Goal: Task Accomplishment & Management: Manage account settings

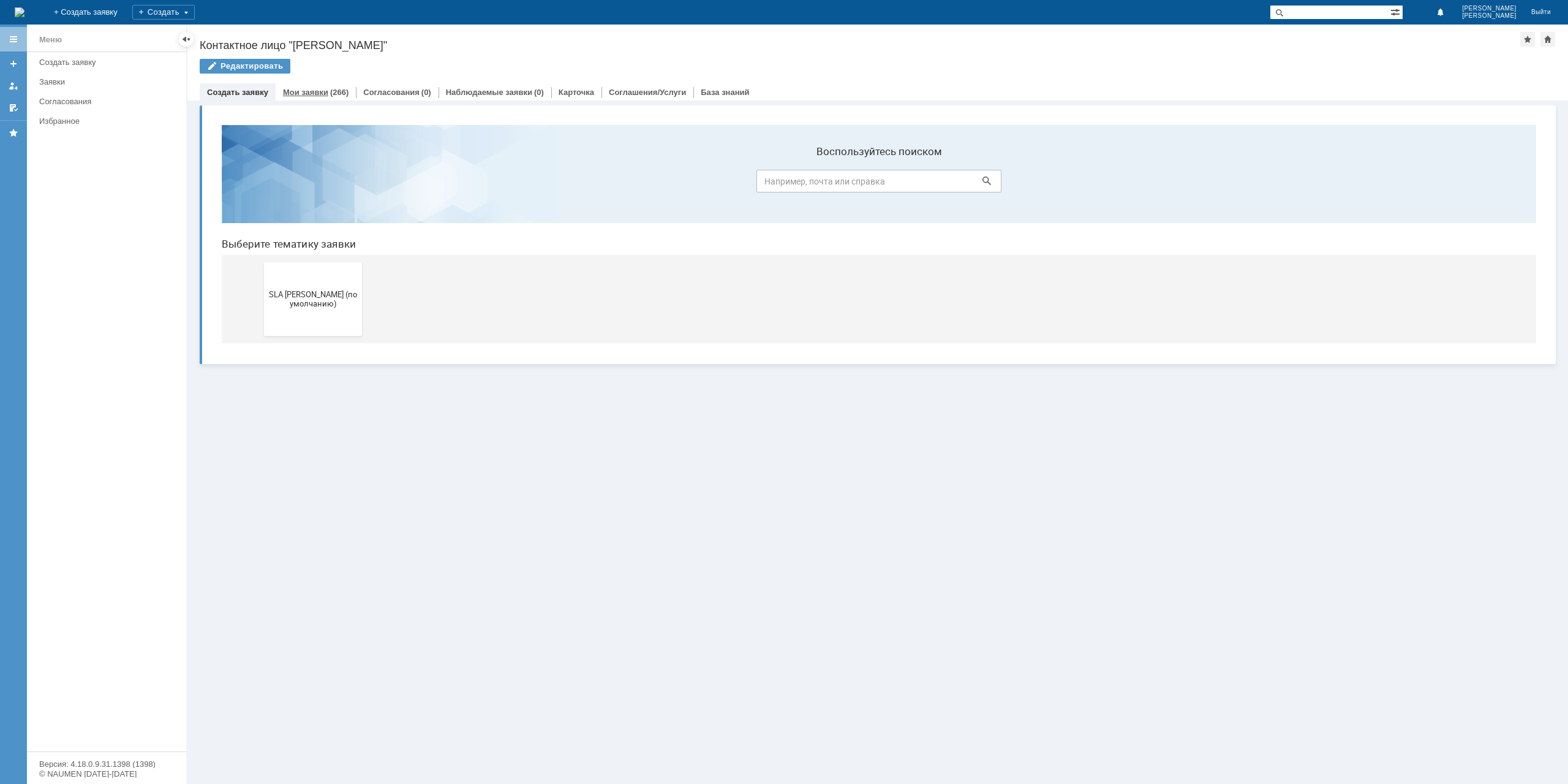
click at [308, 84] on div "Мои заявки (266)" at bounding box center [316, 92] width 80 height 18
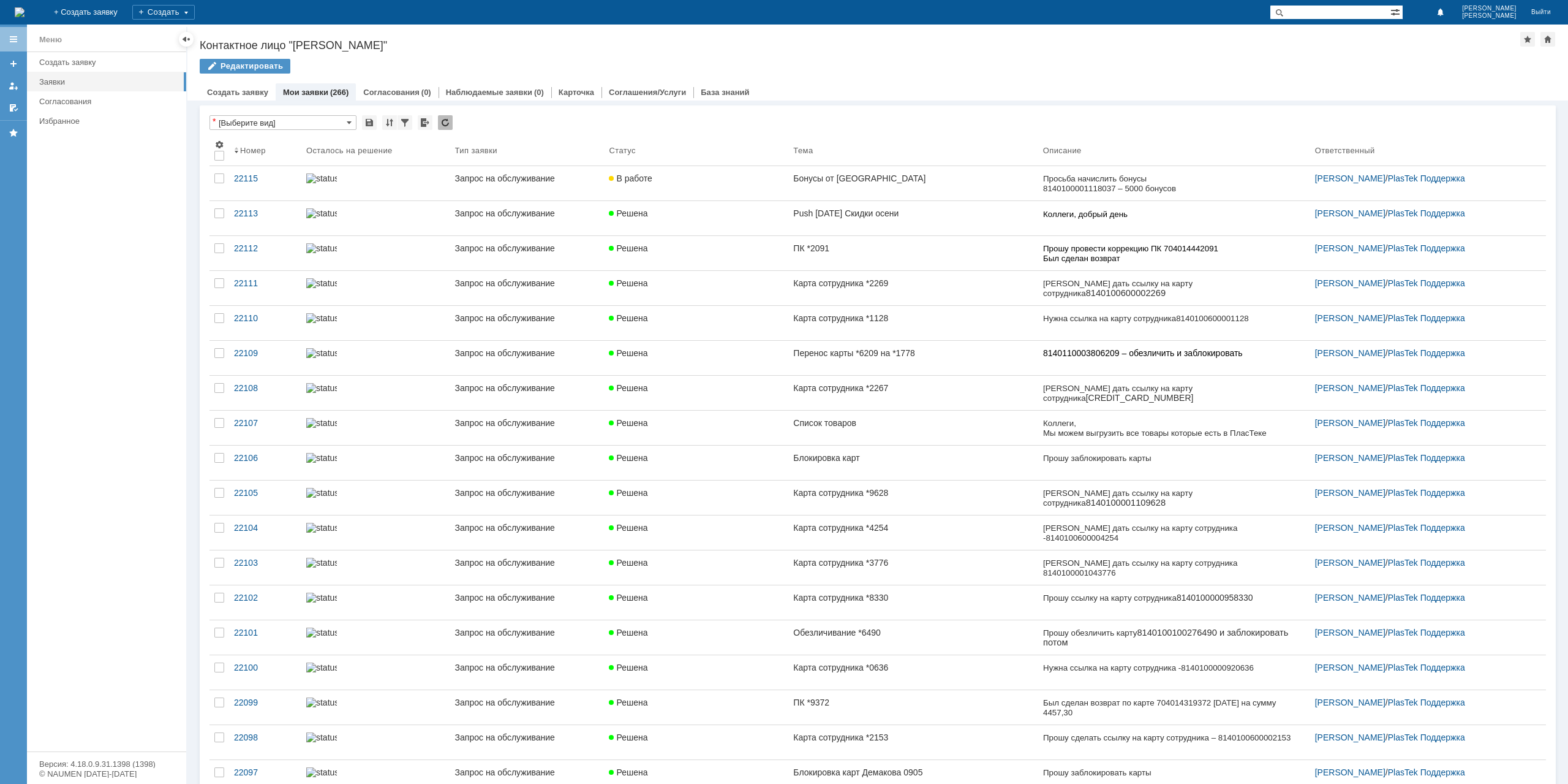
click at [1338, 13] on input "text" at bounding box center [1330, 13] width 121 height 15
type input "21943"
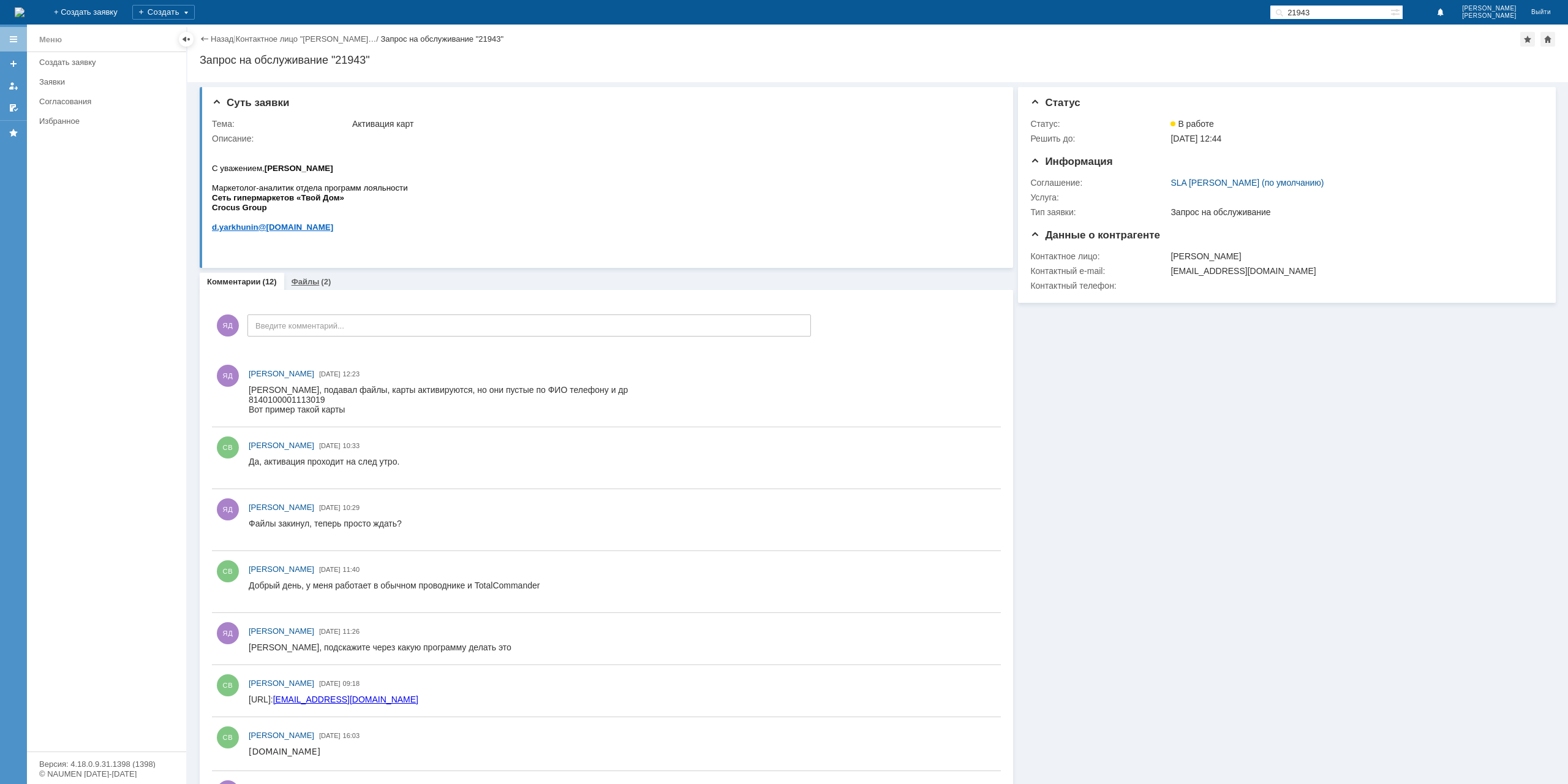
click at [307, 275] on div "Файлы (2)" at bounding box center [311, 282] width 54 height 18
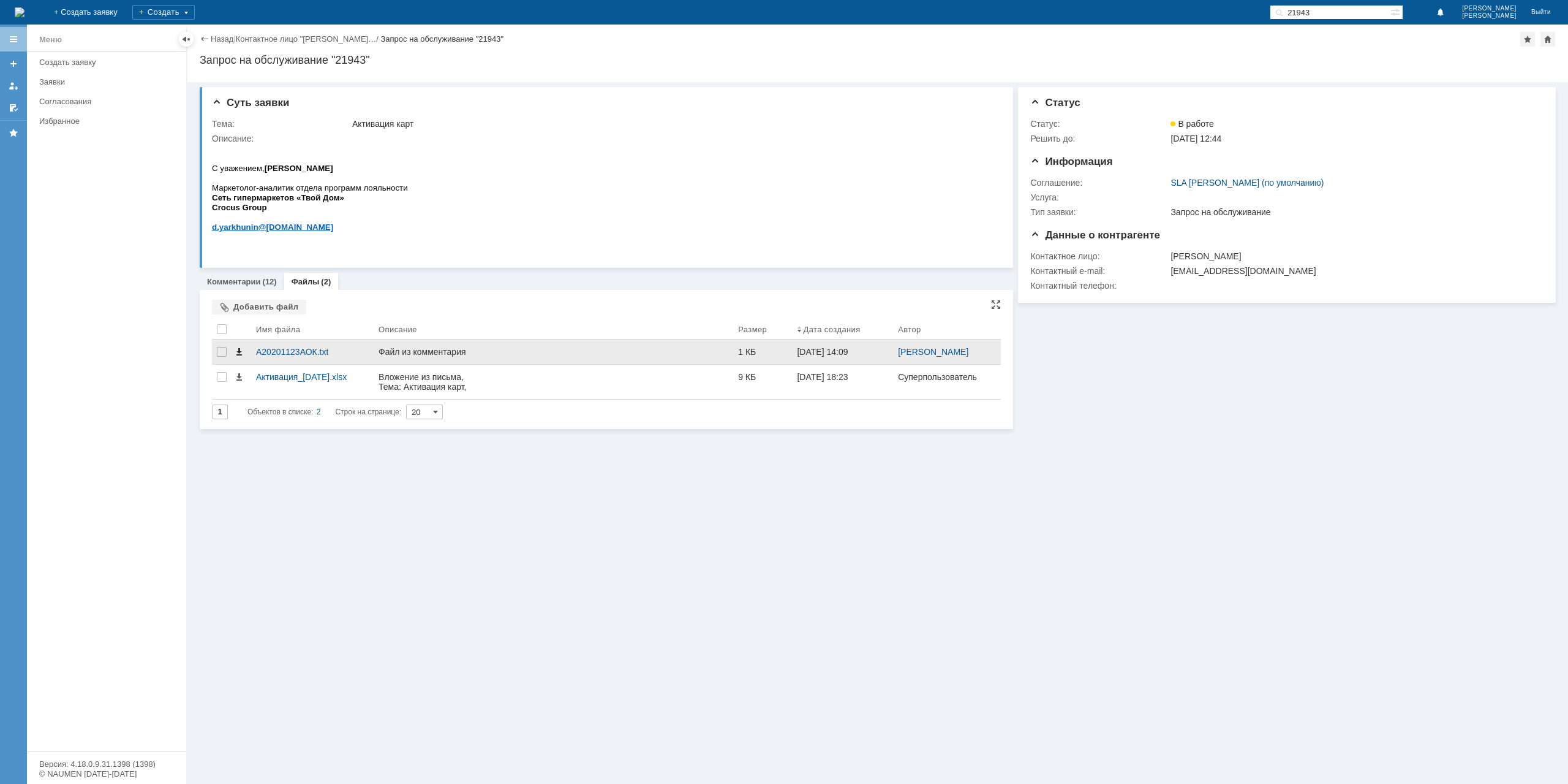
click at [238, 352] on span at bounding box center [239, 352] width 10 height 10
click at [213, 39] on link "Назад" at bounding box center [222, 39] width 23 height 9
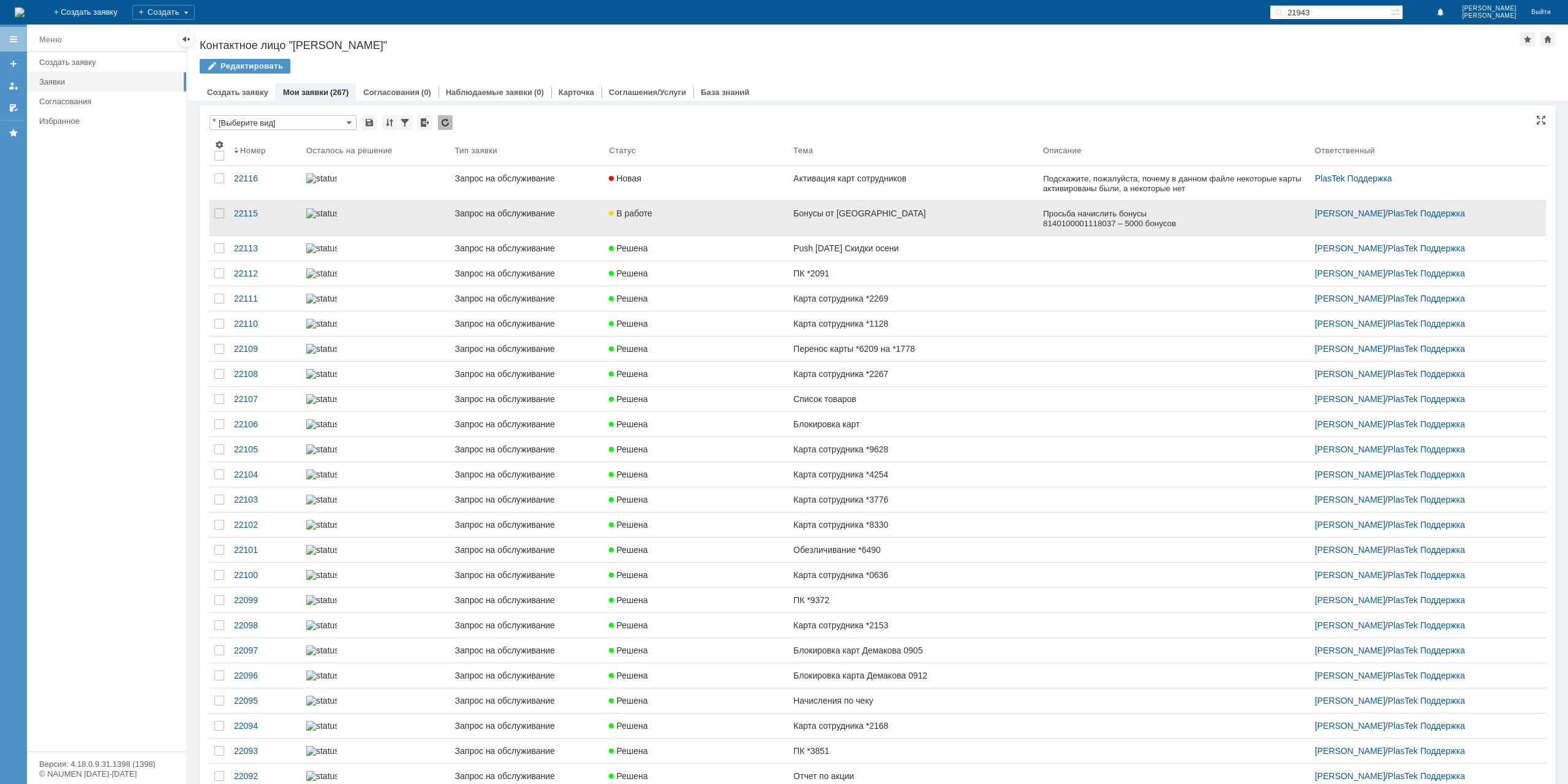
click at [729, 213] on div "В работе" at bounding box center [695, 213] width 175 height 10
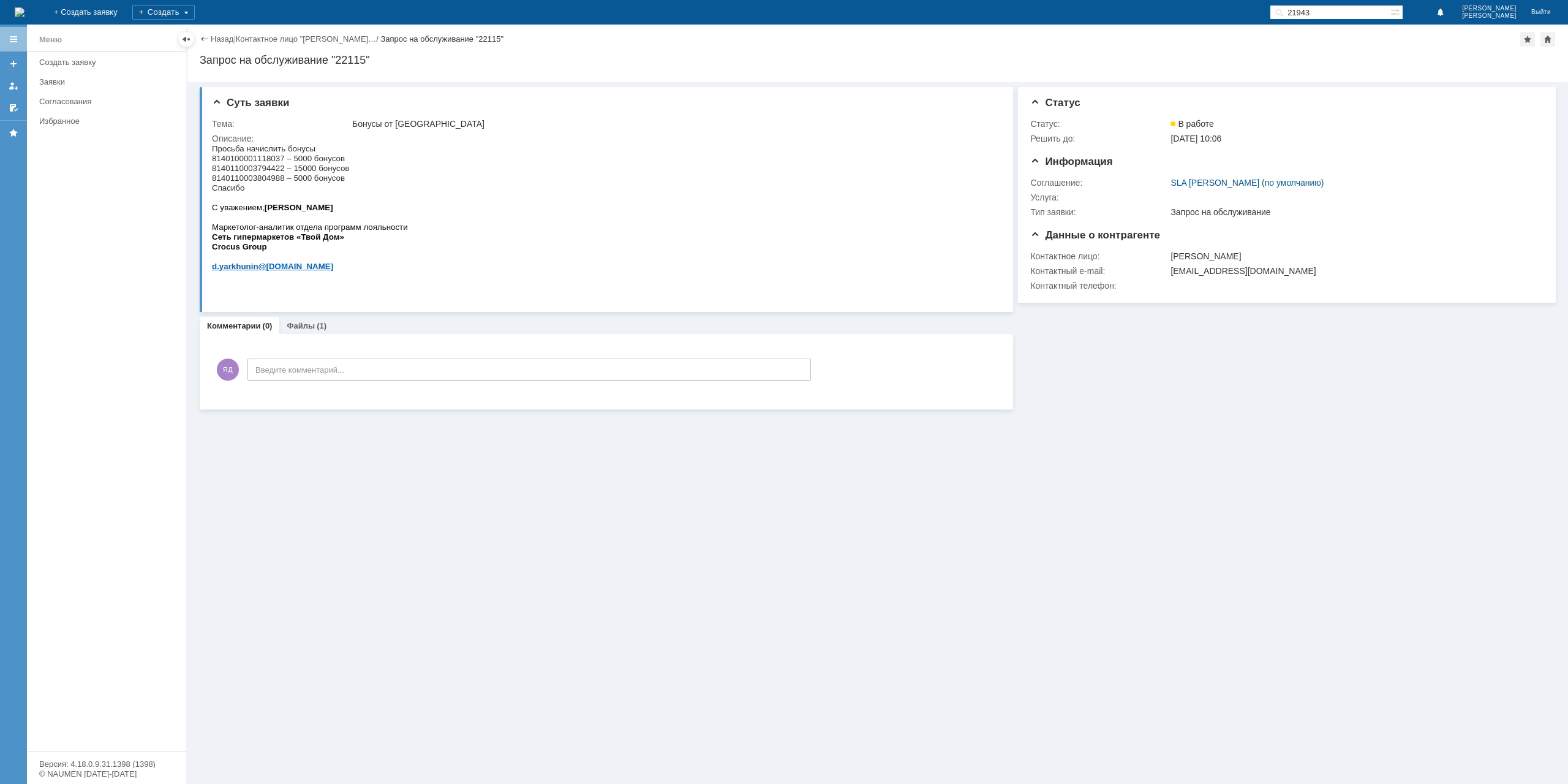
drag, startPoint x: 611, startPoint y: 245, endPoint x: 225, endPoint y: 35, distance: 439.4
click at [225, 35] on link "Назад" at bounding box center [222, 39] width 23 height 9
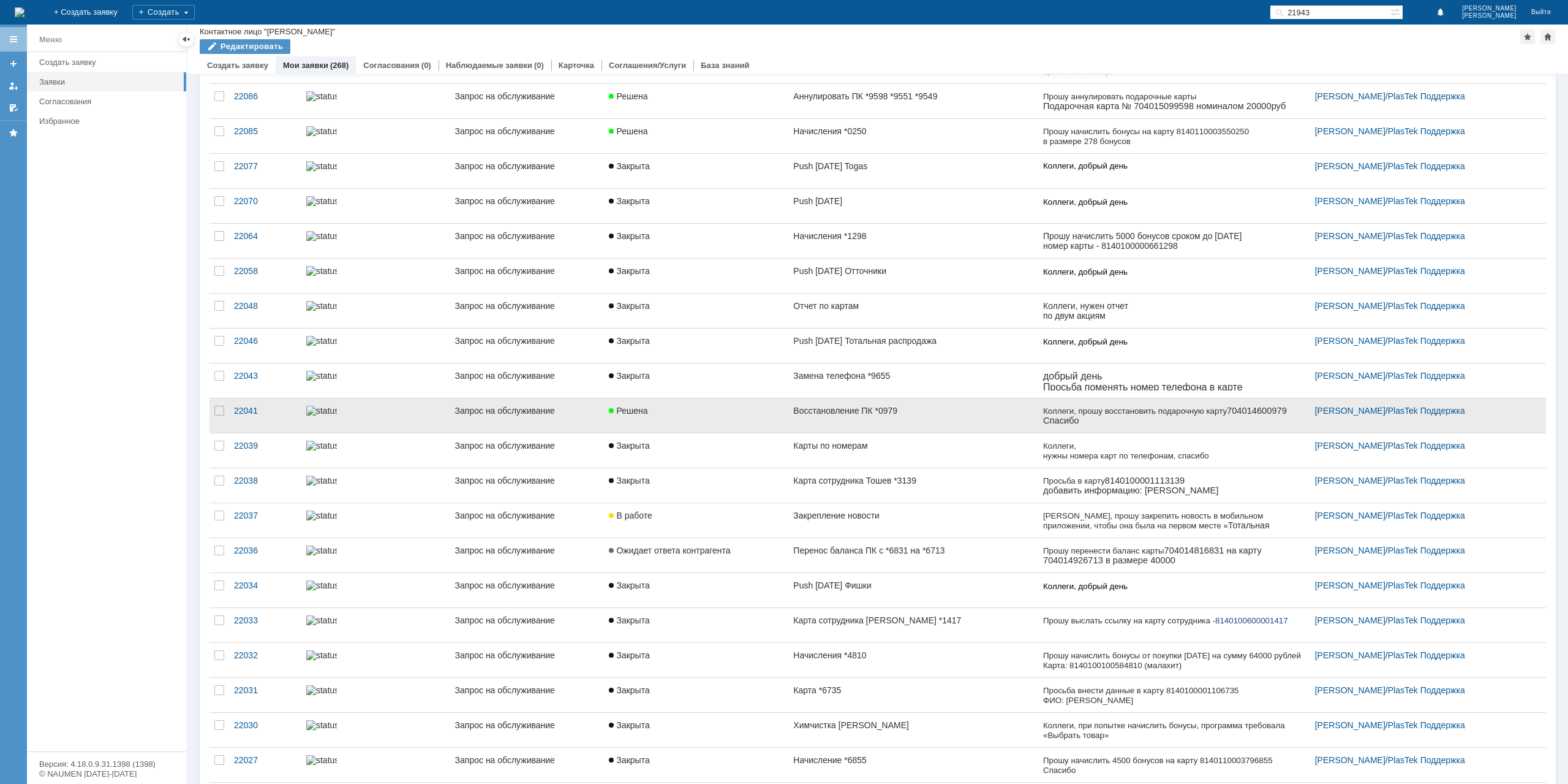
click at [773, 405] on div "Решена" at bounding box center [695, 410] width 175 height 10
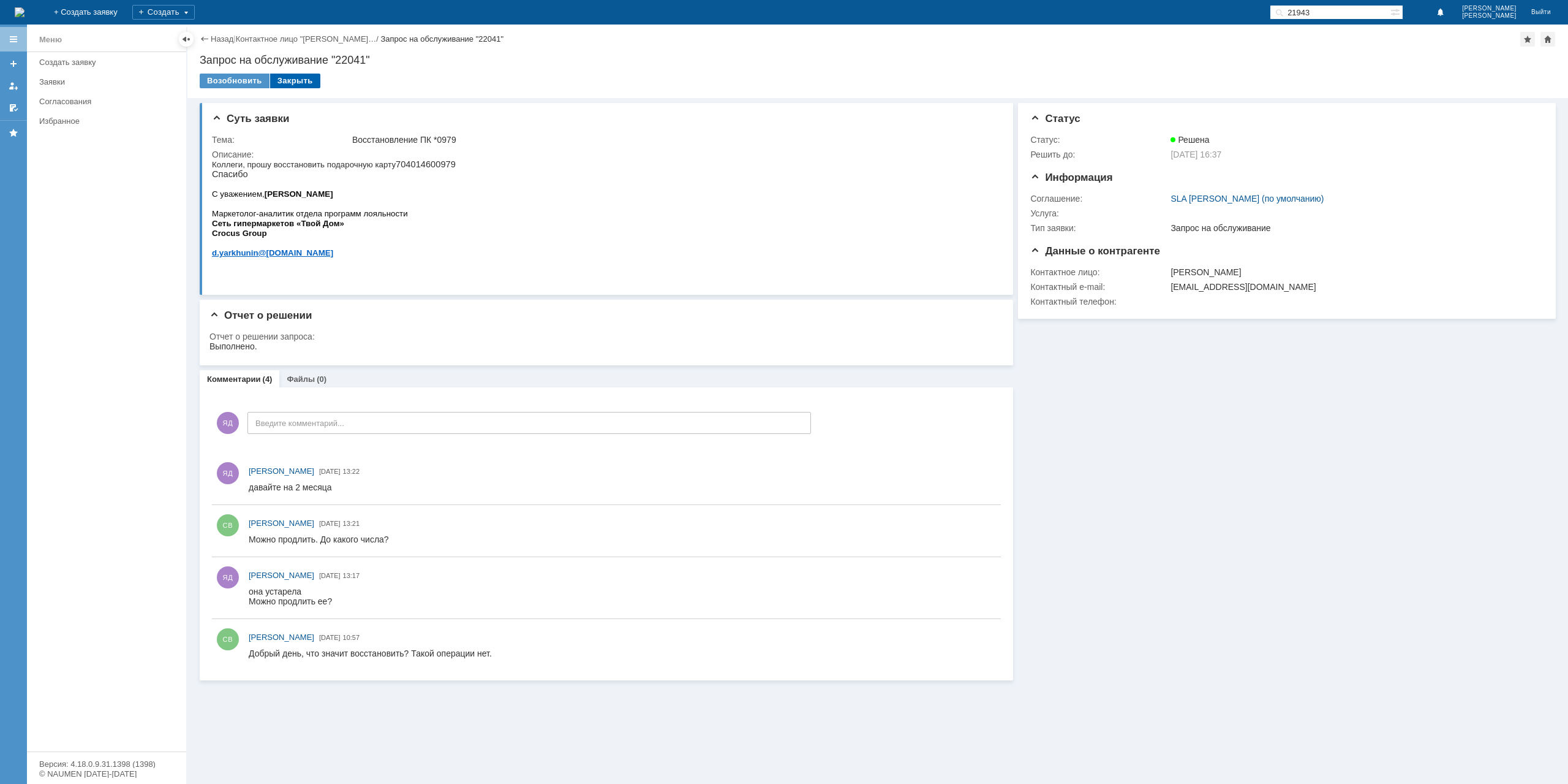
click at [300, 83] on div "Закрыть" at bounding box center [295, 81] width 50 height 15
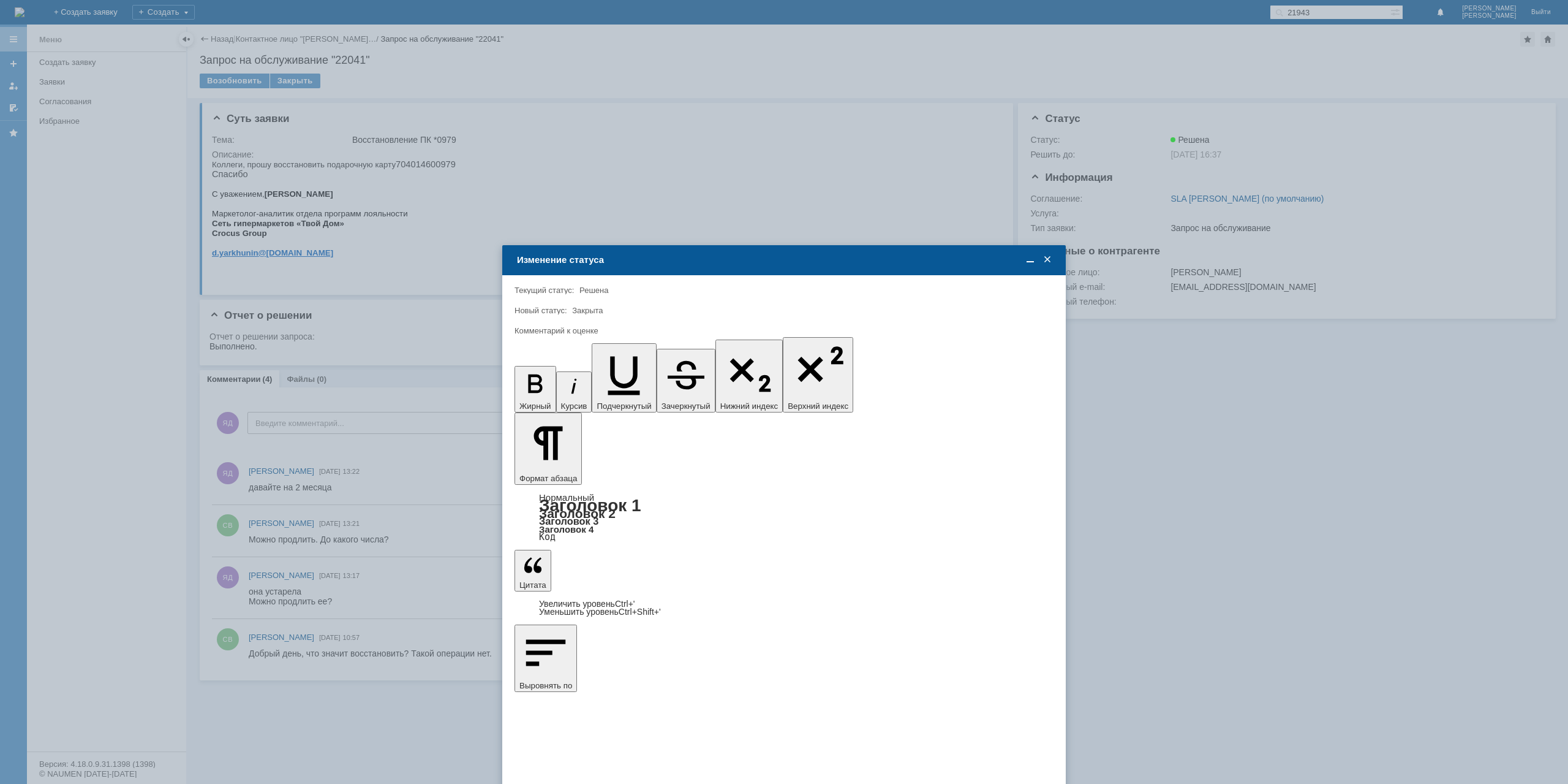
click at [574, 600] on span "5 - Отлично" at bounding box center [784, 599] width 523 height 10
type input "5 - Отлично"
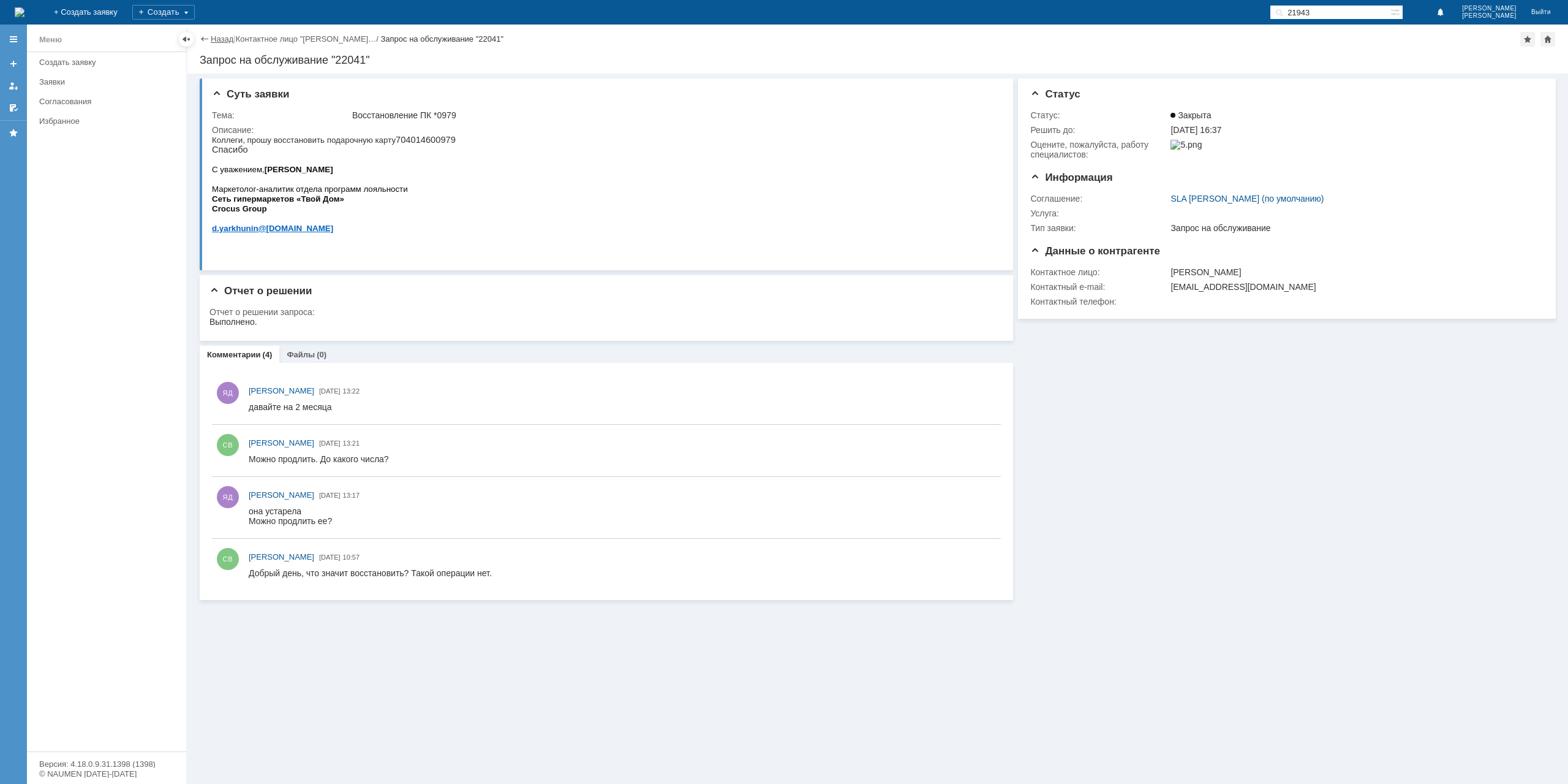
click at [221, 35] on link "Назад" at bounding box center [222, 39] width 23 height 9
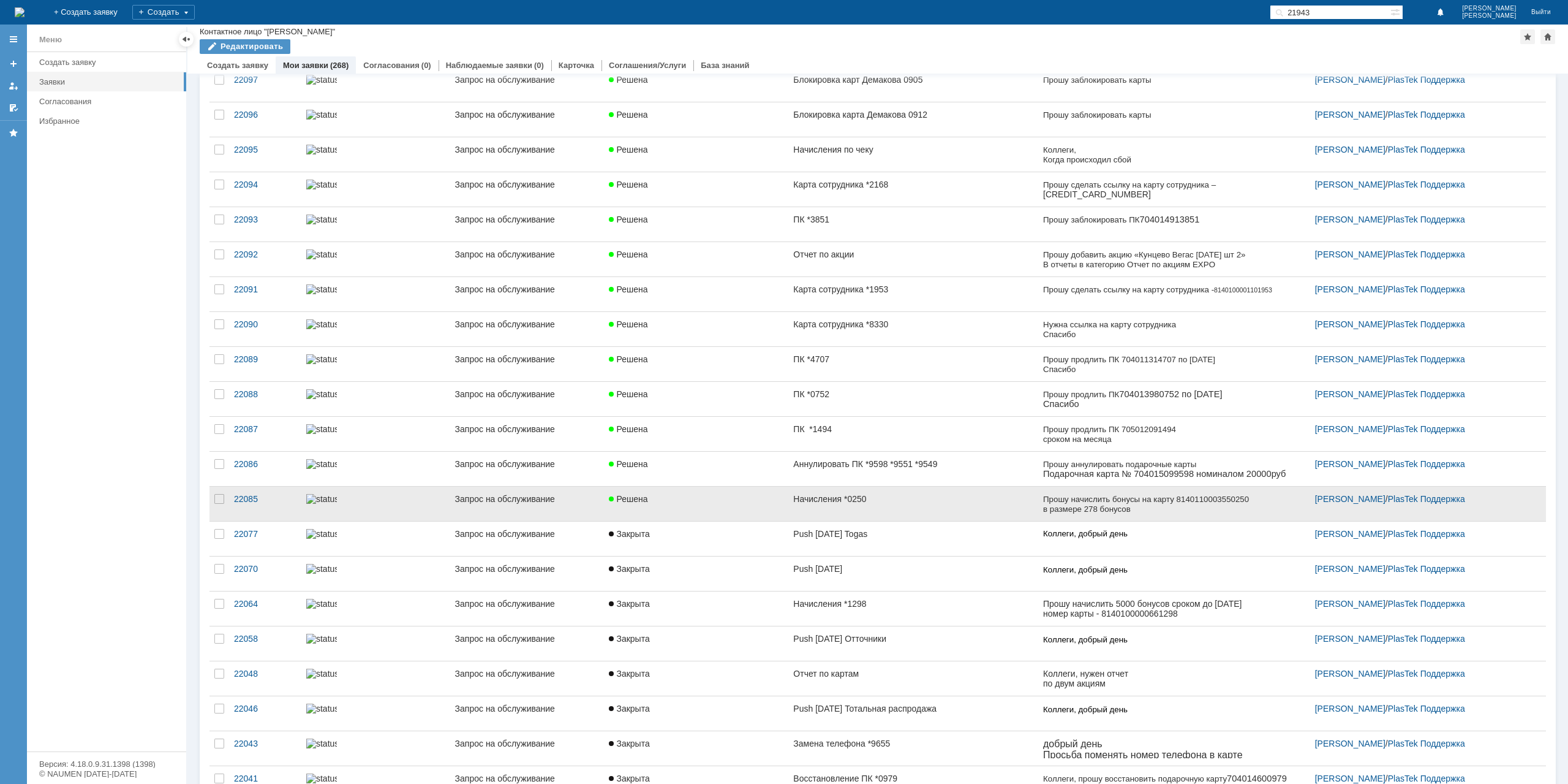
click at [727, 505] on link "Решена" at bounding box center [696, 504] width 185 height 34
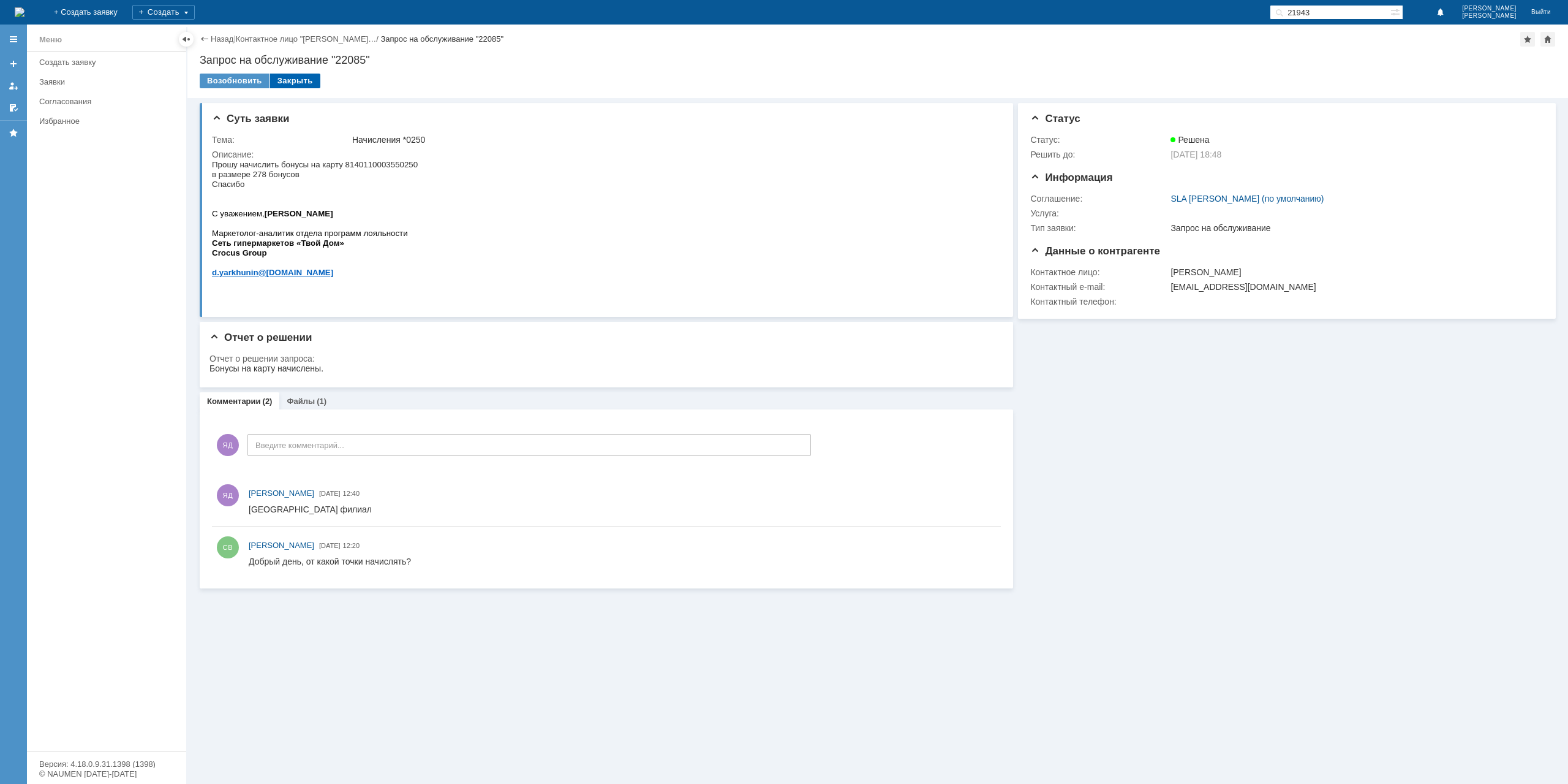
click at [297, 81] on div "Закрыть" at bounding box center [295, 81] width 50 height 15
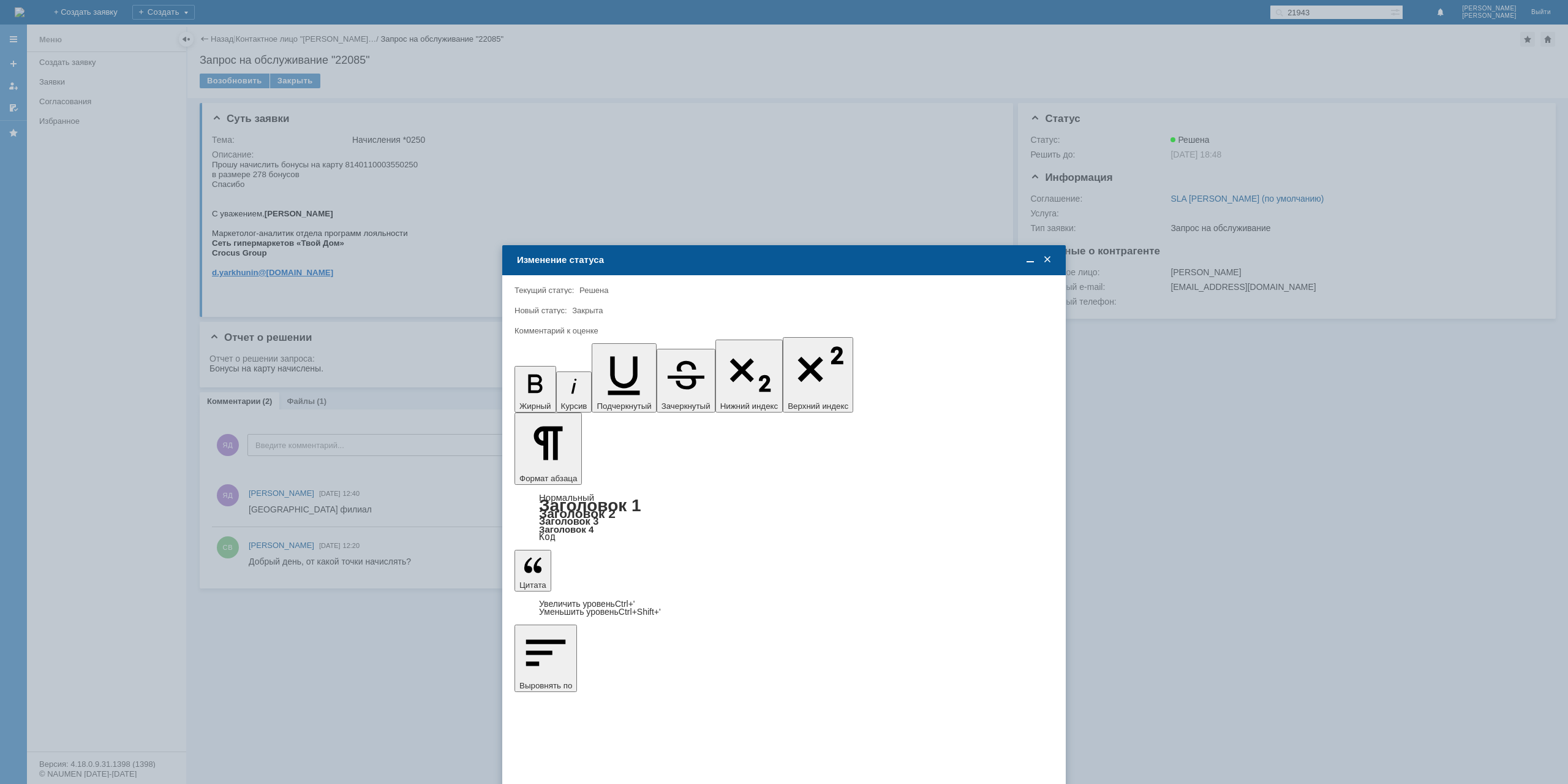
drag, startPoint x: 557, startPoint y: 596, endPoint x: 554, endPoint y: 569, distance: 27.2
click at [557, 596] on span "5 - Отлично" at bounding box center [784, 599] width 523 height 10
type input "5 - Отлично"
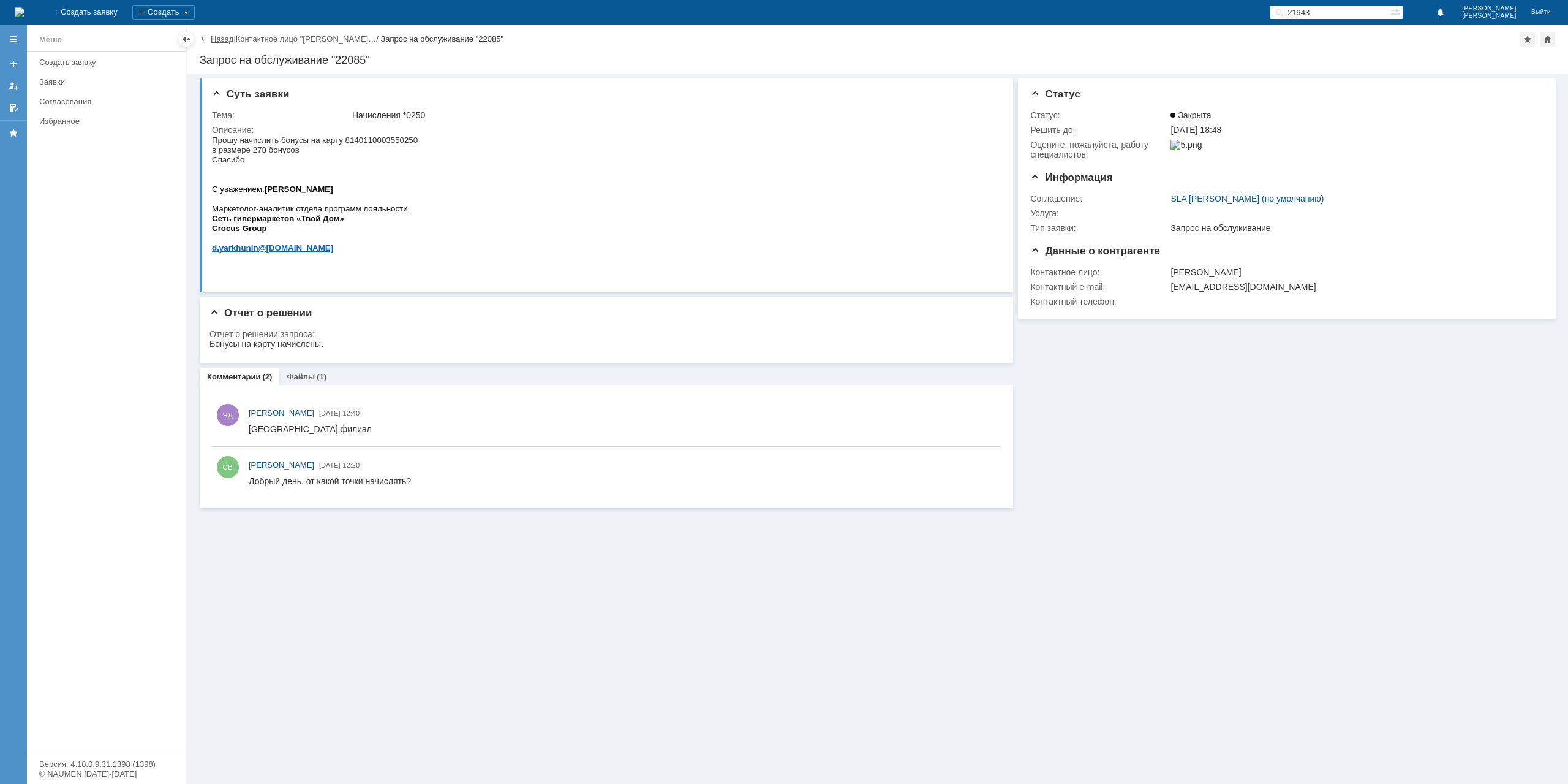
click at [213, 38] on link "Назад" at bounding box center [222, 39] width 23 height 9
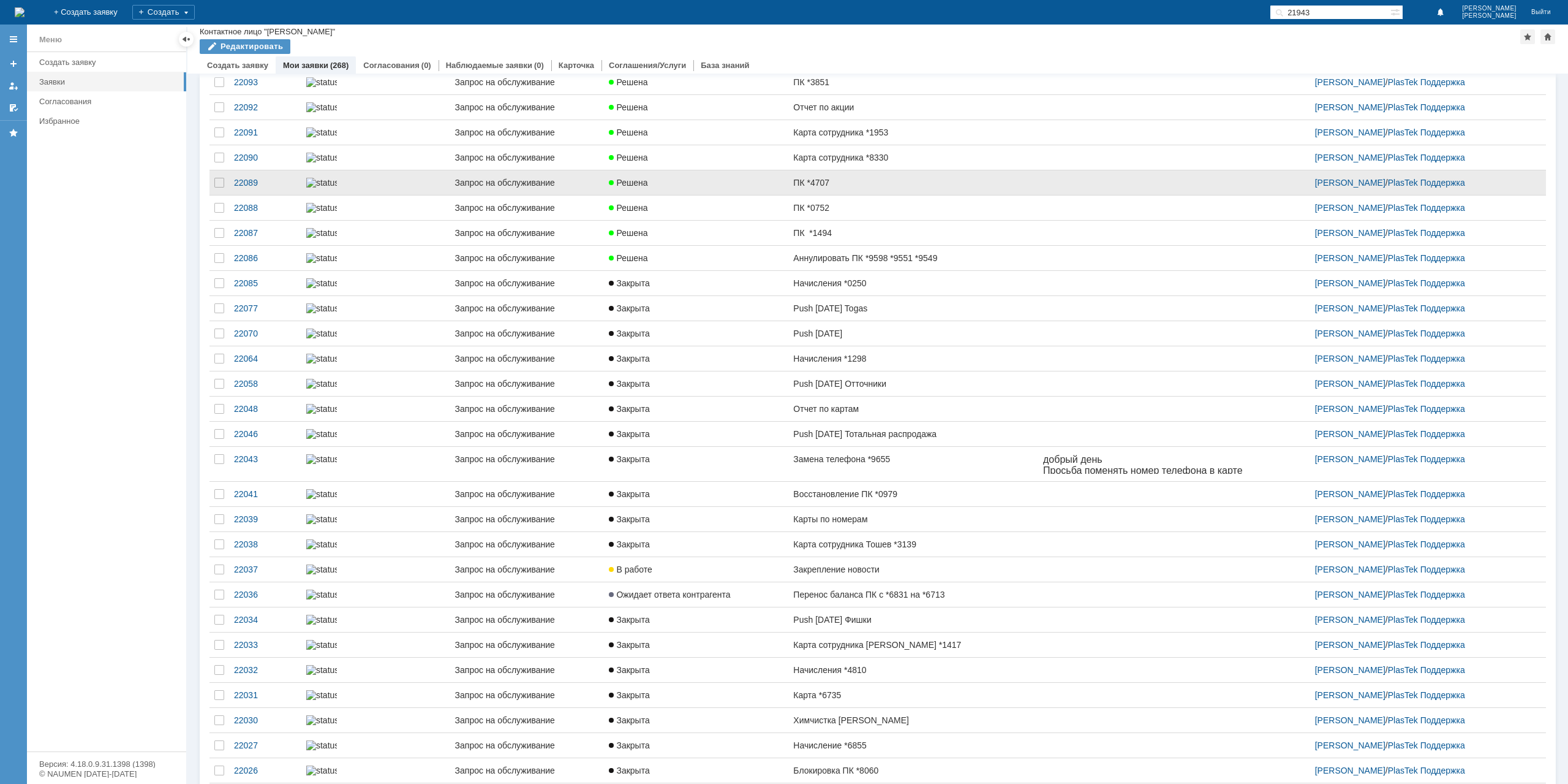
click at [698, 195] on link "Решена" at bounding box center [696, 182] width 185 height 24
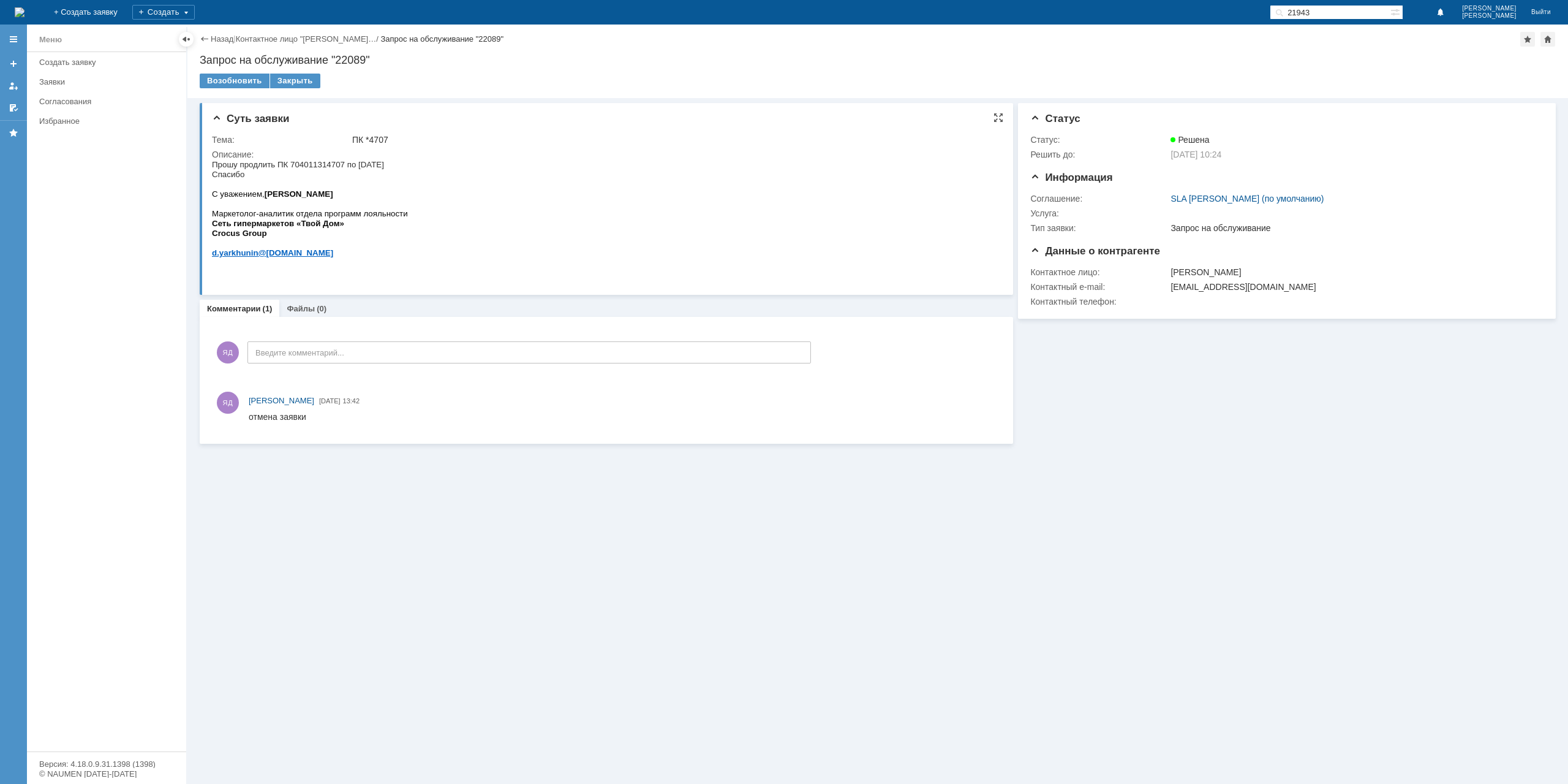
drag, startPoint x: 414, startPoint y: 319, endPoint x: 308, endPoint y: 166, distance: 186.1
drag, startPoint x: 282, startPoint y: 164, endPoint x: 368, endPoint y: 206, distance: 95.7
click at [368, 206] on div "Прошу продлить ПК 704011314707 по 20.10.25 Спасибо С уважением, Ярхунин Денис М…" at bounding box center [310, 213] width 196 height 108
click at [341, 379] on div "ЯД Введите комментарий..." at bounding box center [512, 354] width 599 height 57
click at [307, 306] on link "Файлы" at bounding box center [300, 308] width 28 height 9
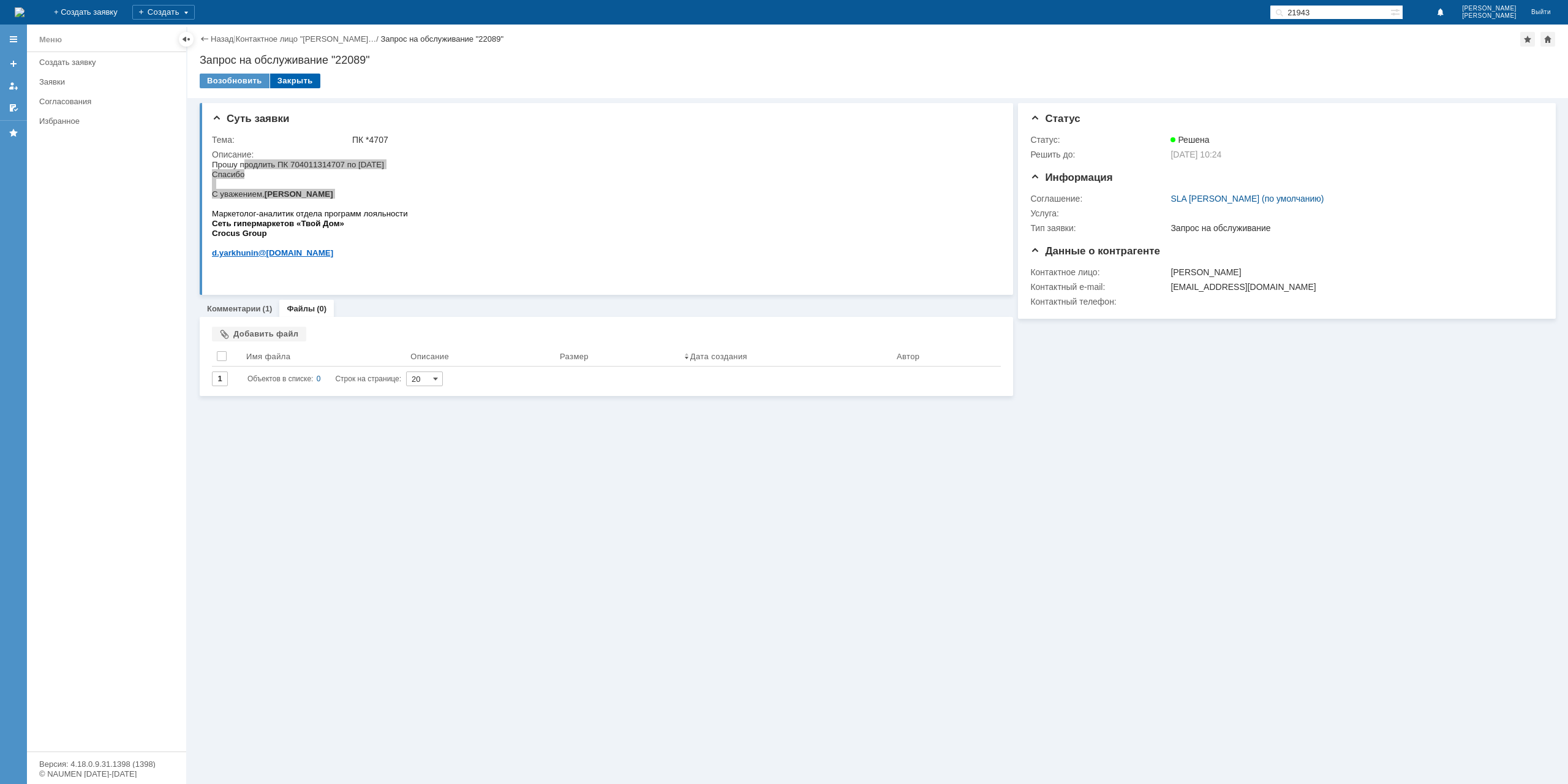
click at [288, 77] on div "Закрыть" at bounding box center [295, 81] width 50 height 15
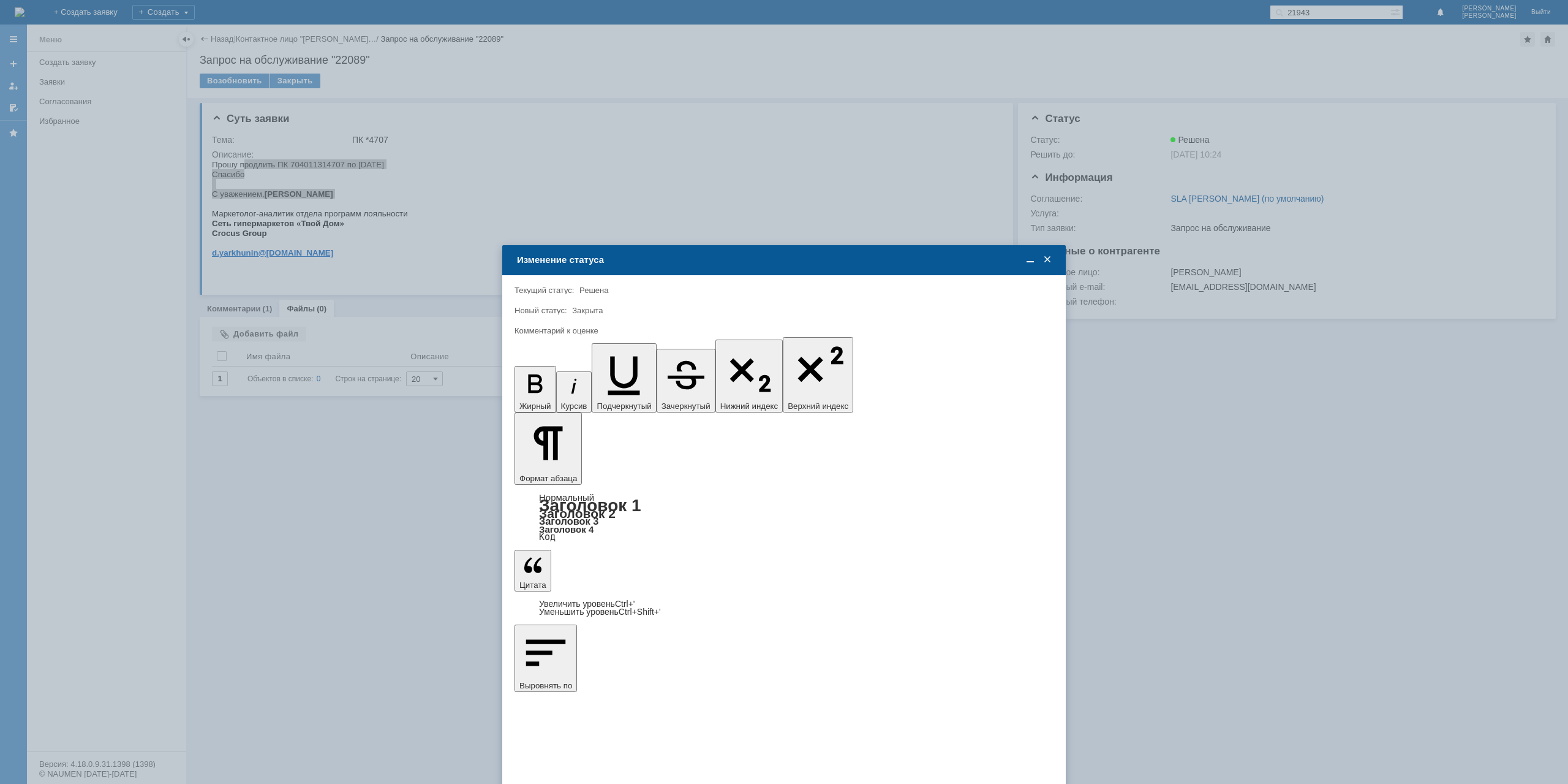
click at [564, 601] on span "5 - Отлично" at bounding box center [784, 599] width 523 height 10
type input "5 - Отлично"
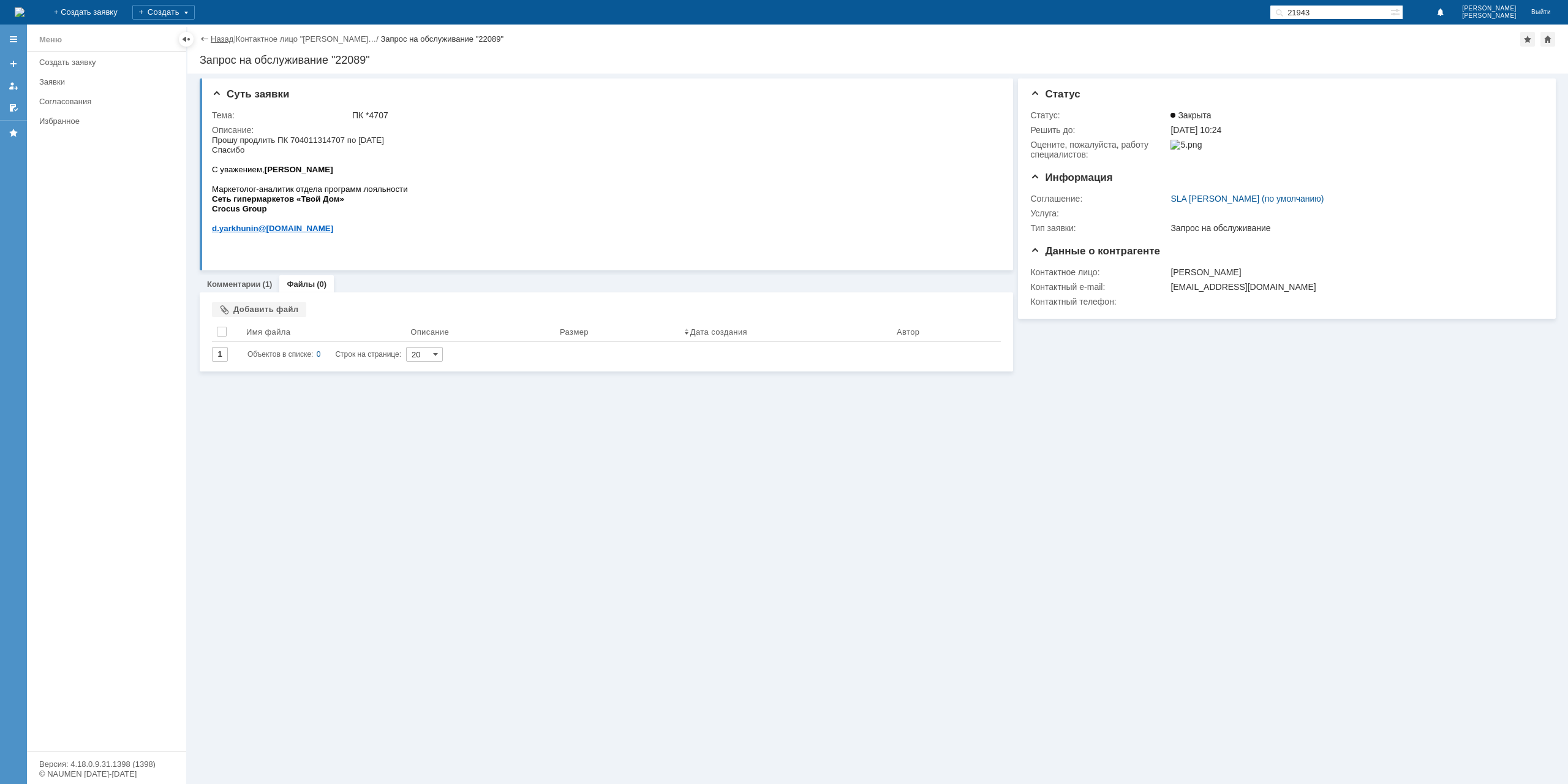
click at [225, 41] on link "Назад" at bounding box center [222, 39] width 23 height 9
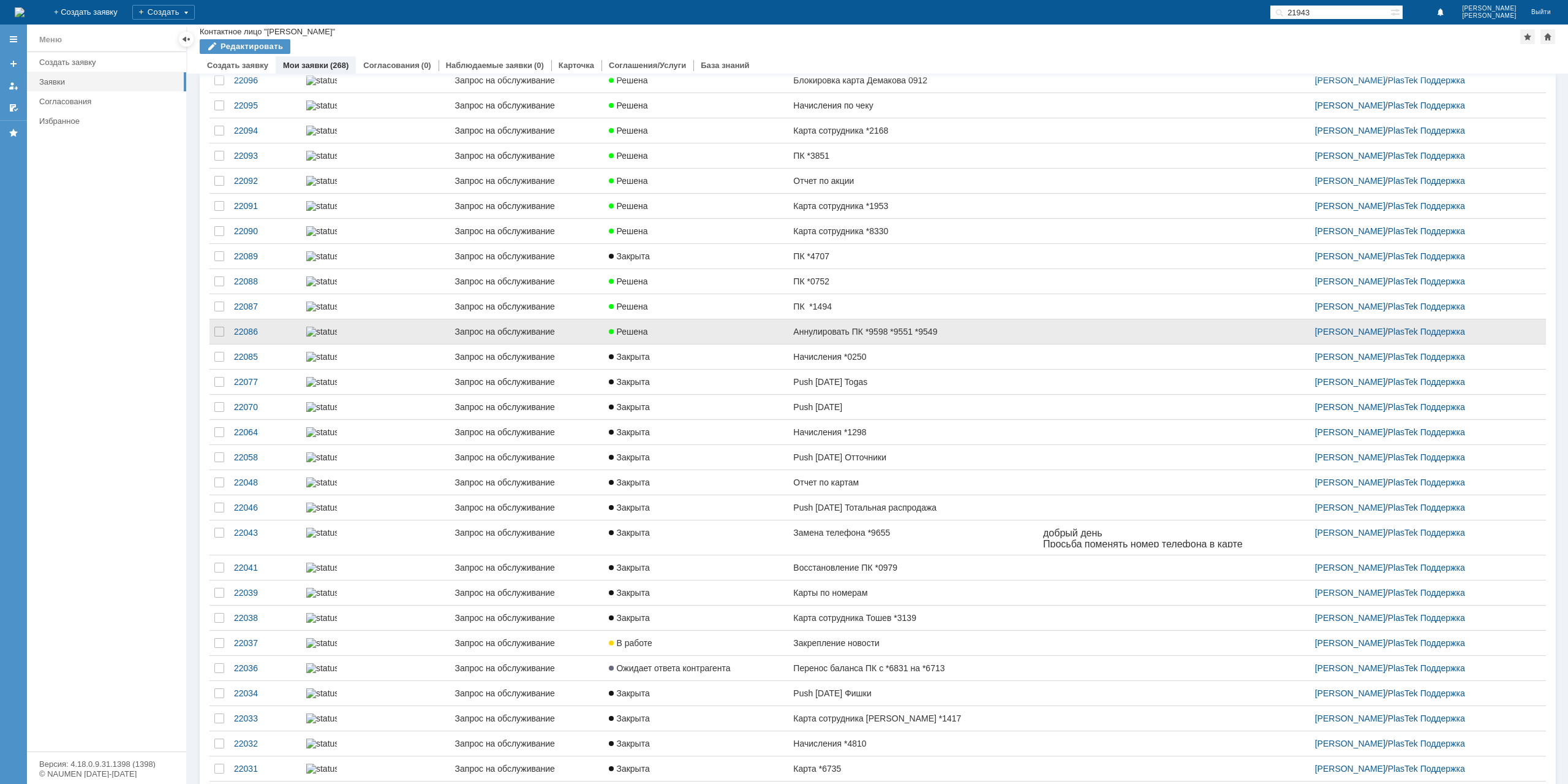
click at [704, 337] on div "Решена" at bounding box center [695, 332] width 175 height 10
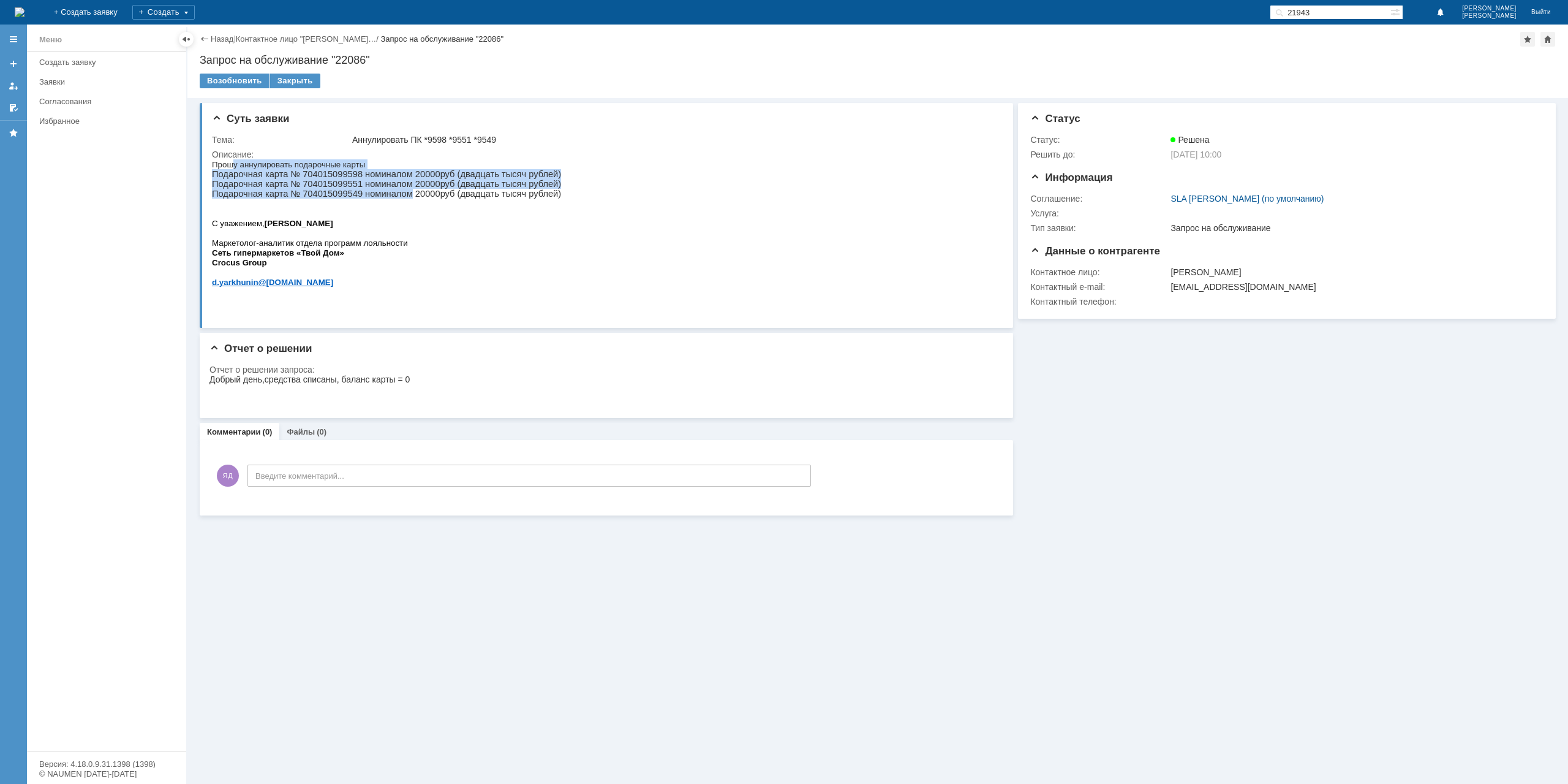
drag, startPoint x: 232, startPoint y: 160, endPoint x: 393, endPoint y: 194, distance: 164.6
click at [393, 194] on div "Прошу аннулировать подарочные карты Подарочная карта № 704015099598 номиналом 2…" at bounding box center [387, 228] width 349 height 137
click at [393, 194] on p "Подарочная карта № 704015099549 номиналом 20000руб (двадцать тысяч рублей)" at bounding box center [387, 194] width 349 height 10
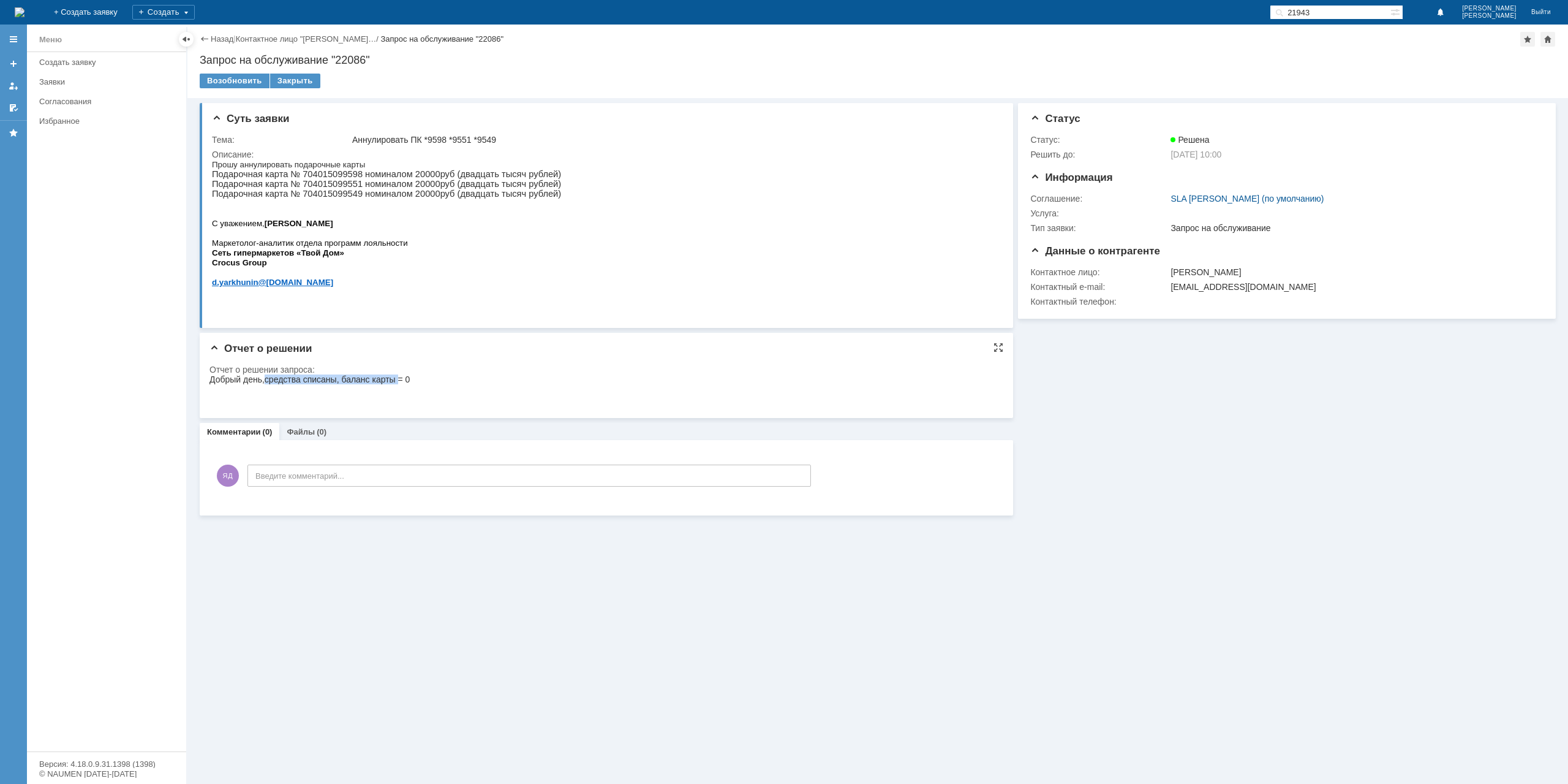
drag, startPoint x: 308, startPoint y: 379, endPoint x: 400, endPoint y: 379, distance: 92.0
click at [400, 379] on div "Добрый день,средства списаны, баланс карты = 0" at bounding box center [310, 389] width 200 height 29
click at [293, 68] on div "Назад | Контактное лицо "Ярхунин Денис… / Запрос на обслуживание "22086" Запрос…" at bounding box center [878, 61] width 1381 height 74
click at [290, 74] on div "Закрыть" at bounding box center [295, 81] width 50 height 15
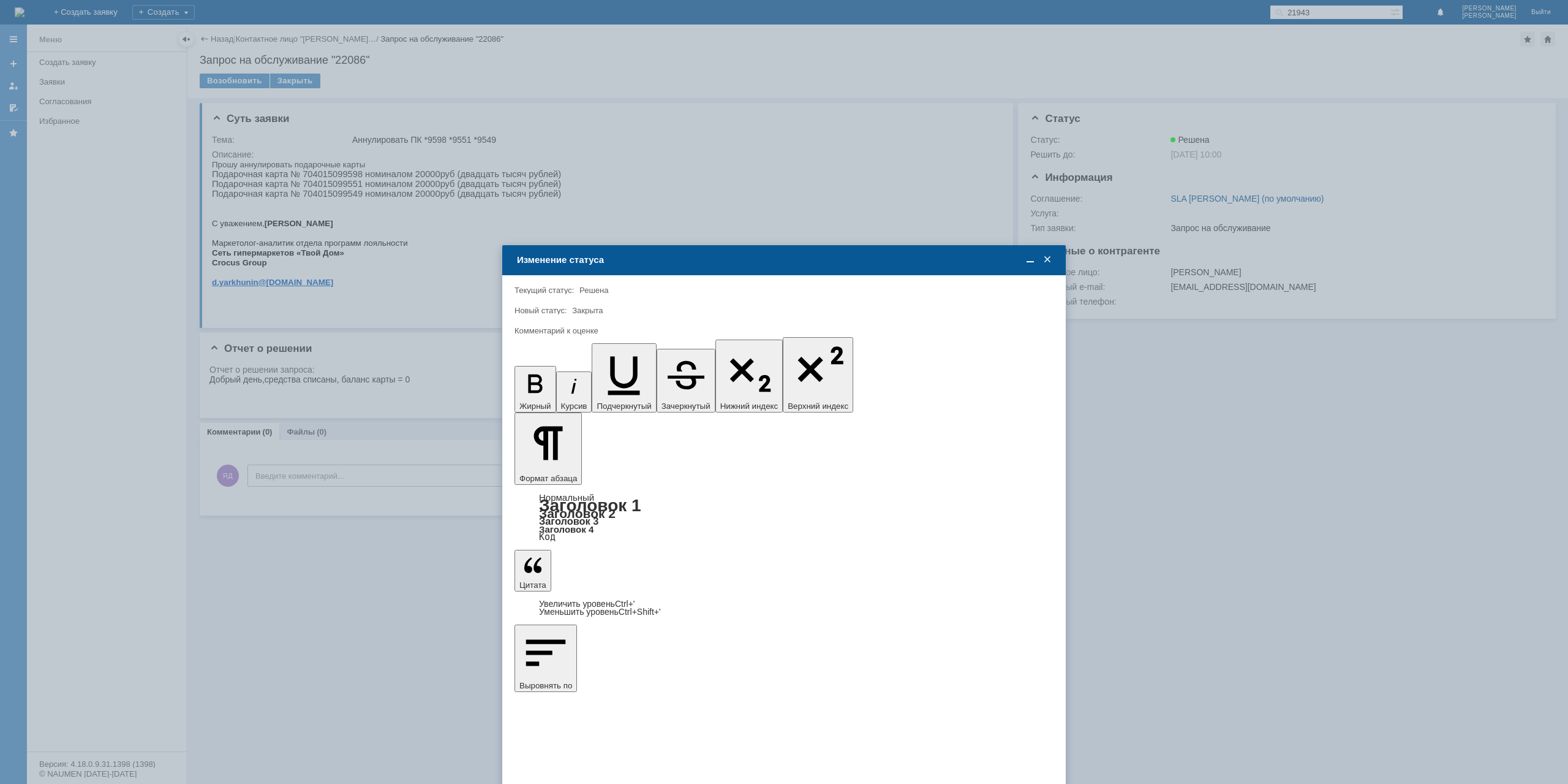
click at [582, 587] on div "4 - Хорошо" at bounding box center [784, 579] width 538 height 19
click at [566, 593] on div "5 - Отлично" at bounding box center [784, 599] width 538 height 19
type input "5 - Отлично"
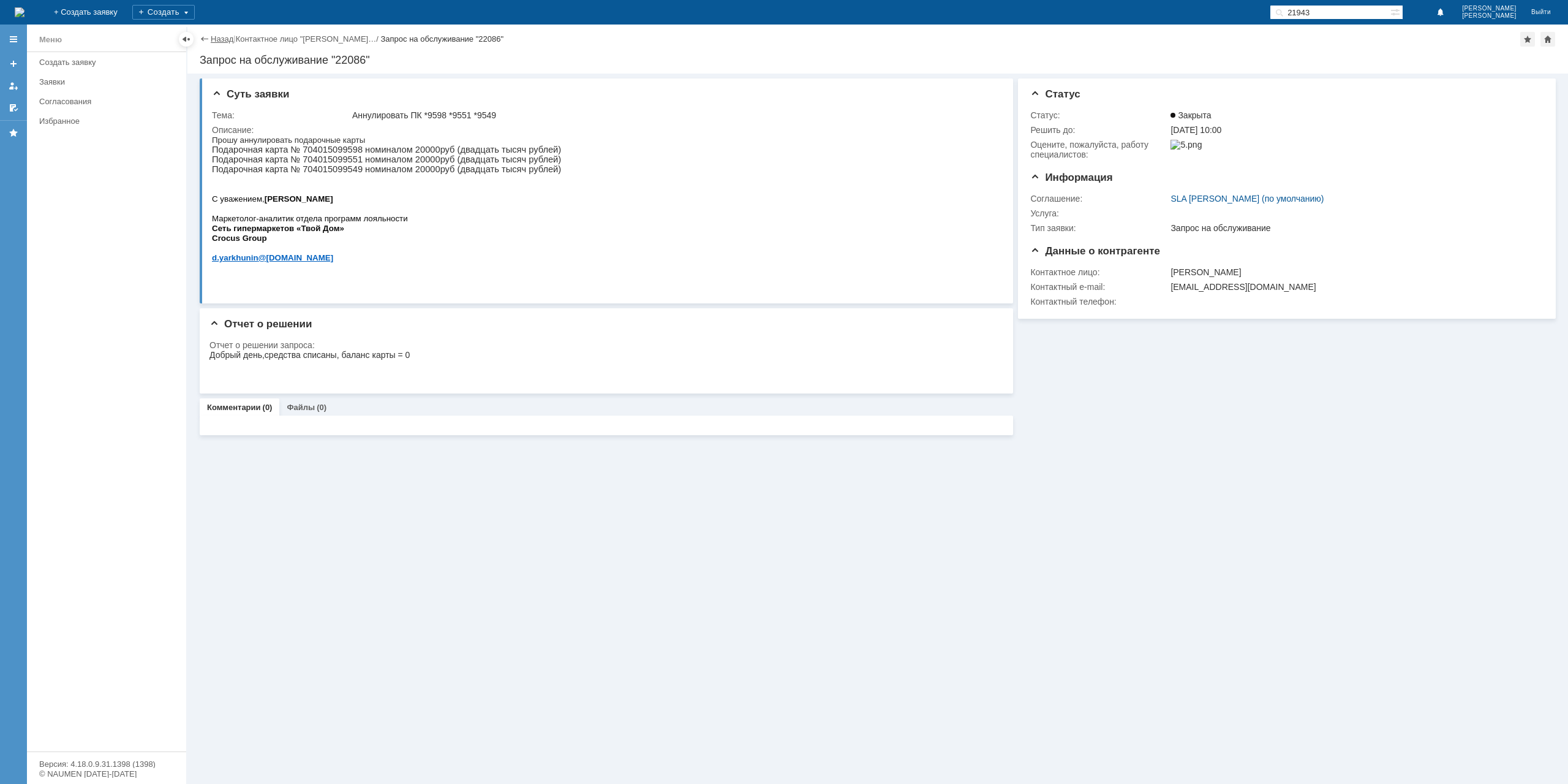
click at [223, 39] on link "Назад" at bounding box center [222, 39] width 23 height 9
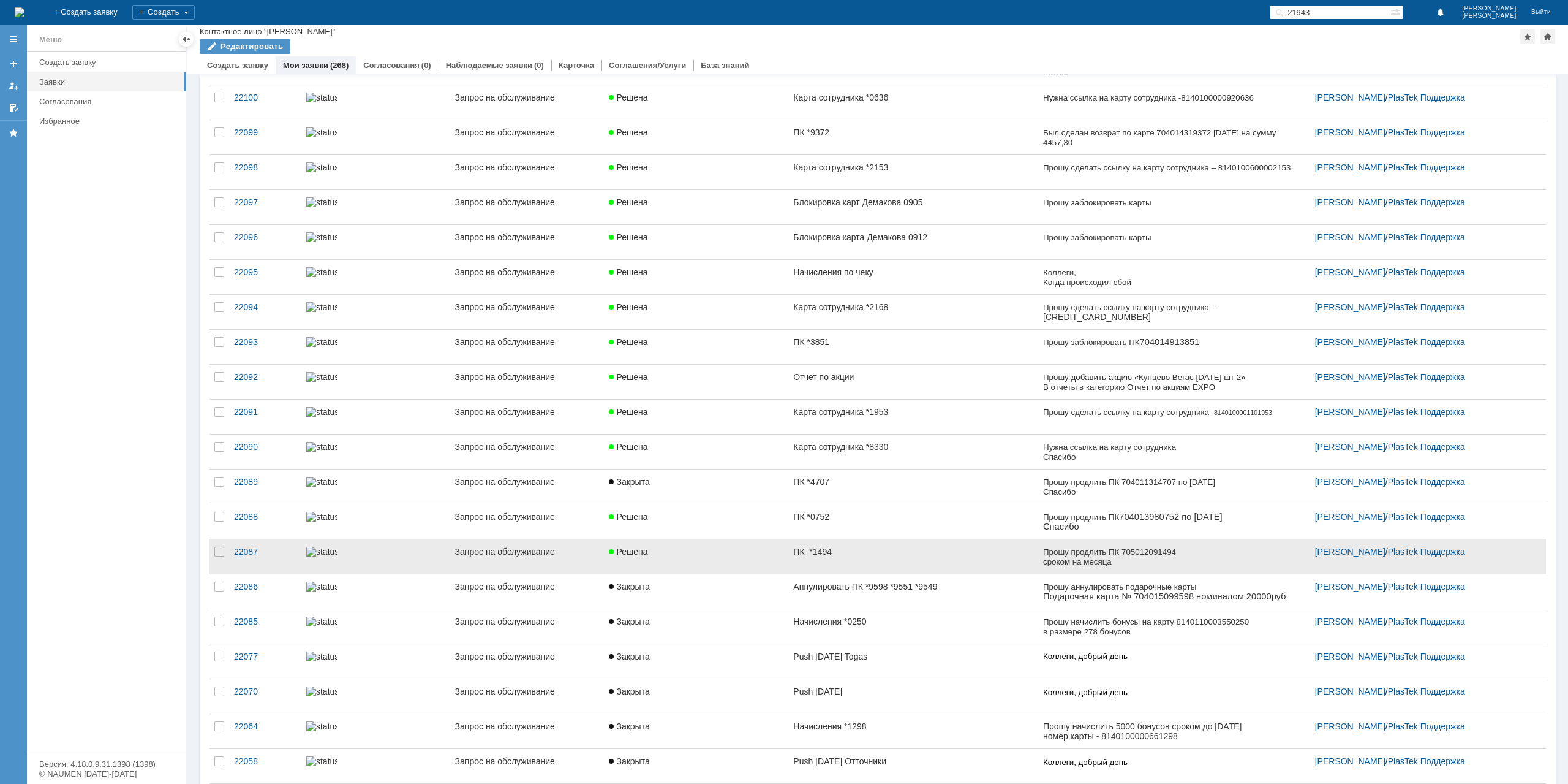
click at [703, 547] on div "Решена" at bounding box center [695, 552] width 175 height 10
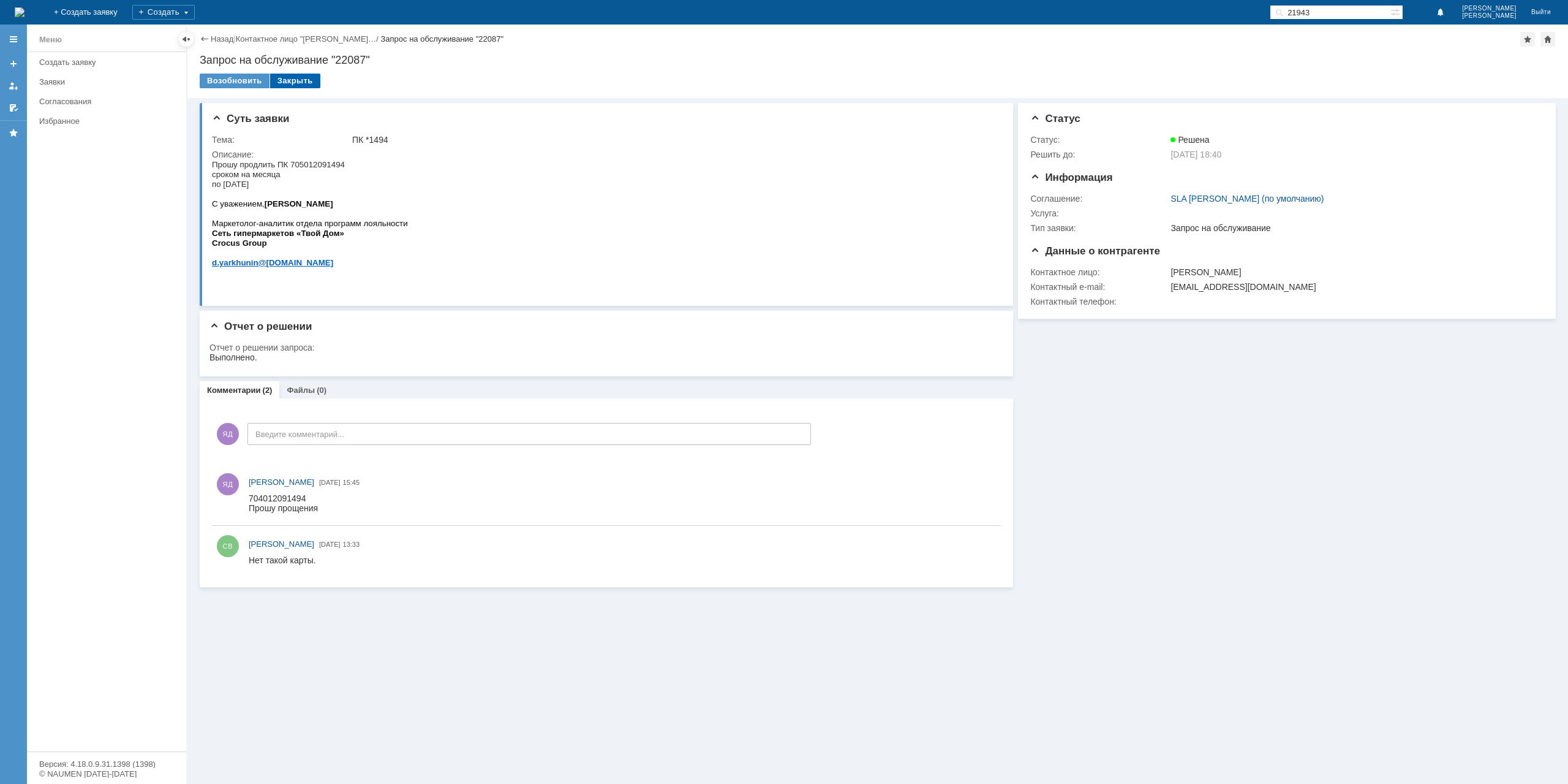
click at [289, 82] on div "Закрыть" at bounding box center [295, 81] width 50 height 15
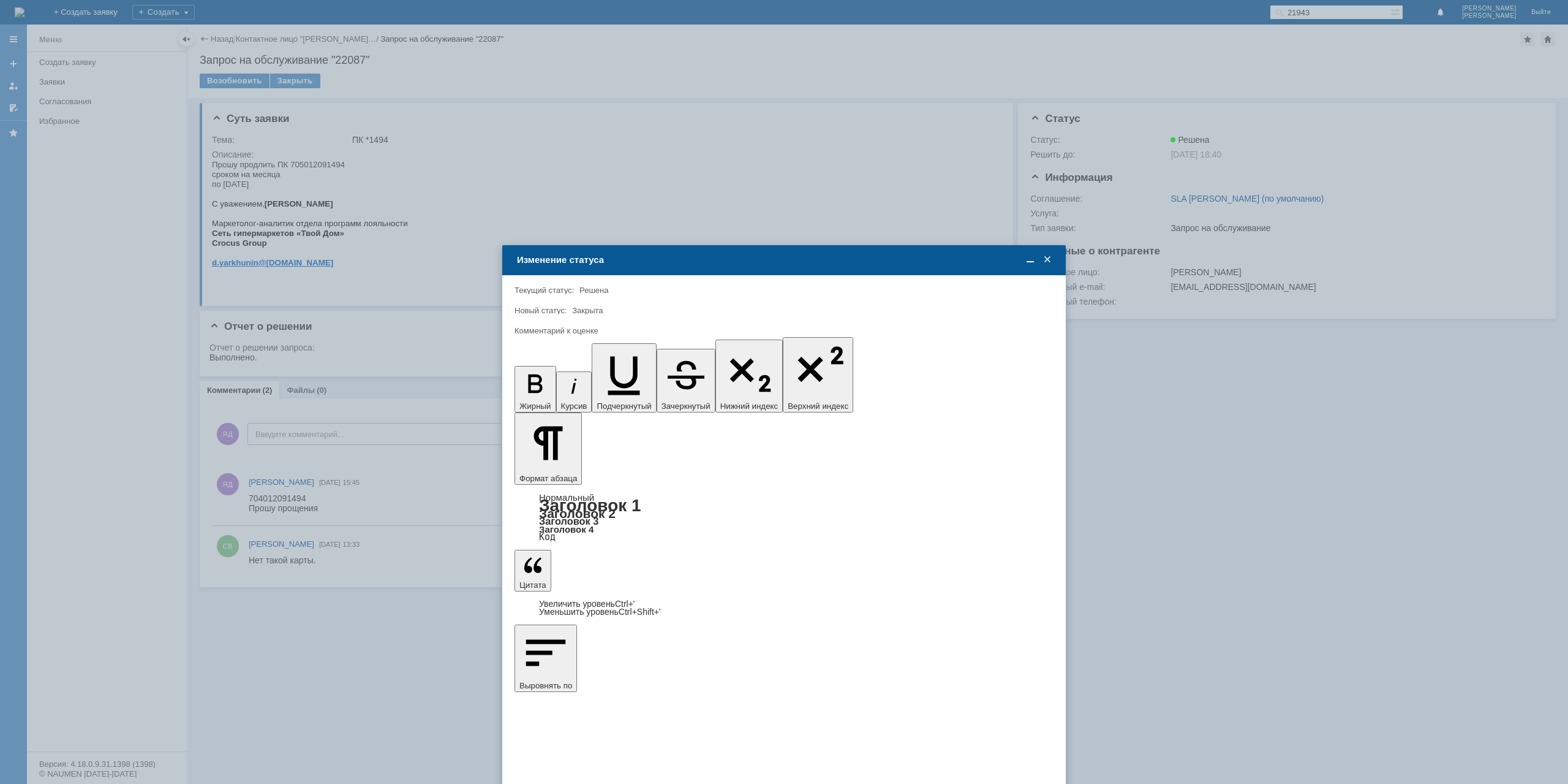
click at [574, 608] on div "5 - Отлично" at bounding box center [784, 599] width 538 height 19
type input "5 - Отлично"
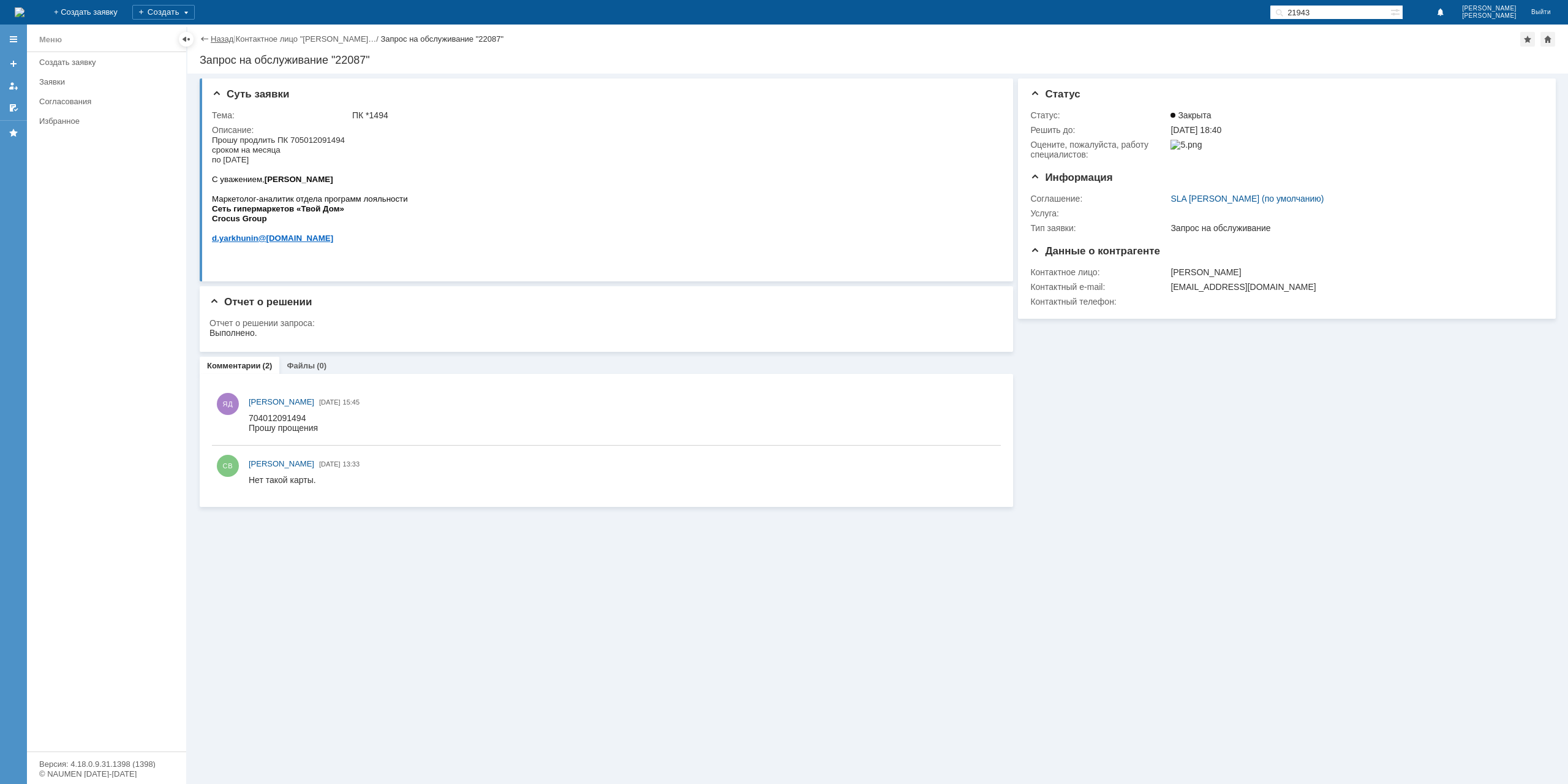
click at [220, 38] on link "Назад" at bounding box center [222, 39] width 23 height 9
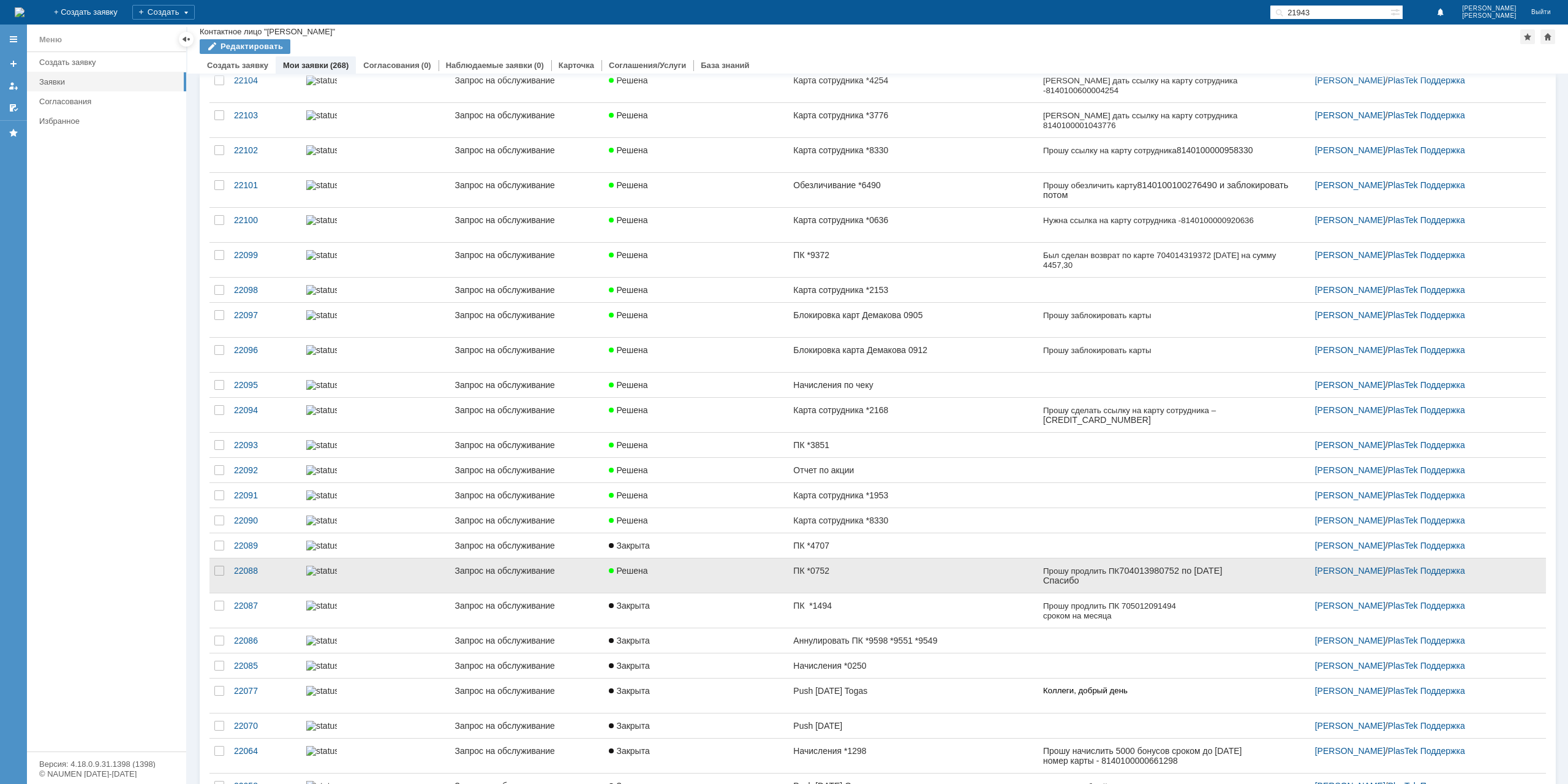
click at [682, 576] on div "Решена" at bounding box center [695, 571] width 175 height 10
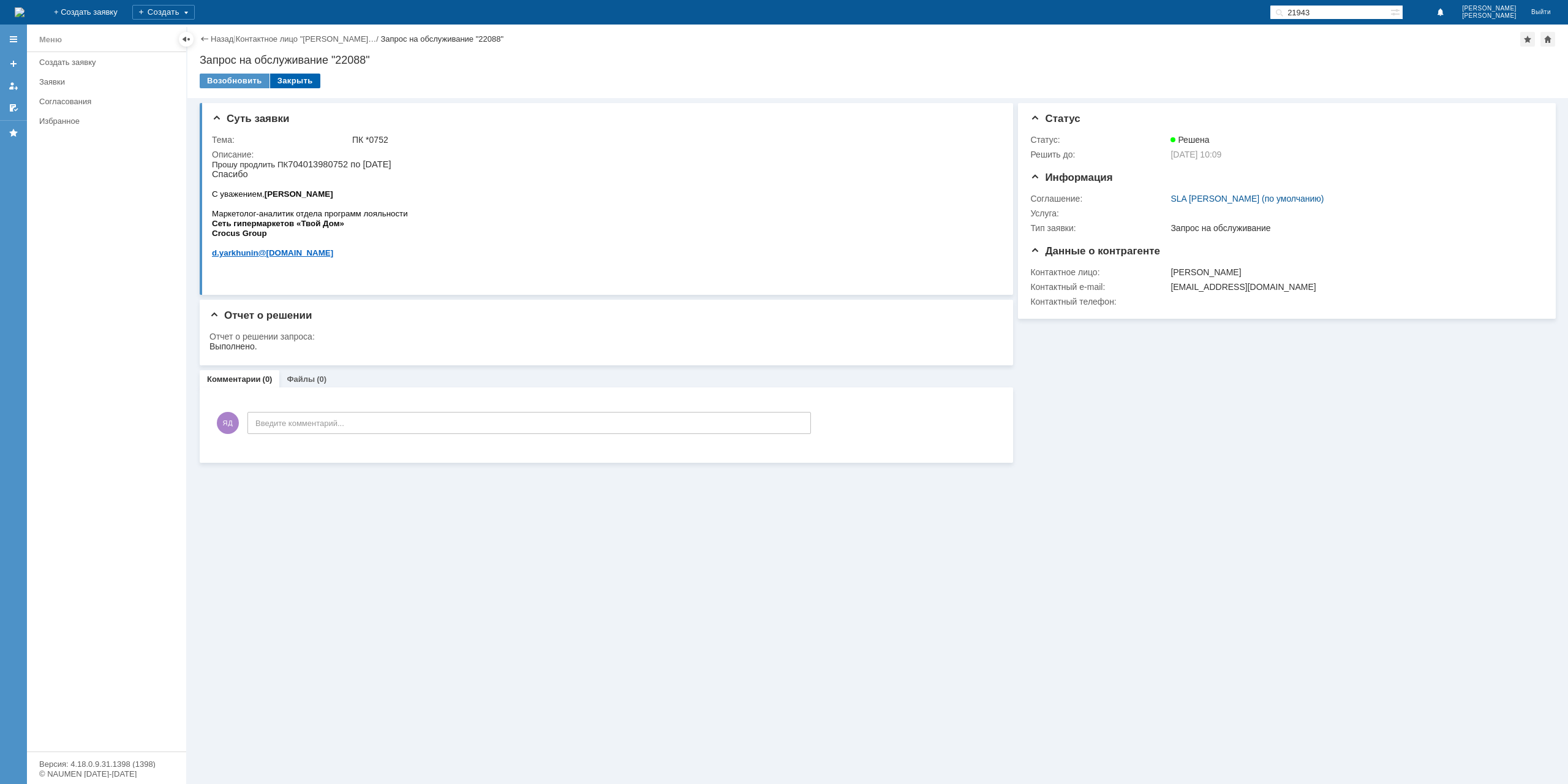
click at [291, 83] on div "Закрыть" at bounding box center [295, 81] width 50 height 15
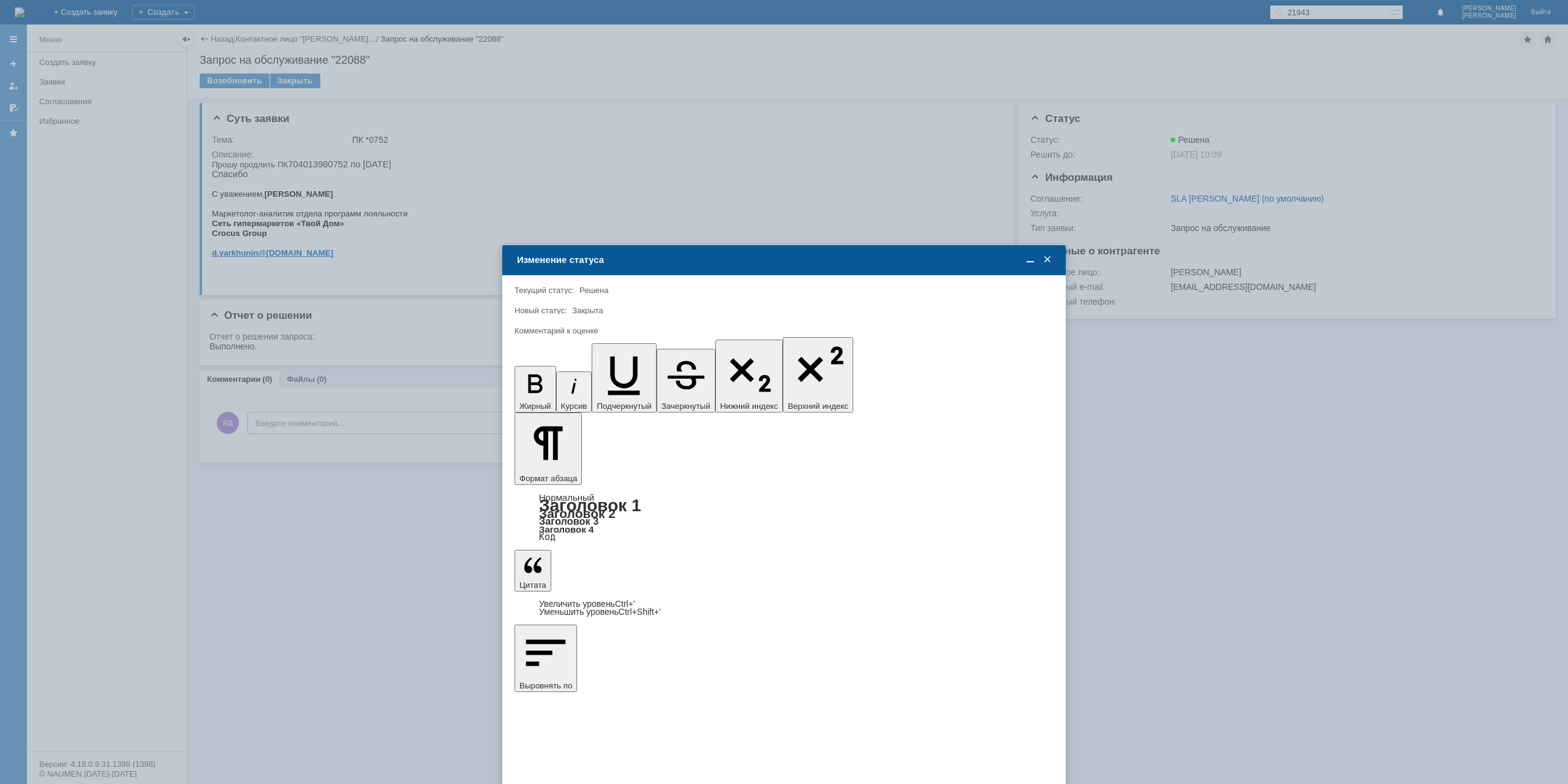
drag, startPoint x: 562, startPoint y: 489, endPoint x: 562, endPoint y: 479, distance: 10.0
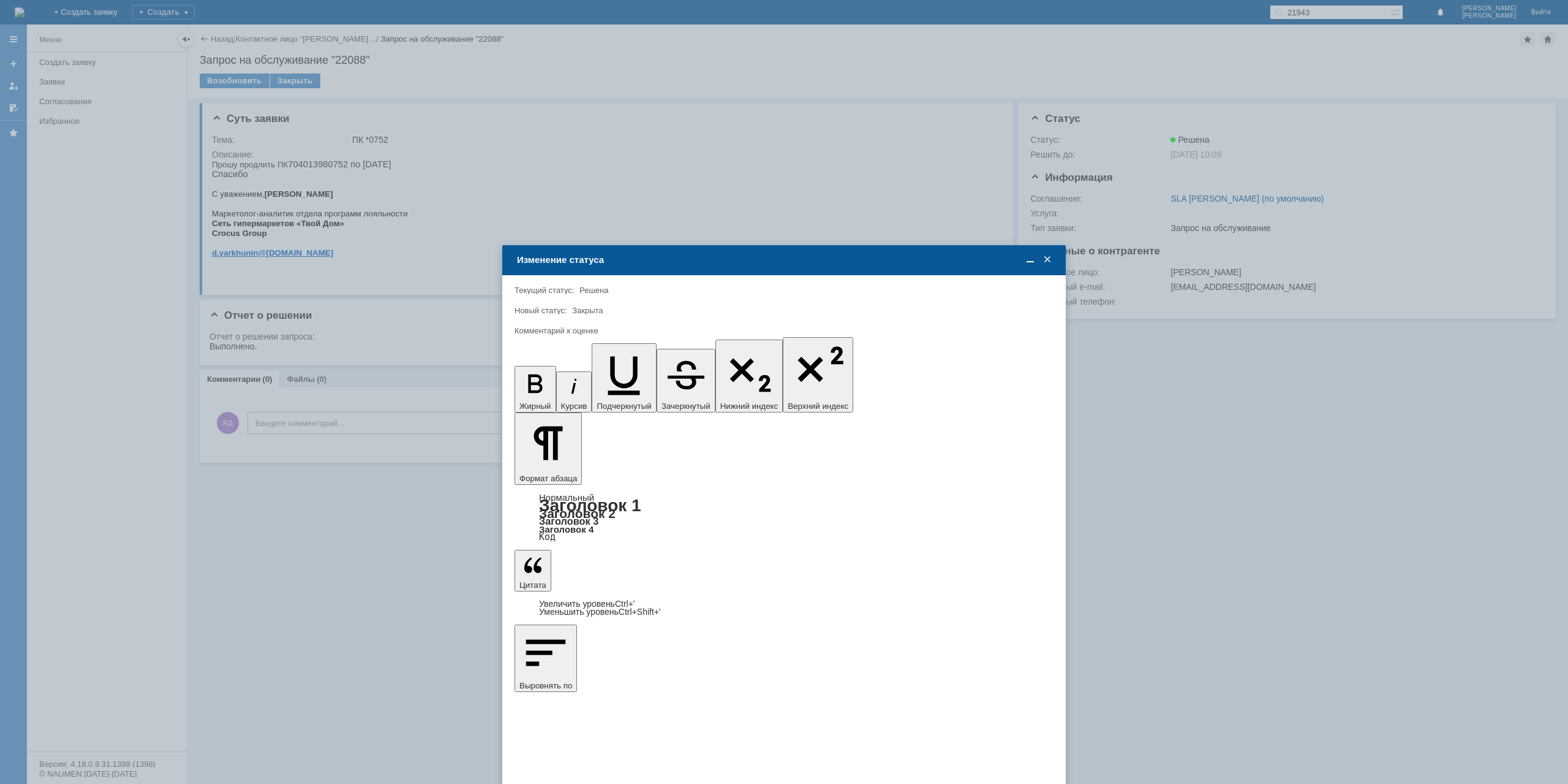
click at [569, 600] on span "5 - Отлично" at bounding box center [784, 599] width 523 height 10
type input "5 - Отлично"
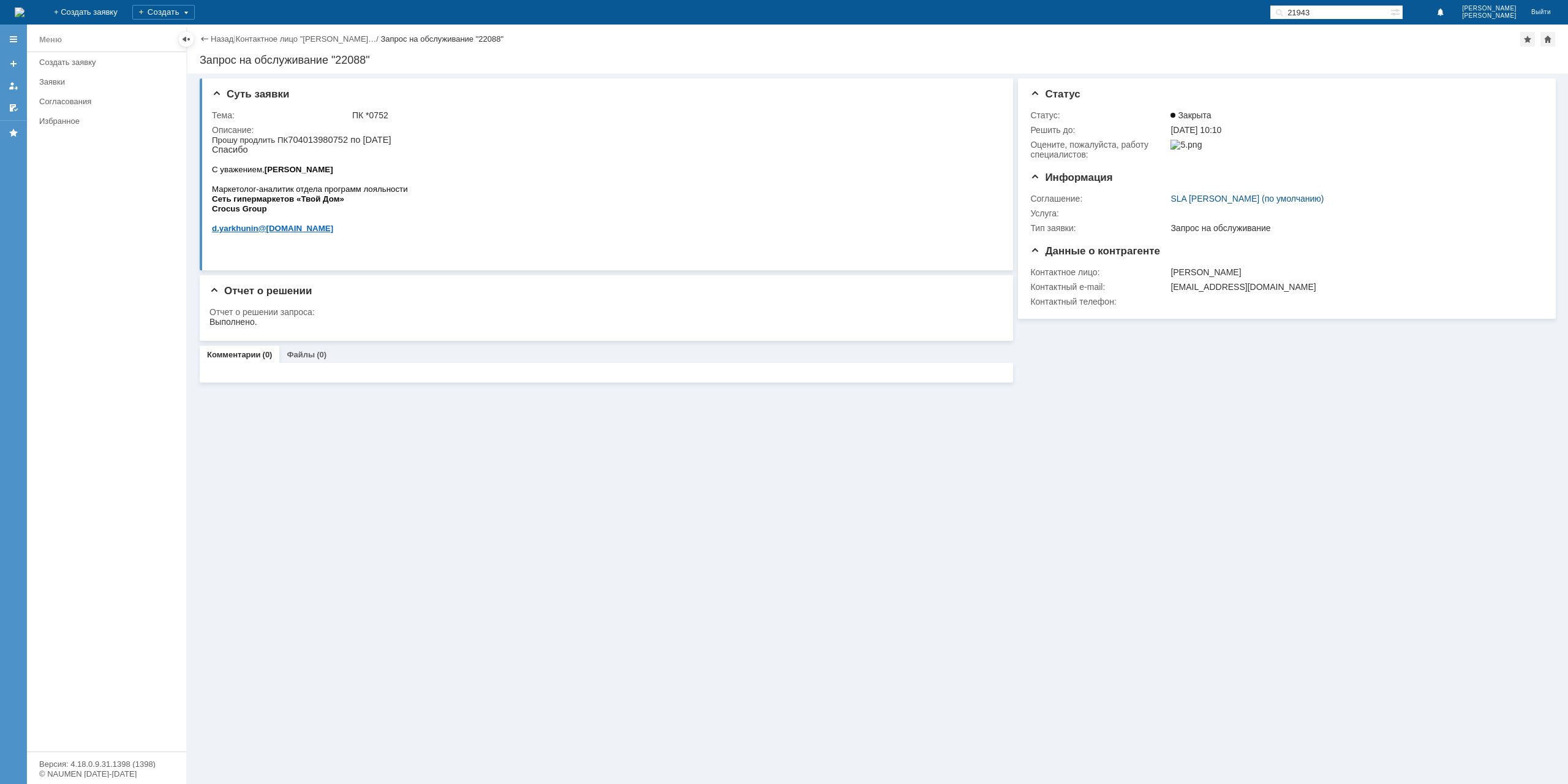
click at [213, 33] on div "Назад | Контактное лицо "Ярхунин Денис… / Запрос на обслуживание "22088"" at bounding box center [878, 39] width 1356 height 15
click at [213, 36] on link "Назад" at bounding box center [222, 39] width 23 height 9
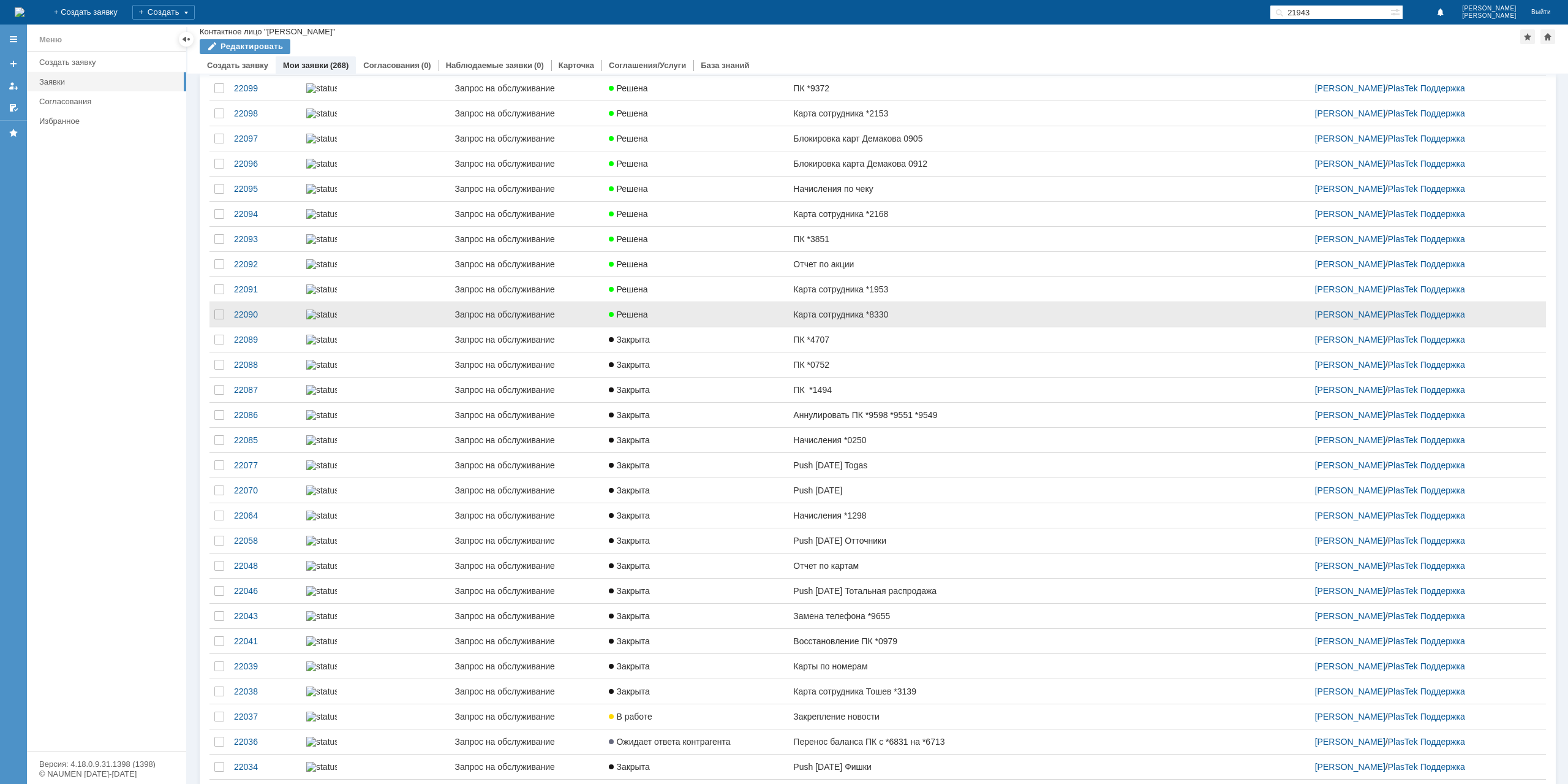
click at [701, 319] on div "Решена" at bounding box center [695, 315] width 175 height 10
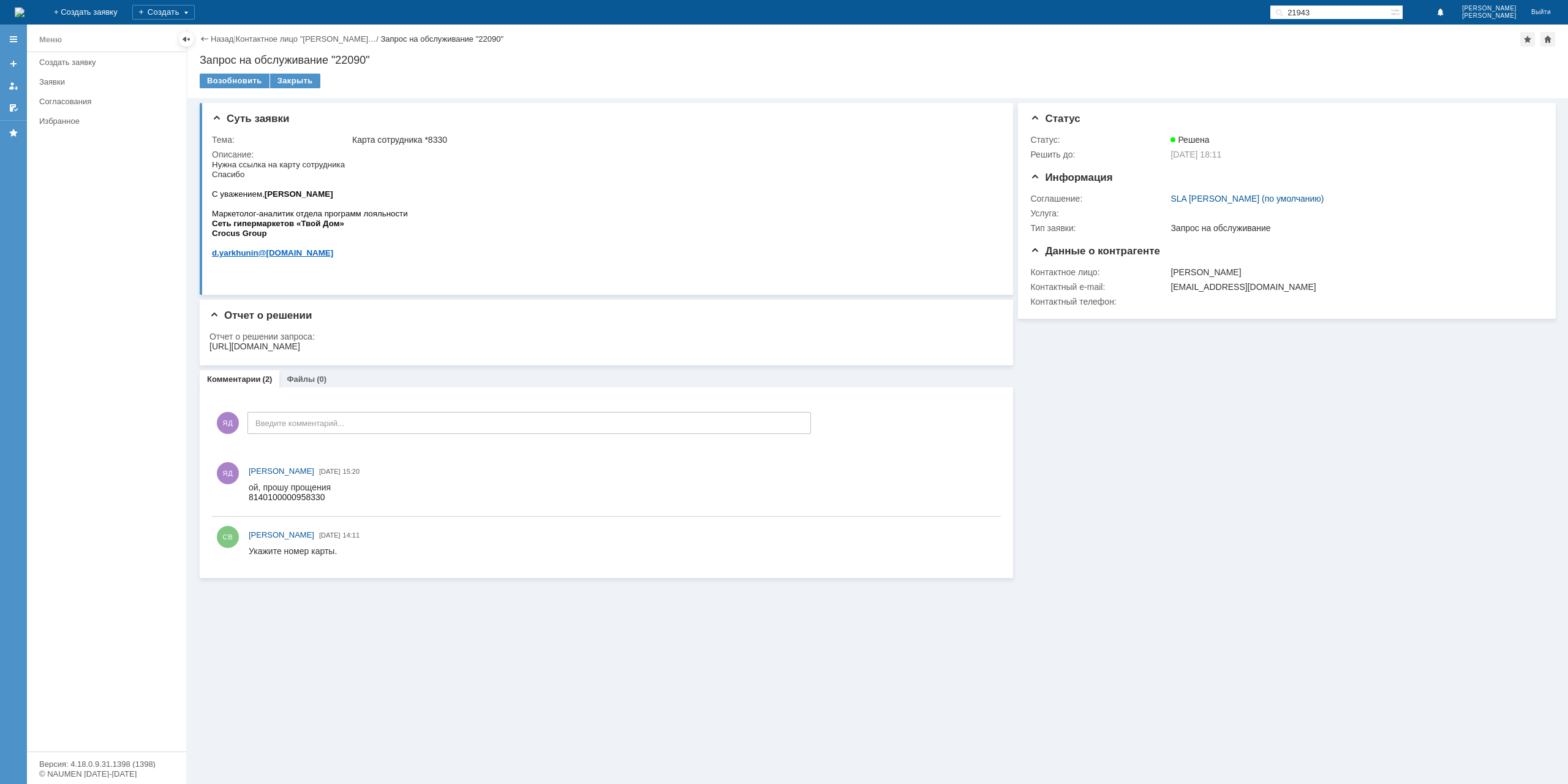
click at [300, 347] on div "[URL][DOMAIN_NAME]" at bounding box center [255, 347] width 91 height 10
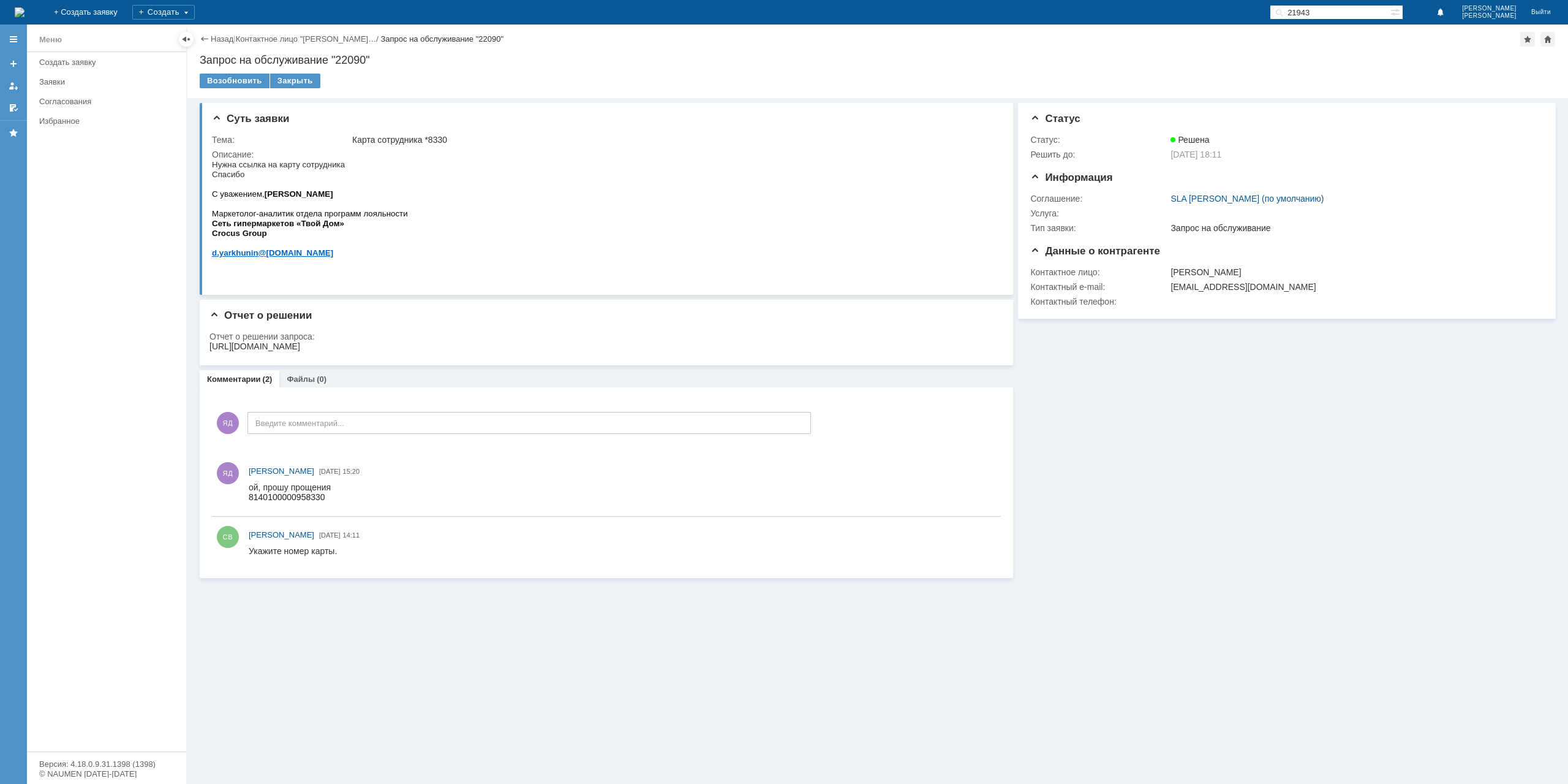
click at [435, 318] on div "Отчет о решении" at bounding box center [606, 316] width 794 height 13
click at [300, 493] on span "8140100000958330" at bounding box center [287, 497] width 76 height 10
click at [298, 496] on span "8140100000958330" at bounding box center [287, 497] width 76 height 10
copy span "8140100000958330"
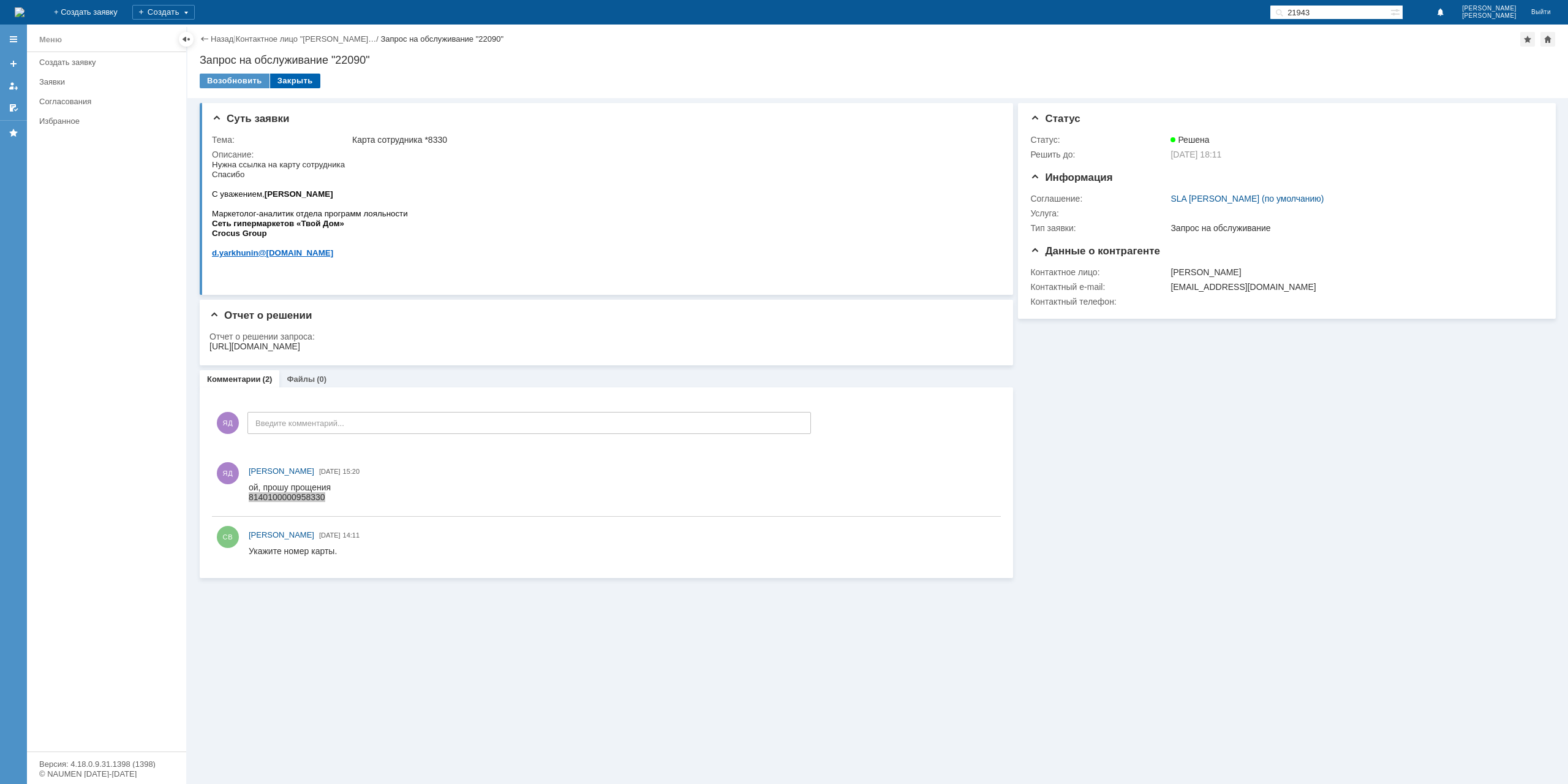
click at [286, 79] on div "Закрыть" at bounding box center [295, 81] width 50 height 15
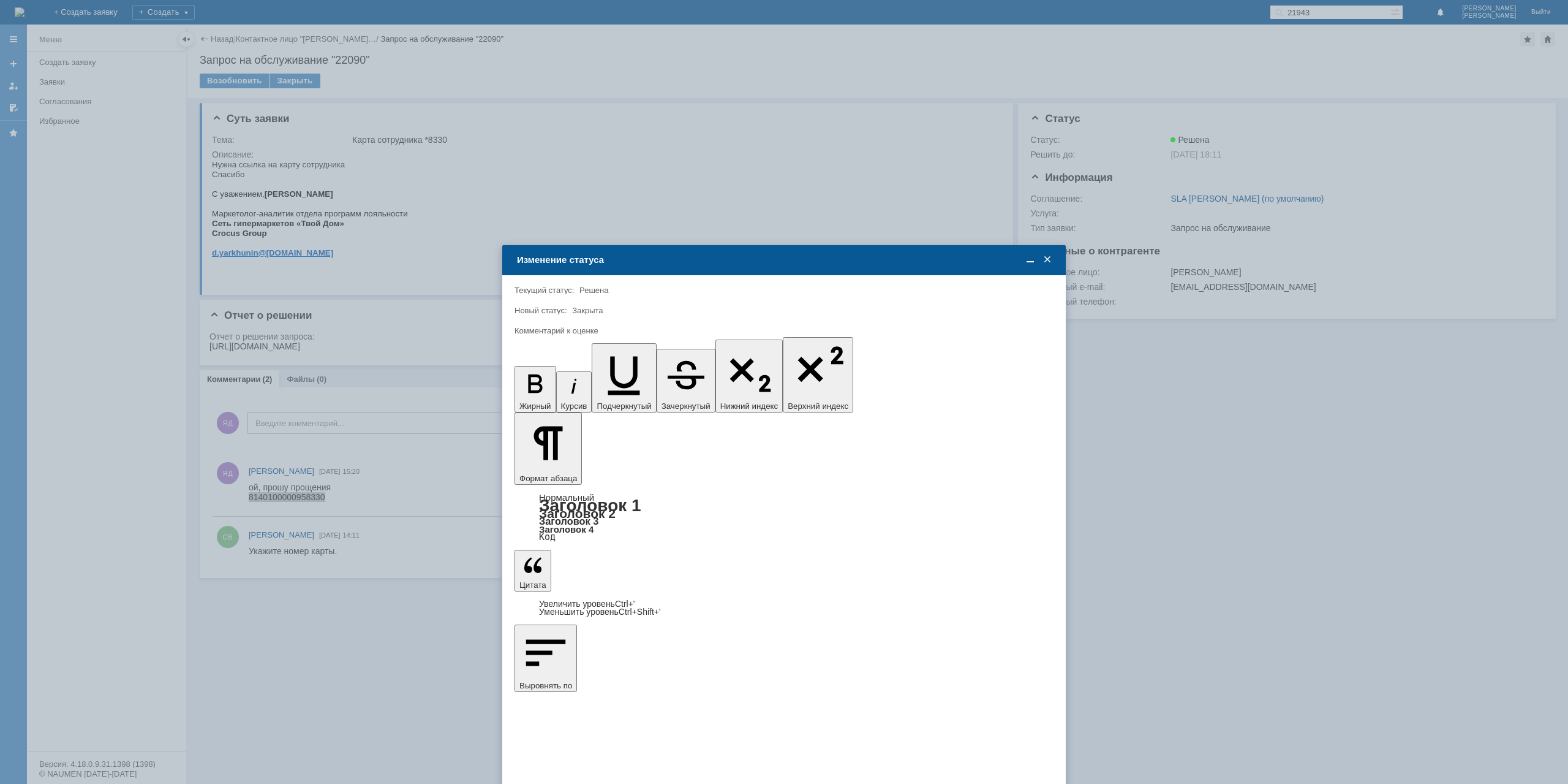
click at [575, 599] on span "5 - Отлично" at bounding box center [784, 599] width 523 height 10
type input "5 - Отлично"
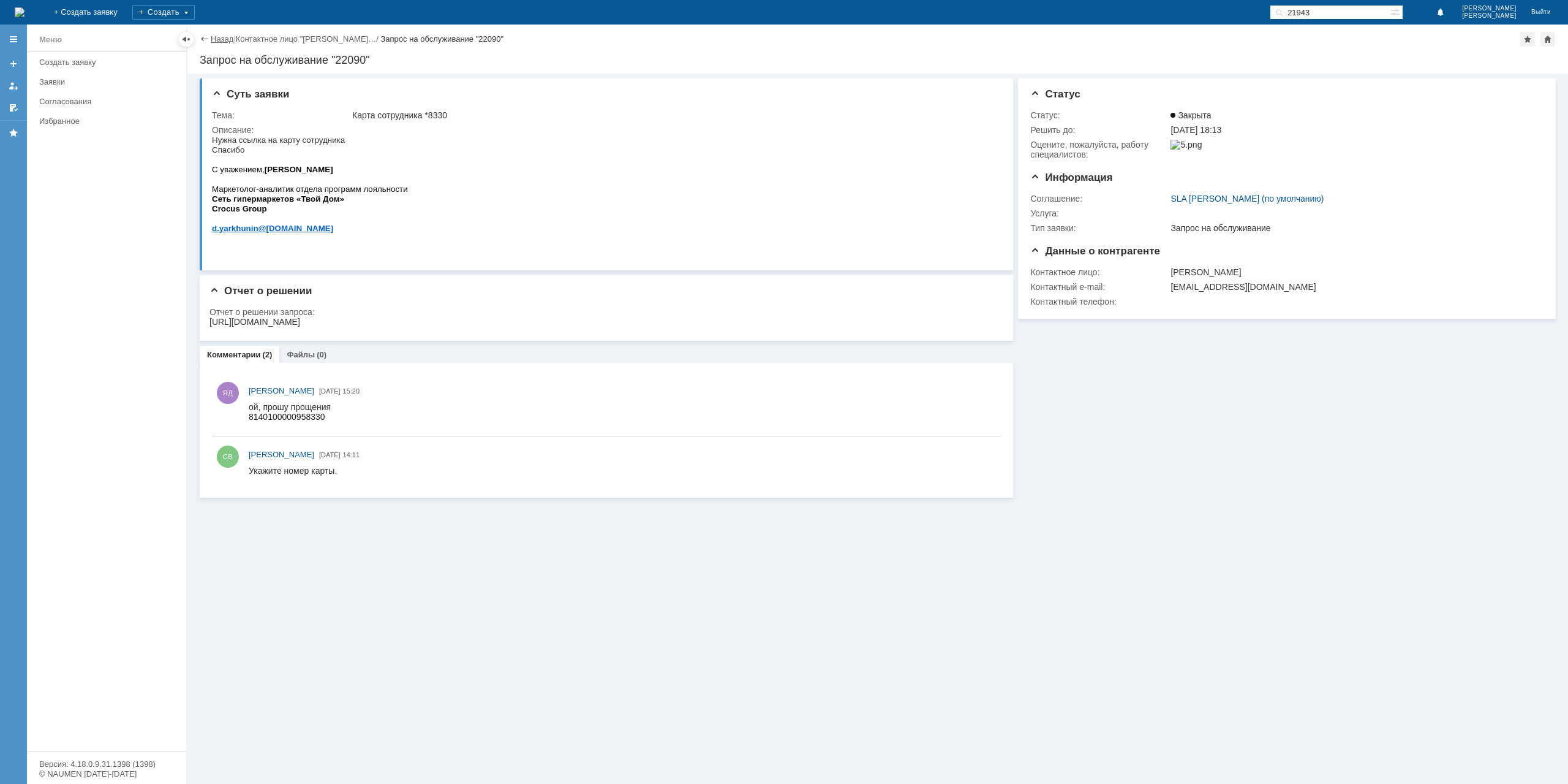
click at [217, 38] on link "Назад" at bounding box center [222, 39] width 23 height 9
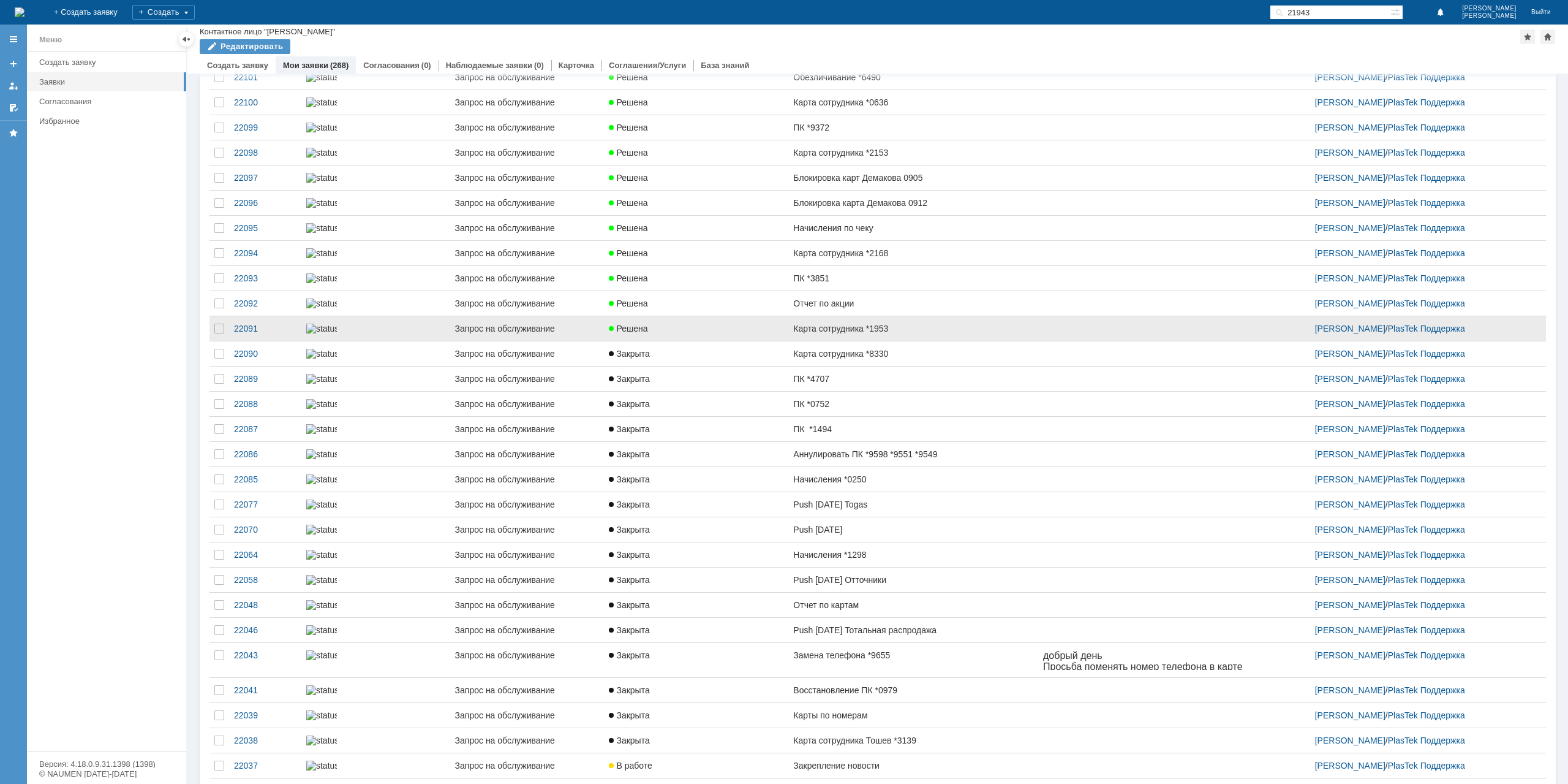
click at [747, 341] on link "Решена" at bounding box center [696, 328] width 185 height 24
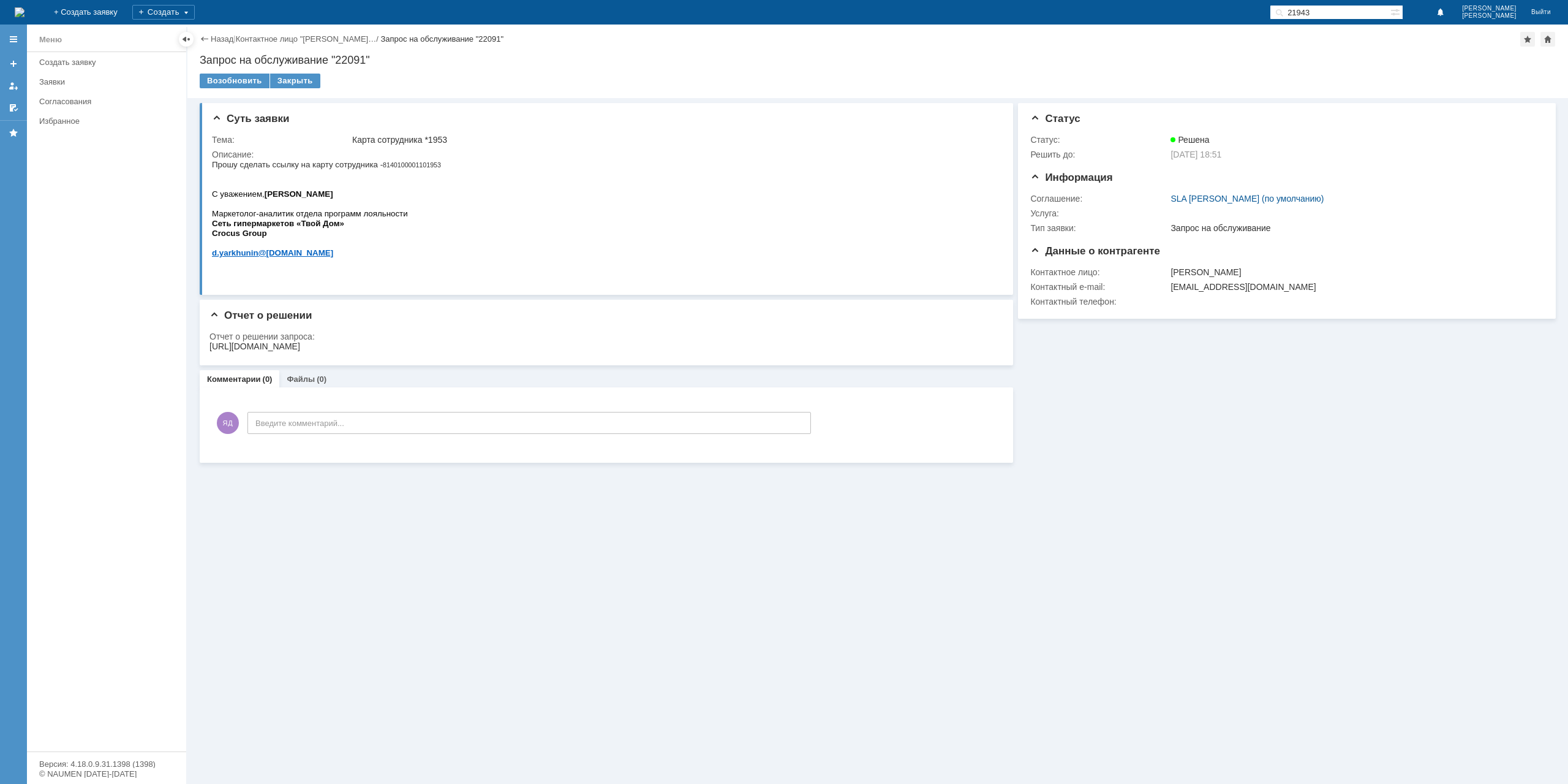
click at [432, 163] on span "8140100001101953" at bounding box center [412, 165] width 58 height 8
copy span "8140100001101953"
click at [283, 80] on div "Закрыть" at bounding box center [295, 81] width 50 height 15
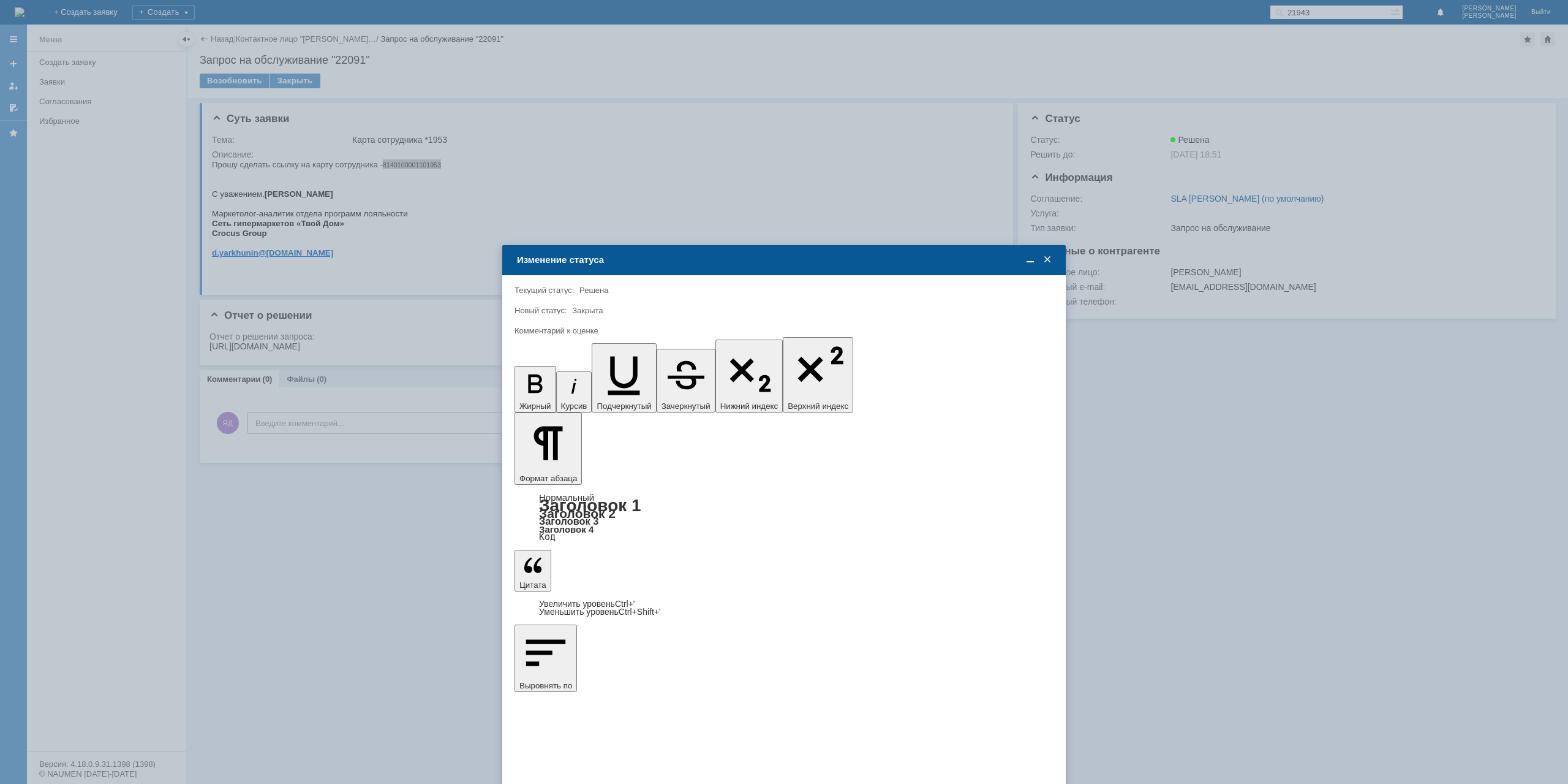
click at [560, 594] on span "5 - Отлично" at bounding box center [784, 599] width 523 height 10
type input "5 - Отлично"
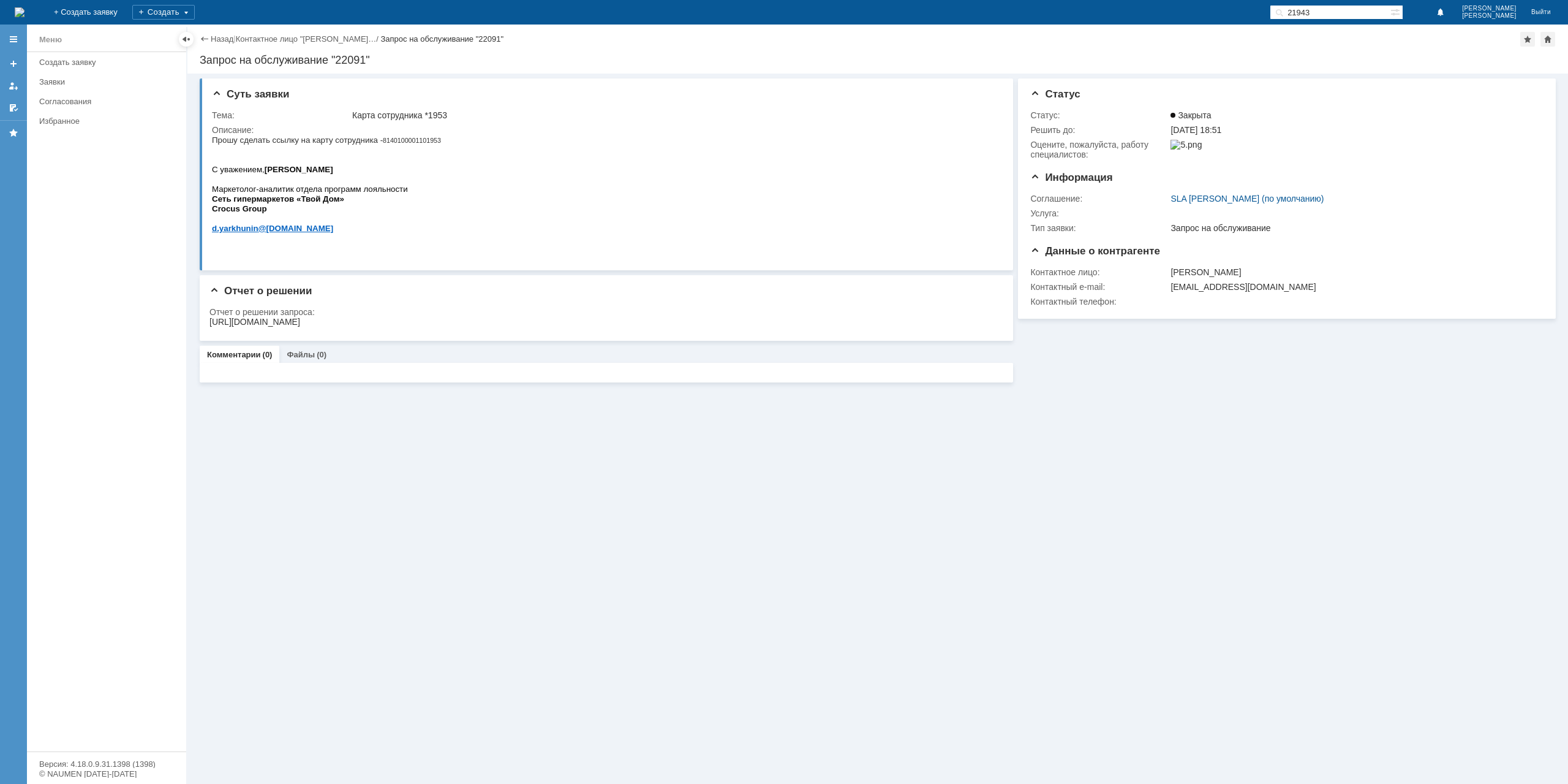
click at [226, 41] on link "Назад" at bounding box center [222, 39] width 23 height 9
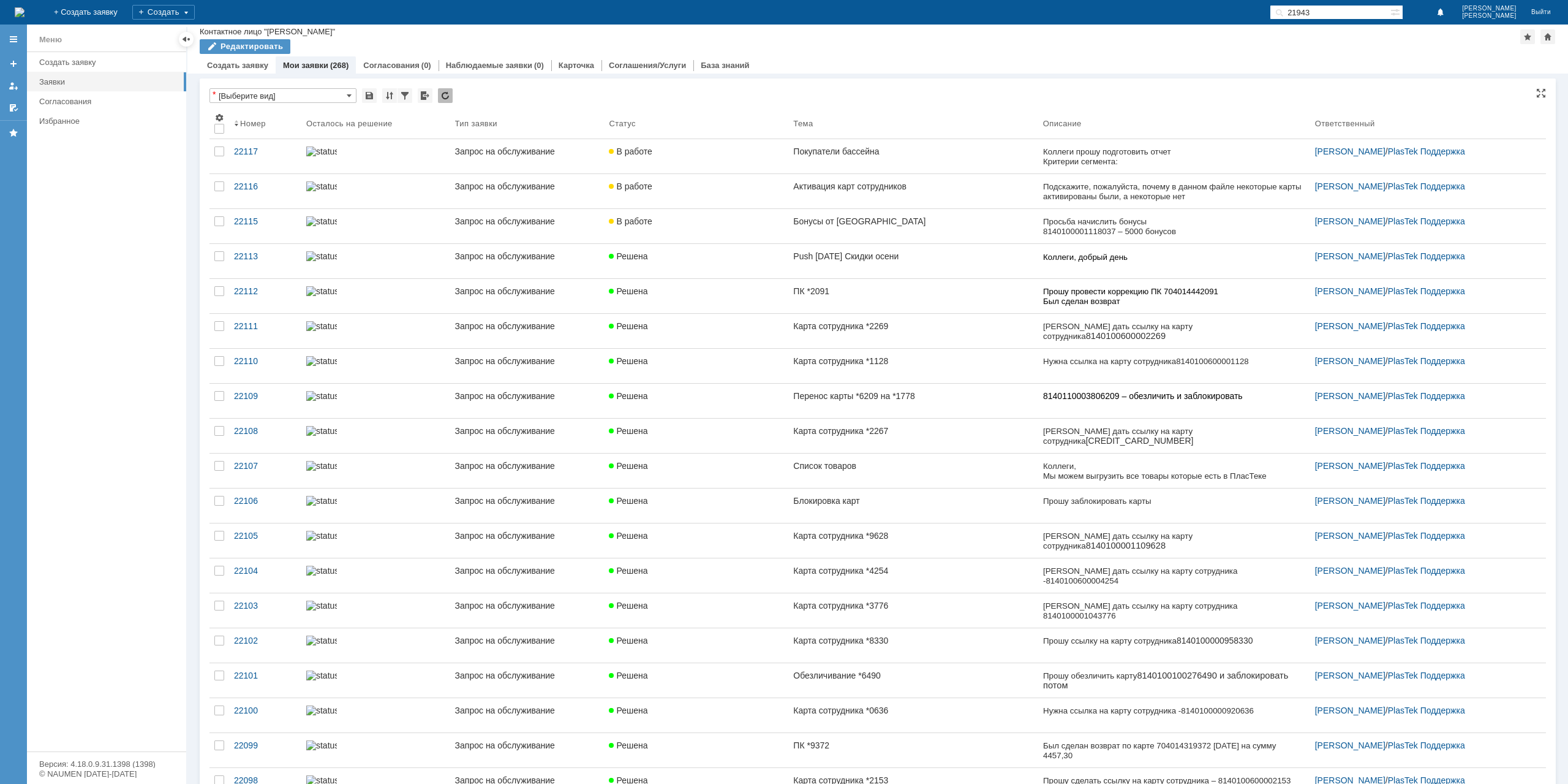
scroll to position [368, 0]
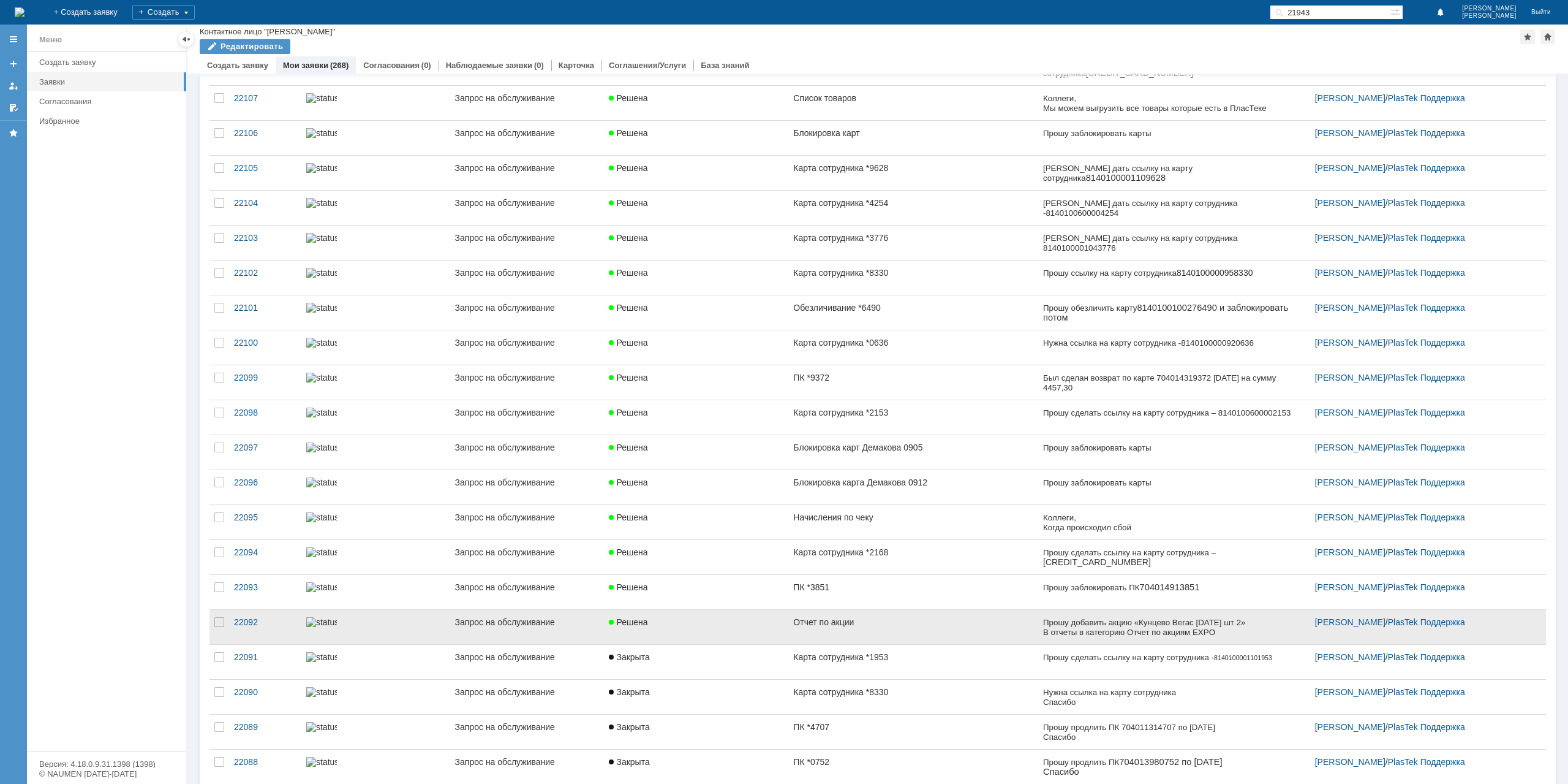
click at [733, 629] on link "Решена" at bounding box center [696, 626] width 185 height 34
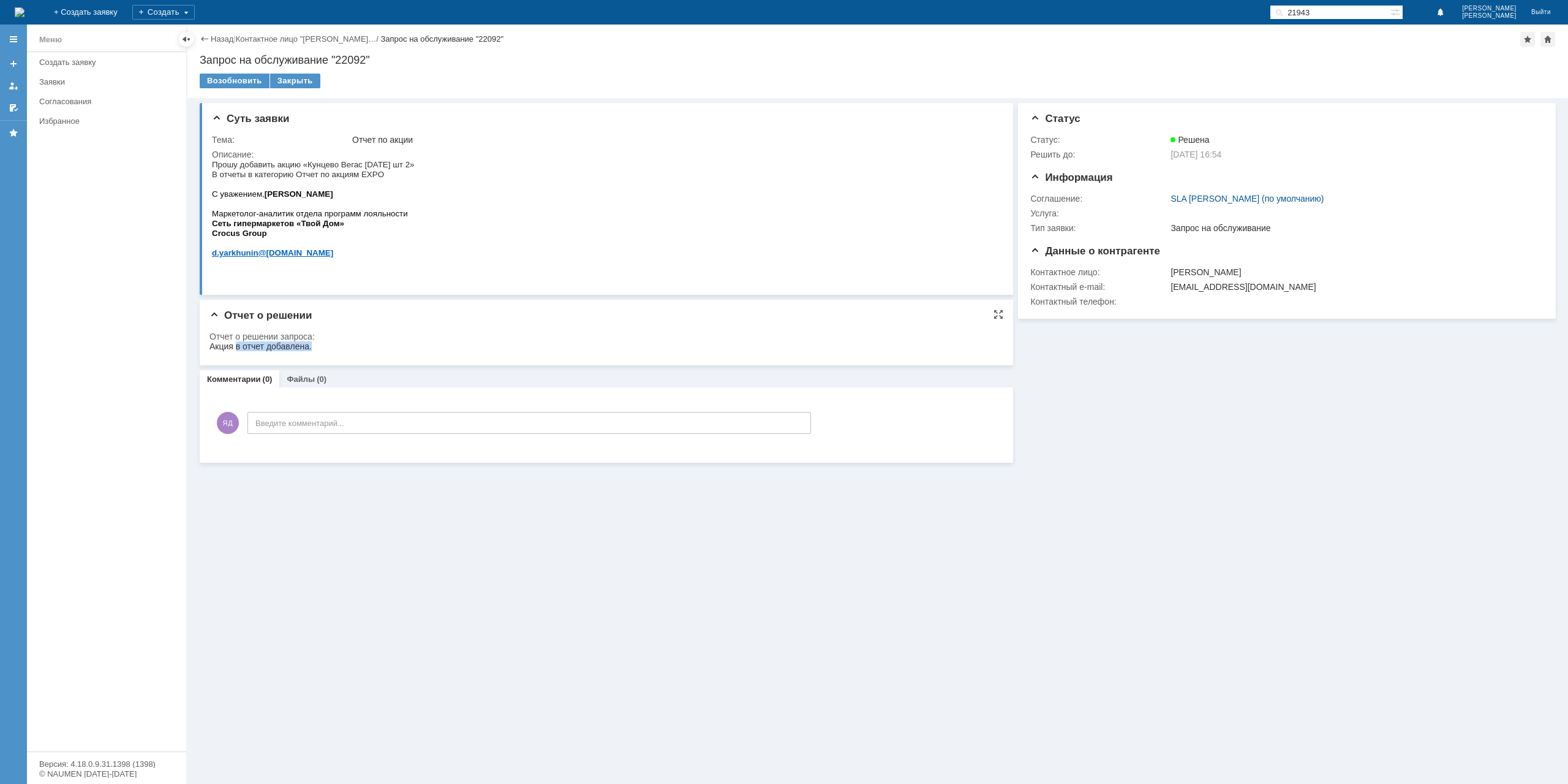
drag, startPoint x: 235, startPoint y: 342, endPoint x: 352, endPoint y: 363, distance: 118.9
click at [352, 352] on html "Акция в отчет добавлена." at bounding box center [602, 347] width 786 height 11
click at [300, 82] on div "Закрыть" at bounding box center [295, 81] width 50 height 15
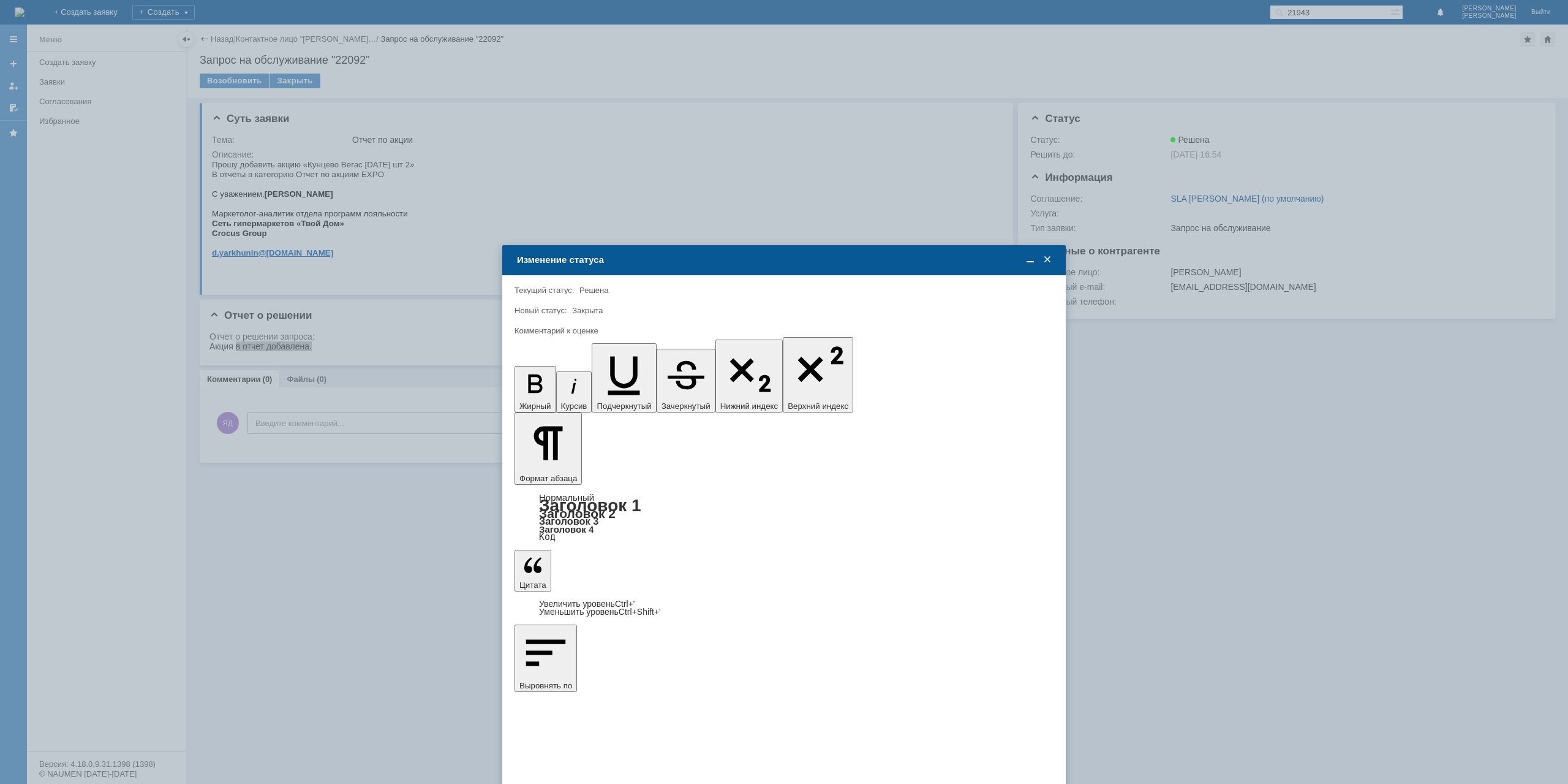
click at [565, 599] on span "5 - Отлично" at bounding box center [784, 599] width 523 height 10
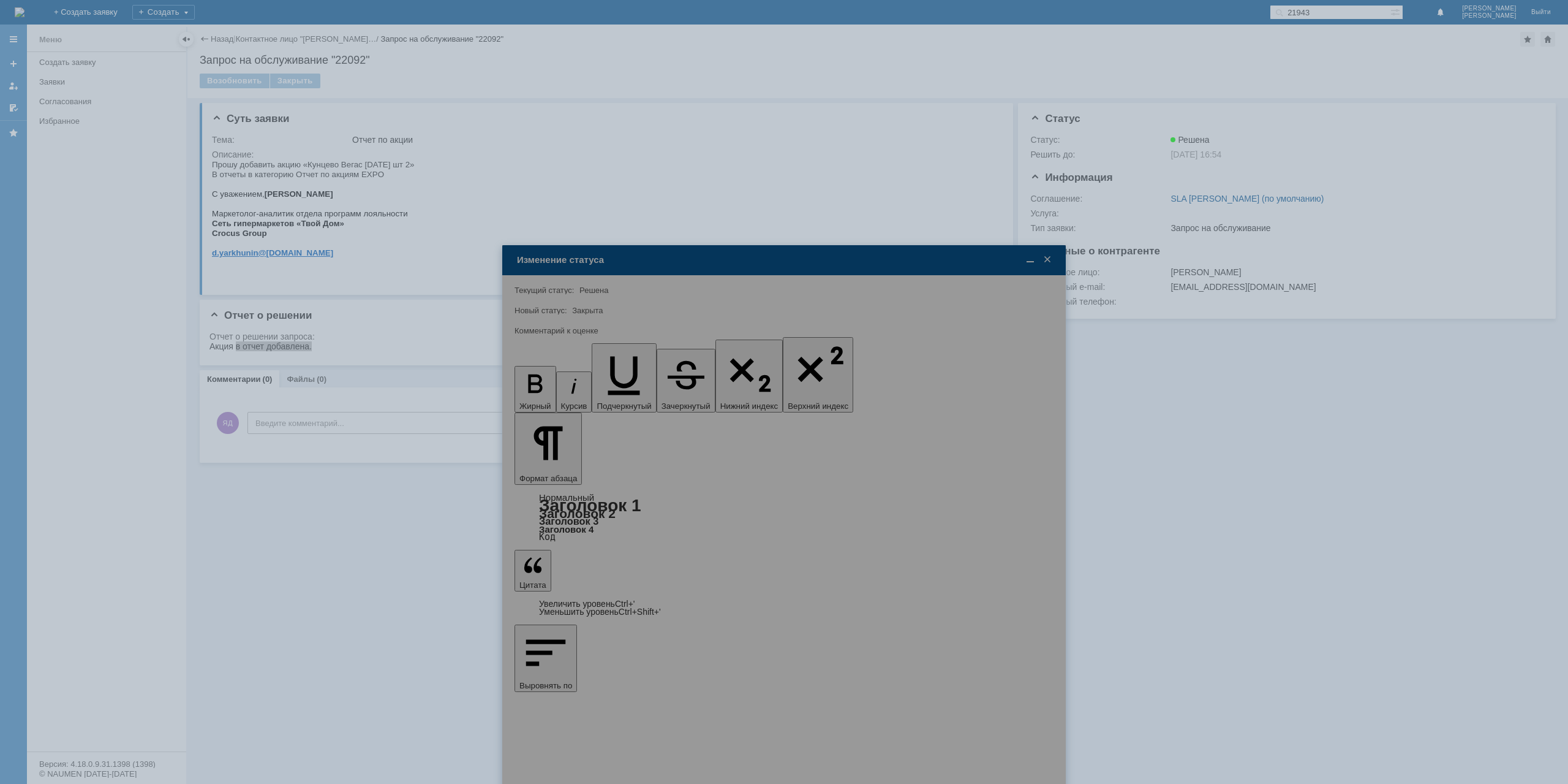
type input "5 - Отлично"
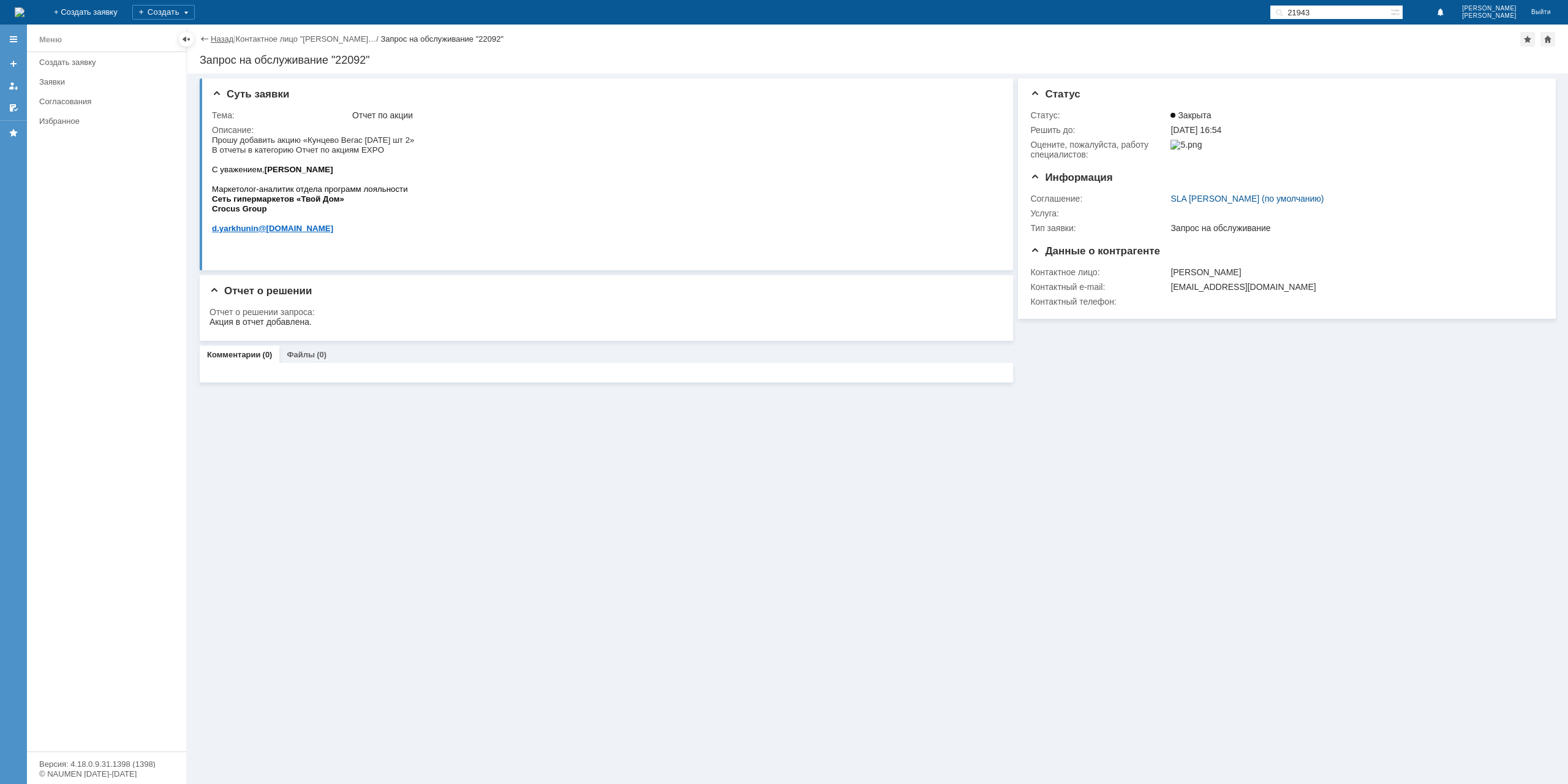
click at [222, 40] on link "Назад" at bounding box center [222, 39] width 23 height 9
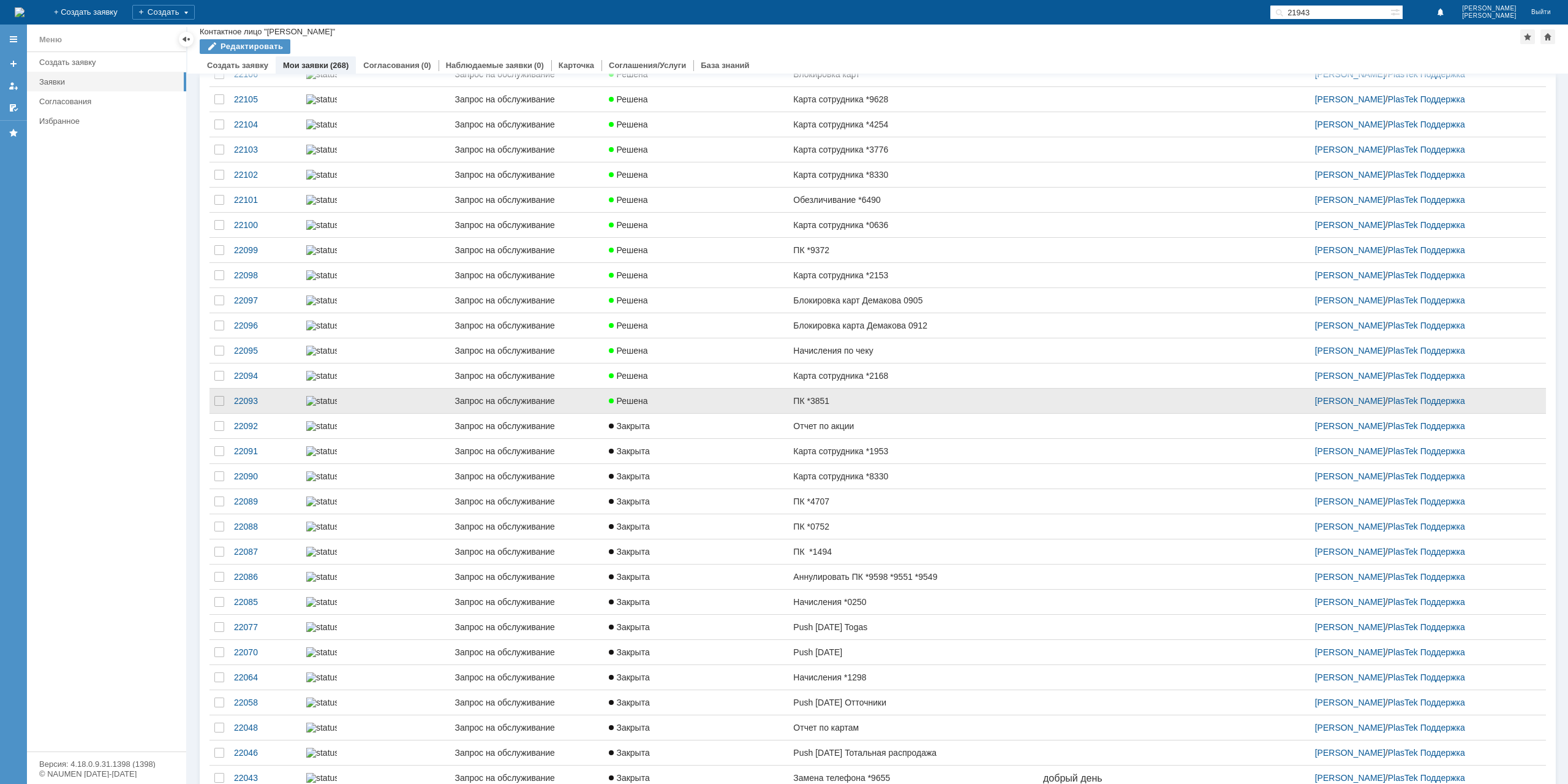
click at [717, 413] on link "Решена" at bounding box center [696, 400] width 185 height 24
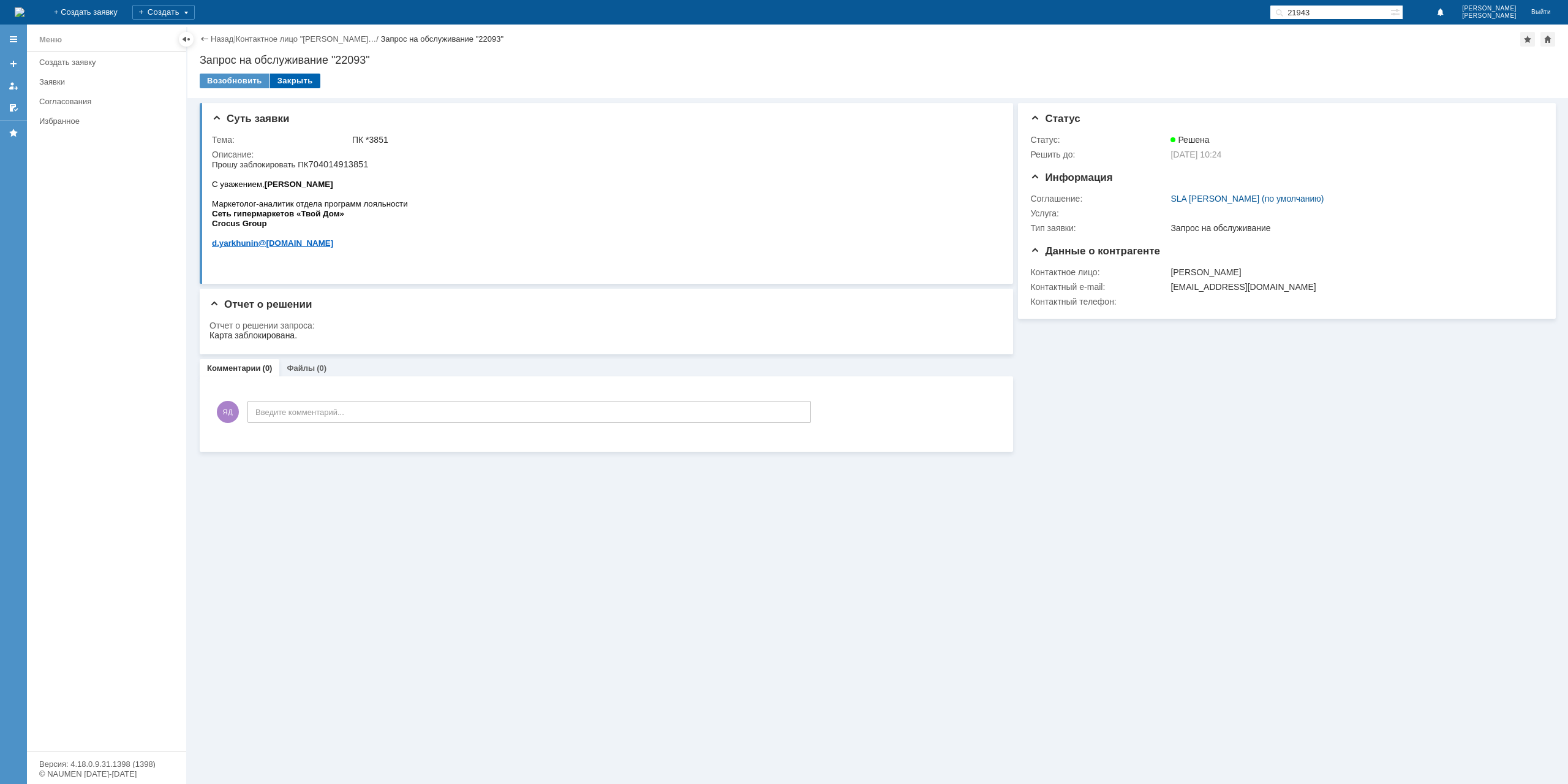
click at [301, 78] on div "Закрыть" at bounding box center [295, 81] width 50 height 15
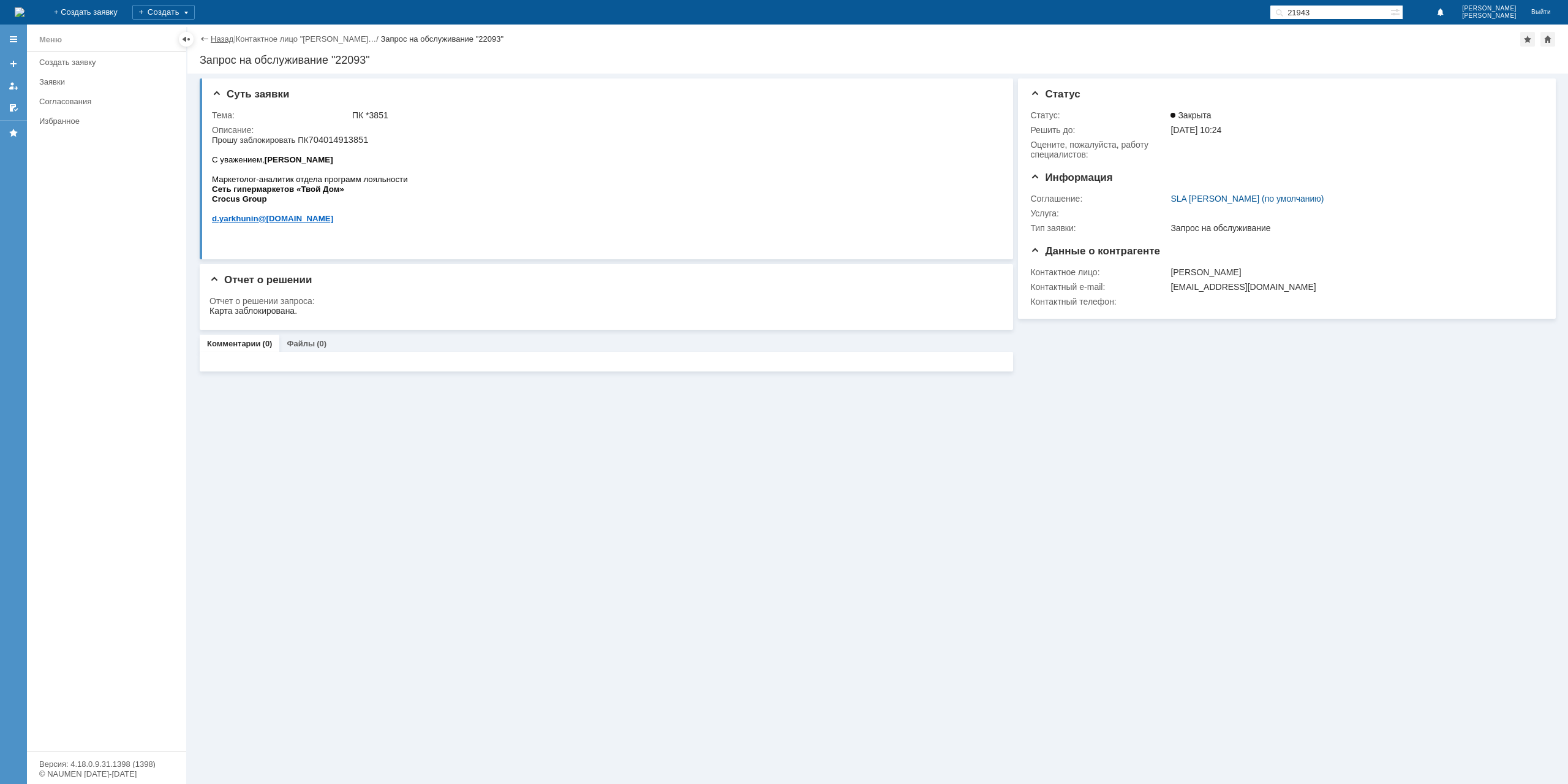
click at [216, 39] on link "Назад" at bounding box center [222, 39] width 23 height 9
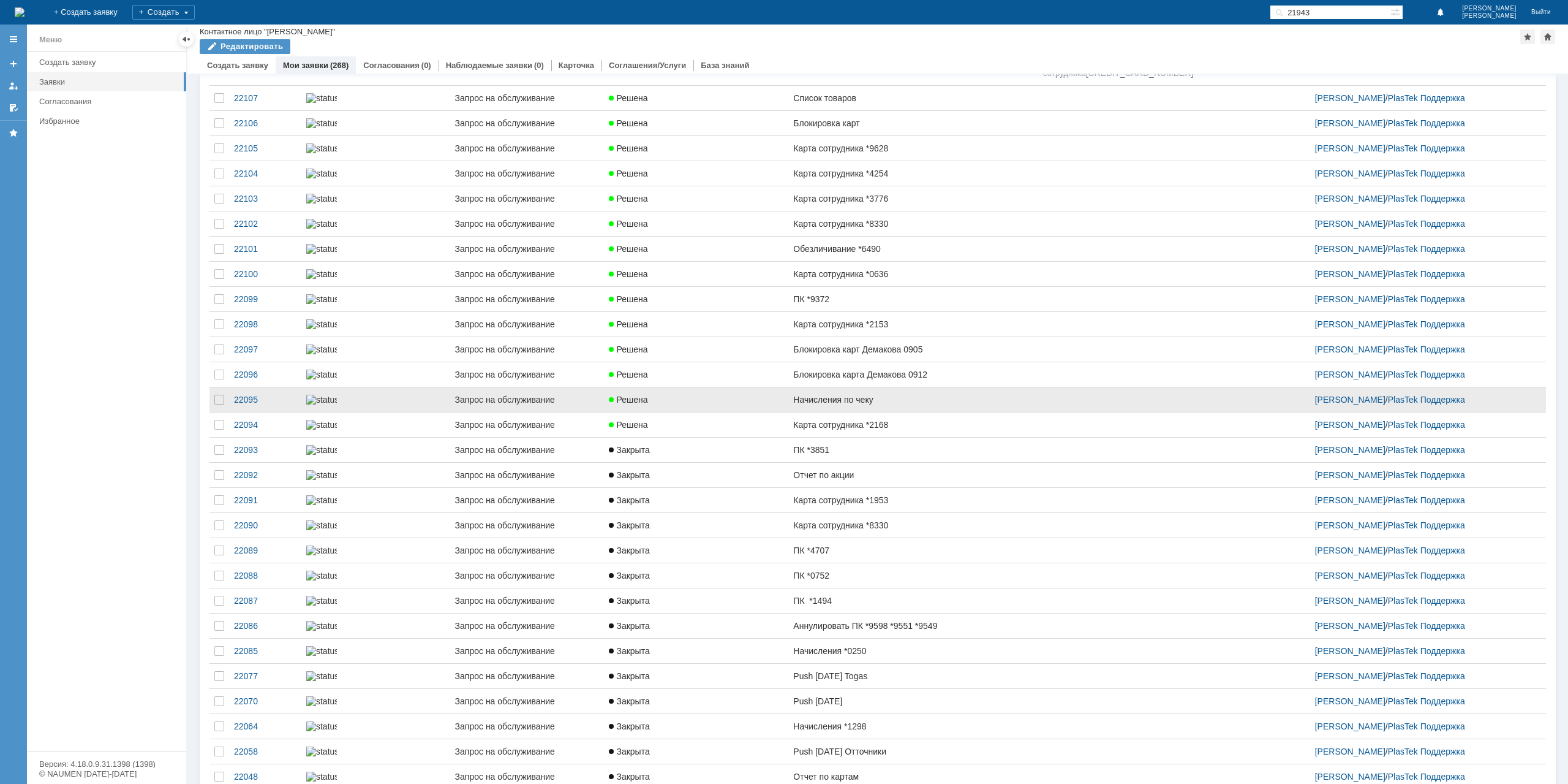
click at [677, 412] on link "Решена" at bounding box center [696, 399] width 185 height 24
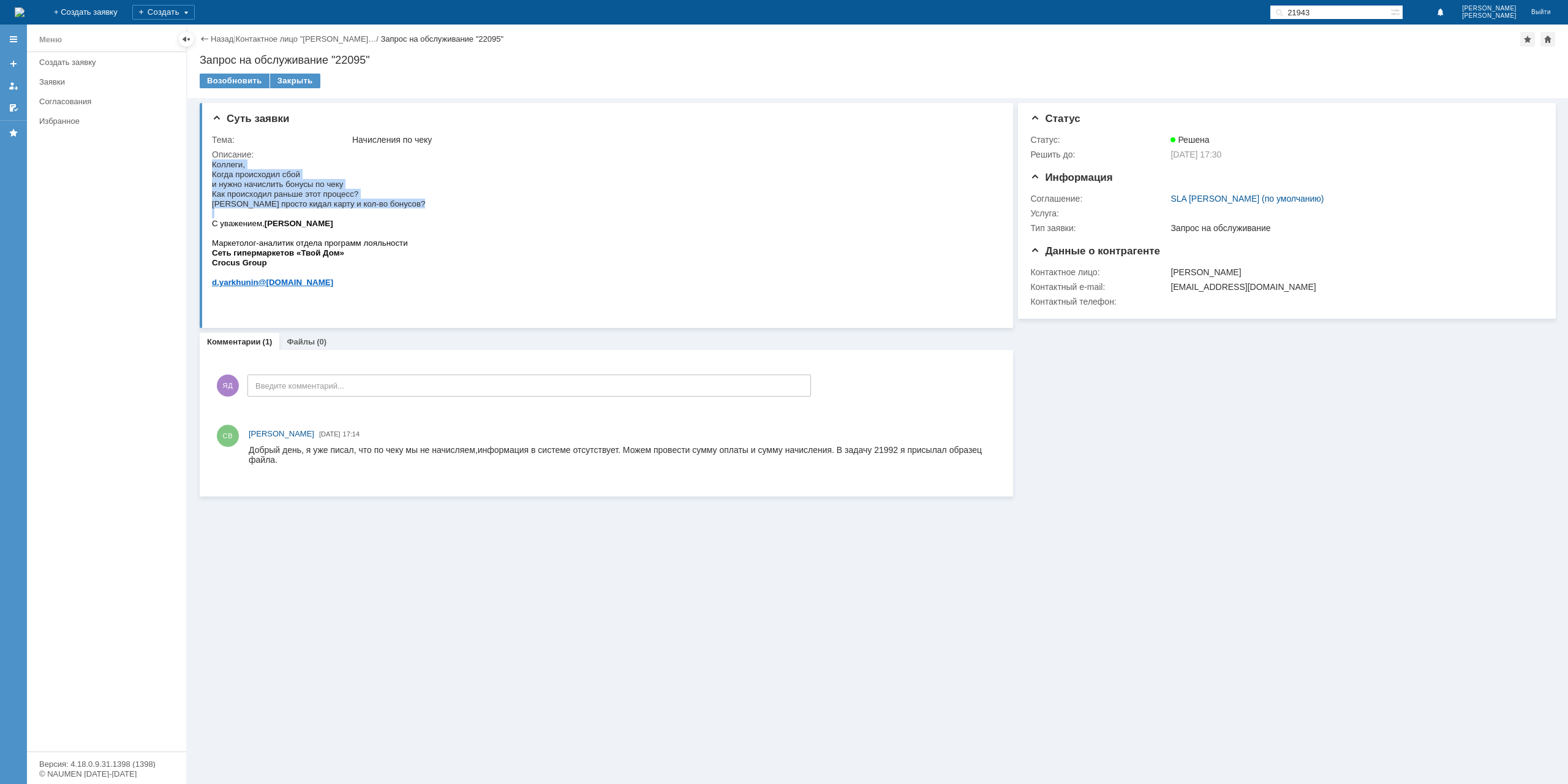
drag, startPoint x: 212, startPoint y: 163, endPoint x: 389, endPoint y: 220, distance: 186.0
click at [389, 220] on div "Коллеги, Когда происходил сбой и нужно начислить бонусы по чеку Как происходил …" at bounding box center [318, 228] width 213 height 137
click at [389, 218] on p at bounding box center [318, 213] width 213 height 10
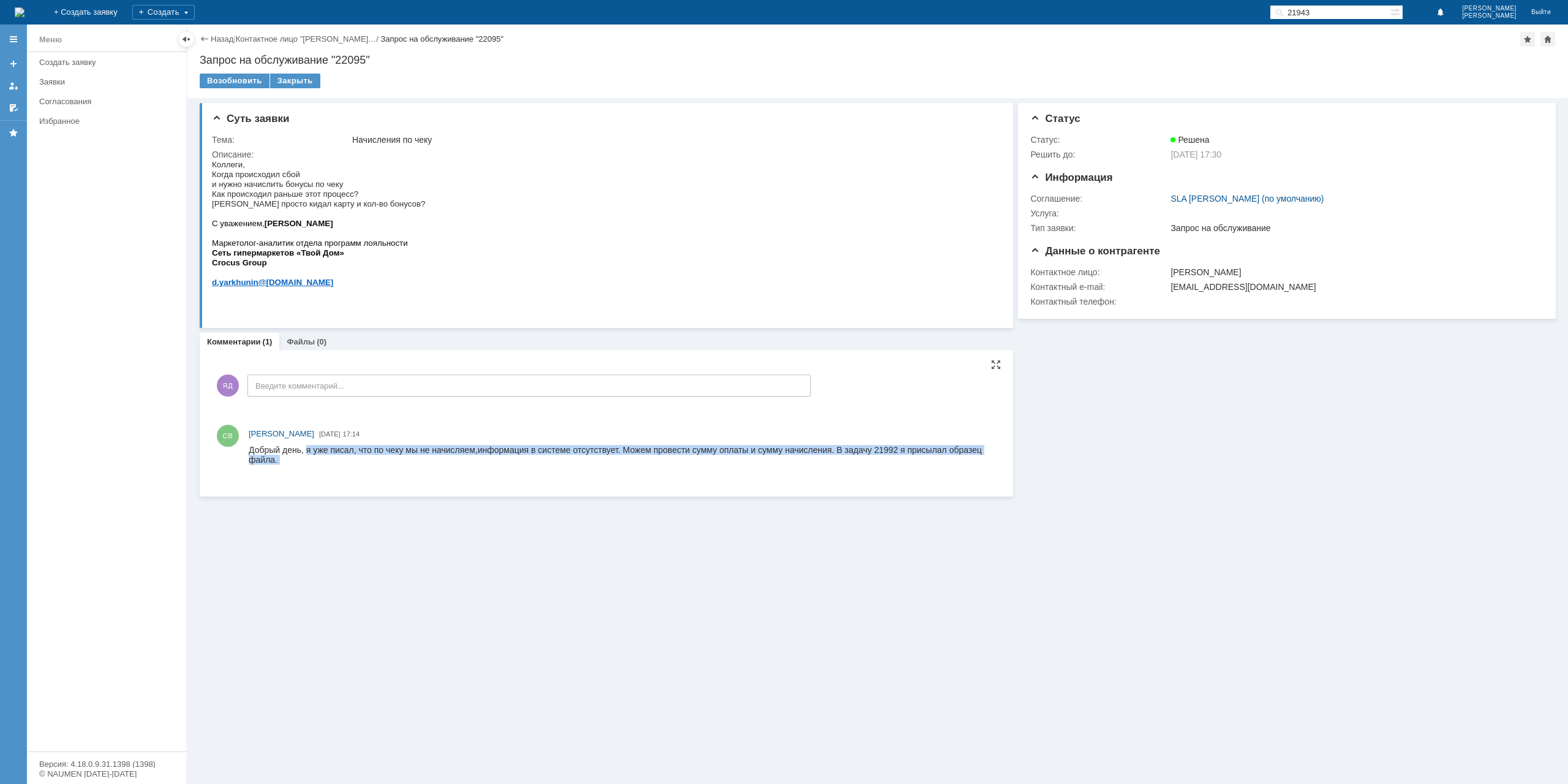
drag, startPoint x: 306, startPoint y: 445, endPoint x: 532, endPoint y: 464, distance: 226.8
click at [532, 464] on div "Добрый день, я уже писал, что по чеку мы не начисляем,информация в системе отсу…" at bounding box center [622, 459] width 747 height 29
click at [532, 464] on div at bounding box center [622, 469] width 747 height 10
drag, startPoint x: 630, startPoint y: 447, endPoint x: 740, endPoint y: 454, distance: 110.2
click at [740, 454] on div "Добрый день, я уже писал, что по чеку мы не начисляем,информация в системе отсу…" at bounding box center [622, 459] width 747 height 29
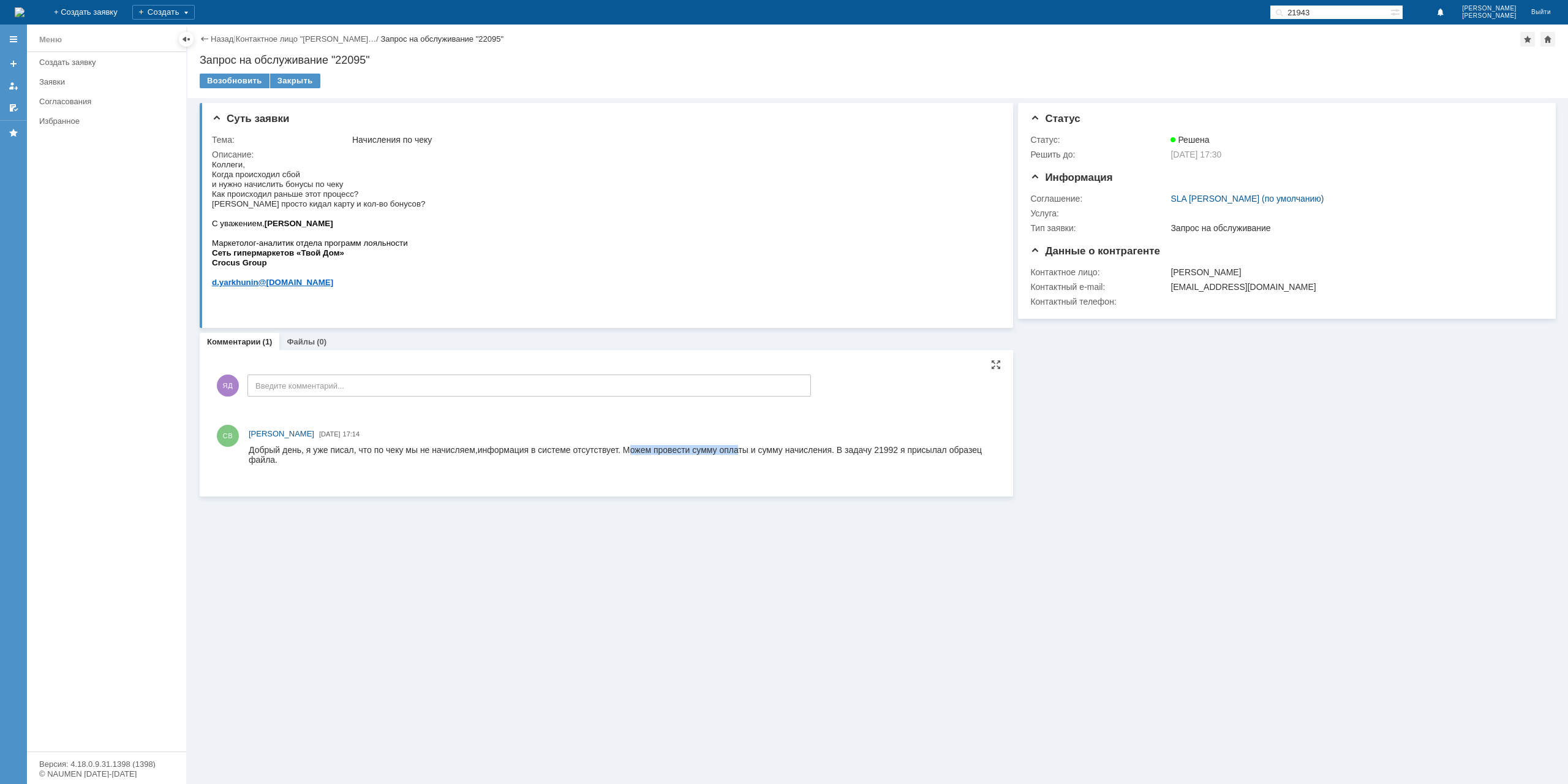
click at [737, 452] on div "Добрый день, я уже писал, что по чеку мы не начисляем,информация в системе отсу…" at bounding box center [622, 459] width 747 height 29
drag, startPoint x: 759, startPoint y: 453, endPoint x: 782, endPoint y: 453, distance: 23.0
click at [780, 453] on div "Добрый день, я уже писал, что по чеку мы не начисляем,информация в системе отсу…" at bounding box center [622, 459] width 747 height 29
click at [800, 452] on div "Добрый день, я уже писал, что по чеку мы не начисляем,информация в системе отсу…" at bounding box center [622, 459] width 747 height 29
click at [888, 452] on div "Добрый день, я уже писал, что по чеку мы не начисляем,информация в системе отсу…" at bounding box center [622, 459] width 747 height 29
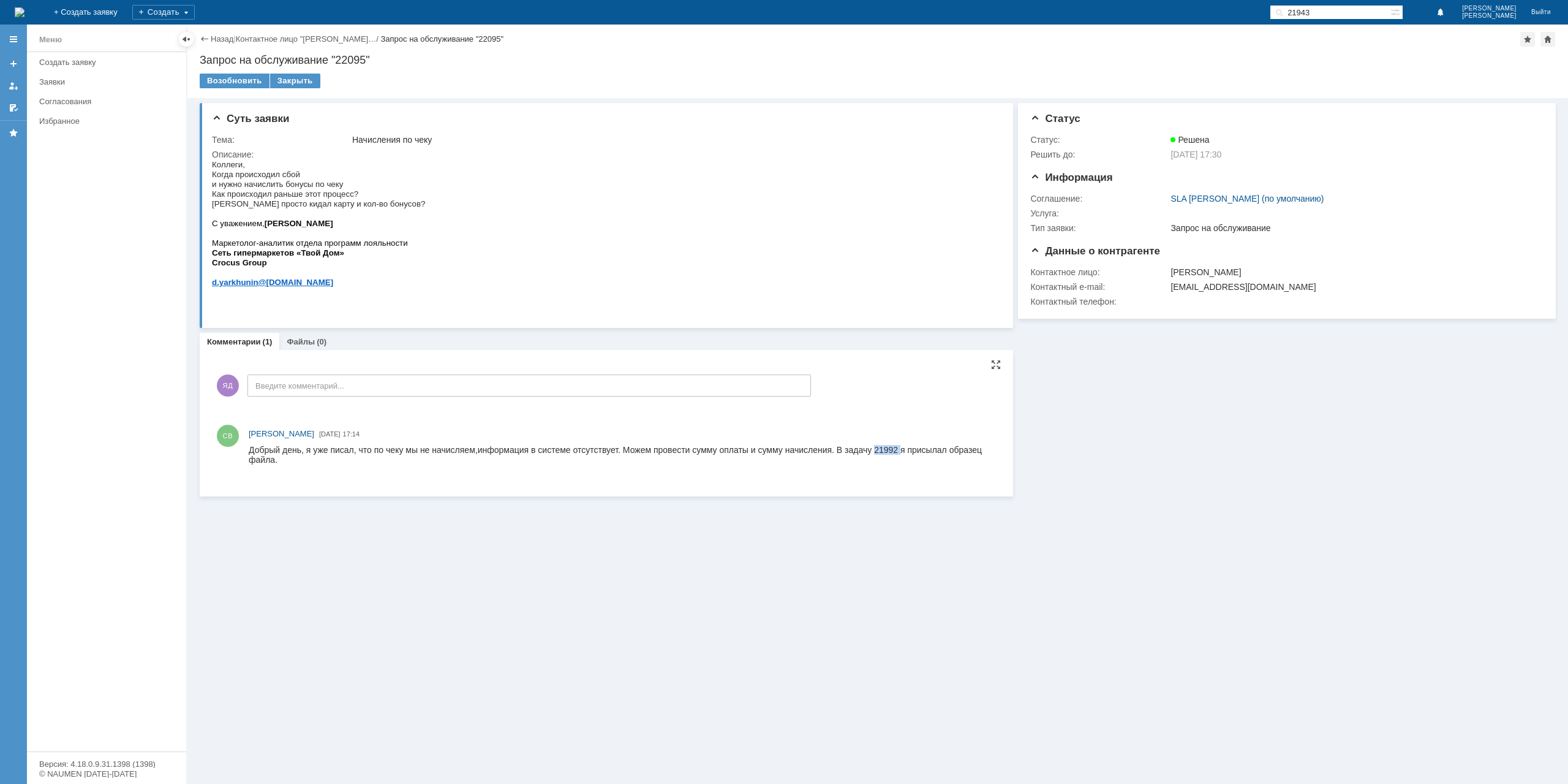
click at [888, 452] on div "Добрый день, я уже писал, что по чеку мы не начисляем,информация в системе отсу…" at bounding box center [622, 459] width 747 height 29
copy div "21992"
click at [1362, 13] on input "21943" at bounding box center [1330, 13] width 121 height 15
paste input "92"
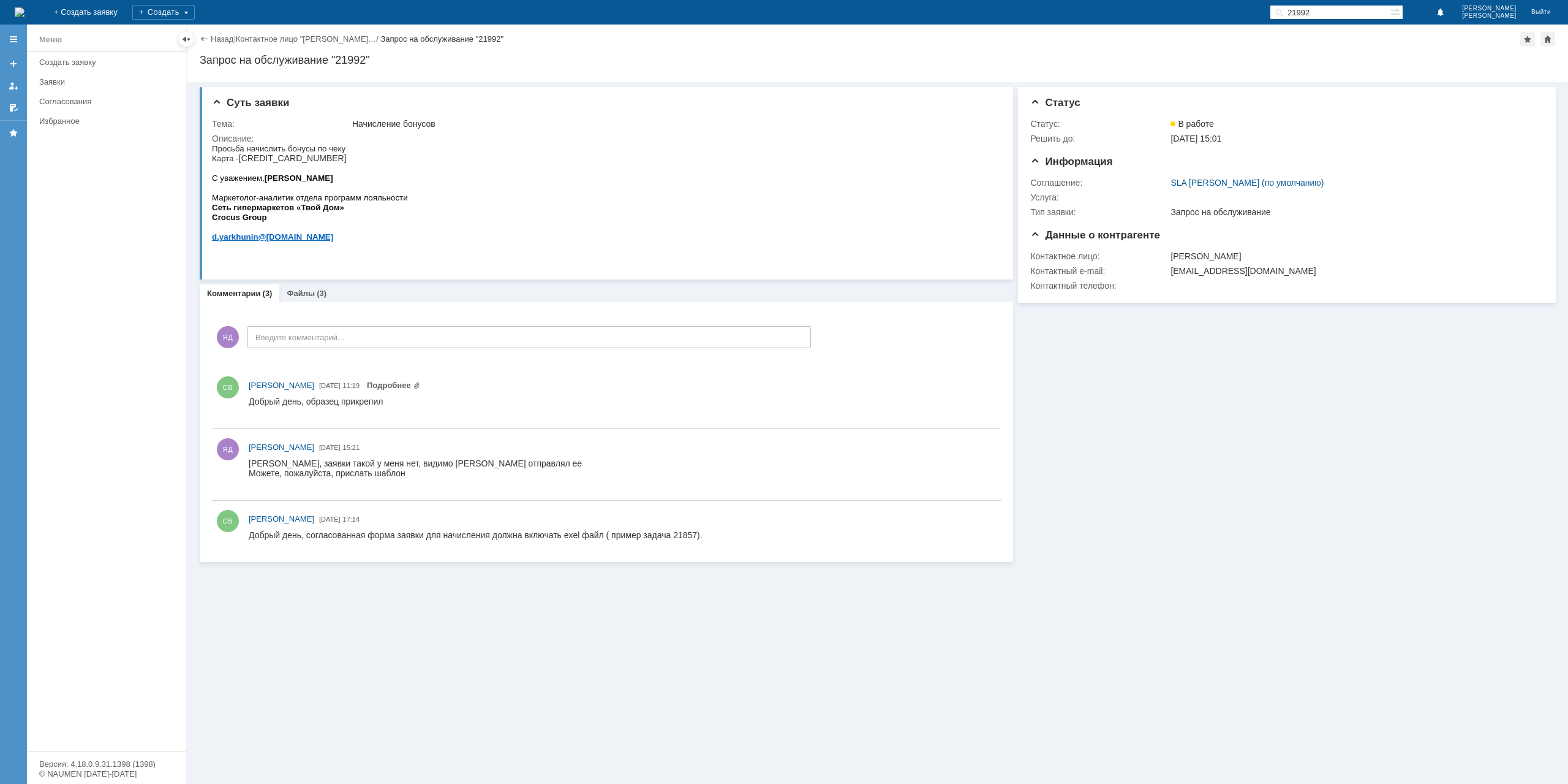
type input "21992"
click at [301, 294] on link "Файлы" at bounding box center [300, 293] width 28 height 9
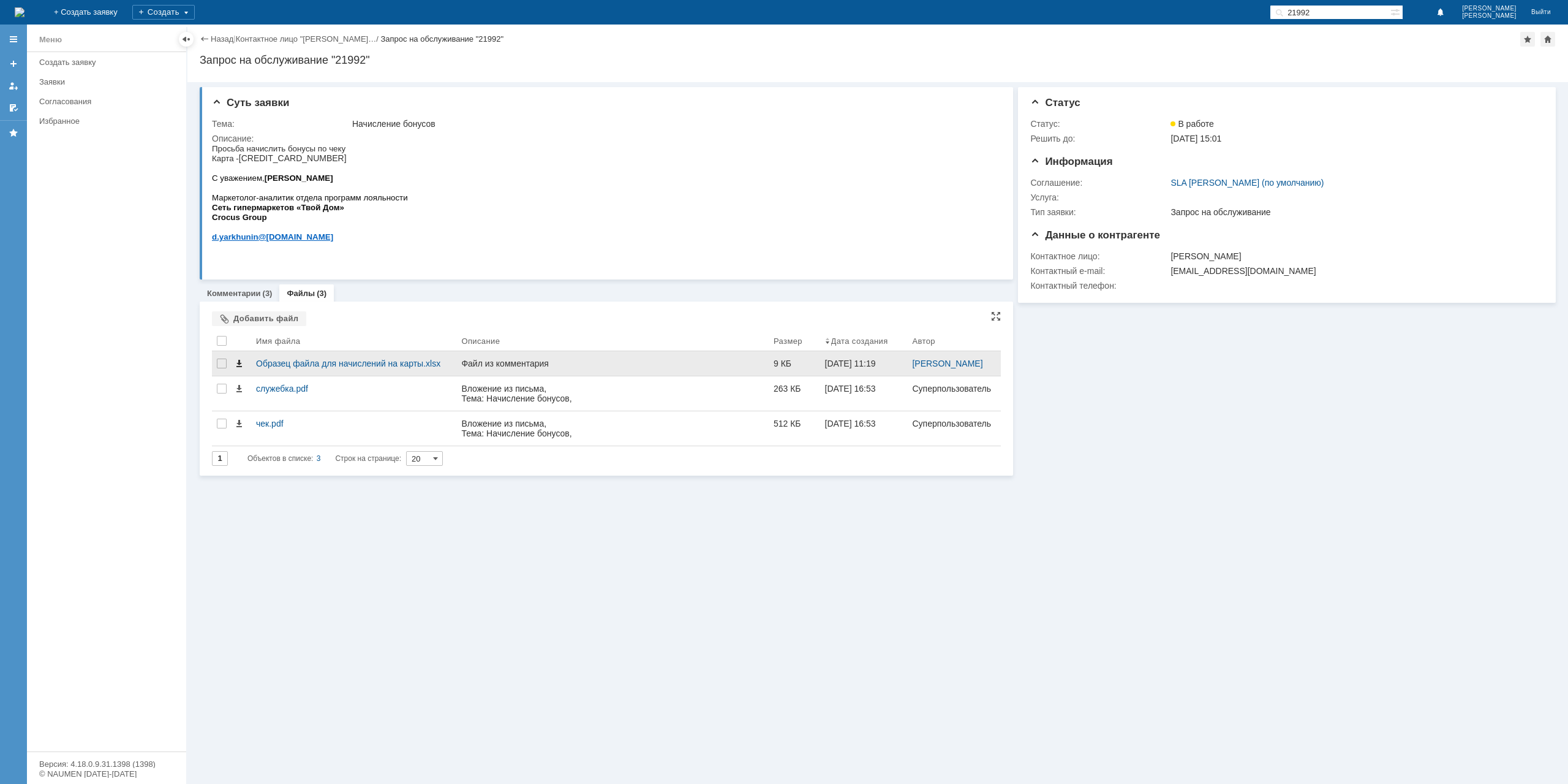
click at [239, 362] on span at bounding box center [239, 364] width 10 height 10
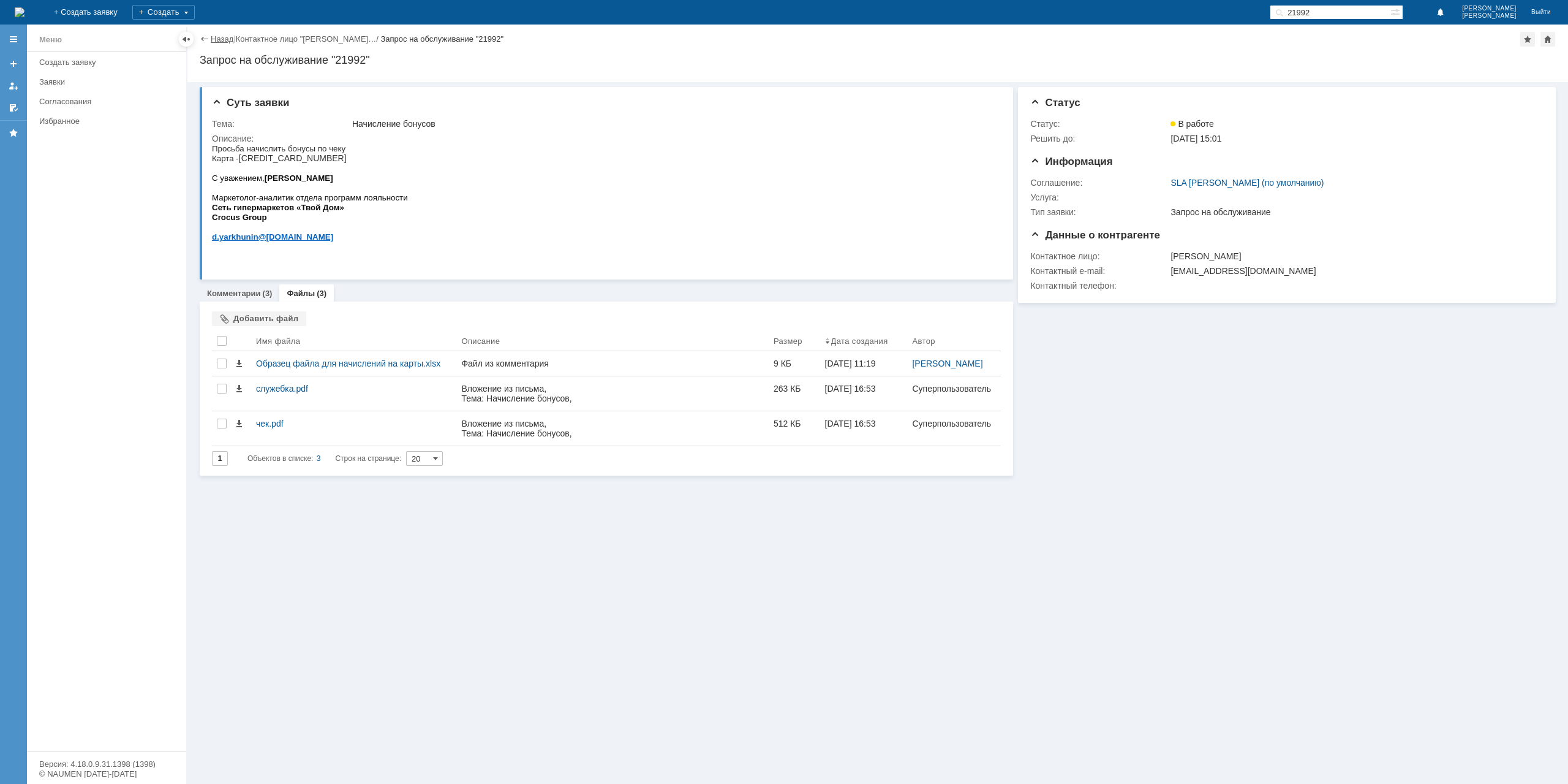
click at [221, 36] on link "Назад" at bounding box center [222, 39] width 23 height 9
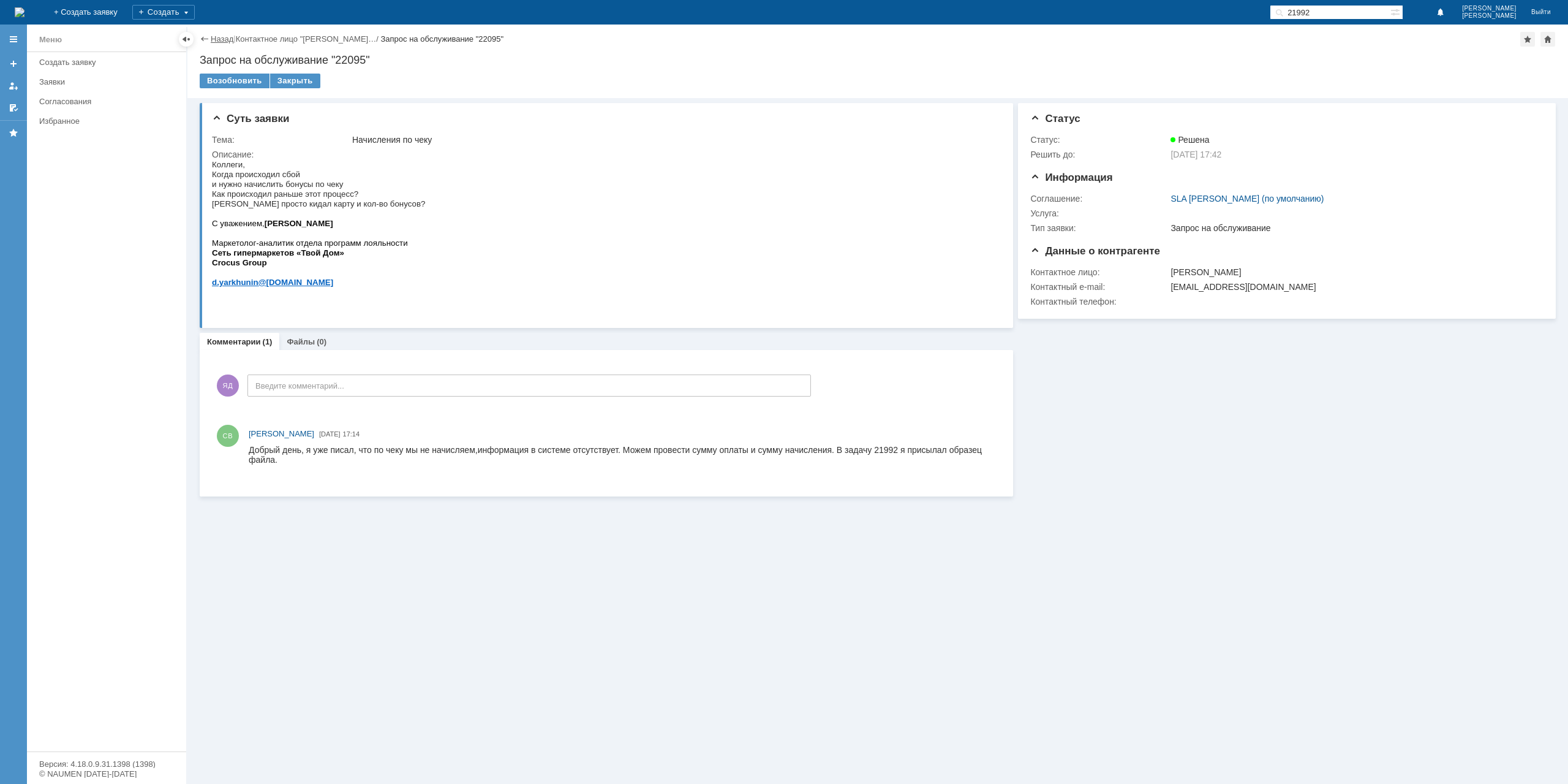
click at [230, 43] on link "Назад" at bounding box center [222, 39] width 23 height 9
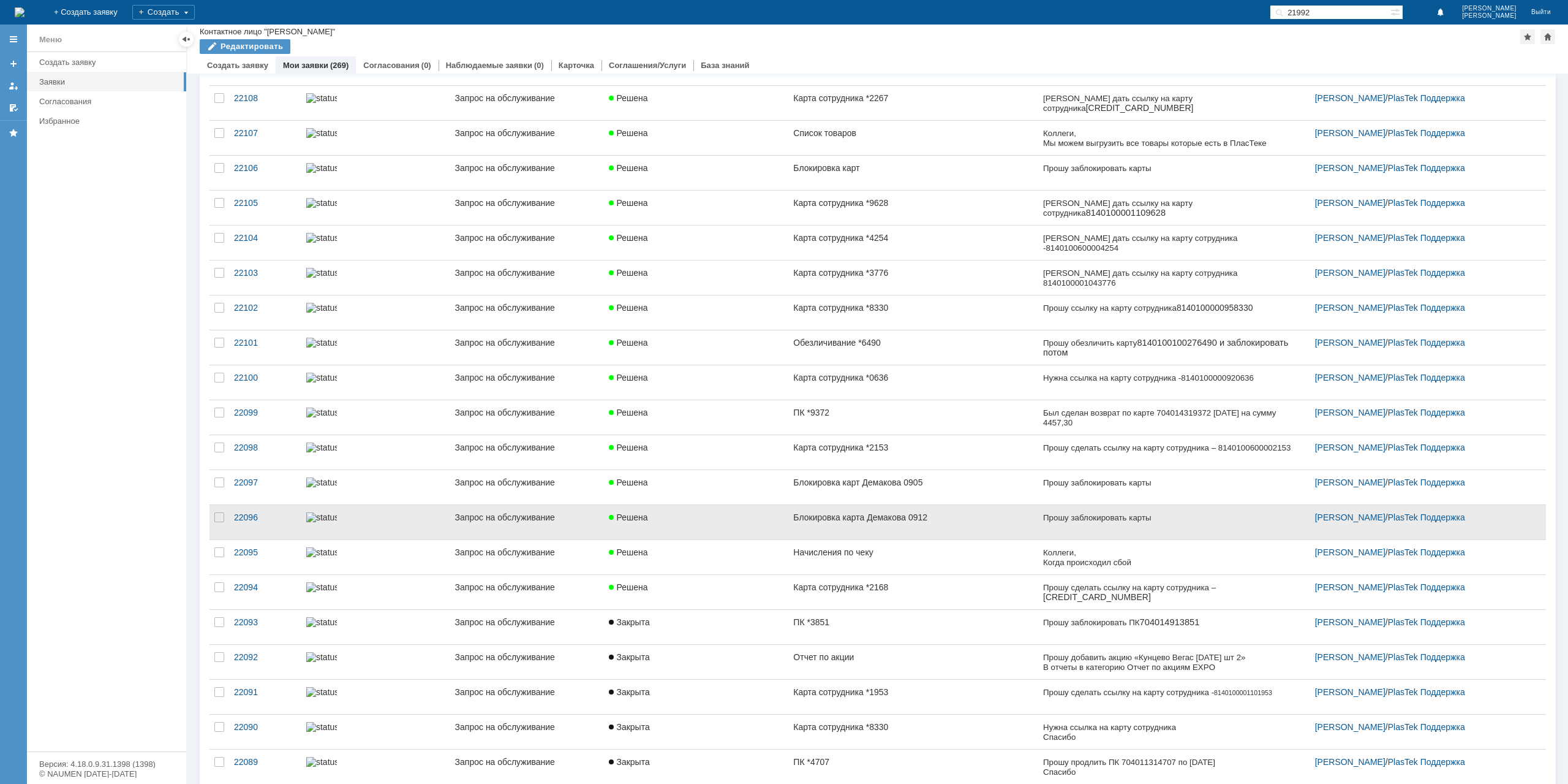
click at [763, 519] on link "Решена" at bounding box center [696, 522] width 185 height 34
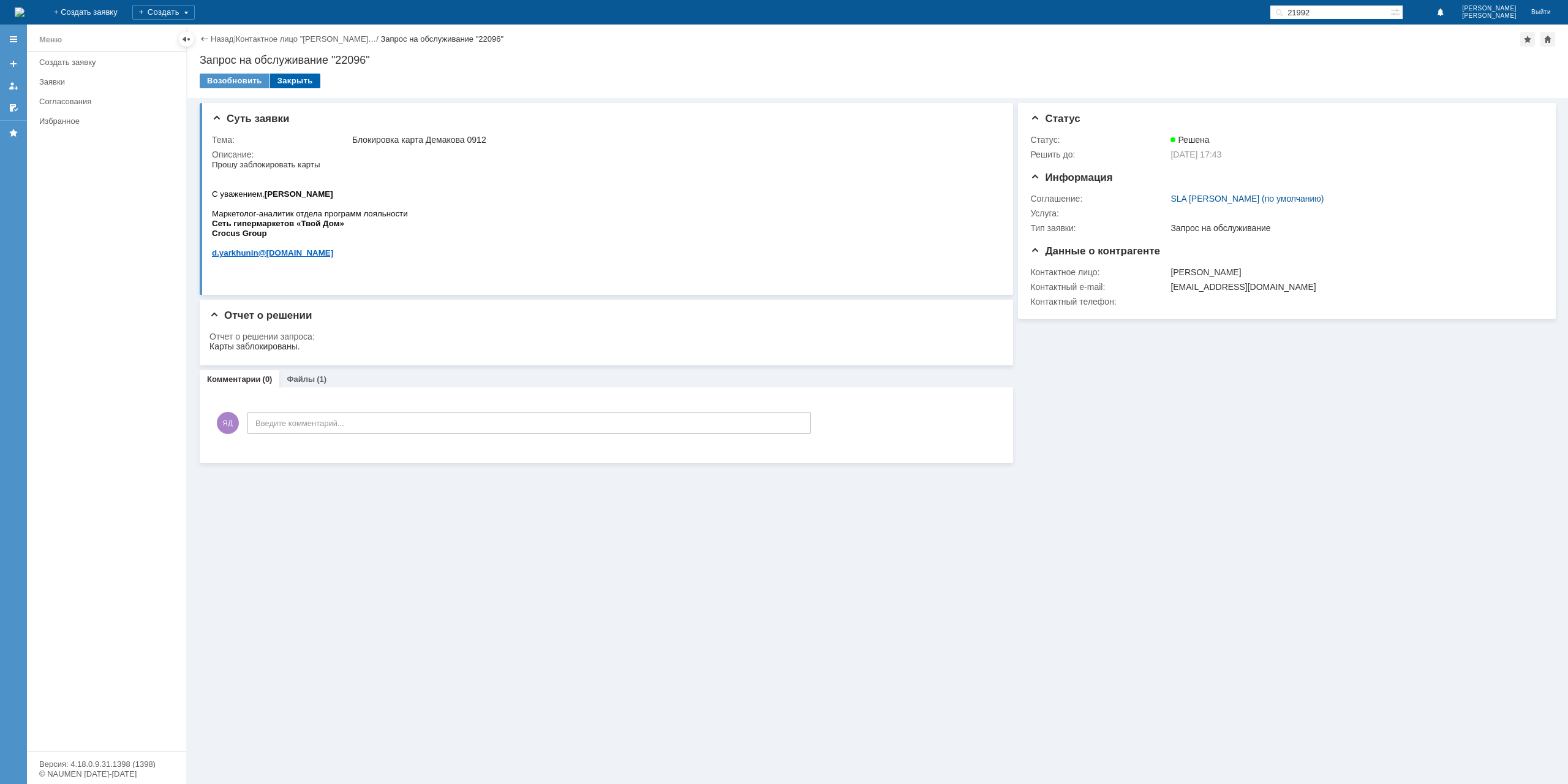
click at [291, 86] on div "Закрыть" at bounding box center [295, 81] width 50 height 15
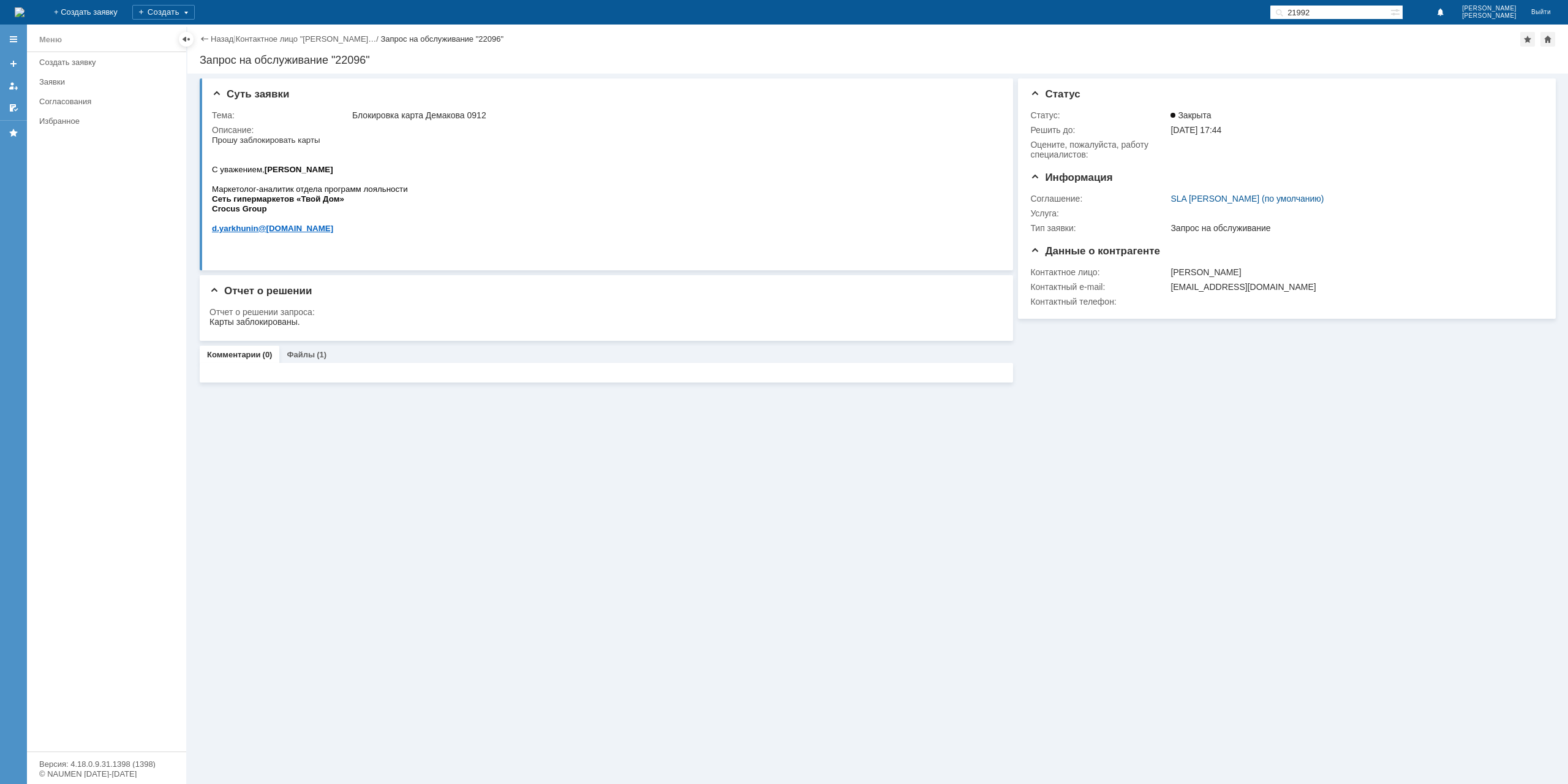
click at [207, 33] on div "Назад | Контактное лицо "[PERSON_NAME]… / Запрос на обслуживание "22096"" at bounding box center [878, 39] width 1356 height 15
click at [212, 40] on link "Назад" at bounding box center [222, 39] width 23 height 9
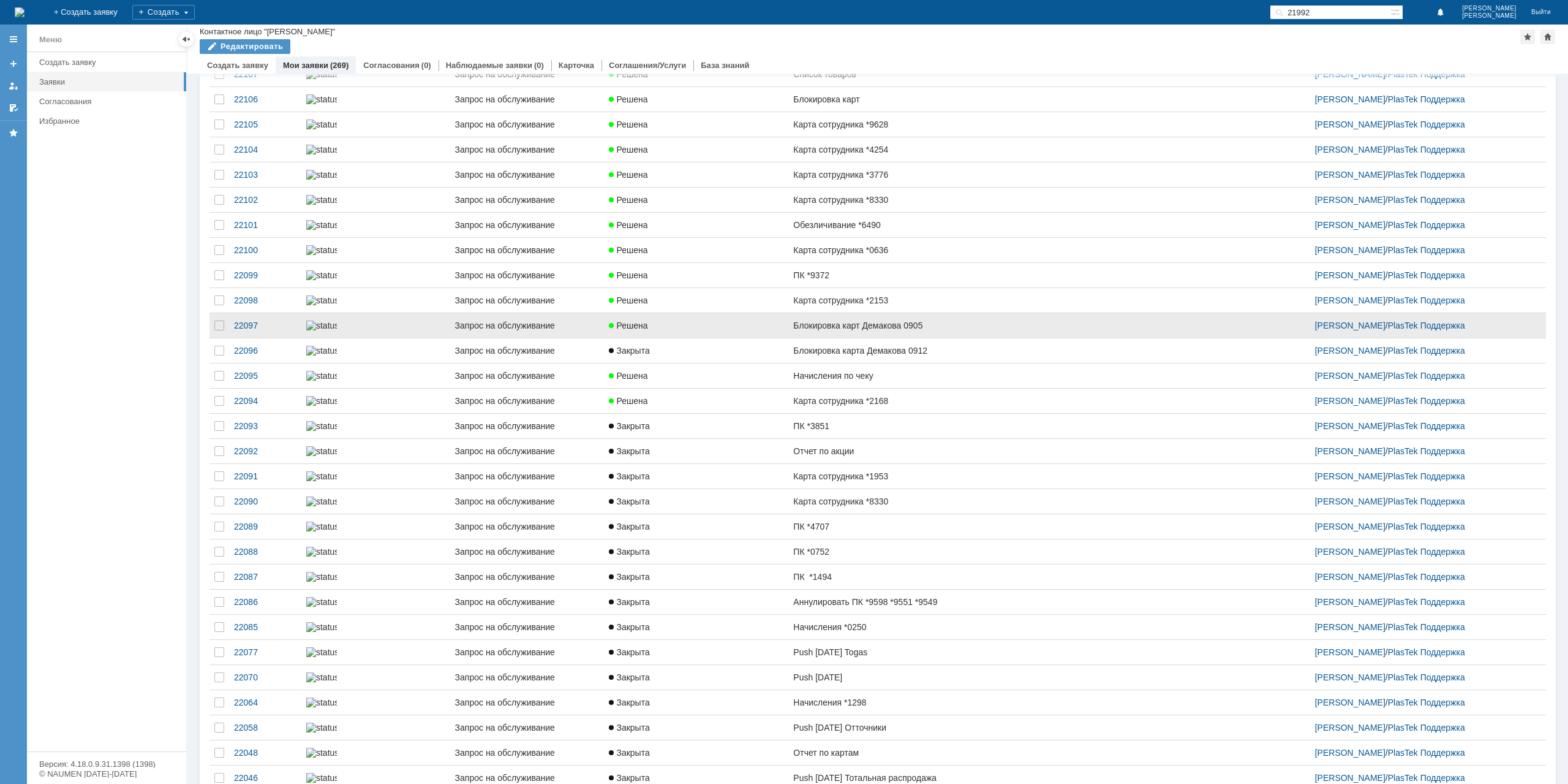
click at [786, 338] on link "Решена" at bounding box center [696, 325] width 185 height 24
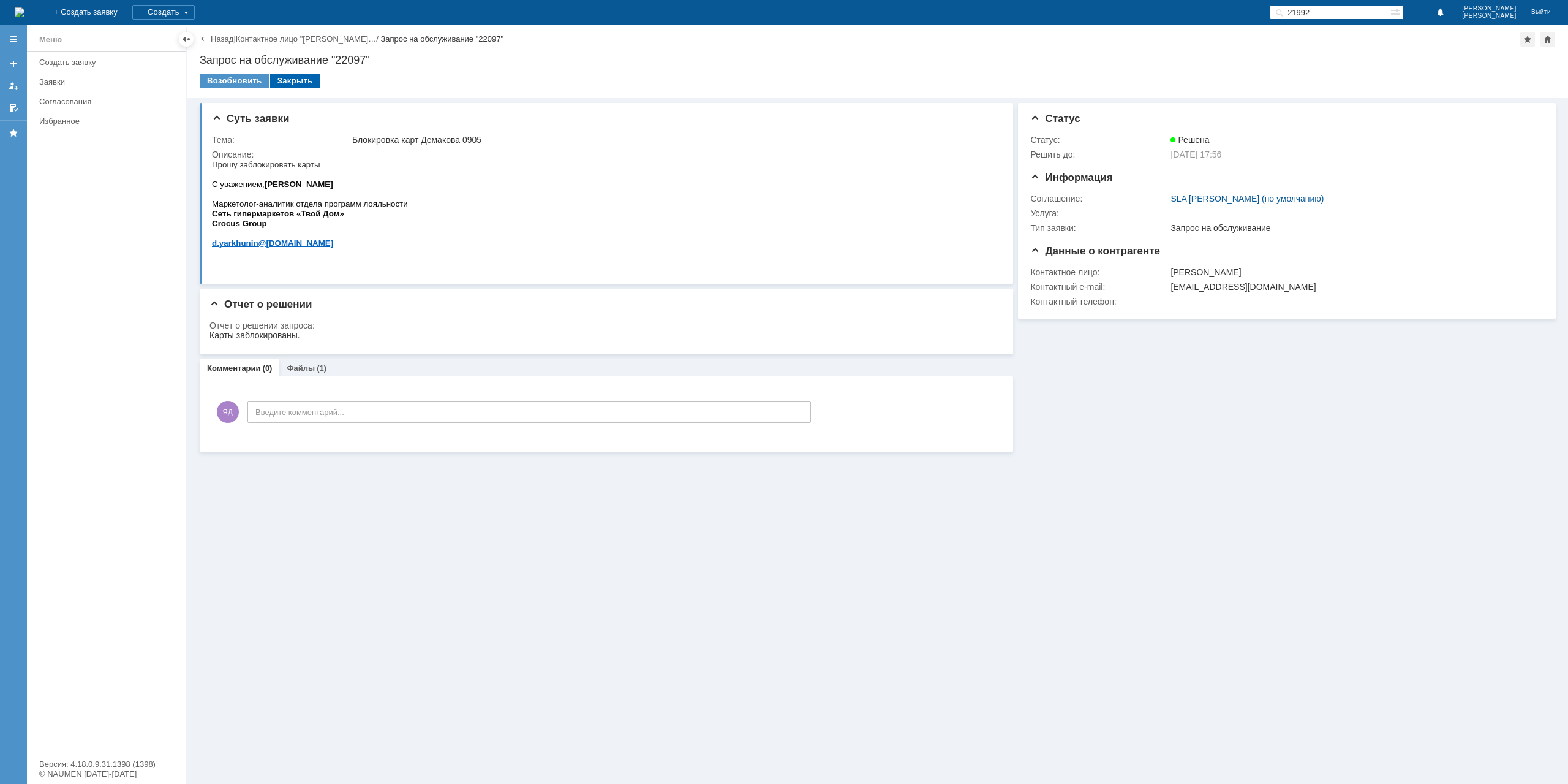
click at [298, 82] on div "Закрыть" at bounding box center [295, 81] width 50 height 15
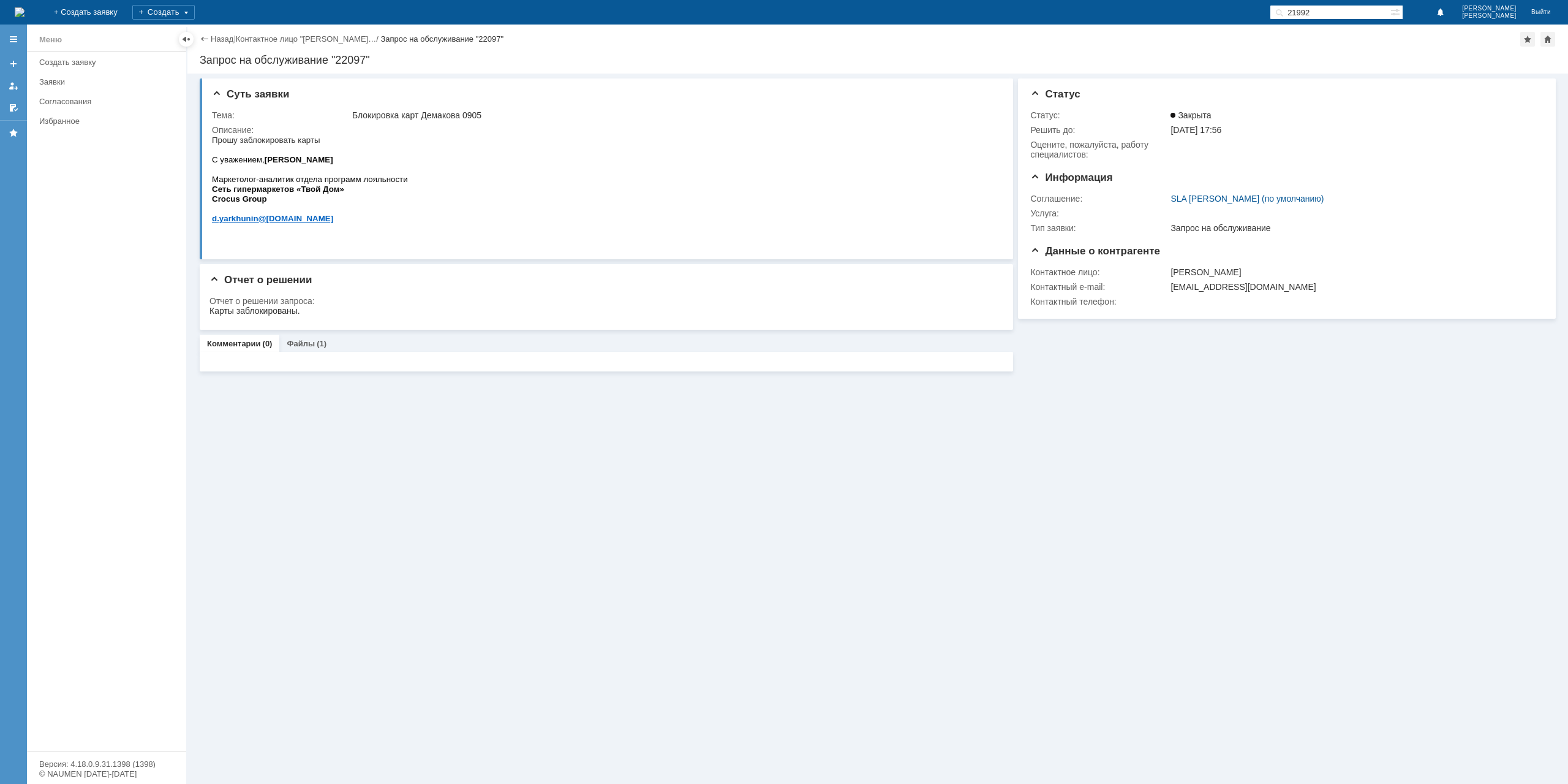
click at [214, 44] on div "Назад | Контактное лицо "[PERSON_NAME]… / Запрос на обслуживание "22097"" at bounding box center [878, 39] width 1356 height 15
click at [219, 38] on link "Назад" at bounding box center [222, 39] width 23 height 9
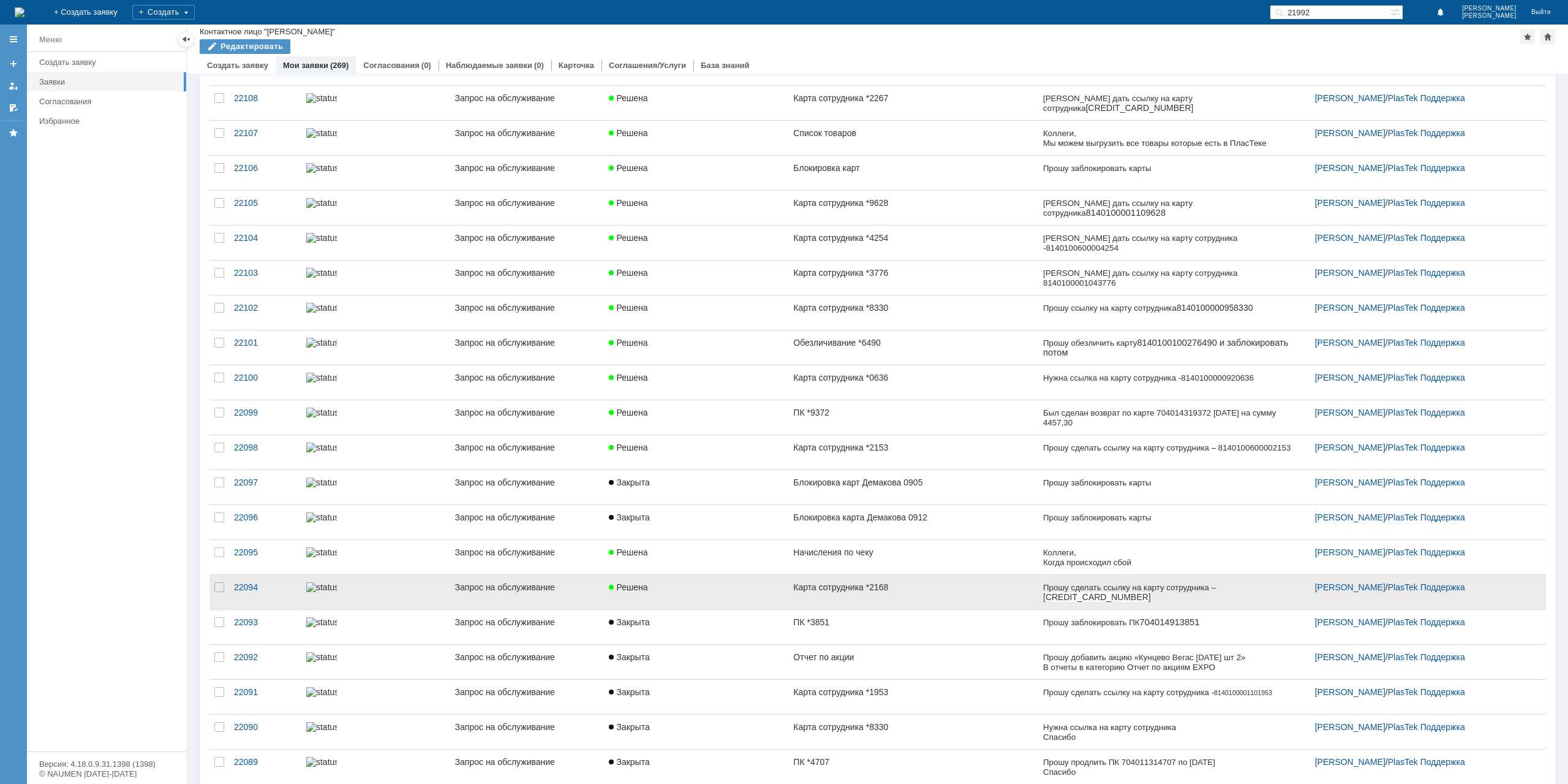
click at [797, 593] on link "Карта сотрудника *2168" at bounding box center [913, 592] width 250 height 34
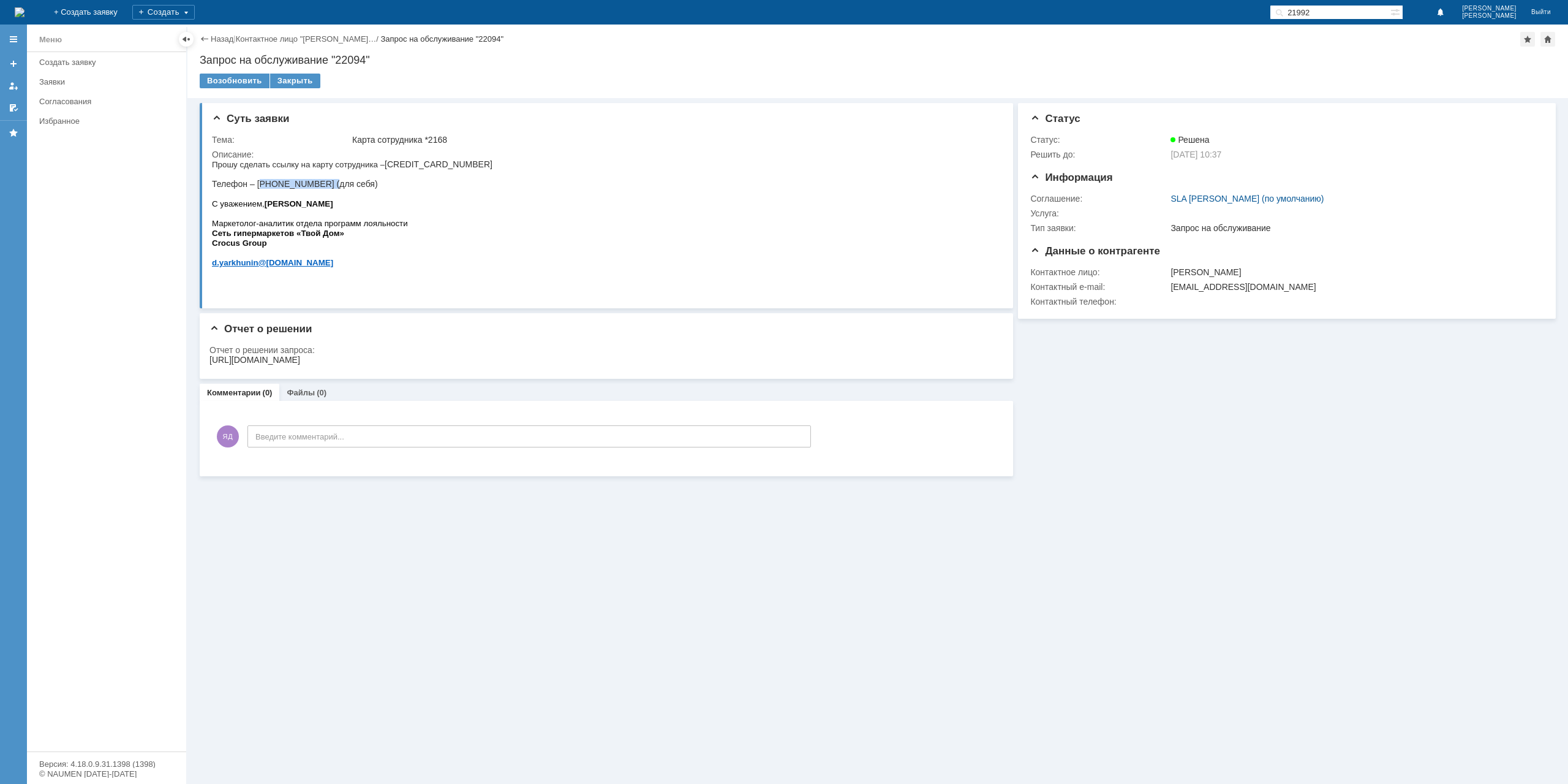
drag, startPoint x: 255, startPoint y: 191, endPoint x: 315, endPoint y: 193, distance: 60.0
click at [315, 189] on span "[PHONE_NUMBER] Телефон – [PHONE_NUMBER] (для себя)" at bounding box center [352, 174] width 281 height 29
copy span "8 999 997 96 80"
click at [430, 168] on span "[PHONE_NUMBER] Телефон – [PHONE_NUMBER] (для себя)" at bounding box center [352, 174] width 281 height 29
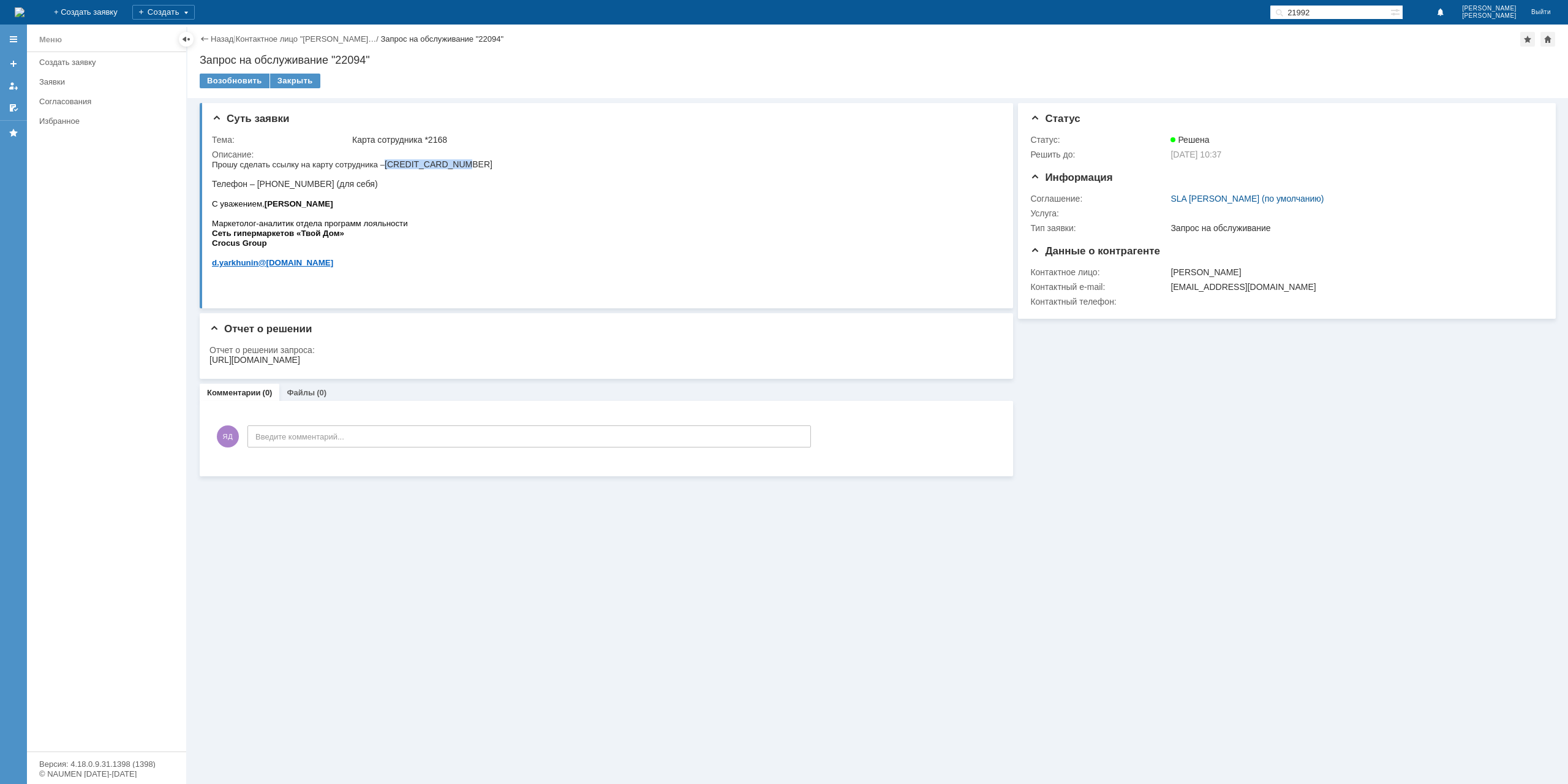
copy span "[CREDIT_CARD_NUMBER]"
click at [300, 357] on div "[URL][DOMAIN_NAME]" at bounding box center [255, 360] width 91 height 10
copy div "[URL][DOMAIN_NAME]"
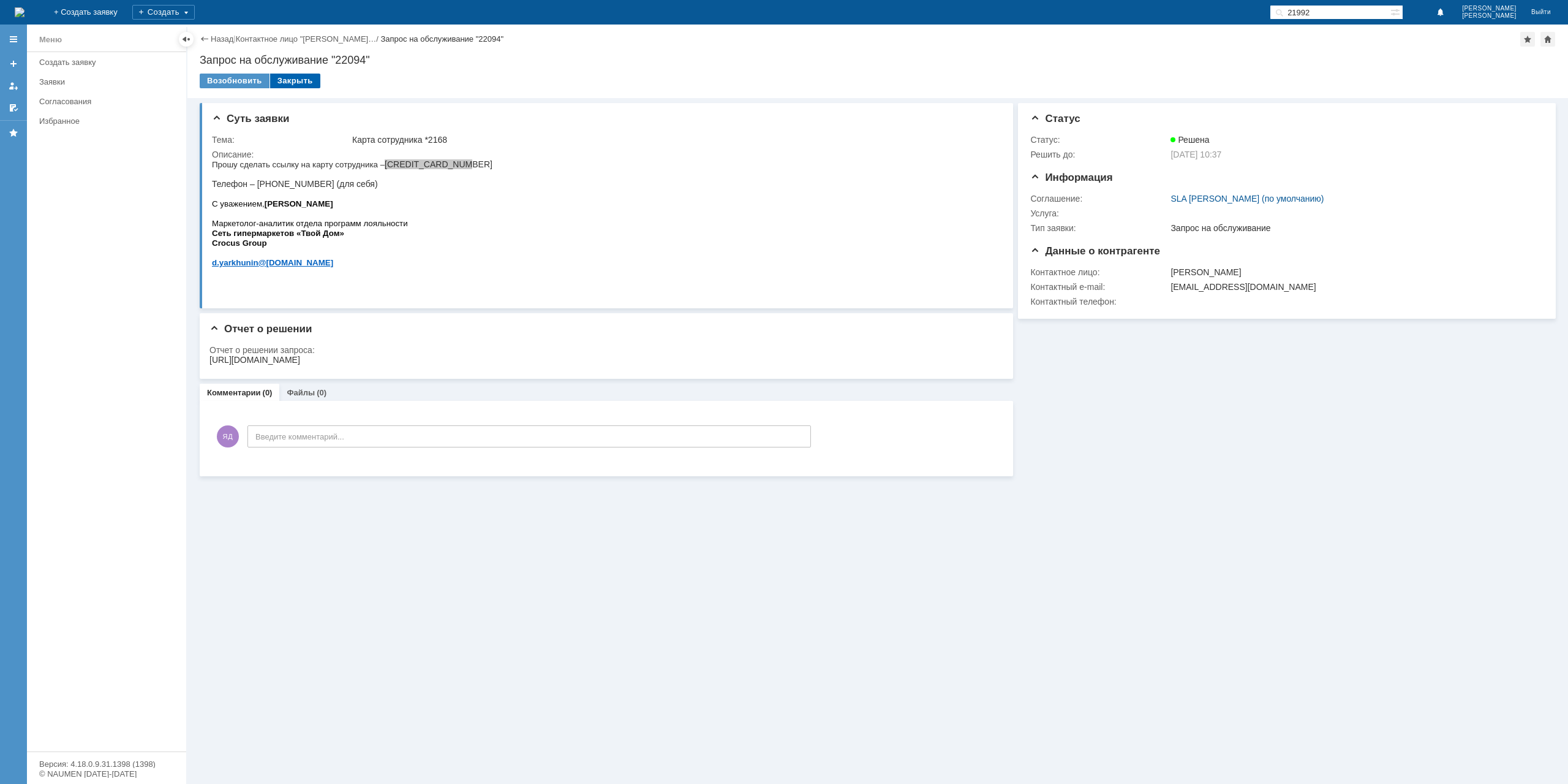
click at [288, 78] on div "Закрыть" at bounding box center [295, 81] width 50 height 15
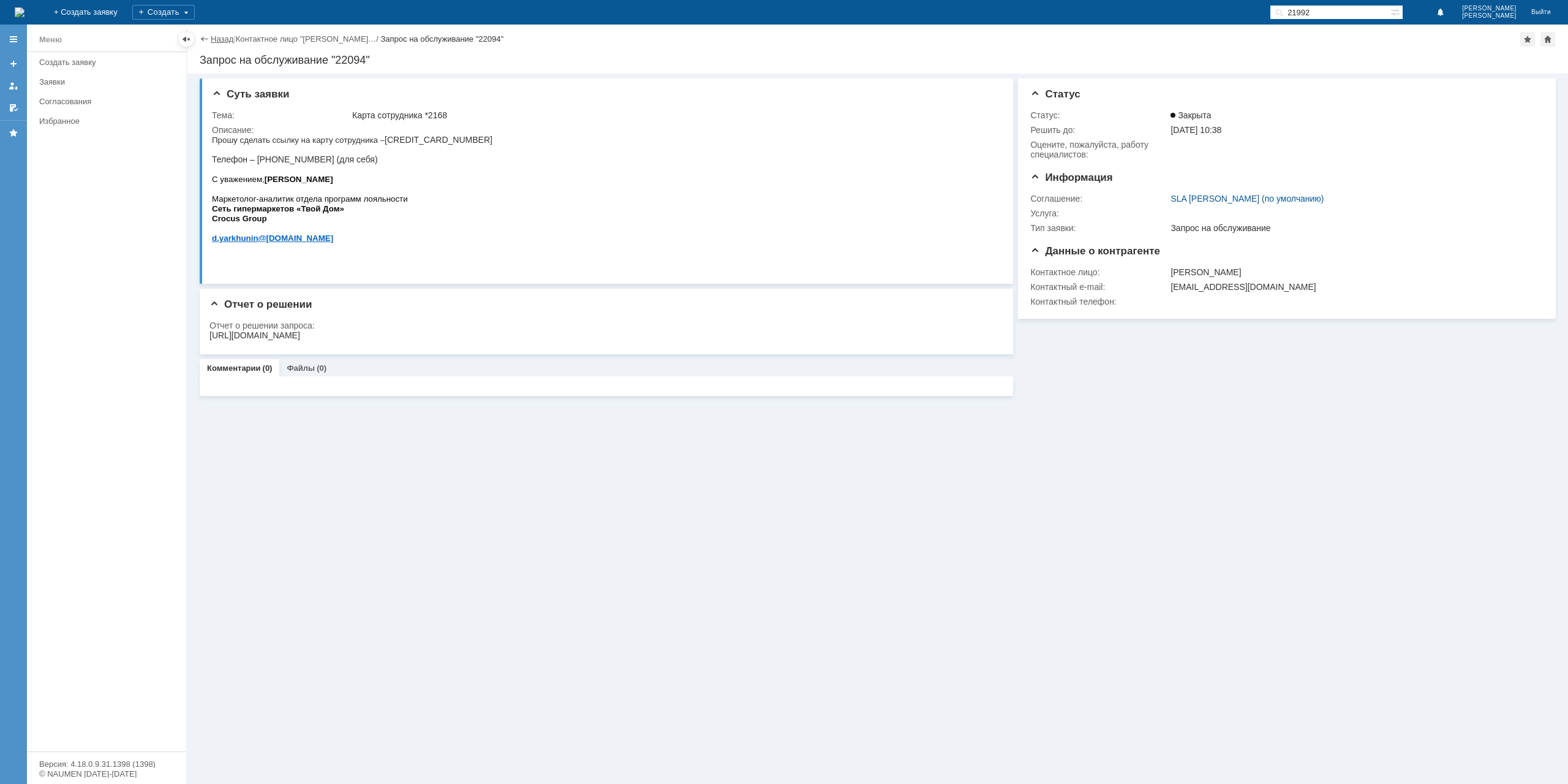
click at [223, 39] on link "Назад" at bounding box center [222, 39] width 23 height 9
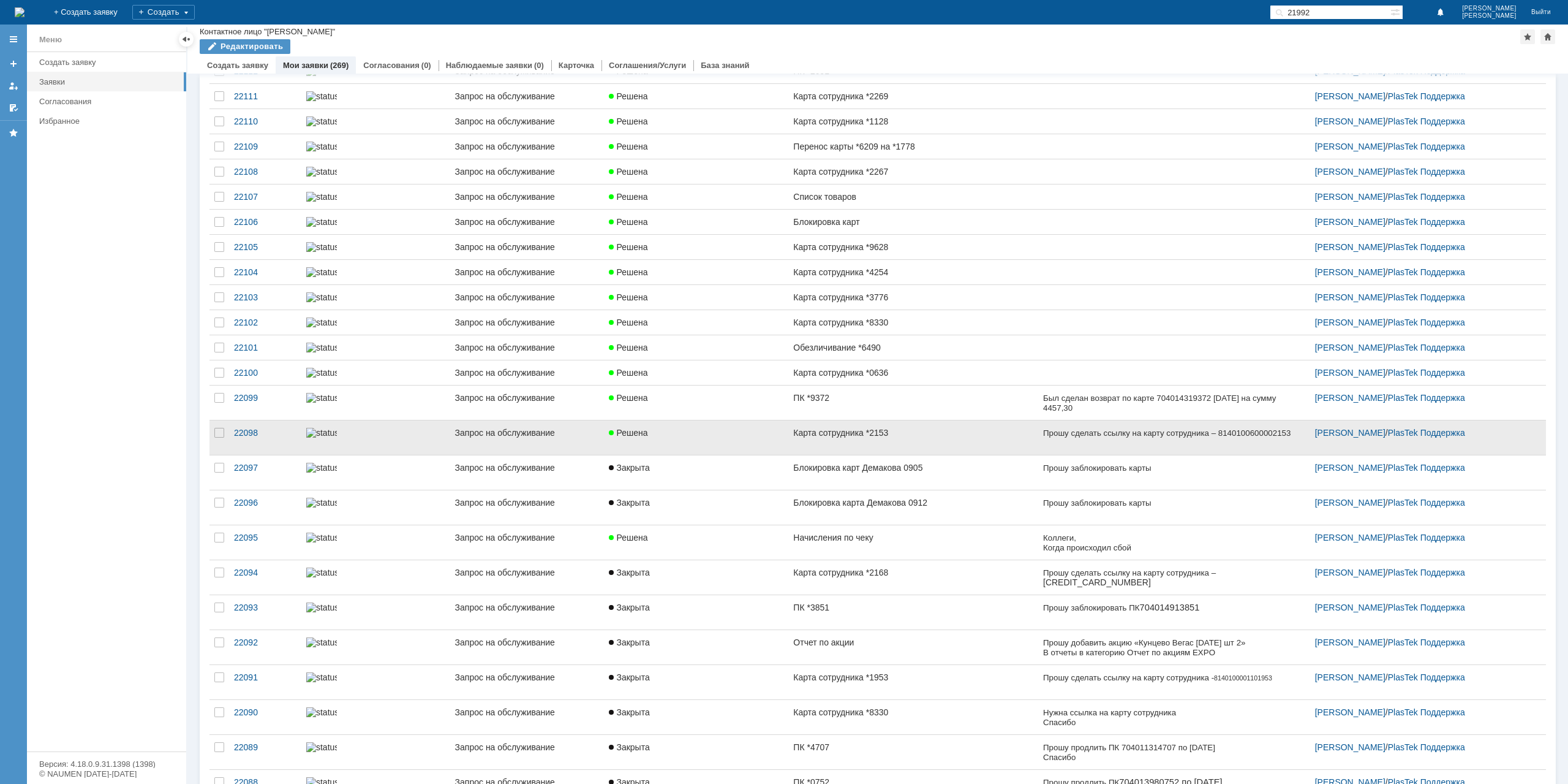
click at [857, 437] on div "Карта сотрудника *2153" at bounding box center [913, 433] width 240 height 10
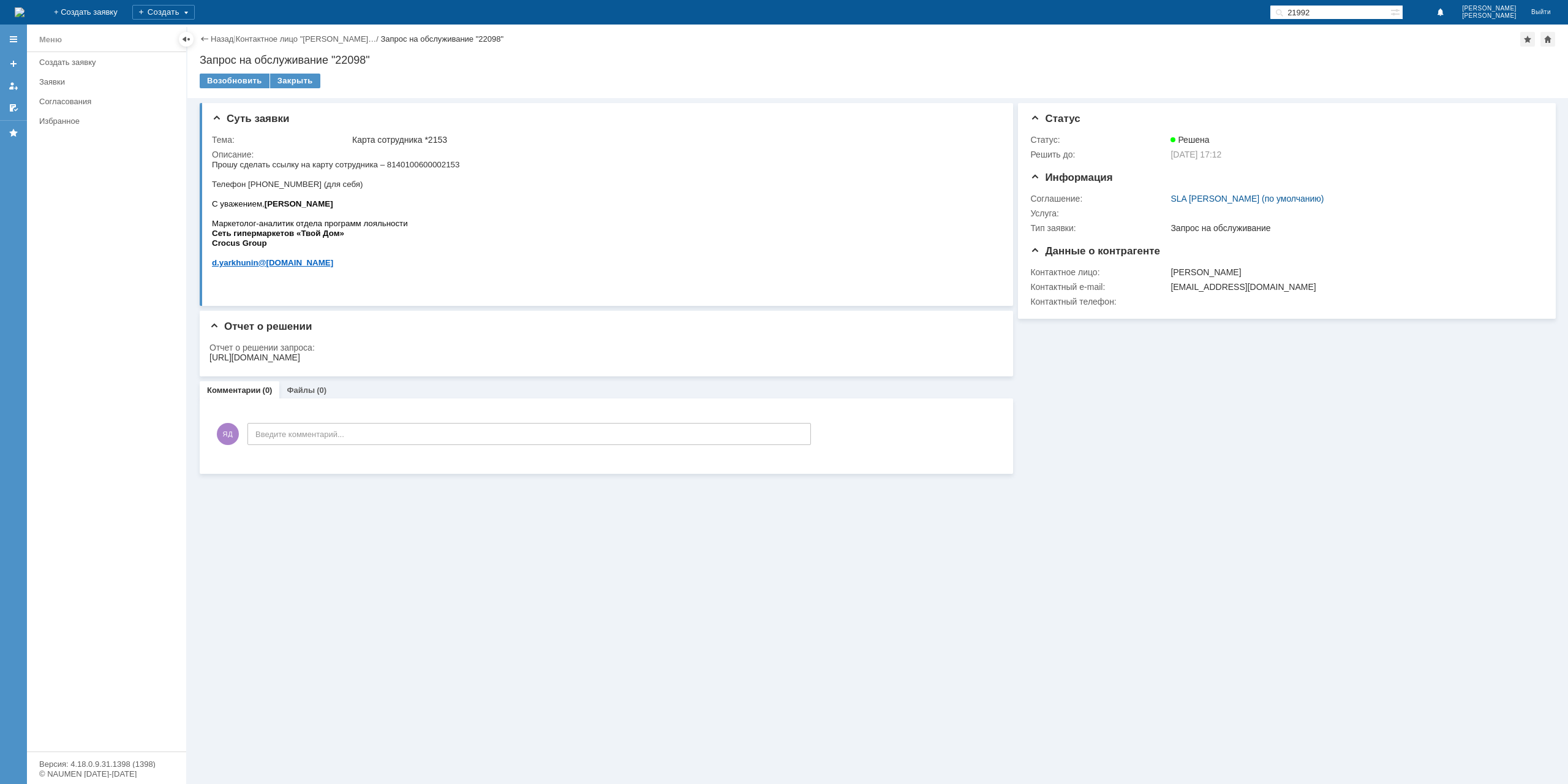
click at [275, 186] on span "Прошу сделать ссылку на карту сотрудника – [PHONE_NUMBER] Телефон [PHONE_NUMBER…" at bounding box center [336, 175] width 248 height 29
click at [276, 186] on span "Прошу сделать ссылку на карту сотрудника – [PHONE_NUMBER] Телефон [PHONE_NUMBER…" at bounding box center [336, 175] width 248 height 29
copy span "89309185226"
click at [538, 350] on div "Отчет о решении запроса:" at bounding box center [602, 347] width 786 height 10
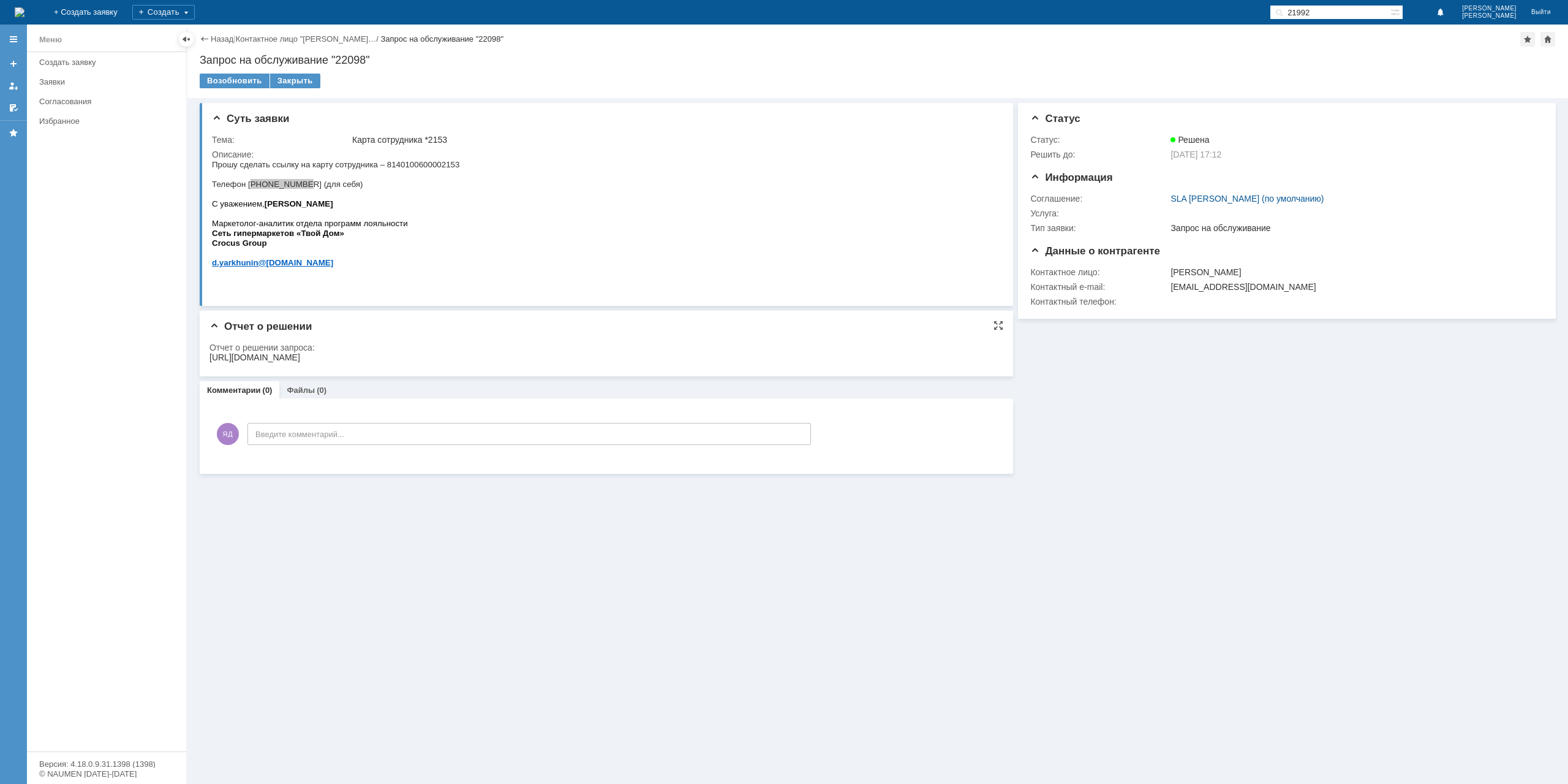
click at [300, 355] on div "[URL][DOMAIN_NAME]" at bounding box center [255, 357] width 91 height 10
copy div "[URL][DOMAIN_NAME]"
click at [284, 80] on div "Закрыть" at bounding box center [295, 81] width 50 height 15
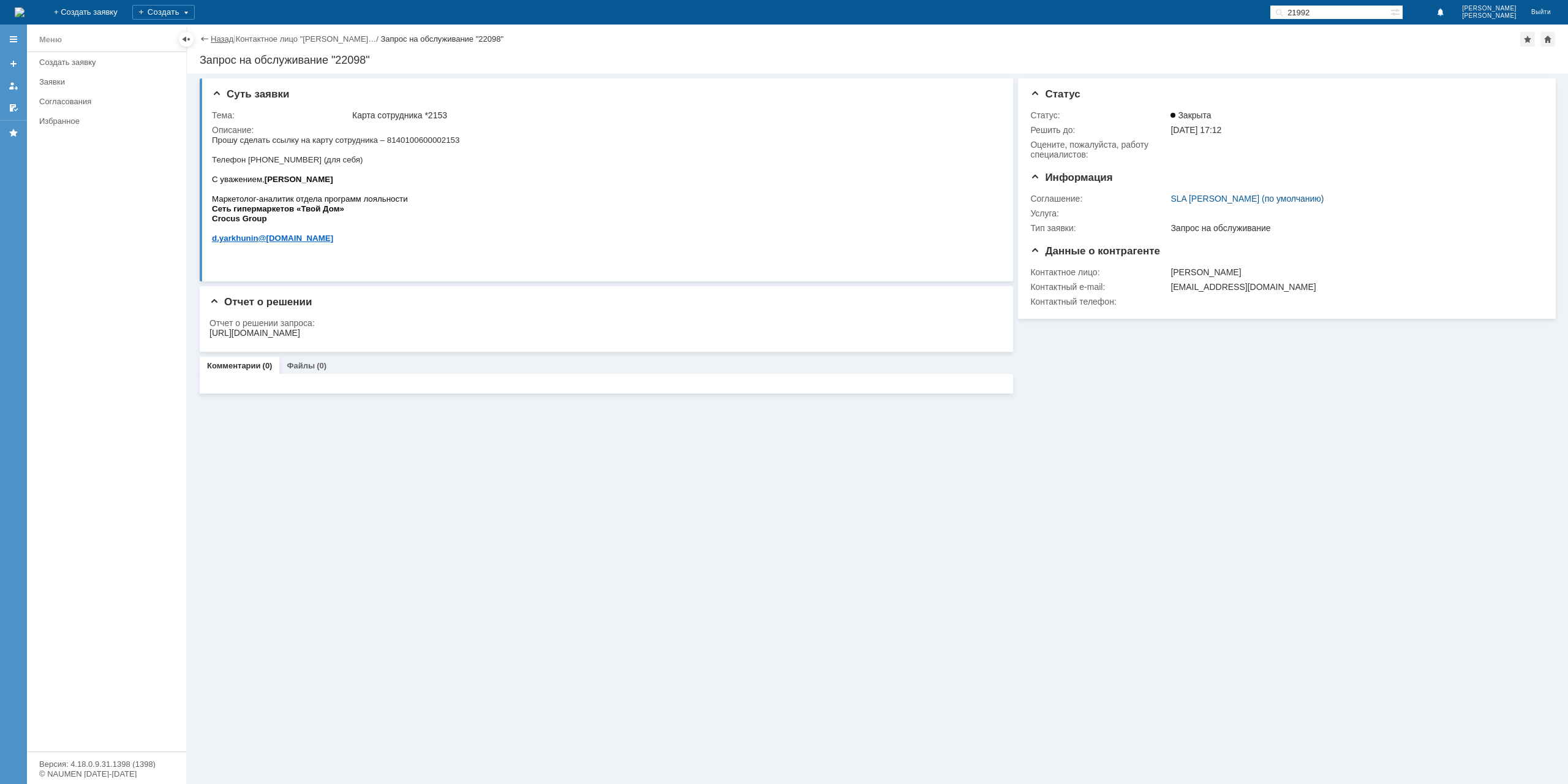
click at [227, 43] on link "Назад" at bounding box center [222, 39] width 23 height 9
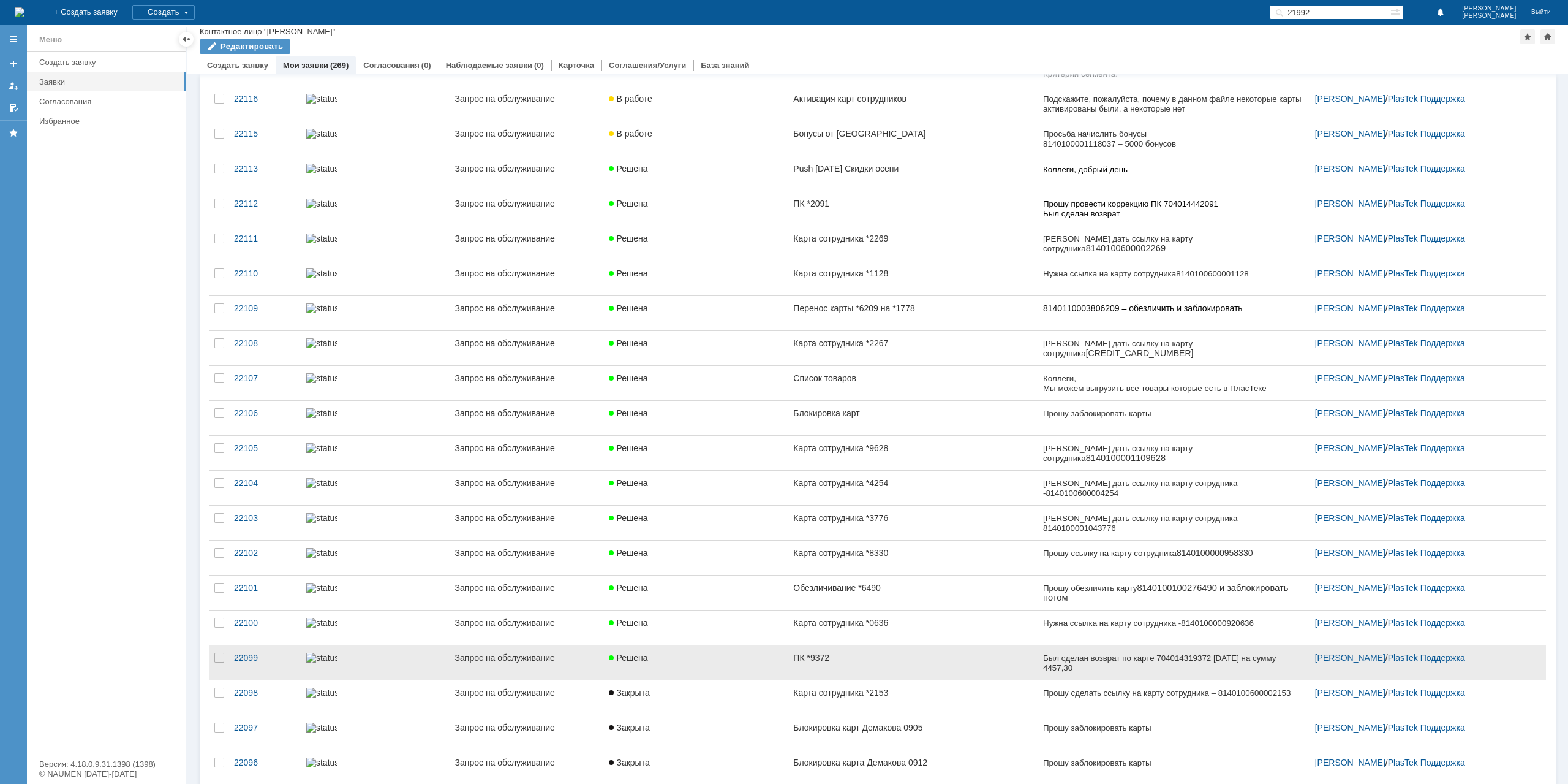
click at [866, 653] on div "ПК *9372" at bounding box center [913, 658] width 240 height 10
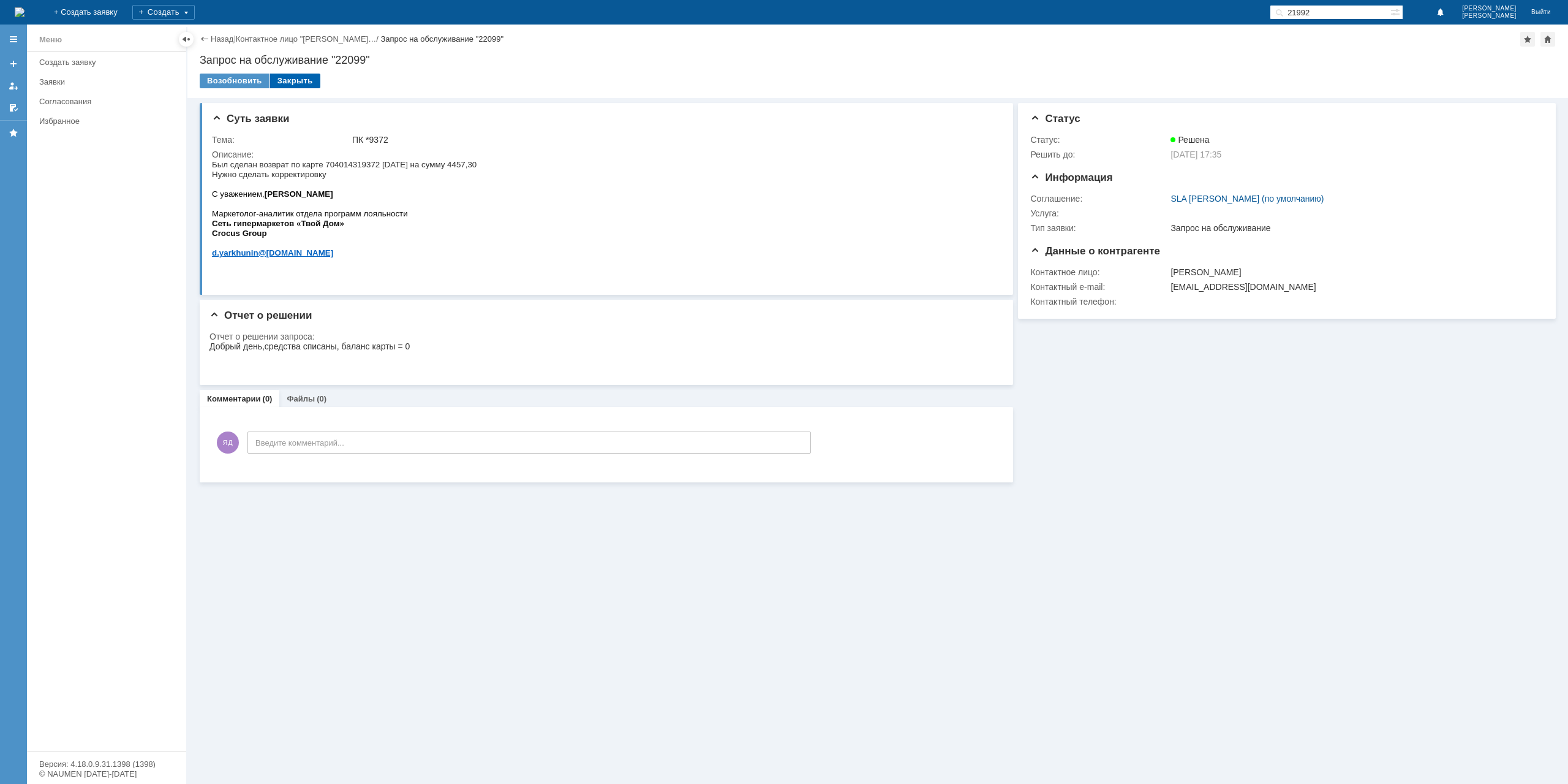
click at [296, 81] on div "Закрыть" at bounding box center [295, 81] width 50 height 15
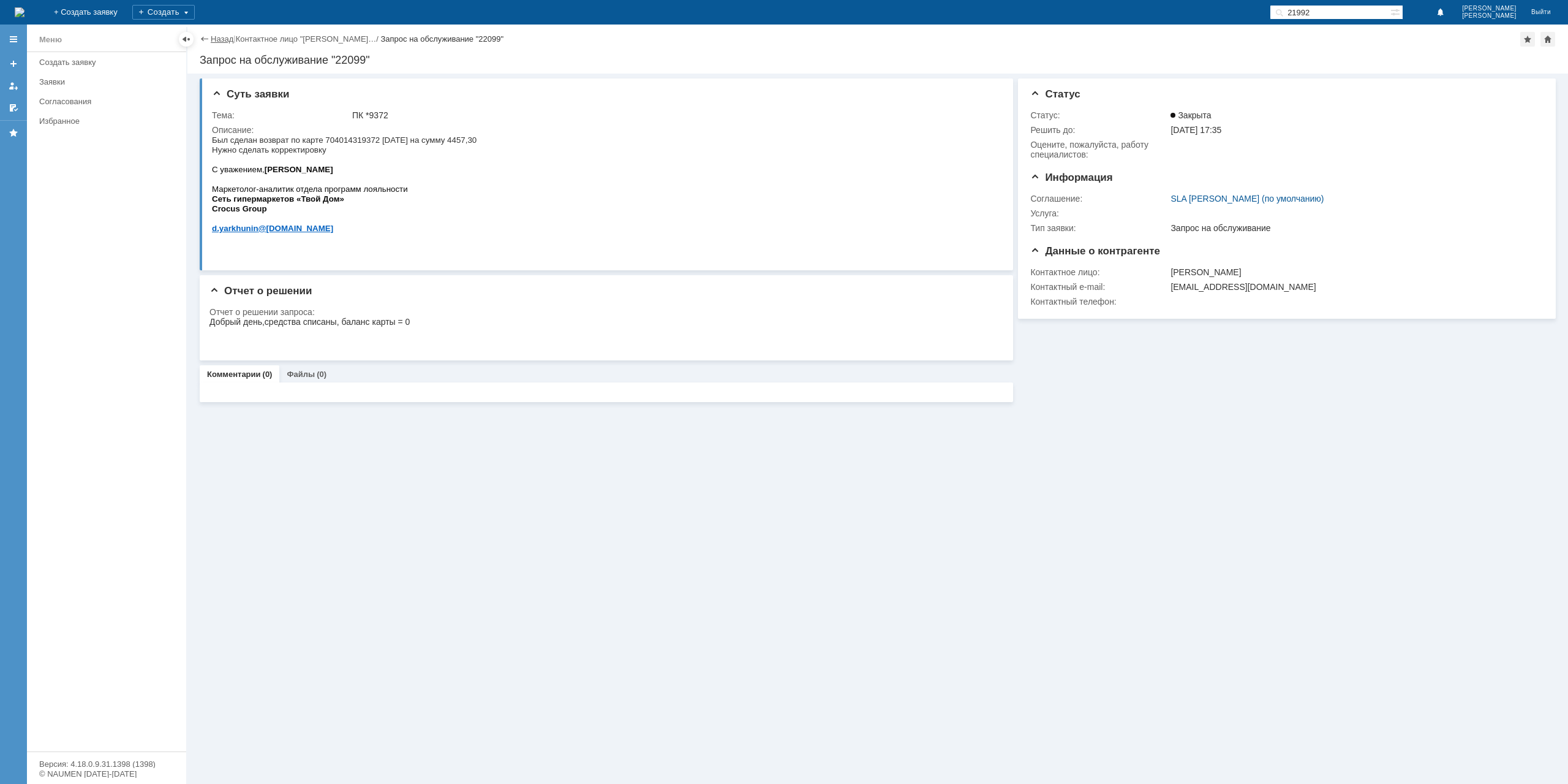
click at [226, 39] on link "Назад" at bounding box center [222, 39] width 23 height 9
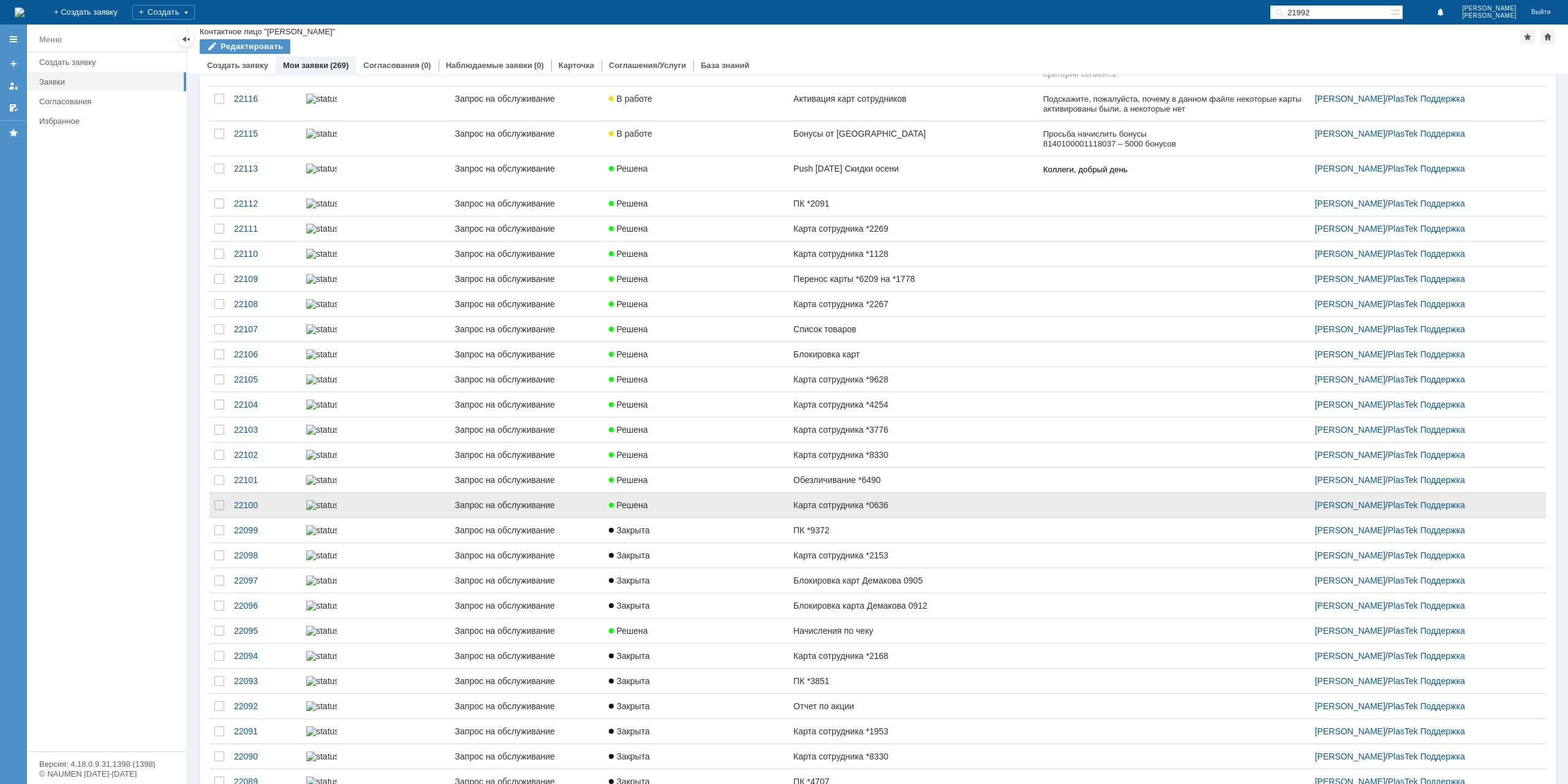
click at [903, 517] on link "Карта сотрудника *0636" at bounding box center [913, 504] width 250 height 24
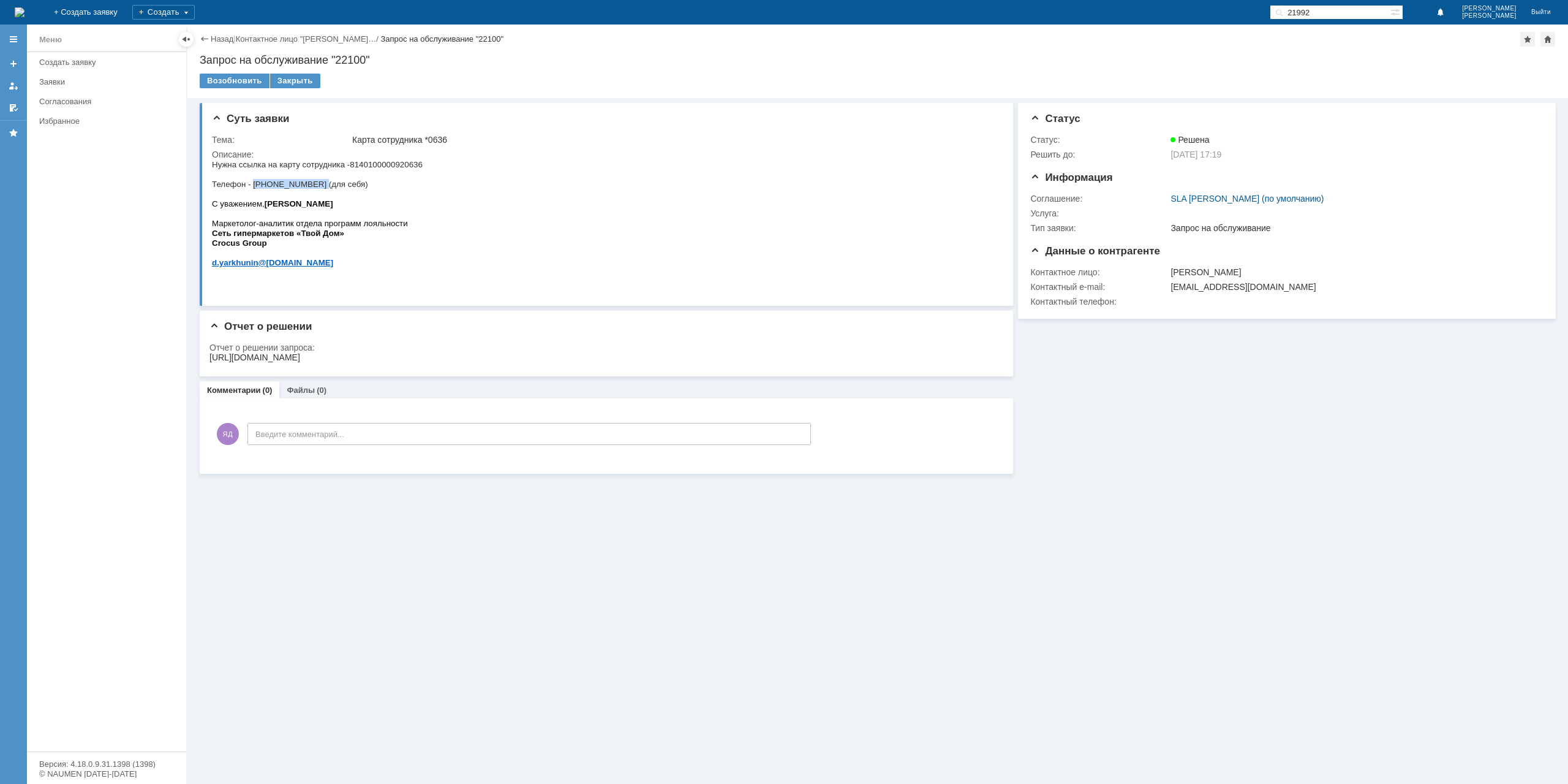
drag, startPoint x: 253, startPoint y: 186, endPoint x: 313, endPoint y: 189, distance: 60.1
click at [313, 189] on span "Телефон - [PHONE_NUMBER] (для себя)" at bounding box center [290, 184] width 156 height 9
copy span "[PHONE_NUMBER]"
click at [300, 354] on div "[URL][DOMAIN_NAME]" at bounding box center [255, 357] width 91 height 10
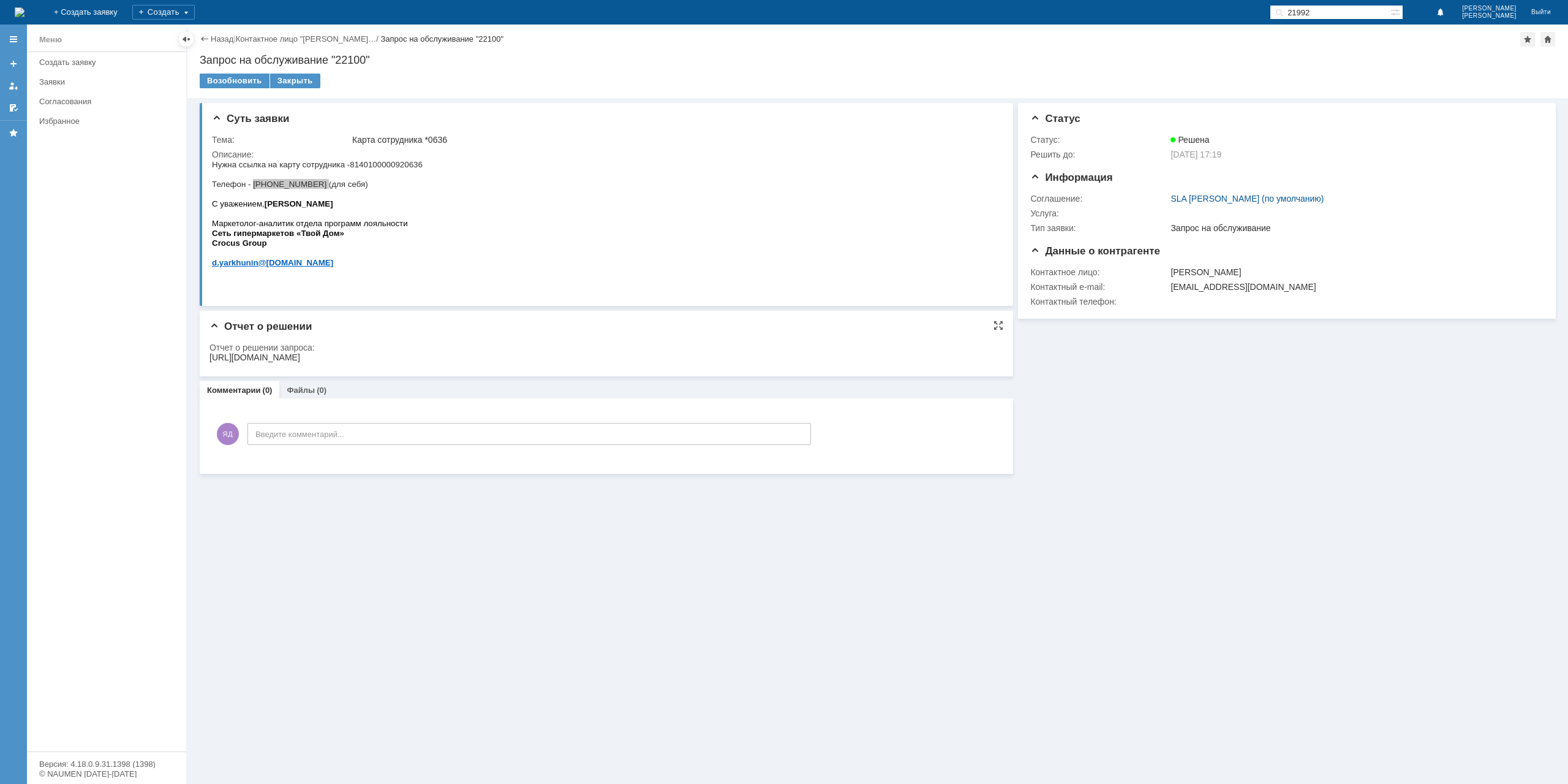
click at [300, 354] on div "[URL][DOMAIN_NAME]" at bounding box center [255, 357] width 91 height 10
click at [298, 84] on div "Закрыть" at bounding box center [295, 81] width 50 height 15
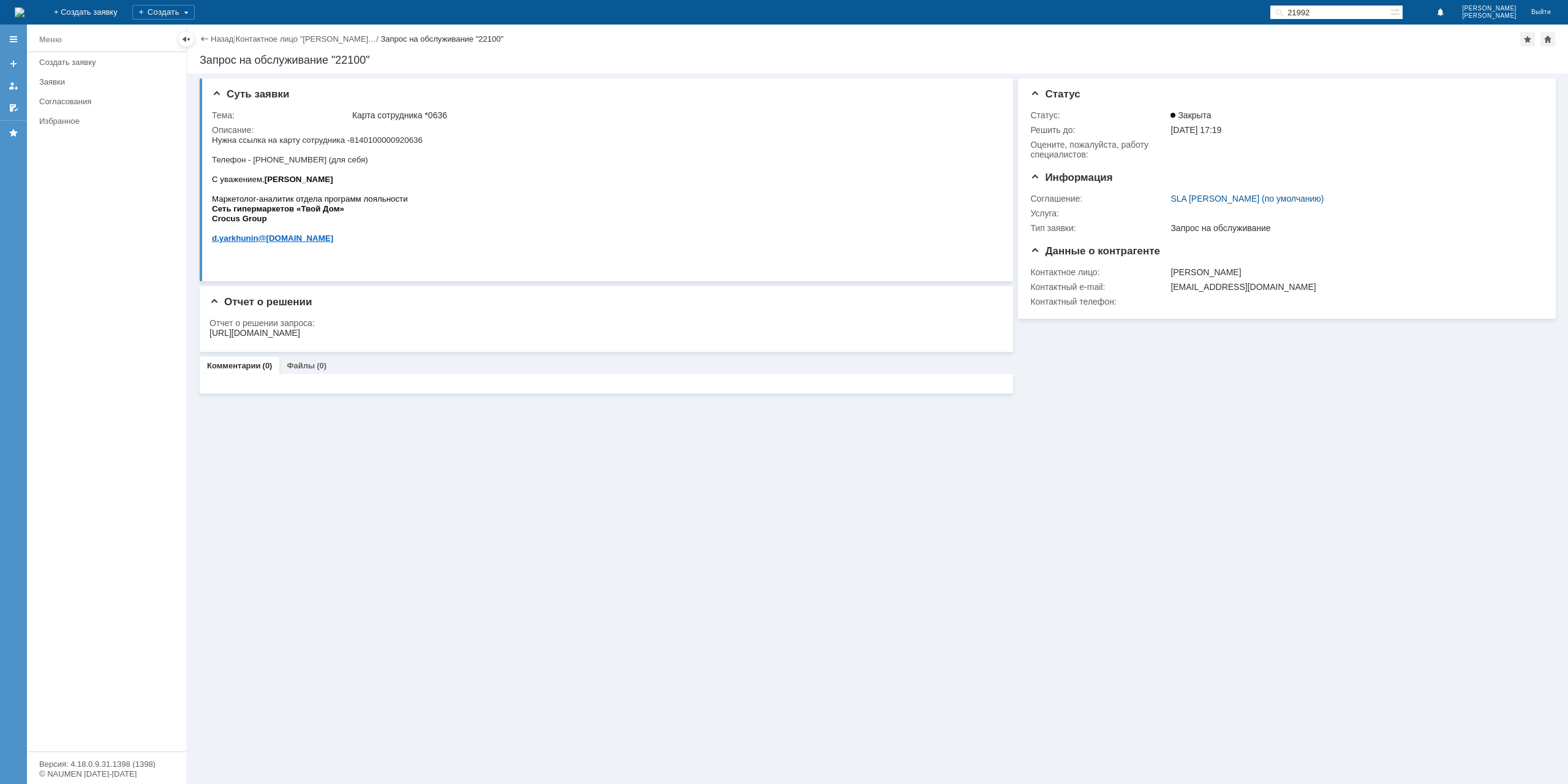
click at [218, 34] on link "Назад" at bounding box center [222, 39] width 23 height 9
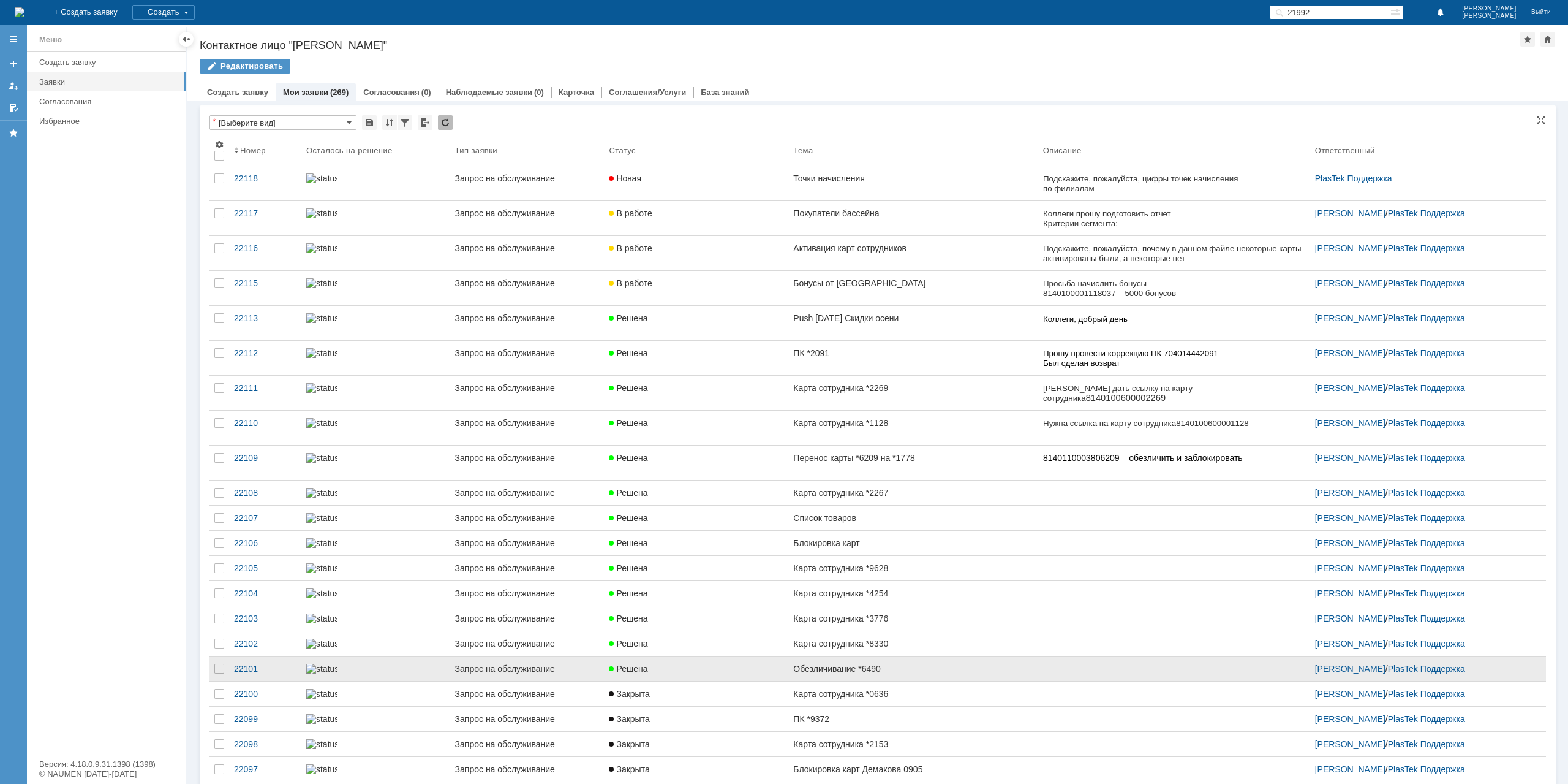
click at [862, 648] on div "Карта сотрудника *8330" at bounding box center [913, 644] width 240 height 10
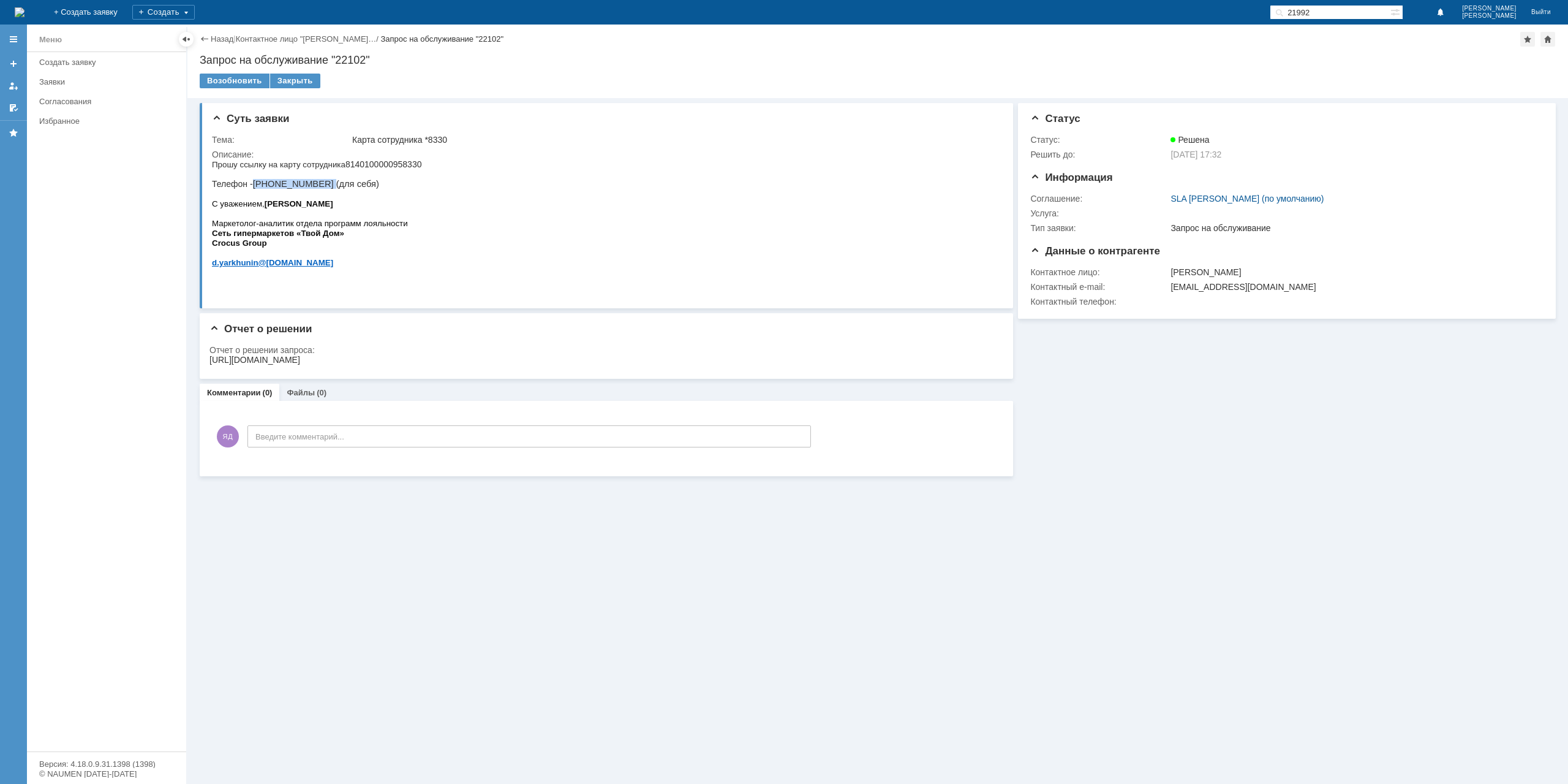
drag, startPoint x: 254, startPoint y: 188, endPoint x: 311, endPoint y: 194, distance: 57.3
click at [311, 189] on p "Прошу ссылку на карту сотрудника [PHONE_NUMBER] Телефон - [PHONE_NUMBER] (для с…" at bounding box center [316, 174] width 210 height 29
copy p "[PHONE_NUMBER]"
click at [461, 365] on div at bounding box center [602, 360] width 786 height 12
click at [300, 360] on div "[URL][DOMAIN_NAME]" at bounding box center [255, 360] width 91 height 10
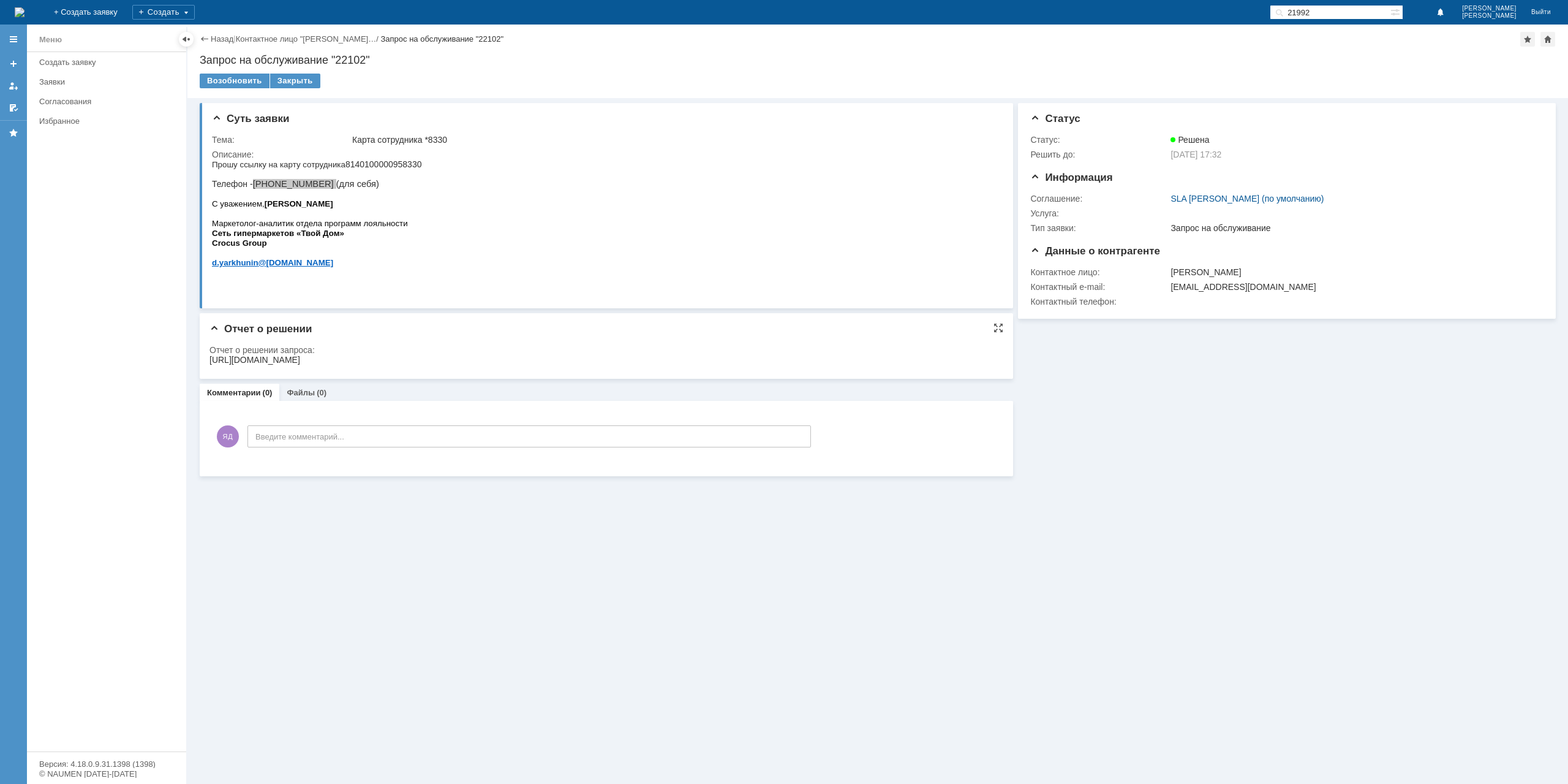
click at [300, 360] on div "[URL][DOMAIN_NAME]" at bounding box center [255, 360] width 91 height 10
copy div "[URL][DOMAIN_NAME]"
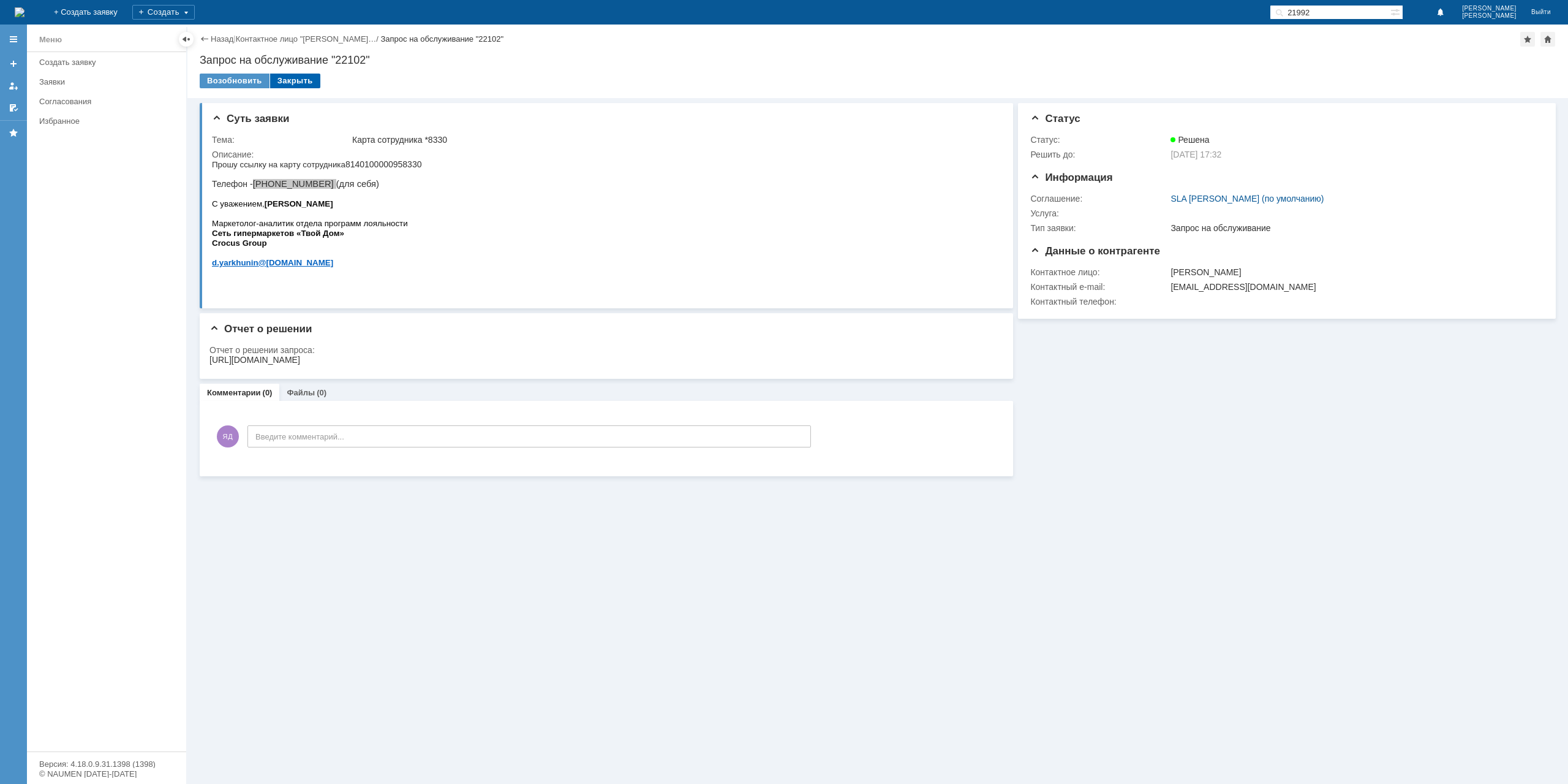
click at [291, 86] on div "Закрыть" at bounding box center [295, 81] width 50 height 15
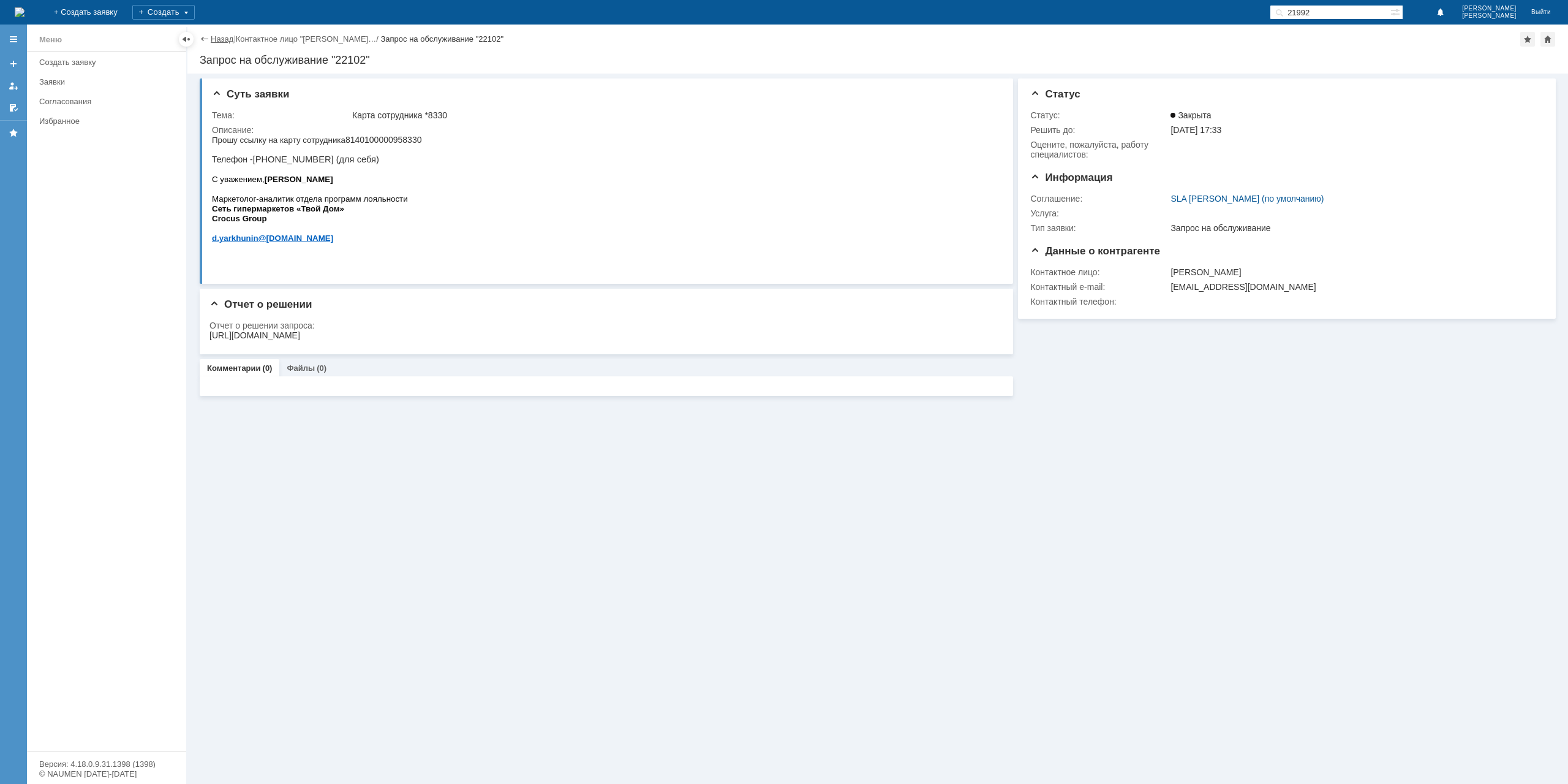
click at [215, 39] on link "Назад" at bounding box center [222, 39] width 23 height 9
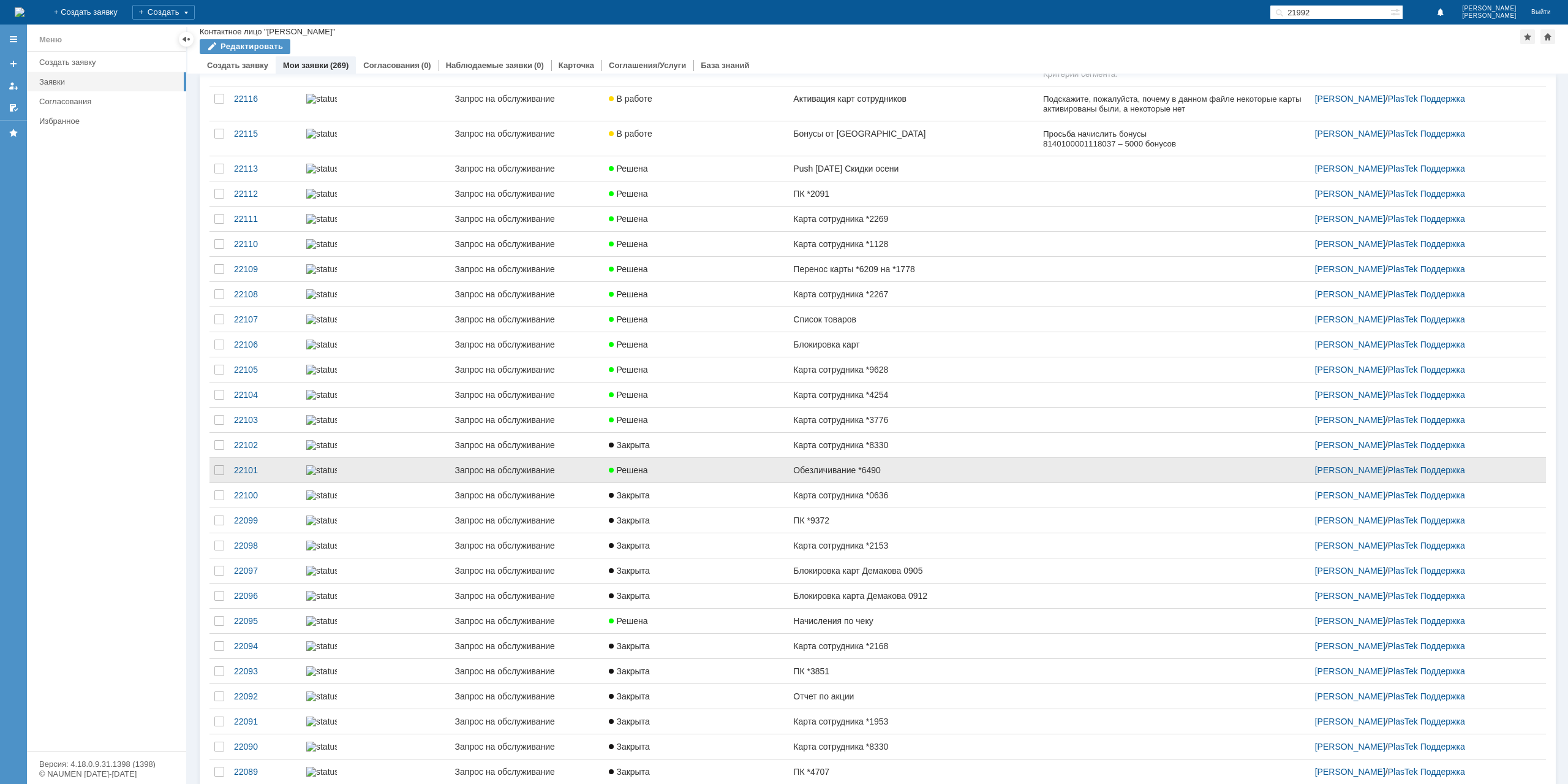
click at [884, 475] on div "Обезличивание *6490" at bounding box center [913, 470] width 240 height 10
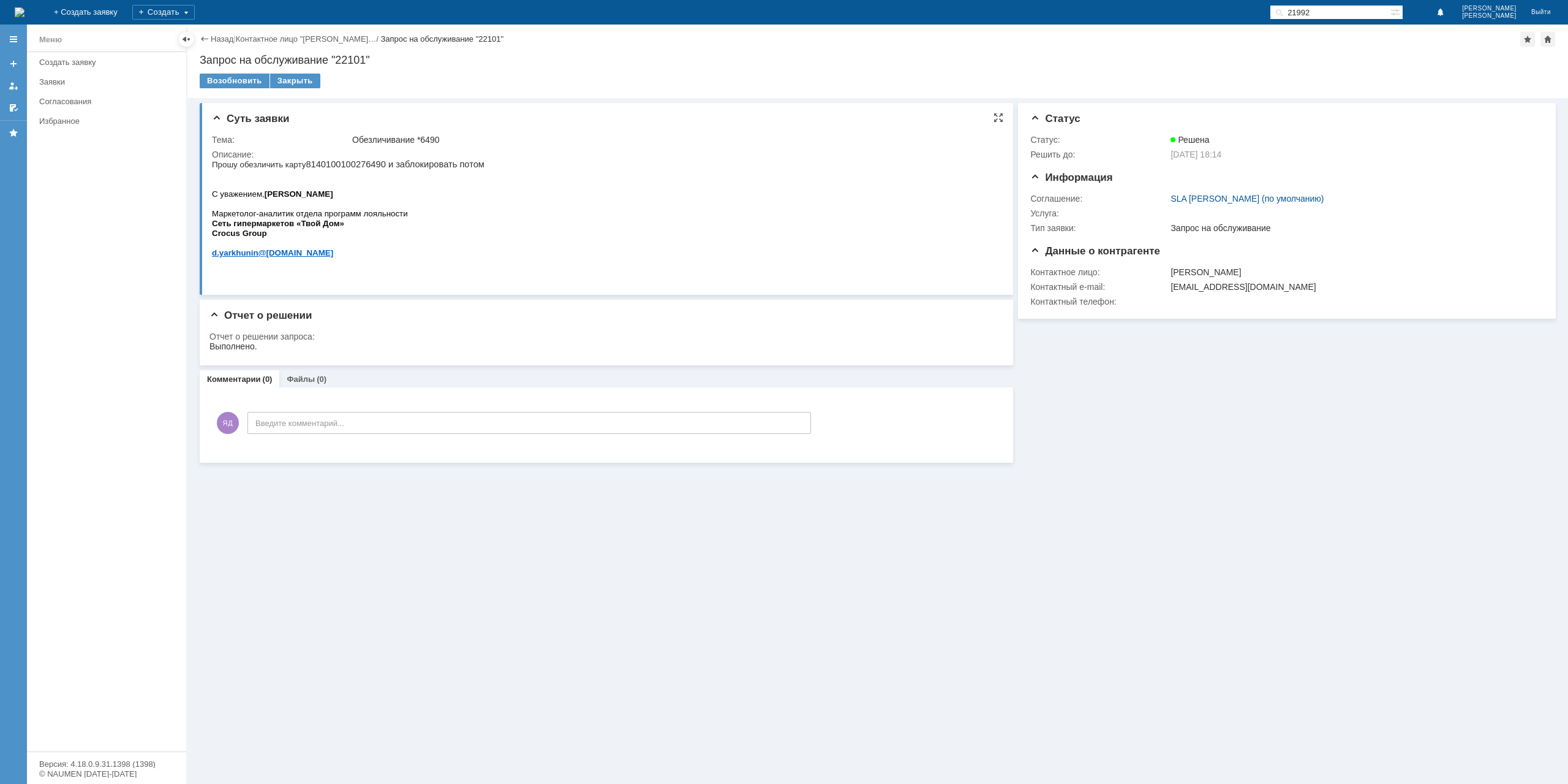
drag, startPoint x: 543, startPoint y: 318, endPoint x: 513, endPoint y: 167, distance: 154.0
click at [513, 167] on html "Прошу обезличить карту 8140100100276490 и заблокировать потом С уважением, Ярху…" at bounding box center [604, 213] width 783 height 108
click at [279, 81] on div "Закрыть" at bounding box center [295, 81] width 50 height 15
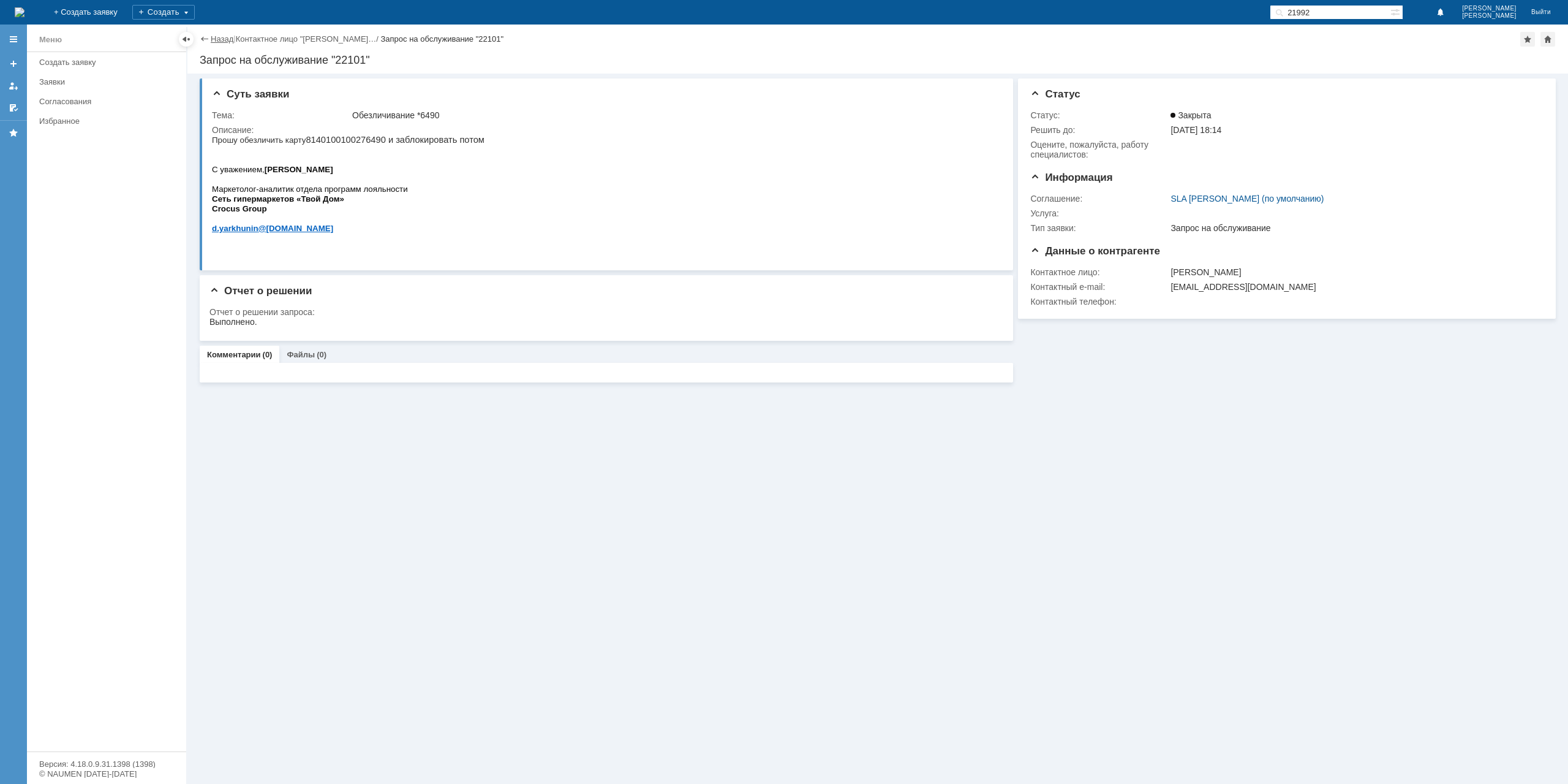
click at [211, 39] on link "Назад" at bounding box center [222, 39] width 23 height 9
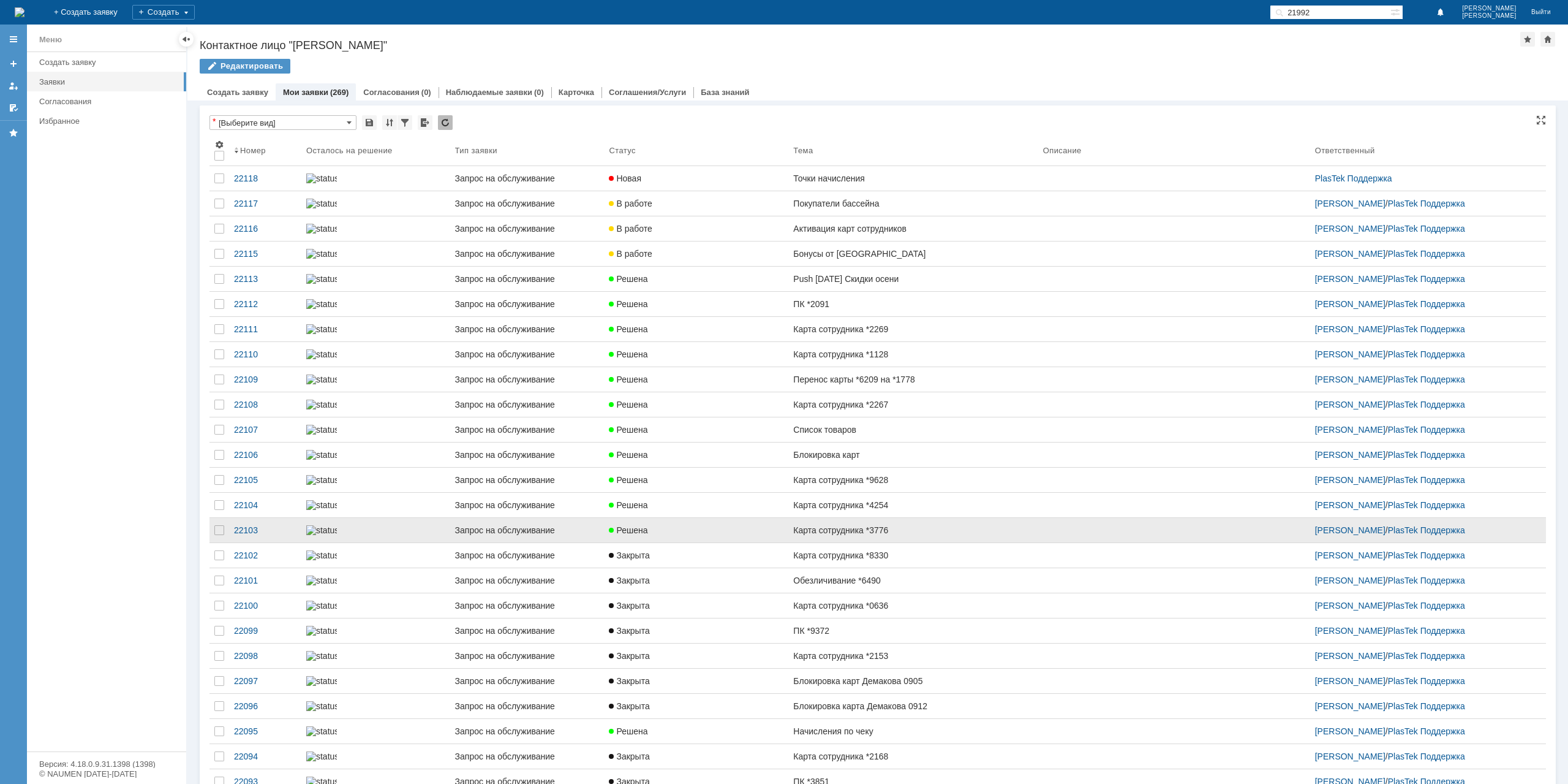
click at [852, 542] on link "Карта сотрудника *3776" at bounding box center [913, 530] width 250 height 24
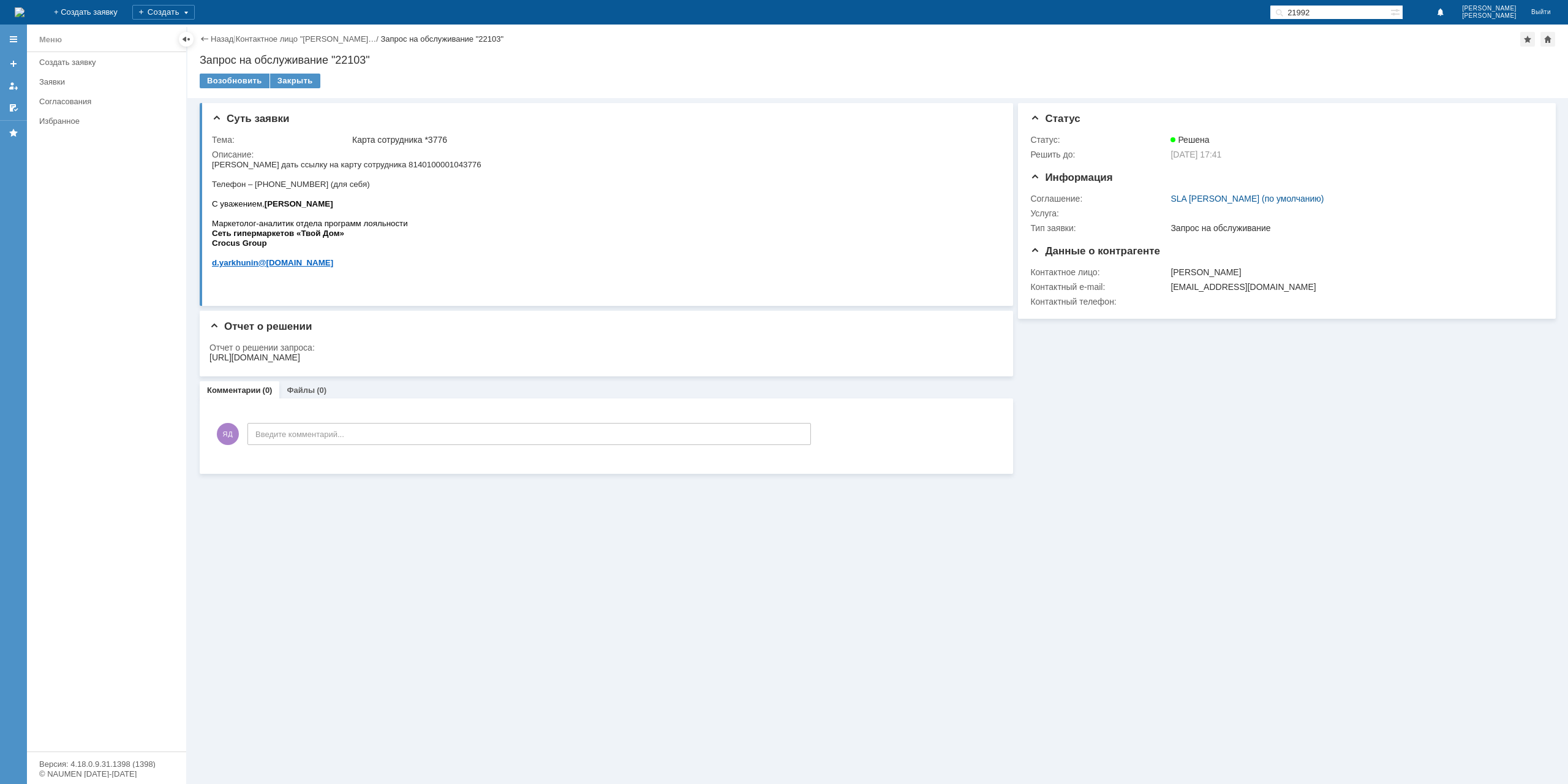
click at [272, 183] on span "Прошу дать ссылку на карту сотрудника 8140100001043776 Телефон – 89163683399 (д…" at bounding box center [346, 175] width 270 height 29
copy span "89163683399"
click at [300, 352] on div "https://clubtvoydom.ru/walletemployee/?id=dF%2B6PohPT%2Fr2XTm40Mfu2A0YF9r1bf2g7…" at bounding box center [255, 357] width 91 height 10
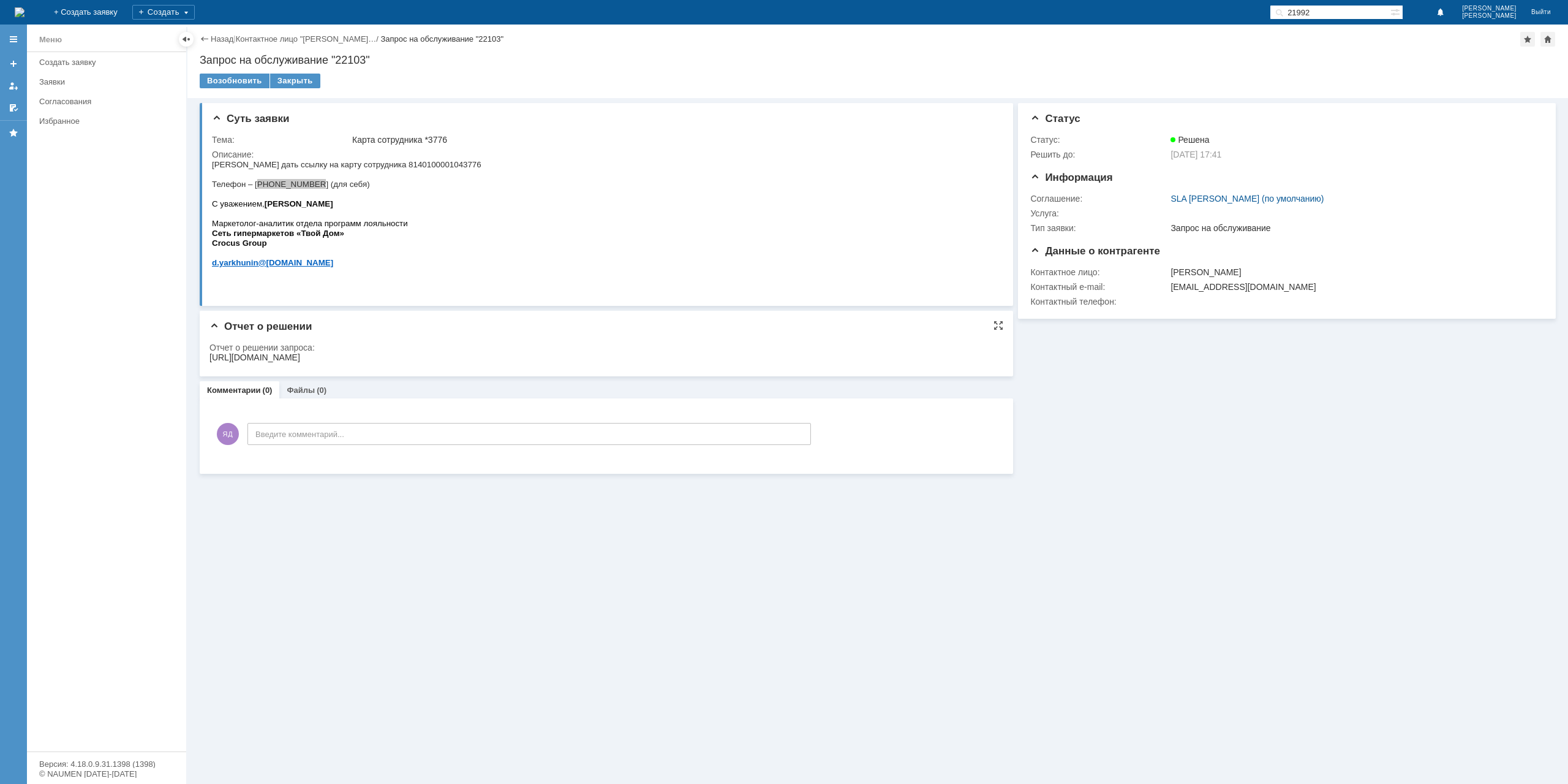
click at [300, 352] on div "https://clubtvoydom.ru/walletemployee/?id=dF%2B6PohPT%2Fr2XTm40Mfu2A0YF9r1bf2g7…" at bounding box center [255, 357] width 91 height 10
copy div "https://clubtvoydom.ru/walletemployee/?id=dF%2B6PohPT%2Fr2XTm40Mfu2A0YF9r1bf2g7…"
click at [291, 88] on div "Закрыть" at bounding box center [295, 81] width 50 height 15
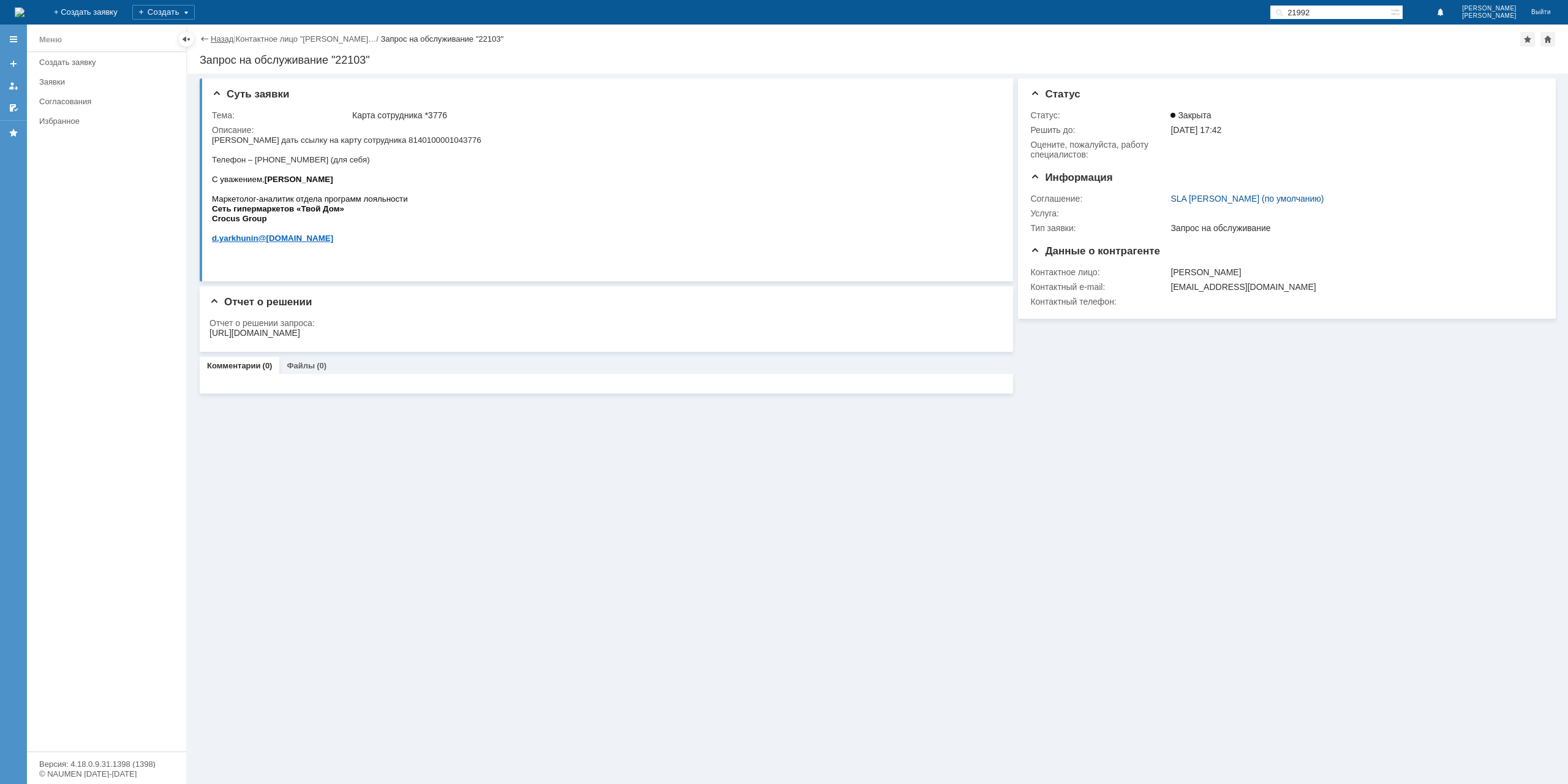
click at [233, 37] on div "Назад | Контактное лицо "Ярхунин Денис… / Запрос на обслуживание "22103"" at bounding box center [878, 39] width 1356 height 15
click at [233, 38] on link "Назад" at bounding box center [222, 39] width 23 height 9
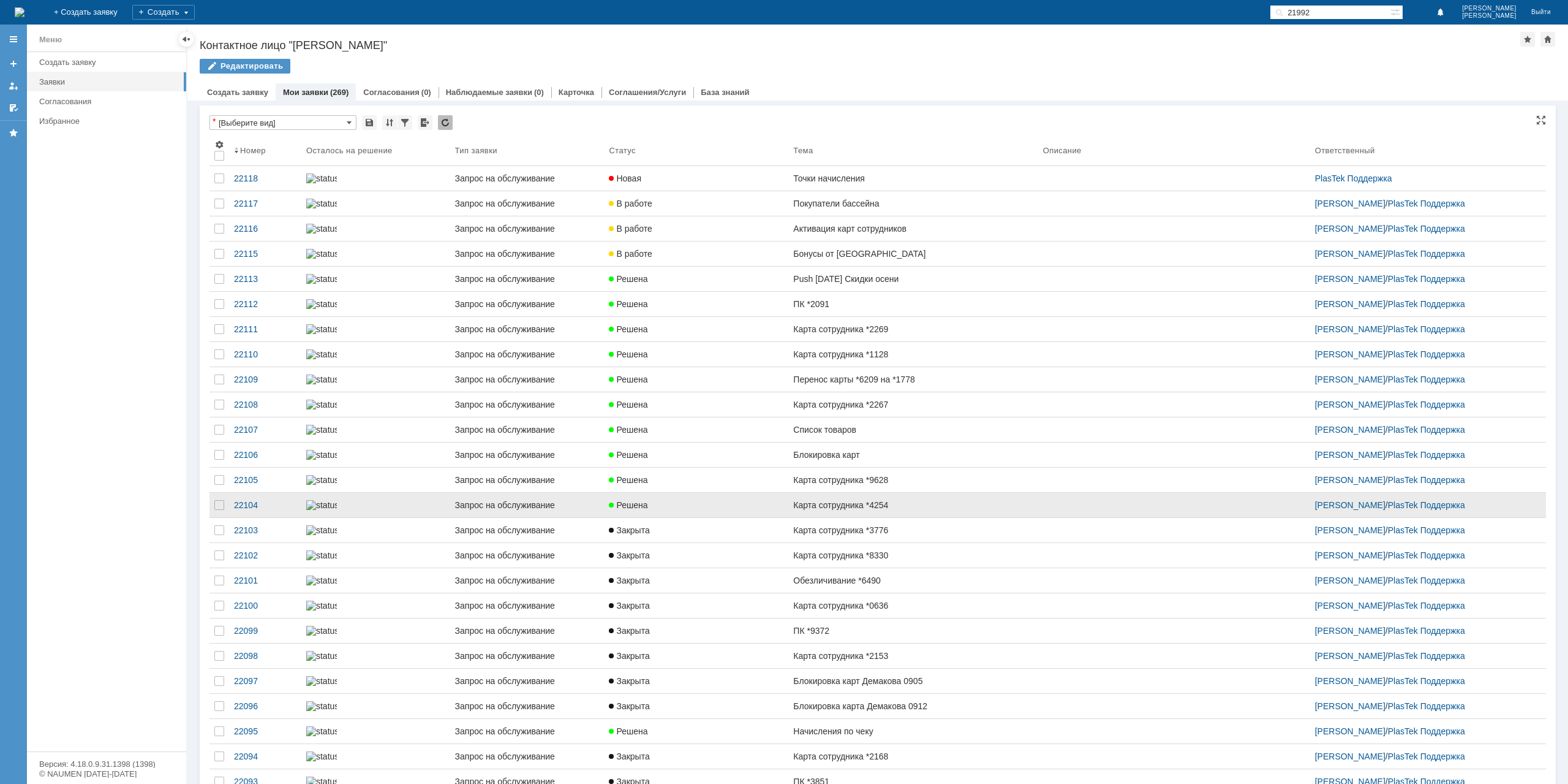
click at [866, 510] on div "Карта сотрудника *4254" at bounding box center [913, 505] width 240 height 10
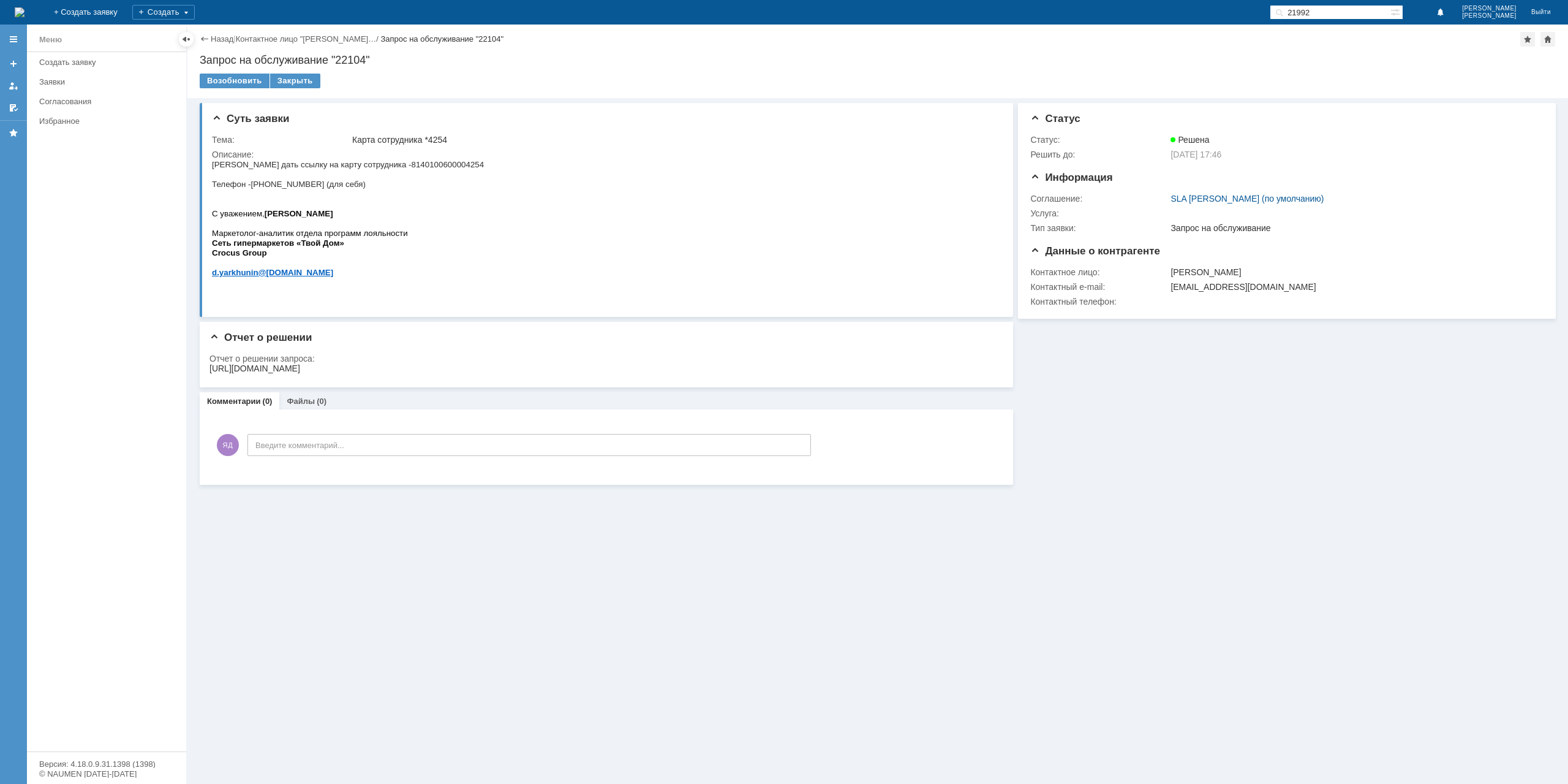
click at [277, 185] on span "[PHONE_NUMBER] (для себя)" at bounding box center [308, 184] width 115 height 9
click at [278, 185] on span "[PHONE_NUMBER] (для себя)" at bounding box center [308, 184] width 115 height 9
drag, startPoint x: 276, startPoint y: 178, endPoint x: 266, endPoint y: 178, distance: 10.0
click at [275, 178] on p "Телефон - 8-969-464-54-36 (для себя)" at bounding box center [348, 178] width 272 height 19
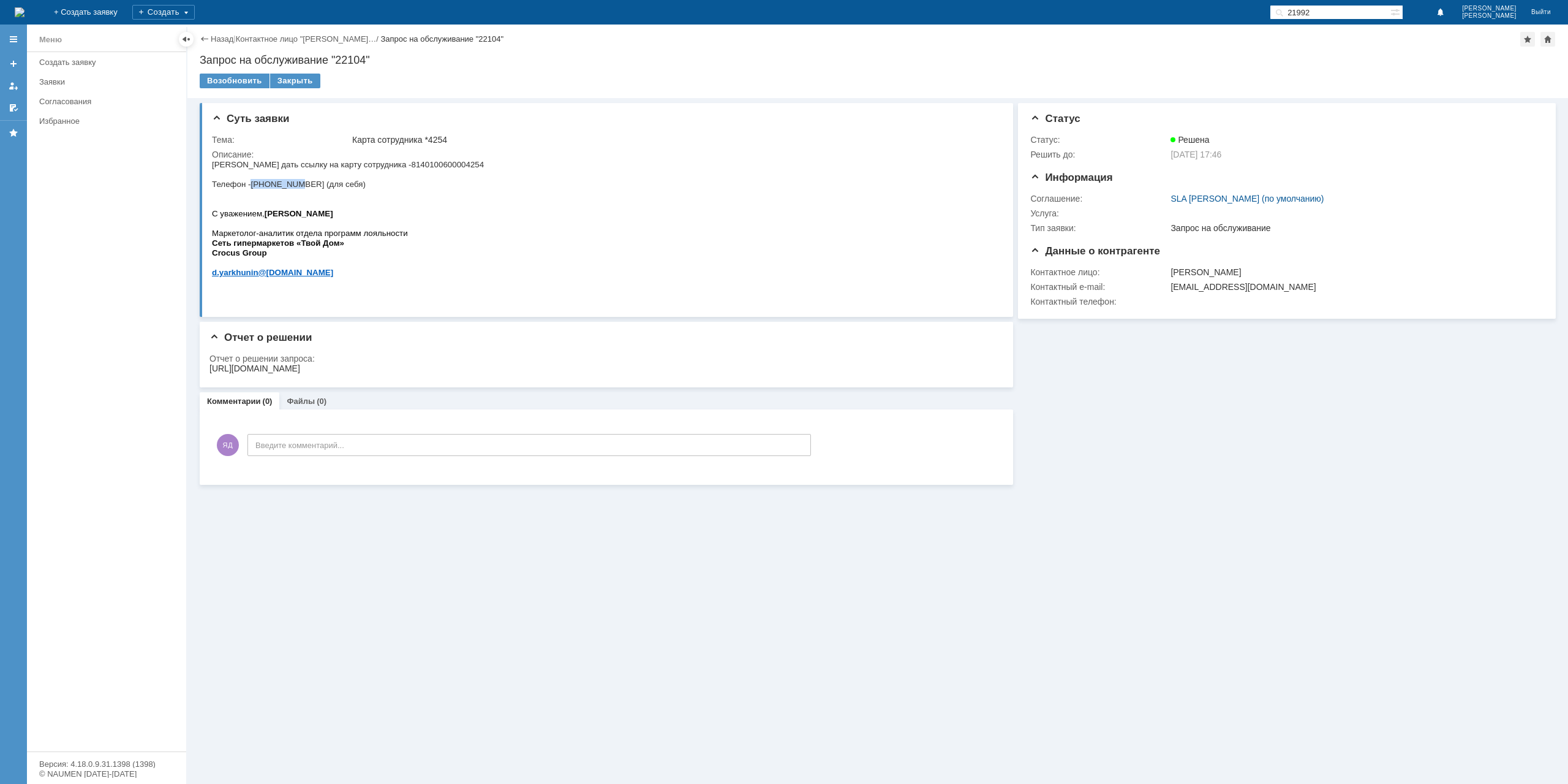
drag, startPoint x: 255, startPoint y: 185, endPoint x: 294, endPoint y: 190, distance: 39.3
click at [294, 189] on span "[PHONE_NUMBER] (для себя)" at bounding box center [308, 184] width 115 height 9
drag, startPoint x: 308, startPoint y: 189, endPoint x: 255, endPoint y: 188, distance: 53.0
click at [255, 188] on span "[PHONE_NUMBER] (для себя)" at bounding box center [308, 184] width 115 height 9
copy span "8-969-464-54-36"
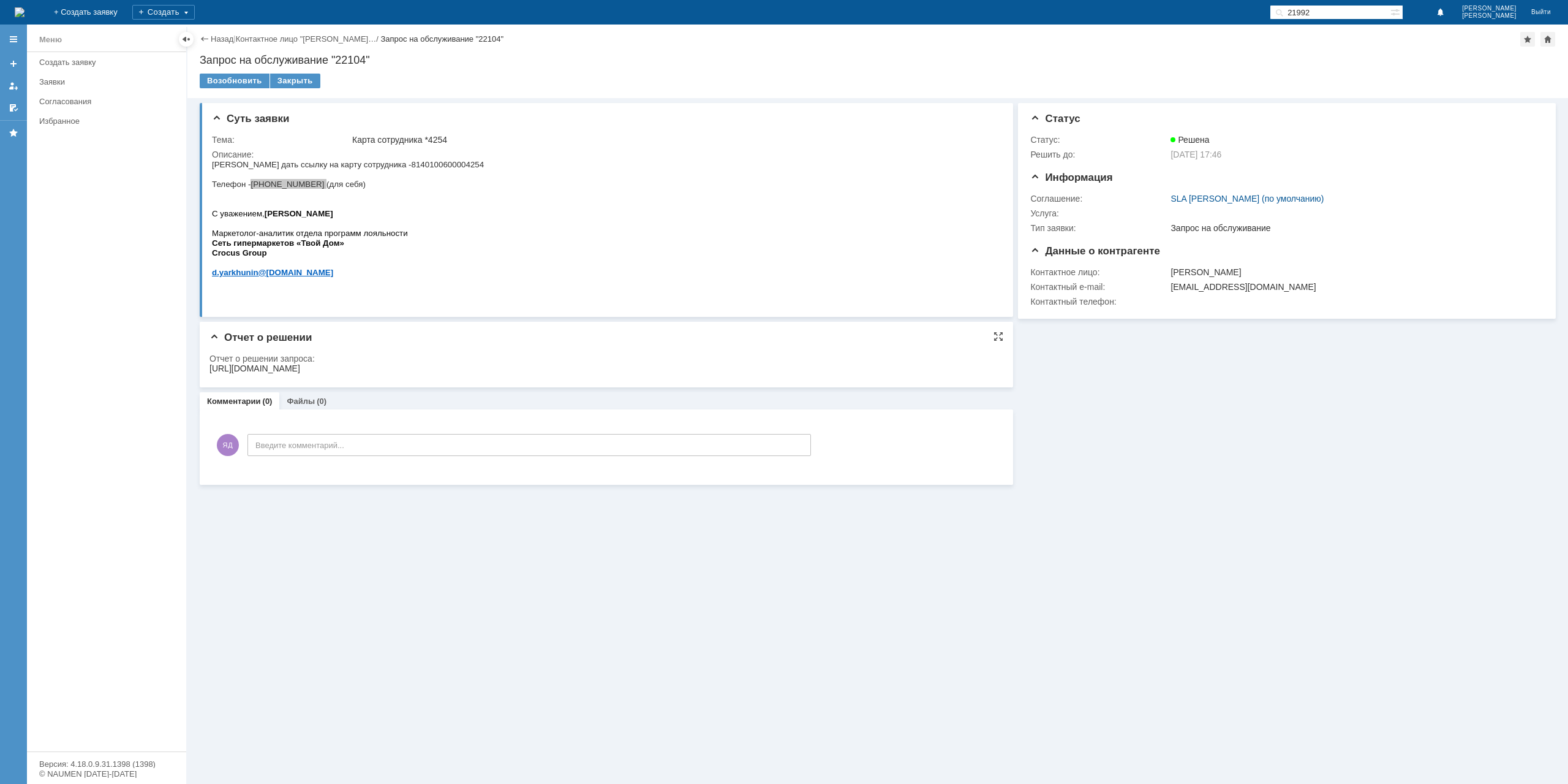
click at [300, 367] on div "https://clubtvoydom.ru/walletemployee/?id=PlnqU0XBGZiispsZHYcQeeUkm6vUkNIdUnIUr…" at bounding box center [255, 369] width 91 height 10
copy div "https://clubtvoydom.ru/walletemployee/?id=PlnqU0XBGZiispsZHYcQeeUkm6vUkNIdUnIUr…"
click at [287, 77] on div "Закрыть" at bounding box center [295, 81] width 50 height 15
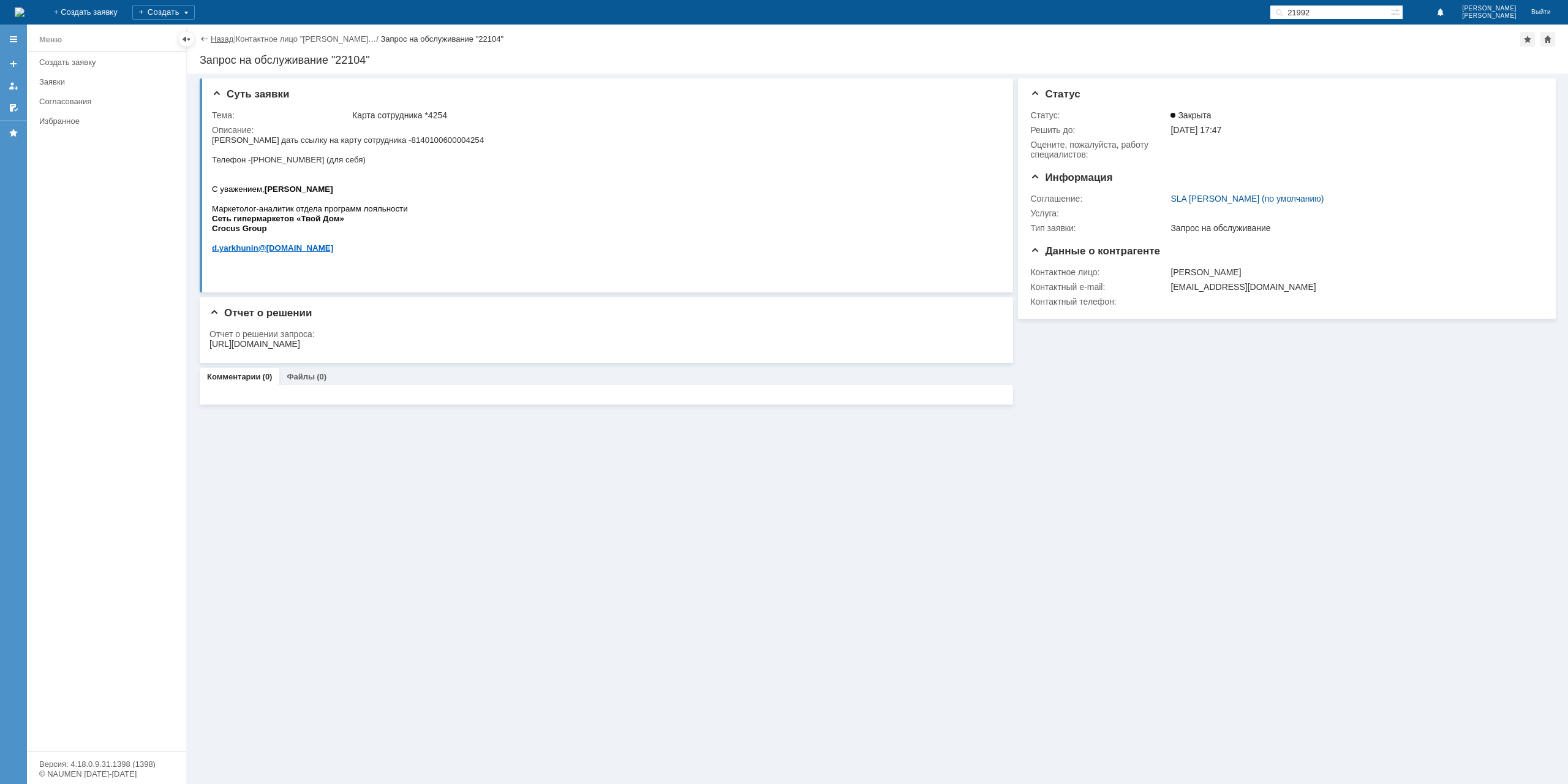
click at [220, 38] on link "Назад" at bounding box center [222, 39] width 23 height 9
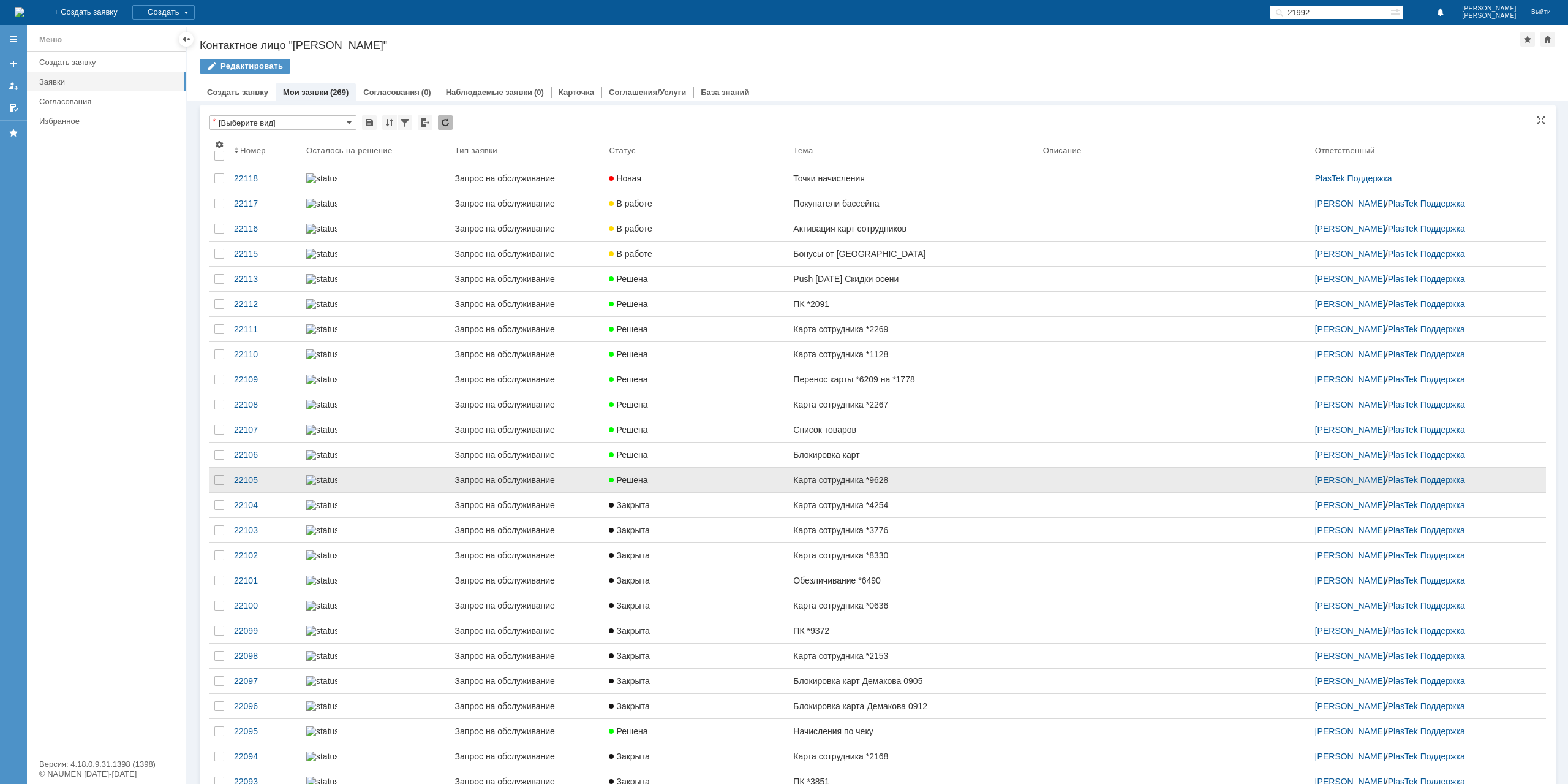
click at [832, 485] on div "Карта сотрудника *9628" at bounding box center [913, 480] width 240 height 10
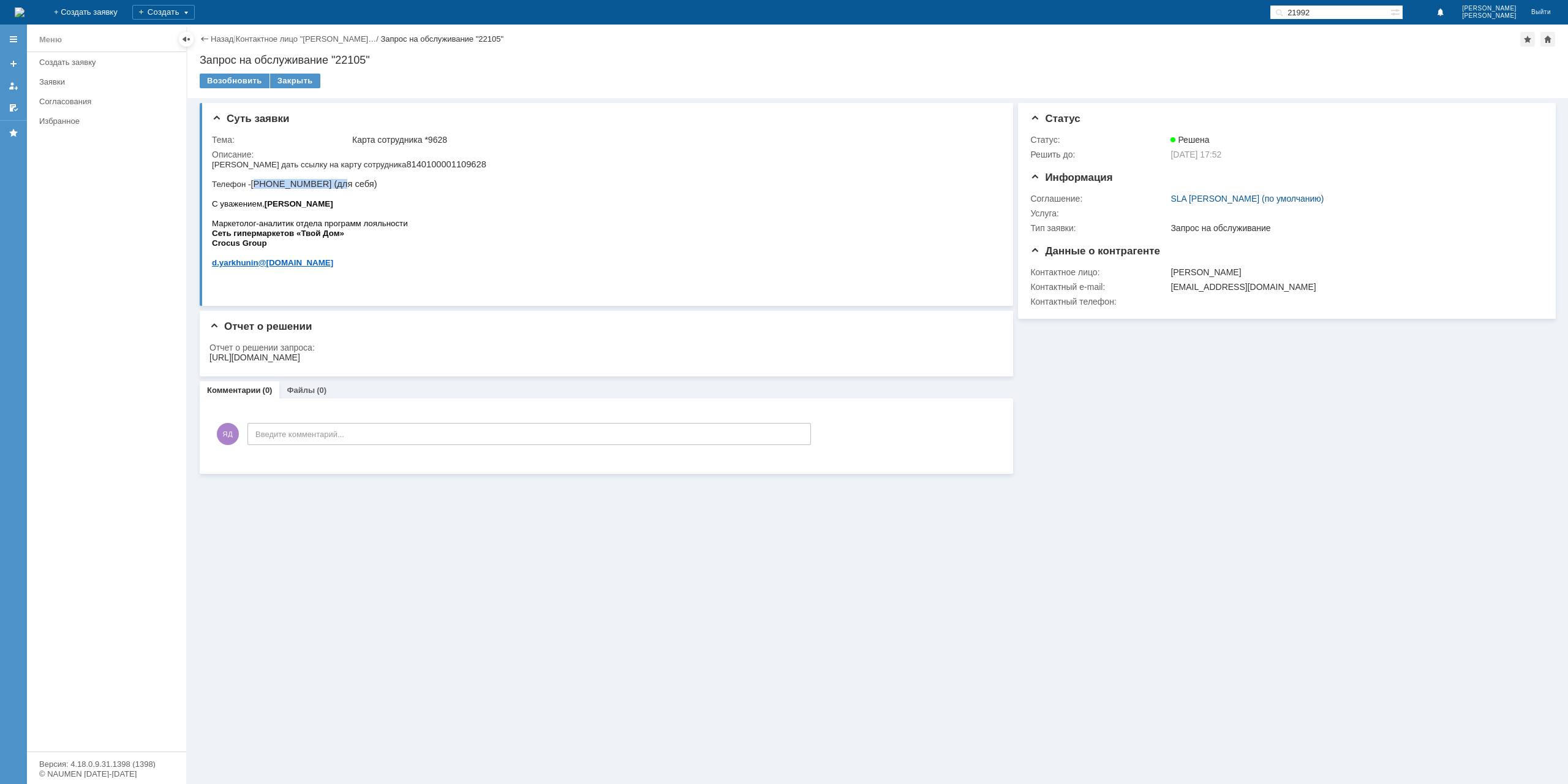
drag, startPoint x: 257, startPoint y: 186, endPoint x: 498, endPoint y: 173, distance: 241.4
click at [322, 189] on p "Телефон - +7 (977) 822-70-72 (для себя)" at bounding box center [349, 178] width 275 height 19
copy p "7 (977) 822-70-72"
click at [300, 357] on div "https://clubtvoydom.ru/walletemployee/?id=ppos1zwhl5gpxcqAUoUNAgttLiPrKYdZHfeJr…" at bounding box center [255, 357] width 91 height 10
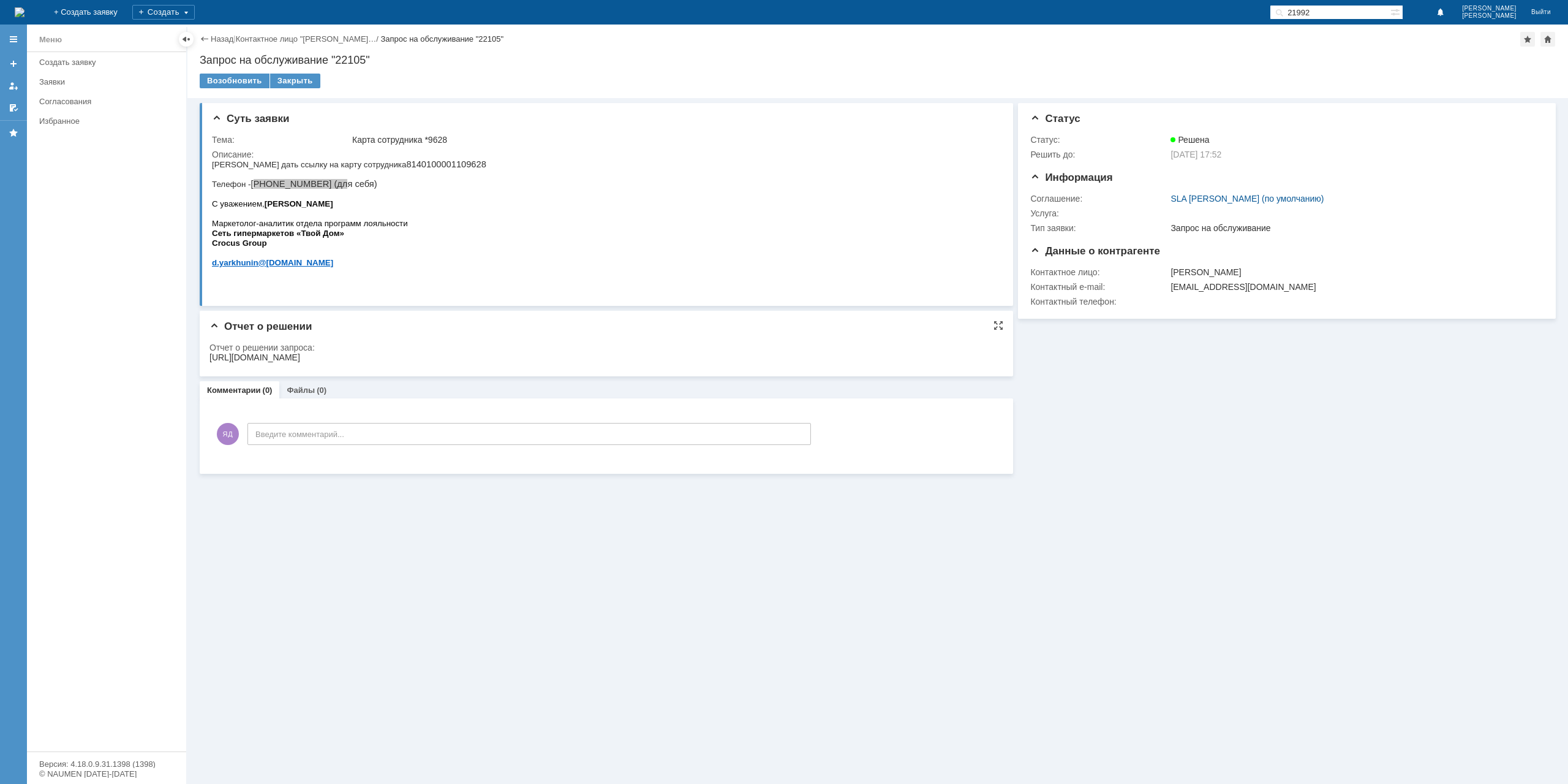
click at [300, 357] on div "https://clubtvoydom.ru/walletemployee/?id=ppos1zwhl5gpxcqAUoUNAgttLiPrKYdZHfeJr…" at bounding box center [255, 357] width 91 height 10
copy div "https://clubtvoydom.ru/walletemployee/?id=ppos1zwhl5gpxcqAUoUNAgttLiPrKYdZHfeJr…"
click at [301, 76] on div "Закрыть" at bounding box center [295, 81] width 50 height 15
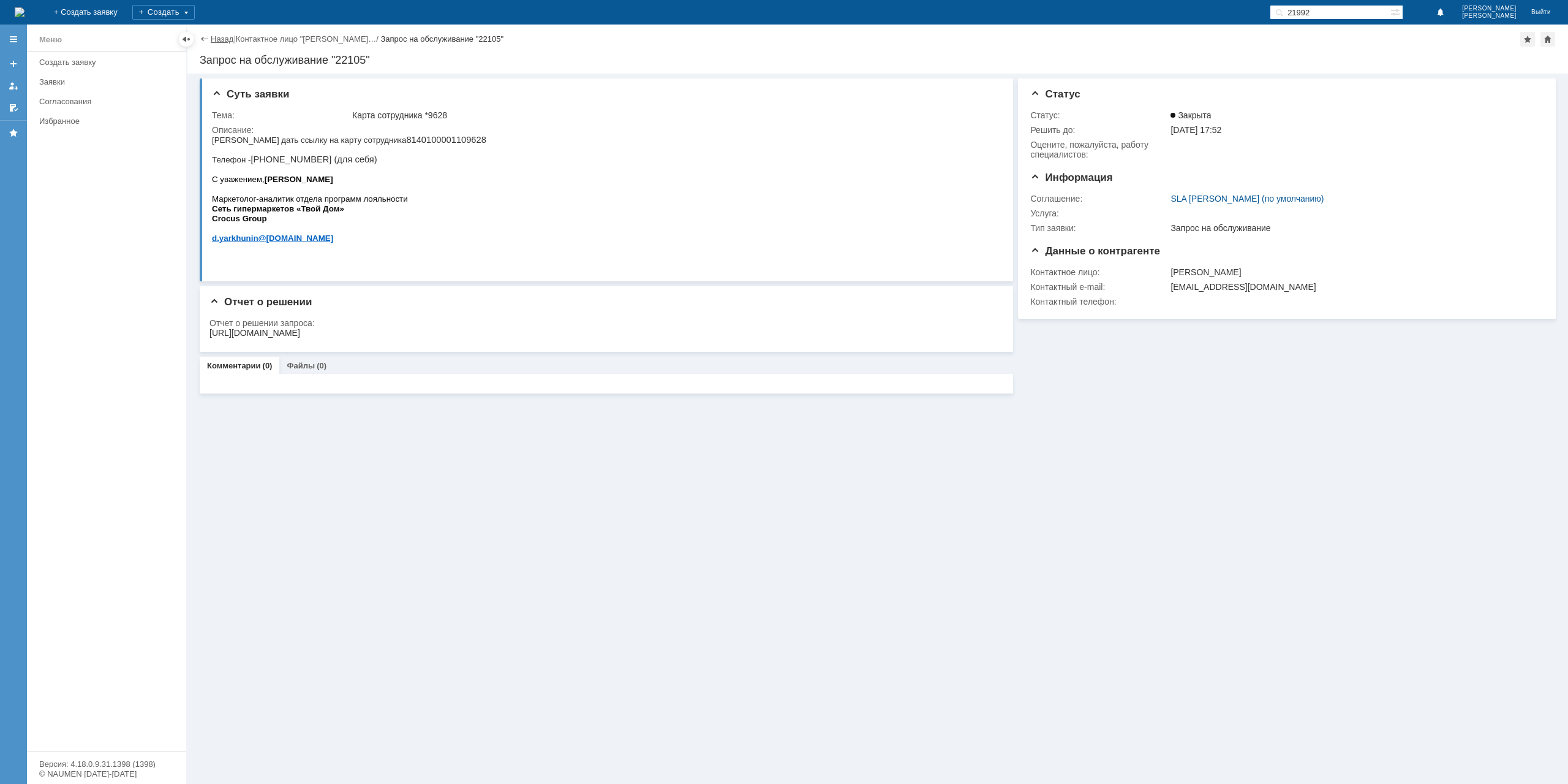
click at [218, 37] on link "Назад" at bounding box center [222, 39] width 23 height 9
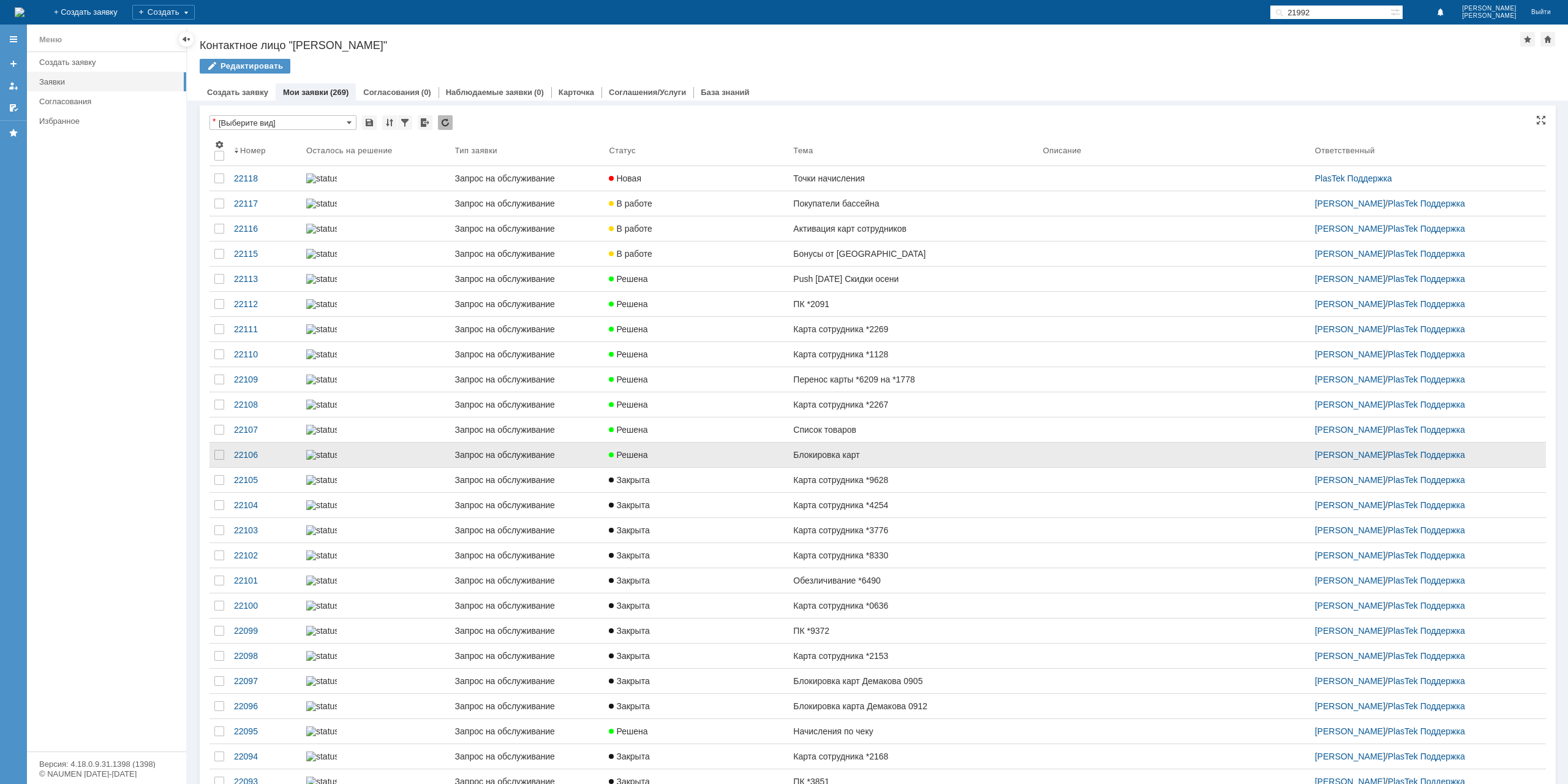
click at [907, 460] on div "Блокировка карт" at bounding box center [913, 455] width 240 height 10
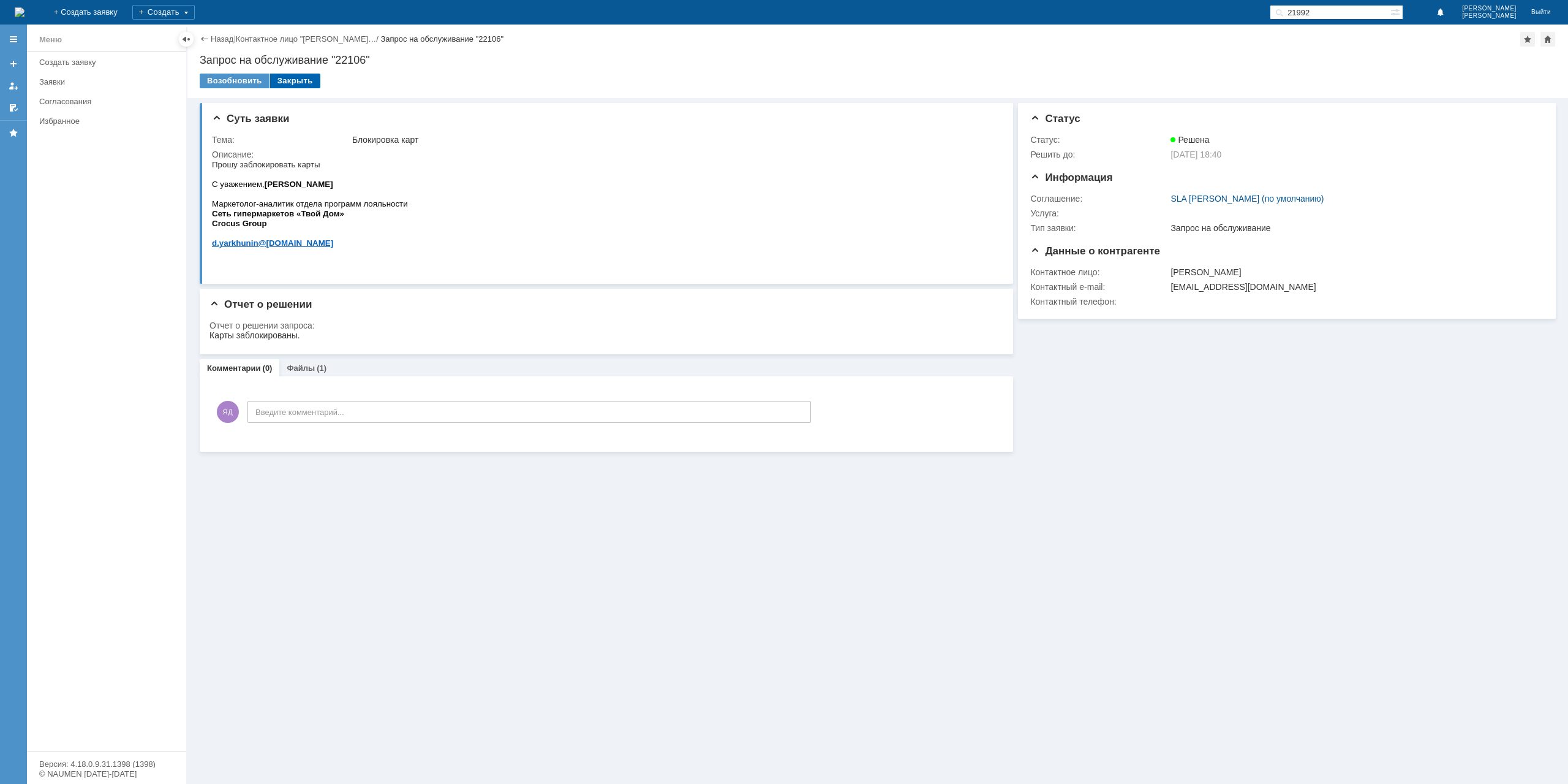
click at [297, 81] on div "Закрыть" at bounding box center [295, 81] width 50 height 15
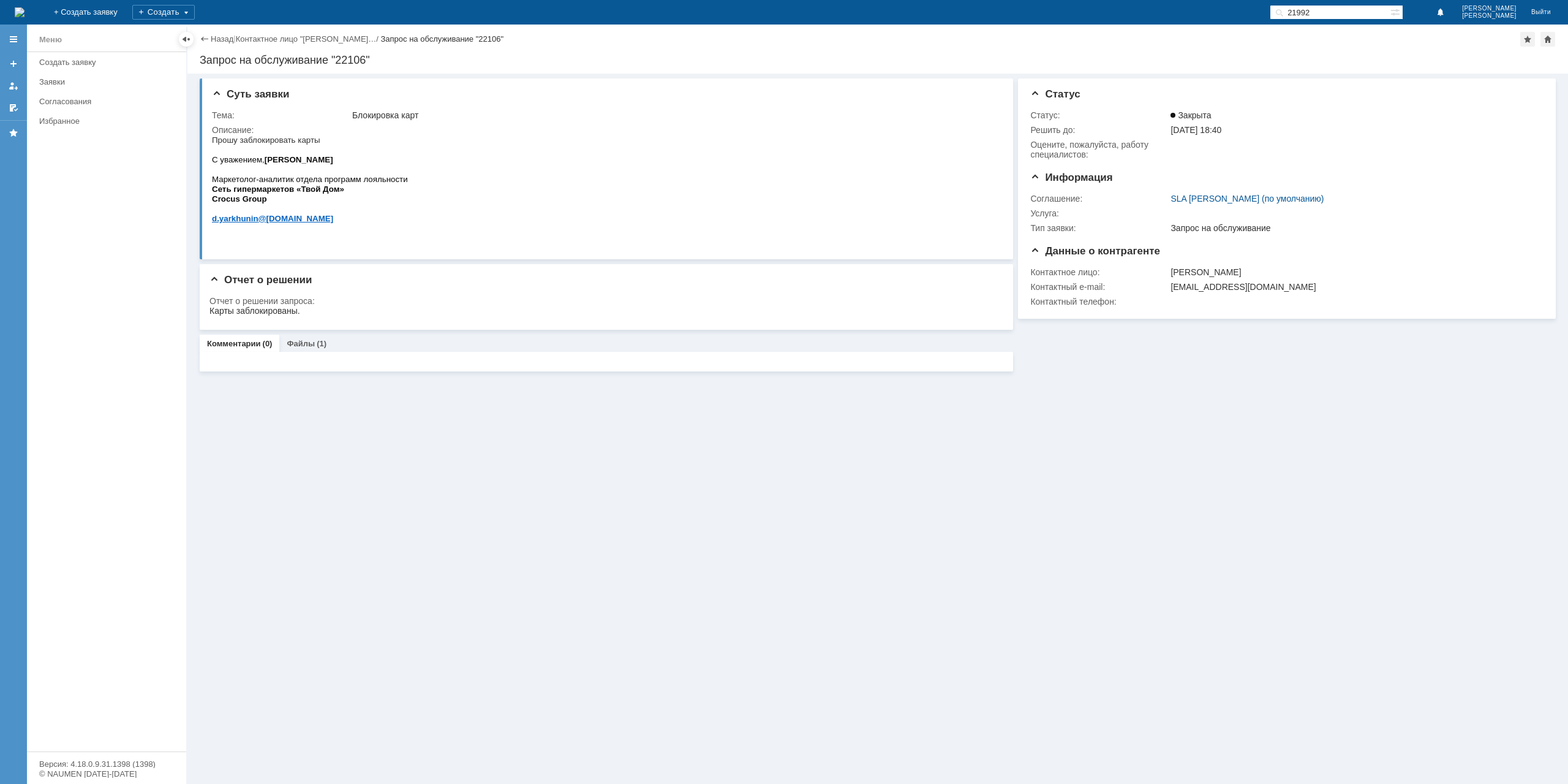
click at [220, 44] on div "Назад | Контактное лицо "Ярхунин Денис… / Запрос на обслуживание "22106"" at bounding box center [878, 39] width 1356 height 15
click at [223, 40] on link "Назад" at bounding box center [222, 39] width 23 height 9
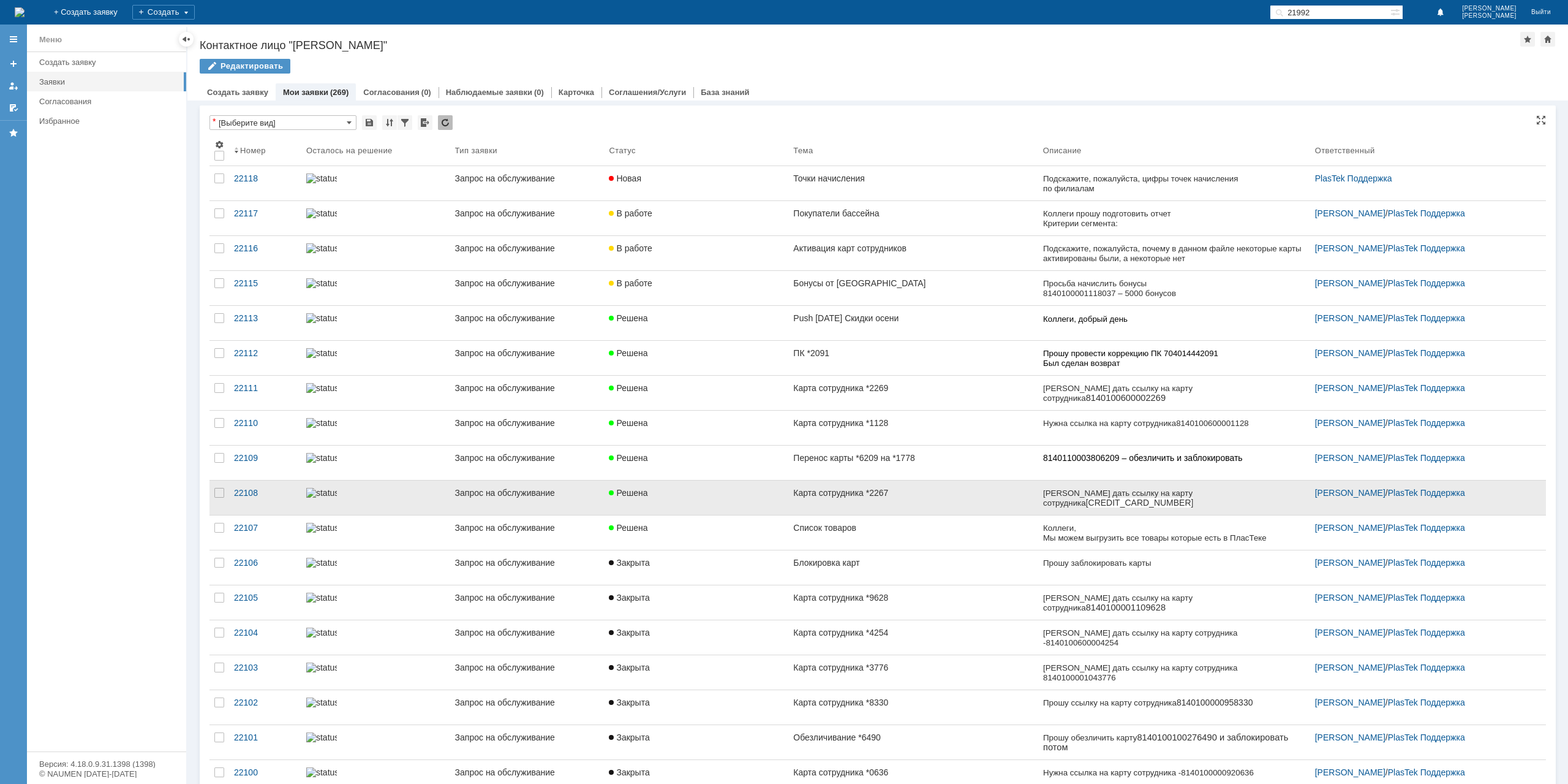
click at [923, 501] on link "Карта сотрудника *2267" at bounding box center [913, 497] width 250 height 34
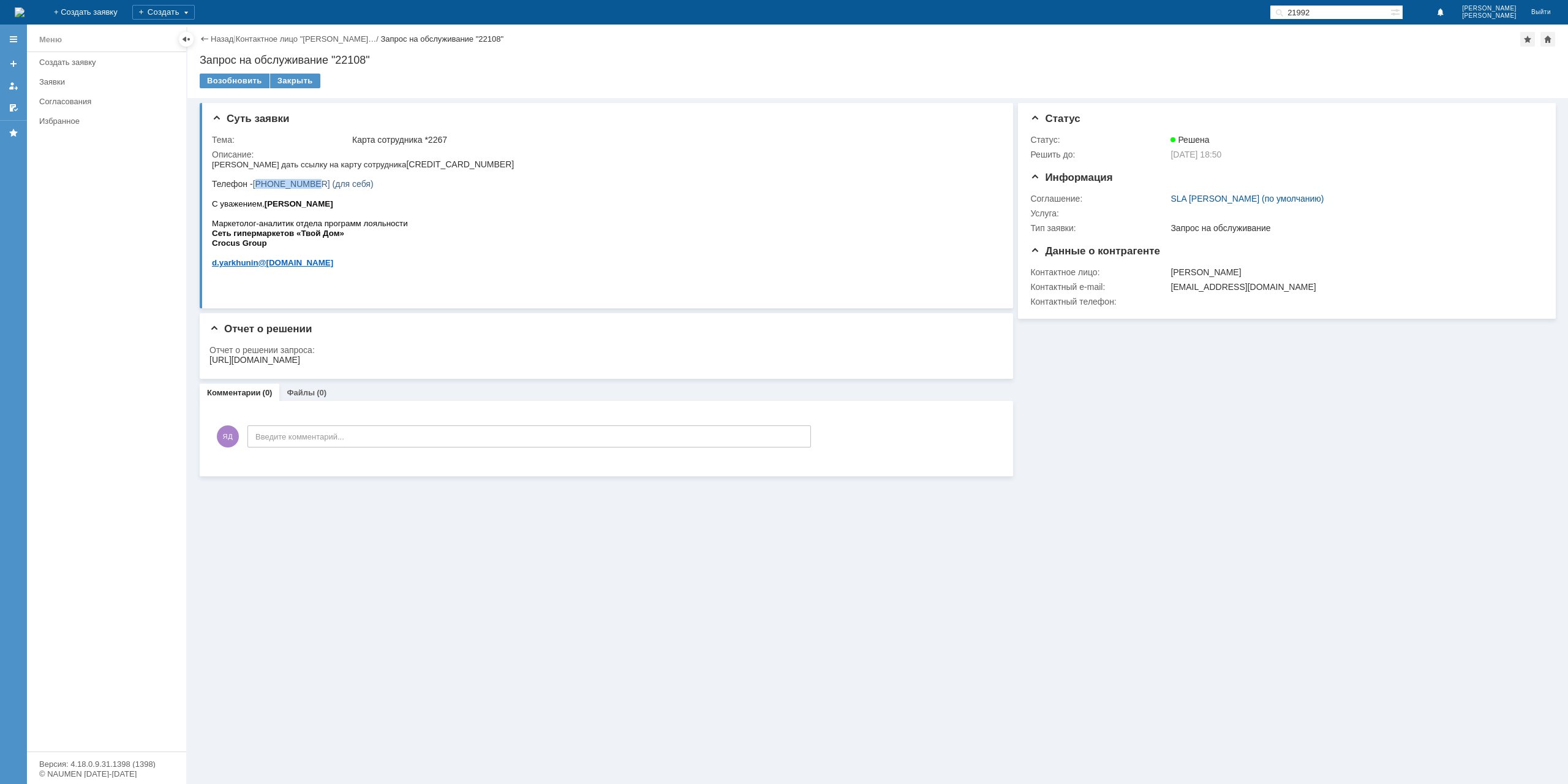
drag, startPoint x: 261, startPoint y: 187, endPoint x: 309, endPoint y: 191, distance: 48.2
click at [309, 189] on span "[PHONE_NUMBER] (для себя)" at bounding box center [313, 184] width 121 height 10
copy span "79039708677"
click at [300, 362] on div "https://clubtvoydom.ru/walletemployee/?id=YBny78uMNr%2B32kIpSHfVm7xt%2BnHi%2Fko…" at bounding box center [255, 360] width 91 height 10
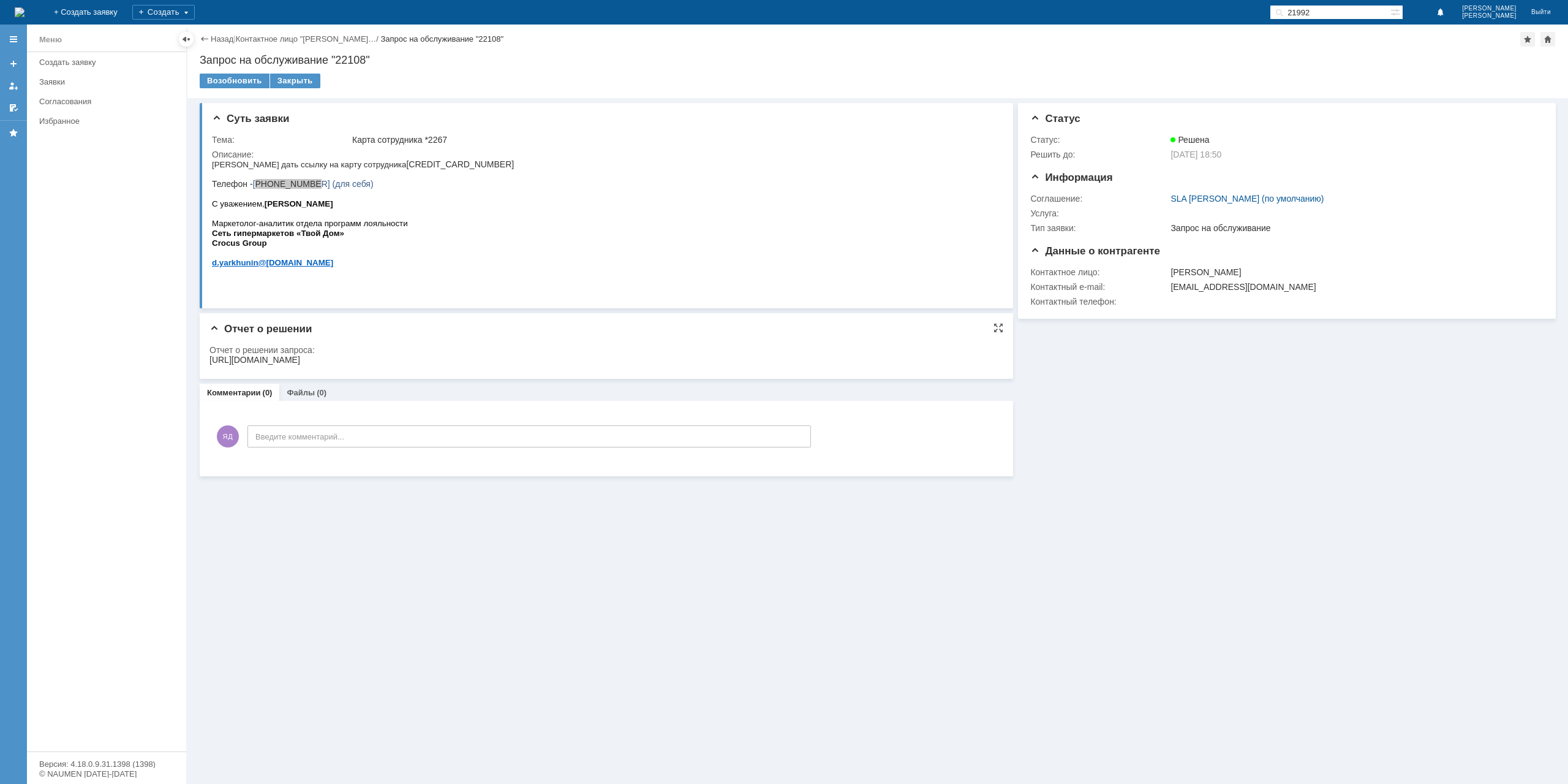
click at [300, 362] on div "https://clubtvoydom.ru/walletemployee/?id=YBny78uMNr%2B32kIpSHfVm7xt%2BnHi%2Fko…" at bounding box center [255, 360] width 91 height 10
copy div "https://clubtvoydom.ru/walletemployee/?id=YBny78uMNr%2B32kIpSHfVm7xt%2BnHi%2Fko…"
click at [291, 80] on div "Закрыть" at bounding box center [295, 81] width 50 height 15
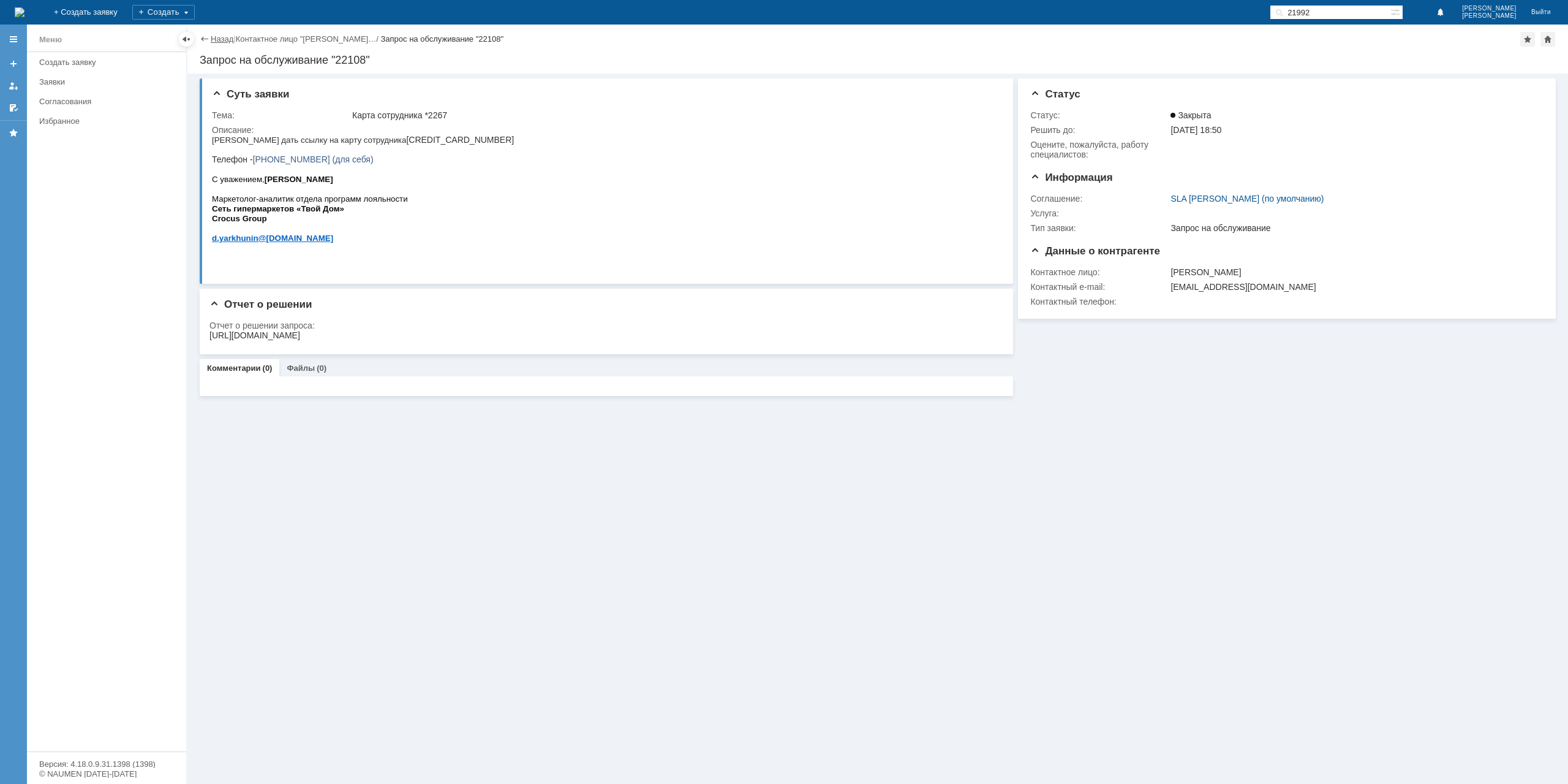
click at [220, 40] on link "Назад" at bounding box center [222, 39] width 23 height 9
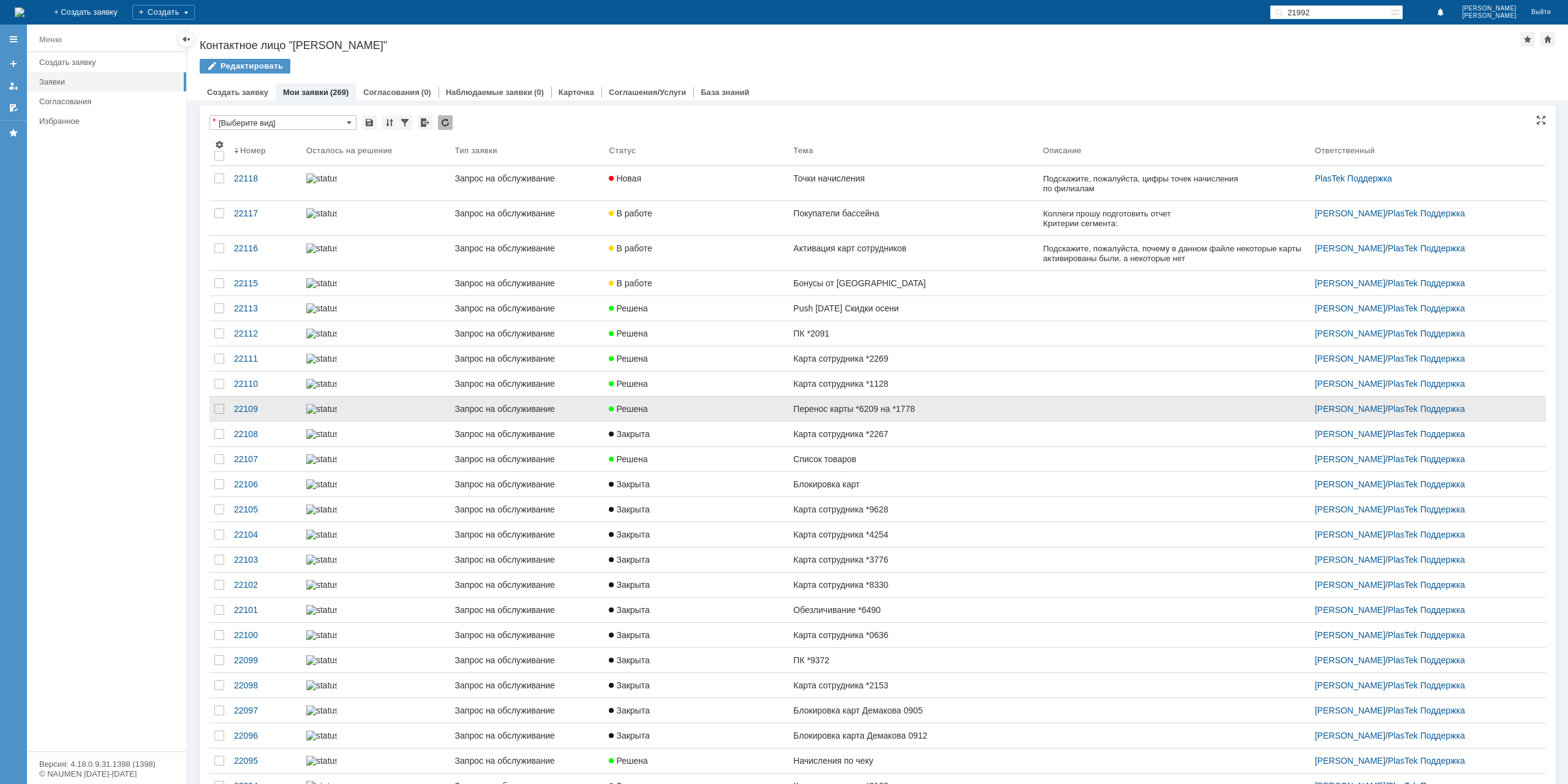
click at [909, 421] on link "Перенос карты *6209 на *1778" at bounding box center [913, 409] width 250 height 24
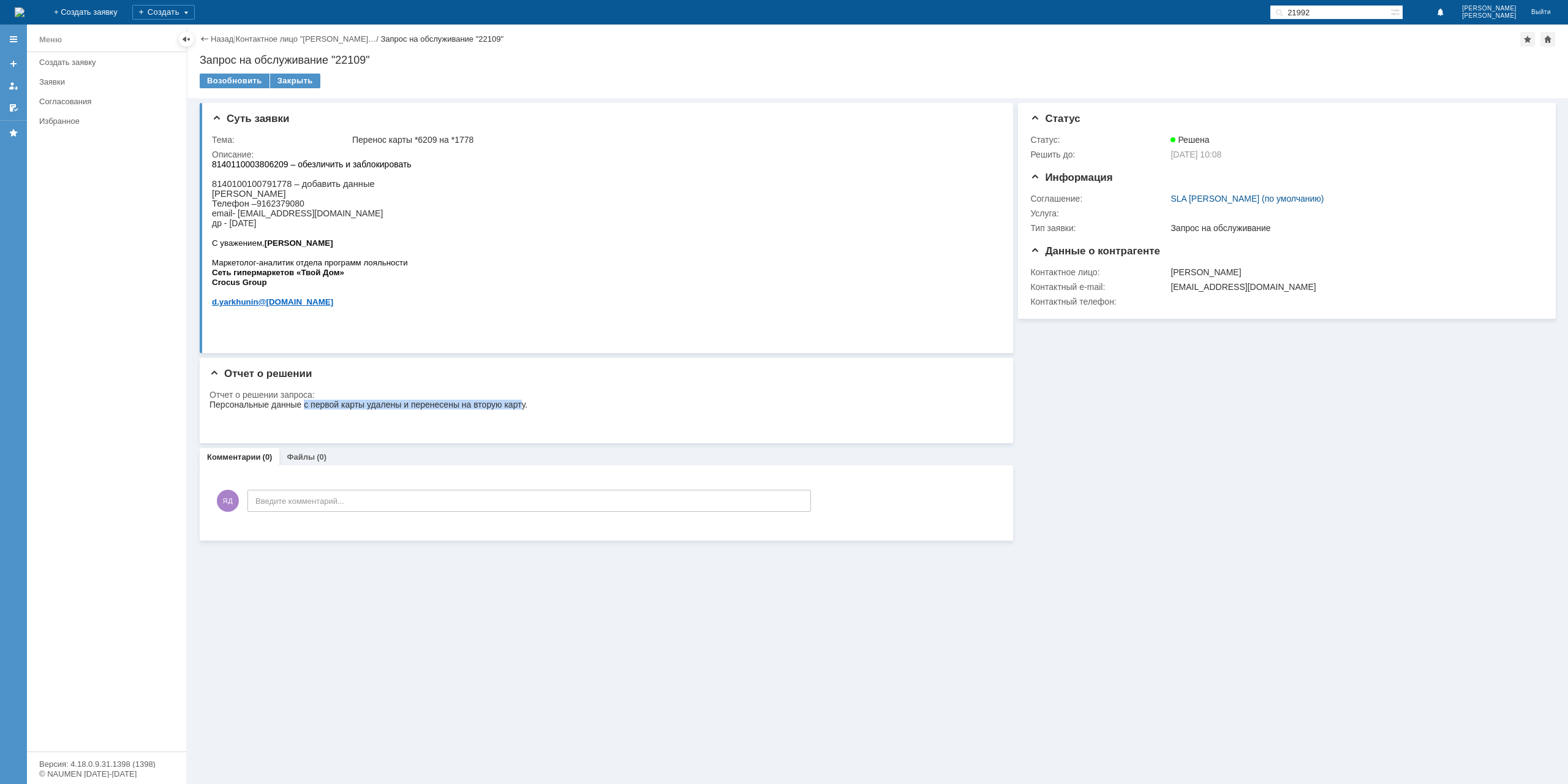
drag, startPoint x: 304, startPoint y: 403, endPoint x: 522, endPoint y: 405, distance: 218.0
click at [522, 405] on div "Персональные данные с первой карты удалены и перенесены на вторую карту." at bounding box center [368, 414] width 318 height 29
drag, startPoint x: 522, startPoint y: 405, endPoint x: 395, endPoint y: 541, distance: 186.1
click at [522, 405] on div "Персональные данные с первой карты удалены и перенесены на вторую карту." at bounding box center [368, 414] width 318 height 29
click at [287, 84] on div "Закрыть" at bounding box center [295, 81] width 50 height 15
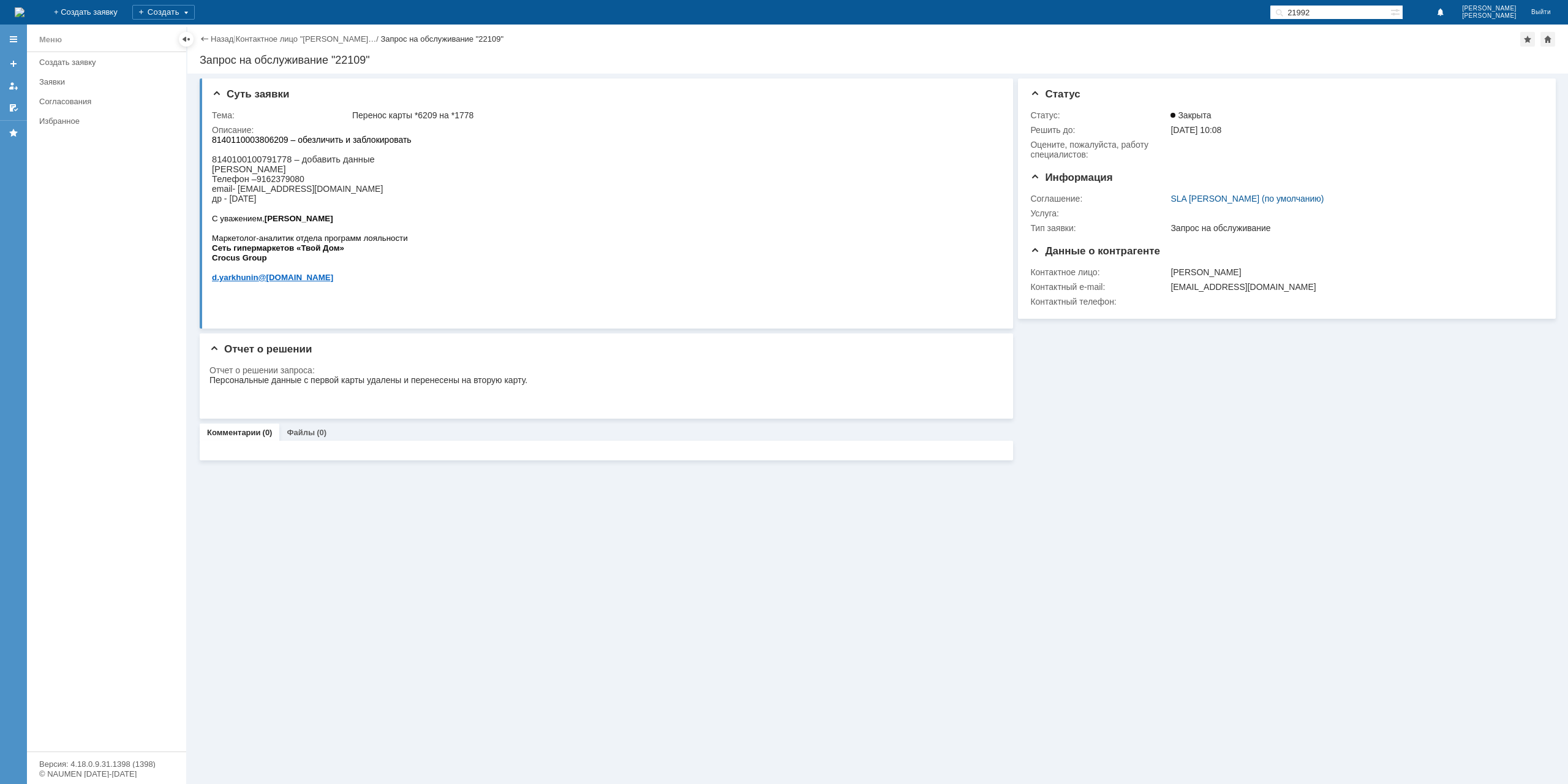
click at [207, 41] on div "Назад" at bounding box center [216, 39] width 34 height 9
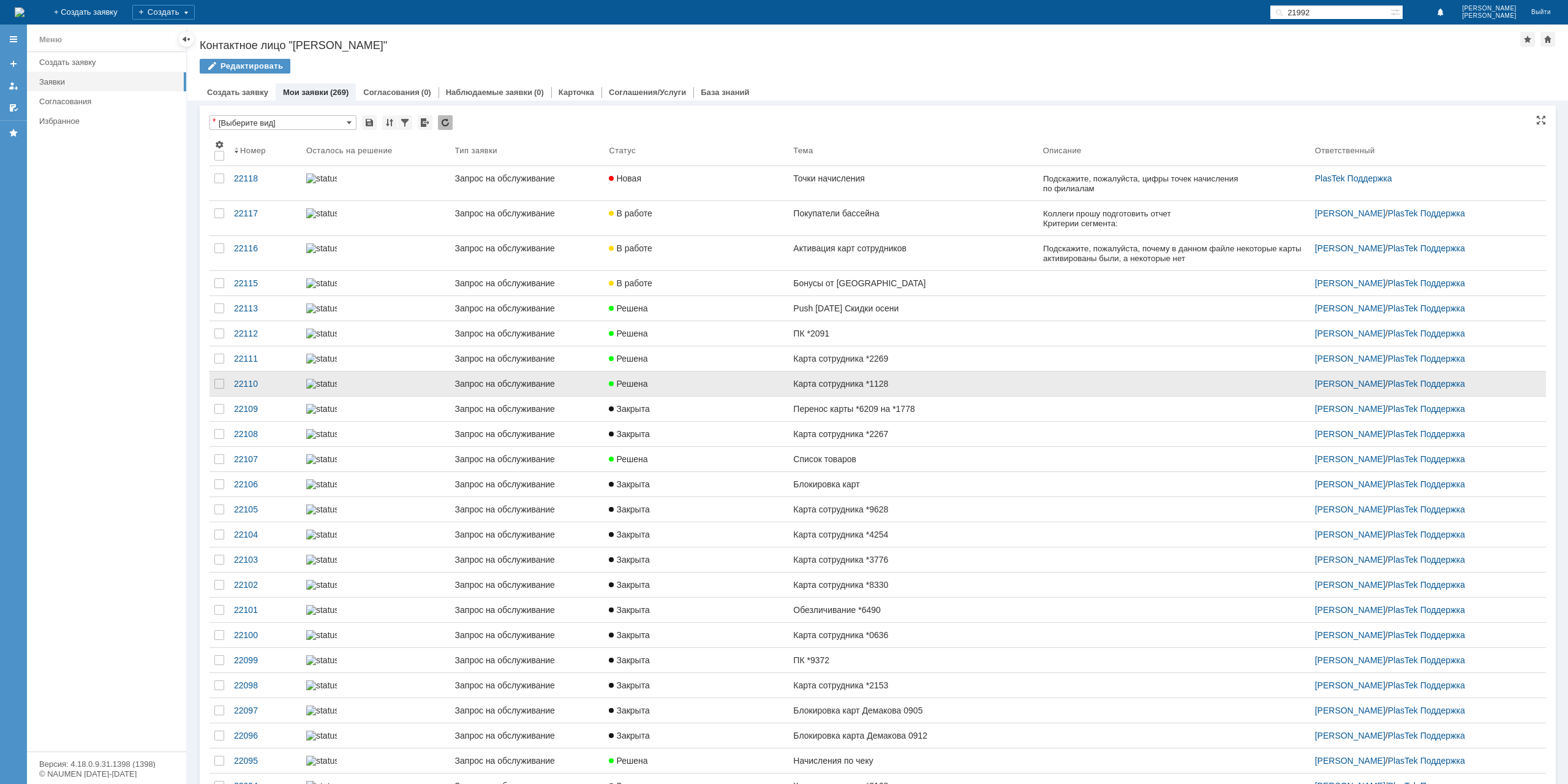
click at [900, 371] on link "Карта сотрудника *2269" at bounding box center [913, 358] width 250 height 24
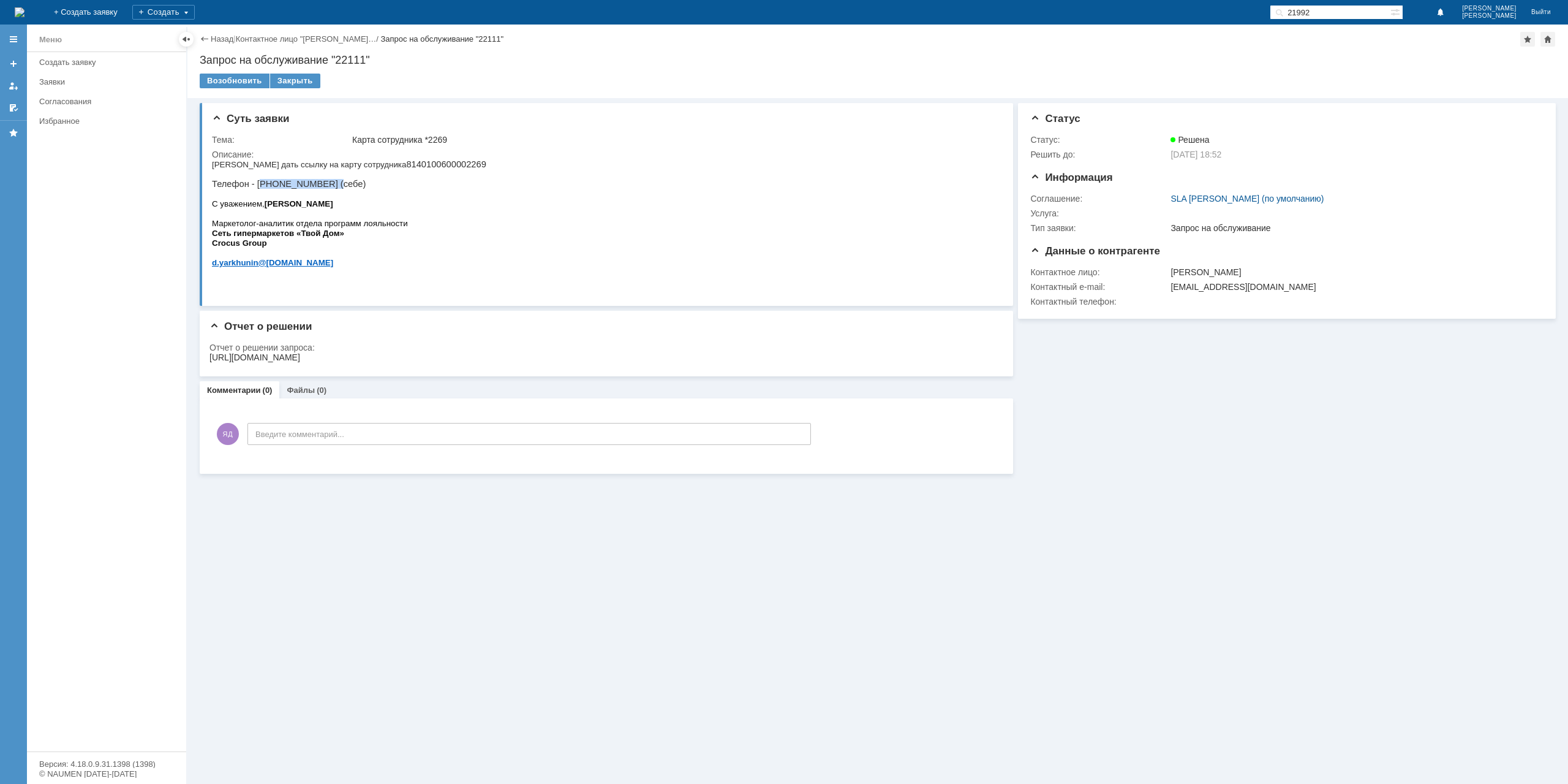
drag, startPoint x: 250, startPoint y: 186, endPoint x: 308, endPoint y: 191, distance: 58.2
click at [308, 189] on p "Прошу дать ссылку на карту сотрудника 8140100600002269 Телефон - (919) 109-33-5…" at bounding box center [349, 174] width 275 height 29
copy p "(919) 109-33-53"
click at [300, 357] on div "https://clubtvoydom.ru/walletemployee/?id=Y6%2Fm5yeQPOU7MJHz5yJou4MConyEXpPW0sd…" at bounding box center [255, 357] width 91 height 10
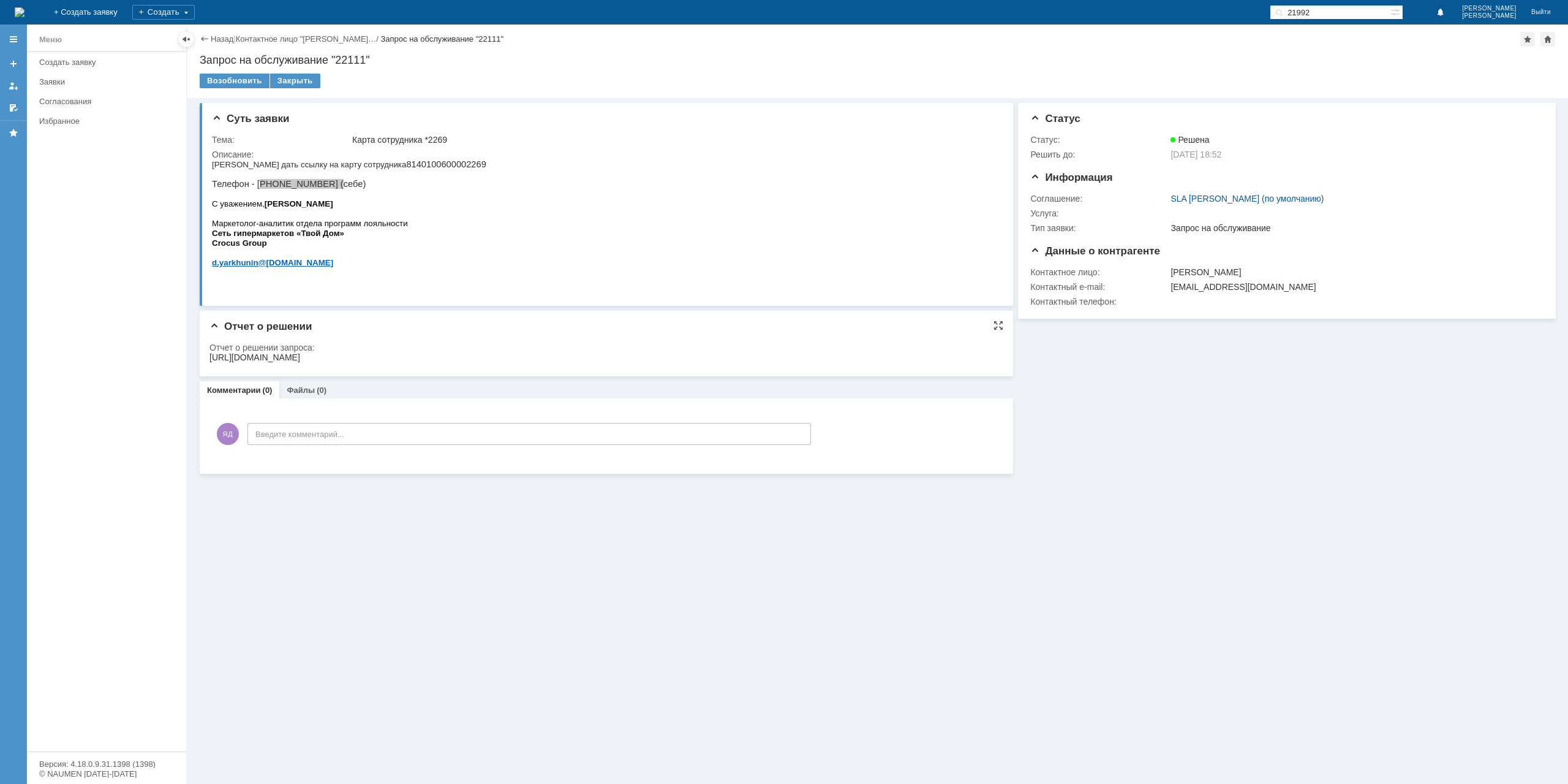
click at [300, 357] on div "https://clubtvoydom.ru/walletemployee/?id=Y6%2Fm5yeQPOU7MJHz5yJou4MConyEXpPW0sd…" at bounding box center [255, 357] width 91 height 10
click at [283, 83] on div "Закрыть" at bounding box center [295, 81] width 50 height 15
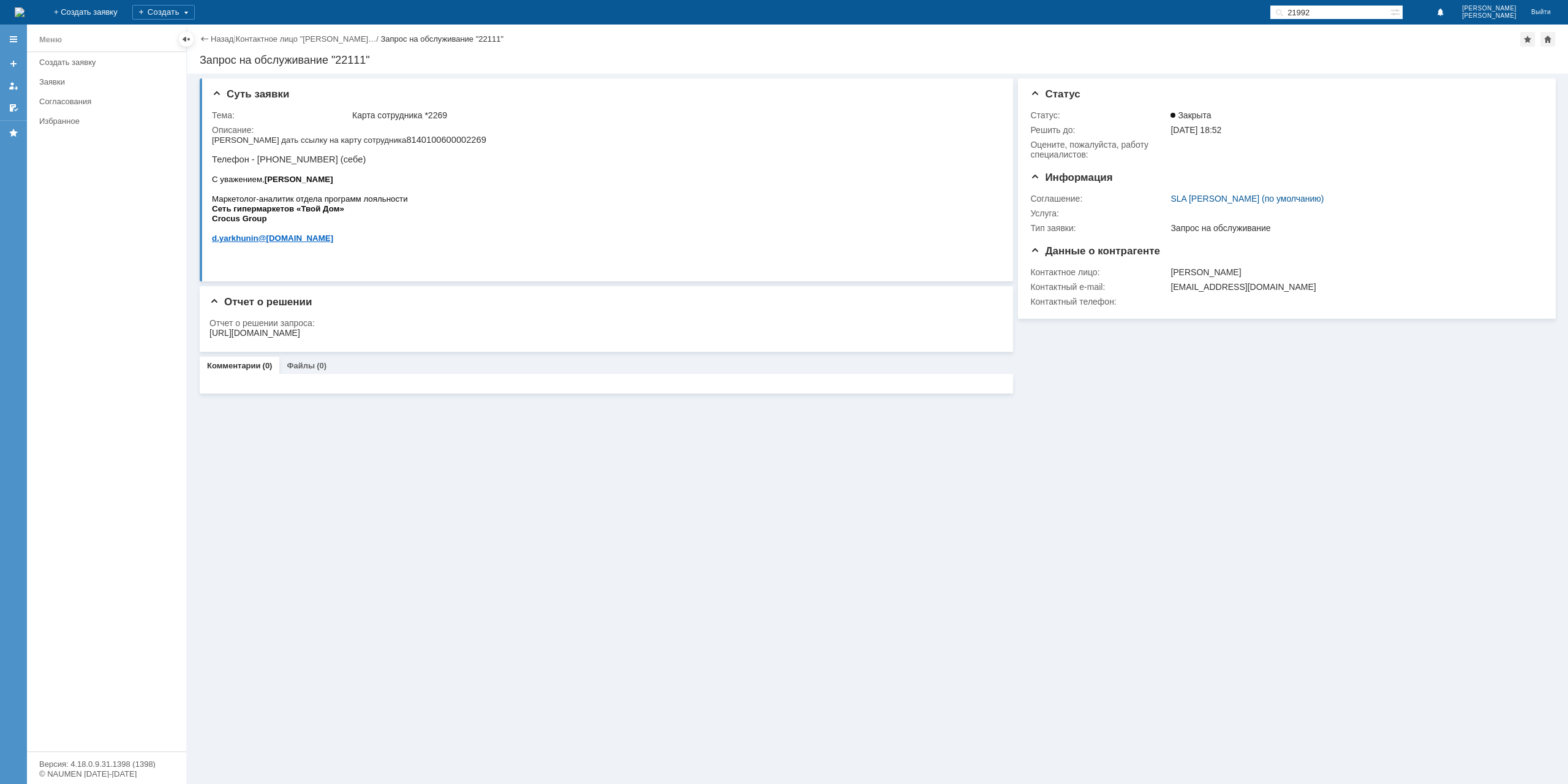
click at [211, 33] on div "Назад | Контактное лицо "Ярхунин Денис… / Запрос на обслуживание "22111"" at bounding box center [878, 39] width 1356 height 15
click at [212, 34] on link "Назад" at bounding box center [222, 39] width 23 height 9
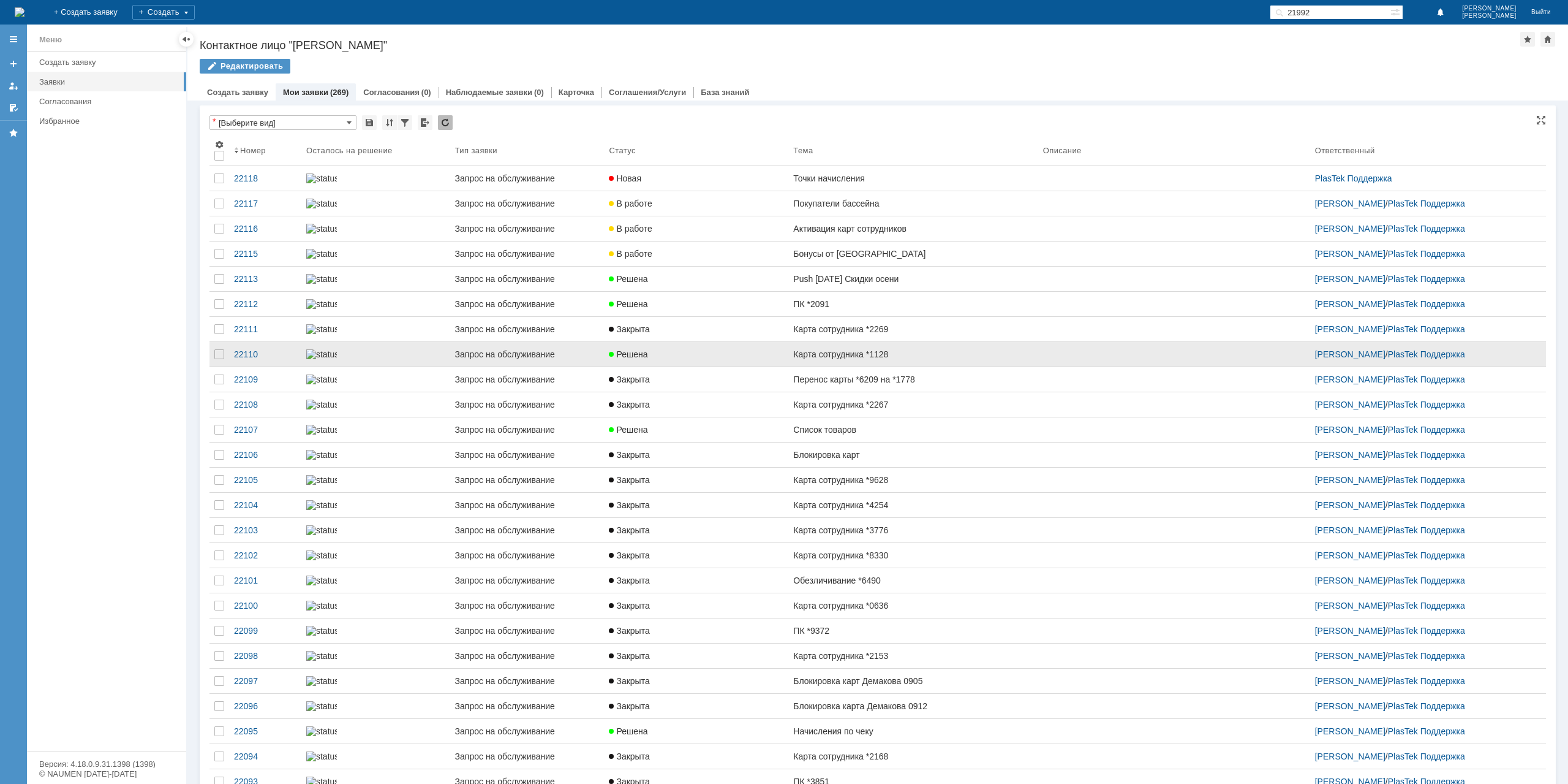
click at [705, 359] on div "Решена" at bounding box center [695, 354] width 175 height 10
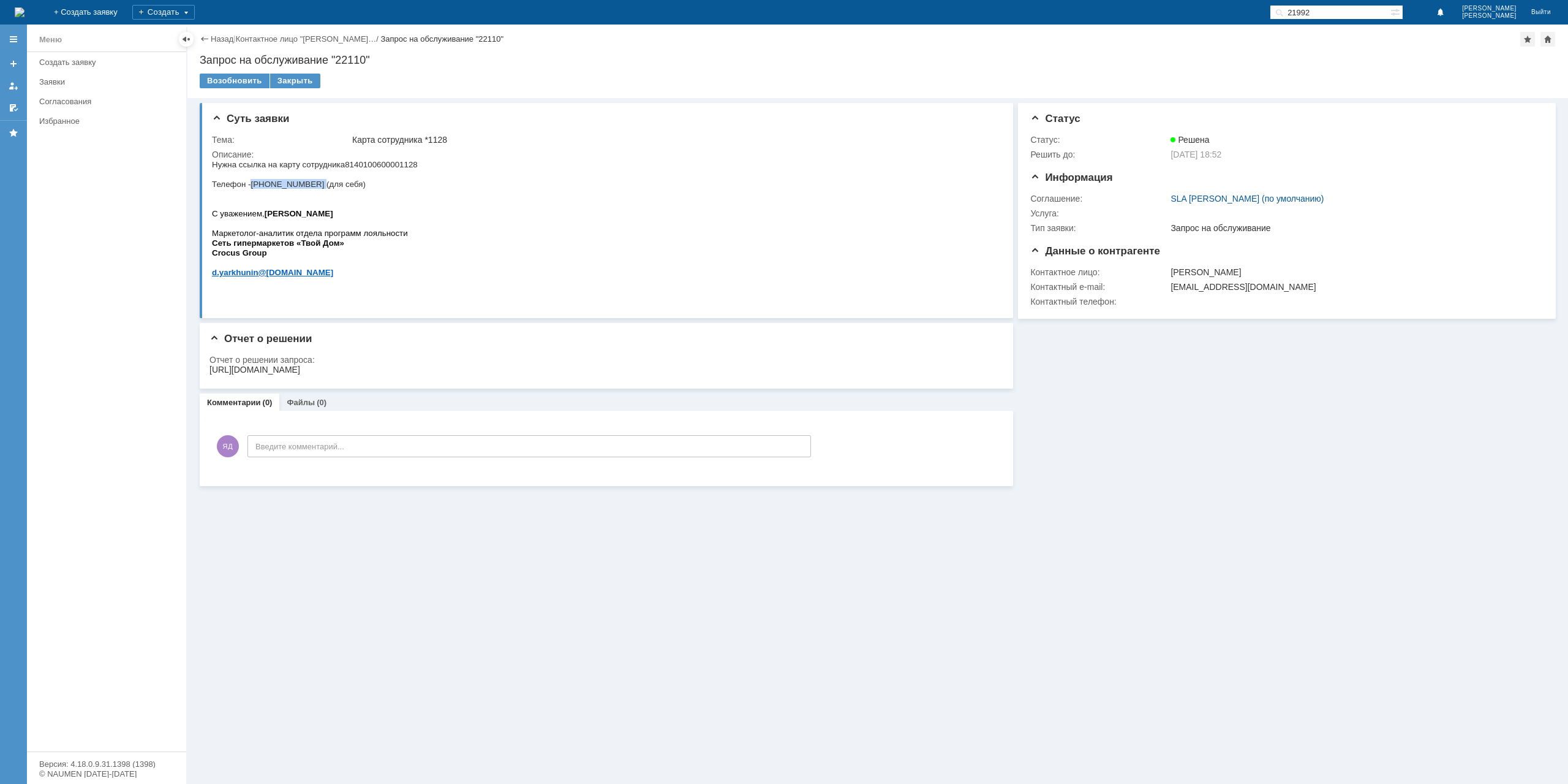
drag, startPoint x: 252, startPoint y: 186, endPoint x: 312, endPoint y: 190, distance: 60.1
click at [312, 189] on span "[PHONE_NUMBER] (для себя)" at bounding box center [308, 184] width 115 height 9
drag, startPoint x: 403, startPoint y: 377, endPoint x: 197, endPoint y: 3, distance: 427.0
click at [403, 377] on td "Отчет о решении запроса:" at bounding box center [602, 365] width 786 height 26
click at [300, 367] on div "https://clubtvoydom.ru/walletemployee/?id=EGknDl54Ys1mJFQSPaBYsk6DAxms0XVI2NBhL…" at bounding box center [255, 370] width 91 height 10
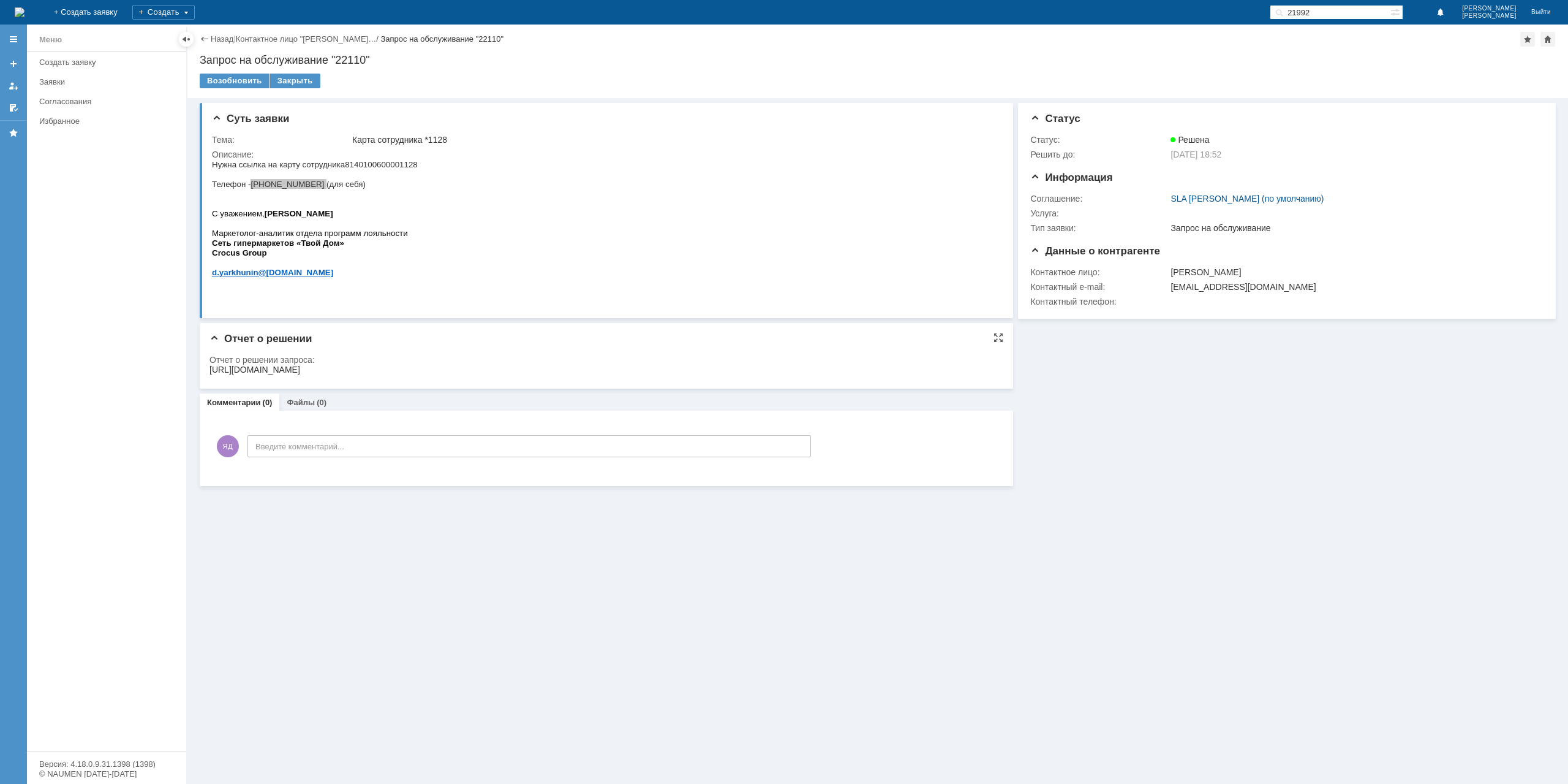
click at [300, 367] on div "https://clubtvoydom.ru/walletemployee/?id=EGknDl54Ys1mJFQSPaBYsk6DAxms0XVI2NBhL…" at bounding box center [255, 370] width 91 height 10
click at [299, 79] on div "Закрыть" at bounding box center [295, 81] width 50 height 15
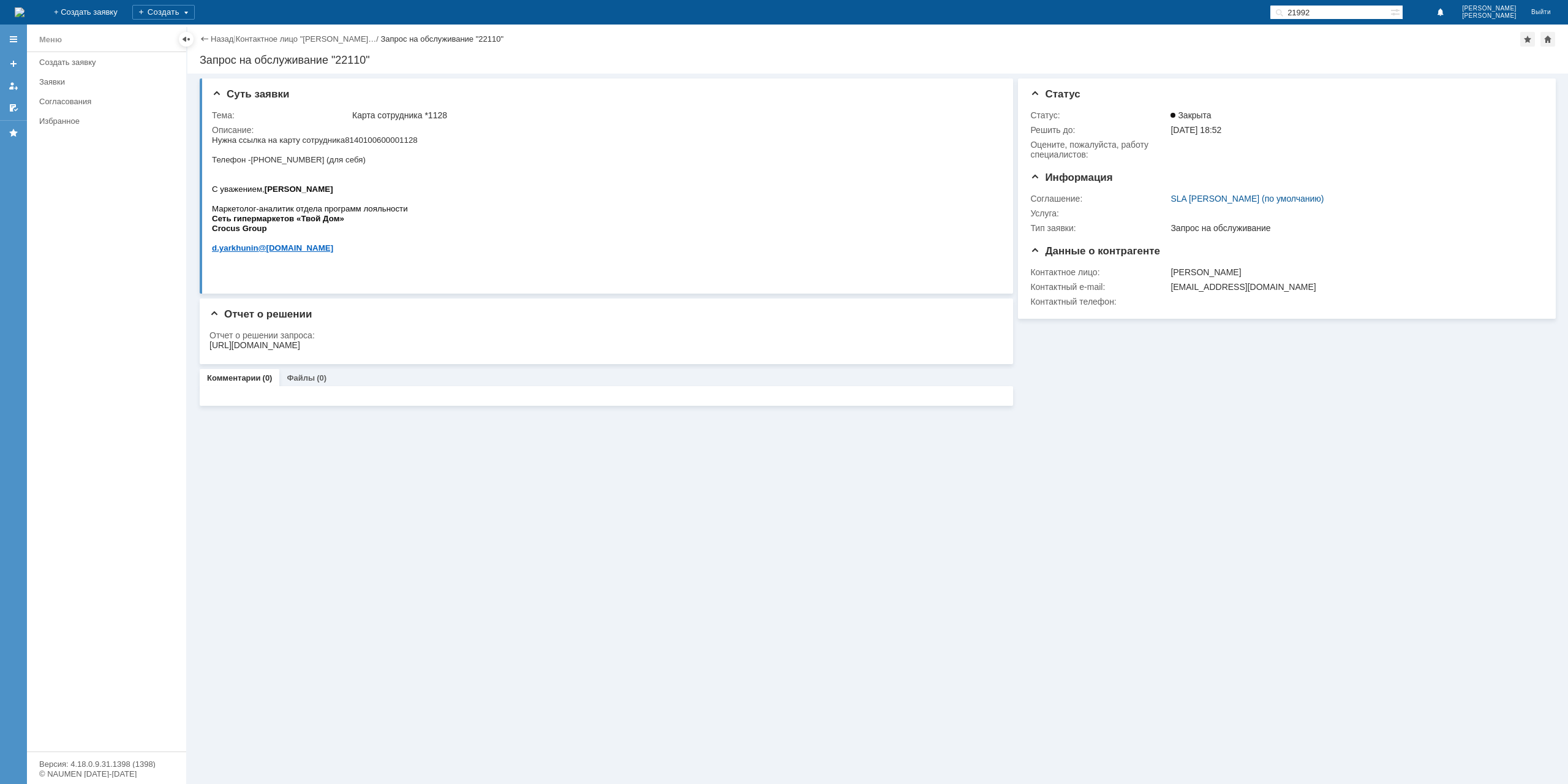
click at [212, 29] on div "Назад | Контактное лицо "Ярхунин Денис… / Запрос на обслуживание "22110" Запрос…" at bounding box center [878, 49] width 1381 height 49
click at [217, 38] on link "Назад" at bounding box center [222, 39] width 23 height 9
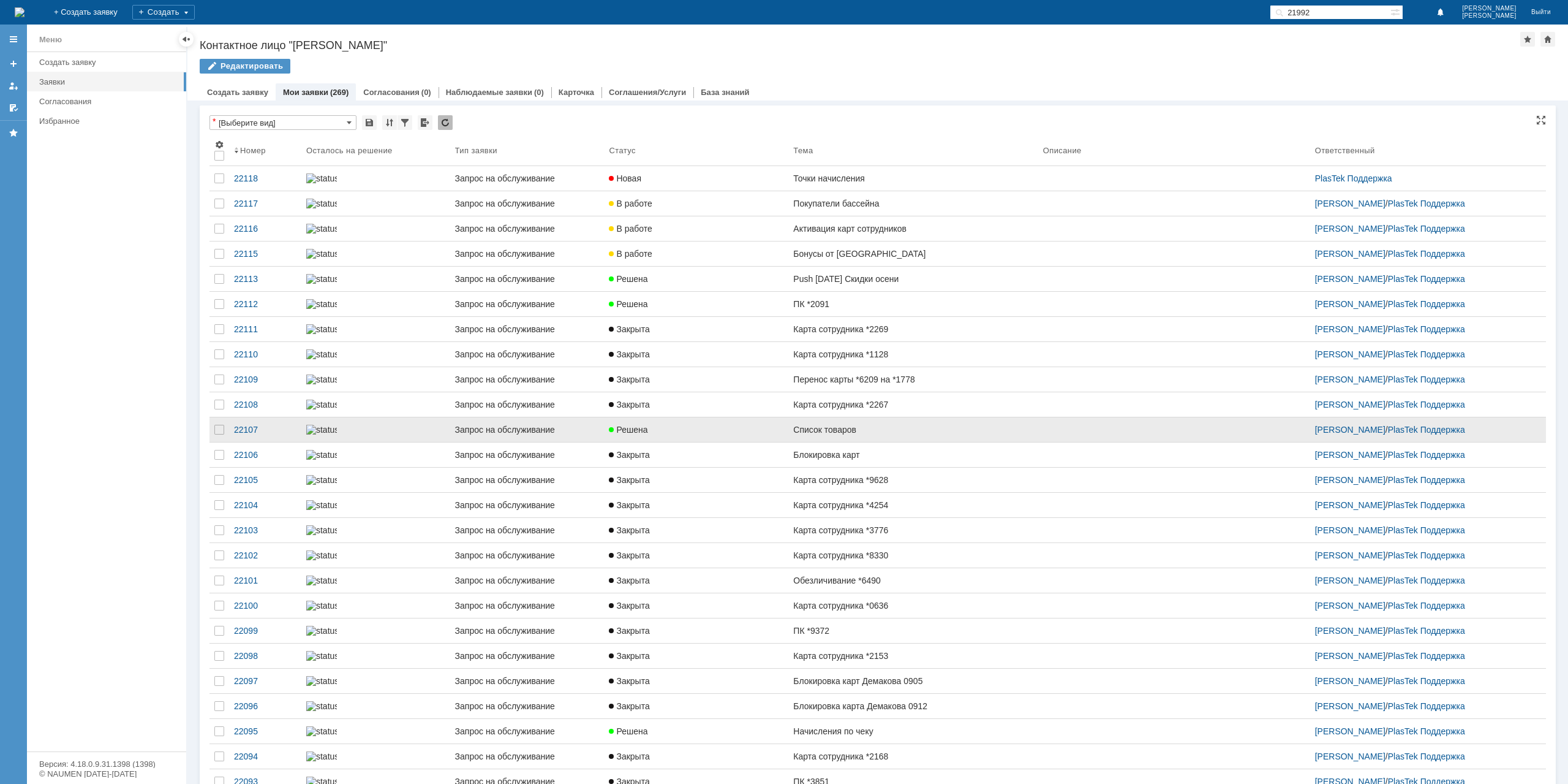
click at [859, 434] on div "Список товаров" at bounding box center [913, 430] width 240 height 10
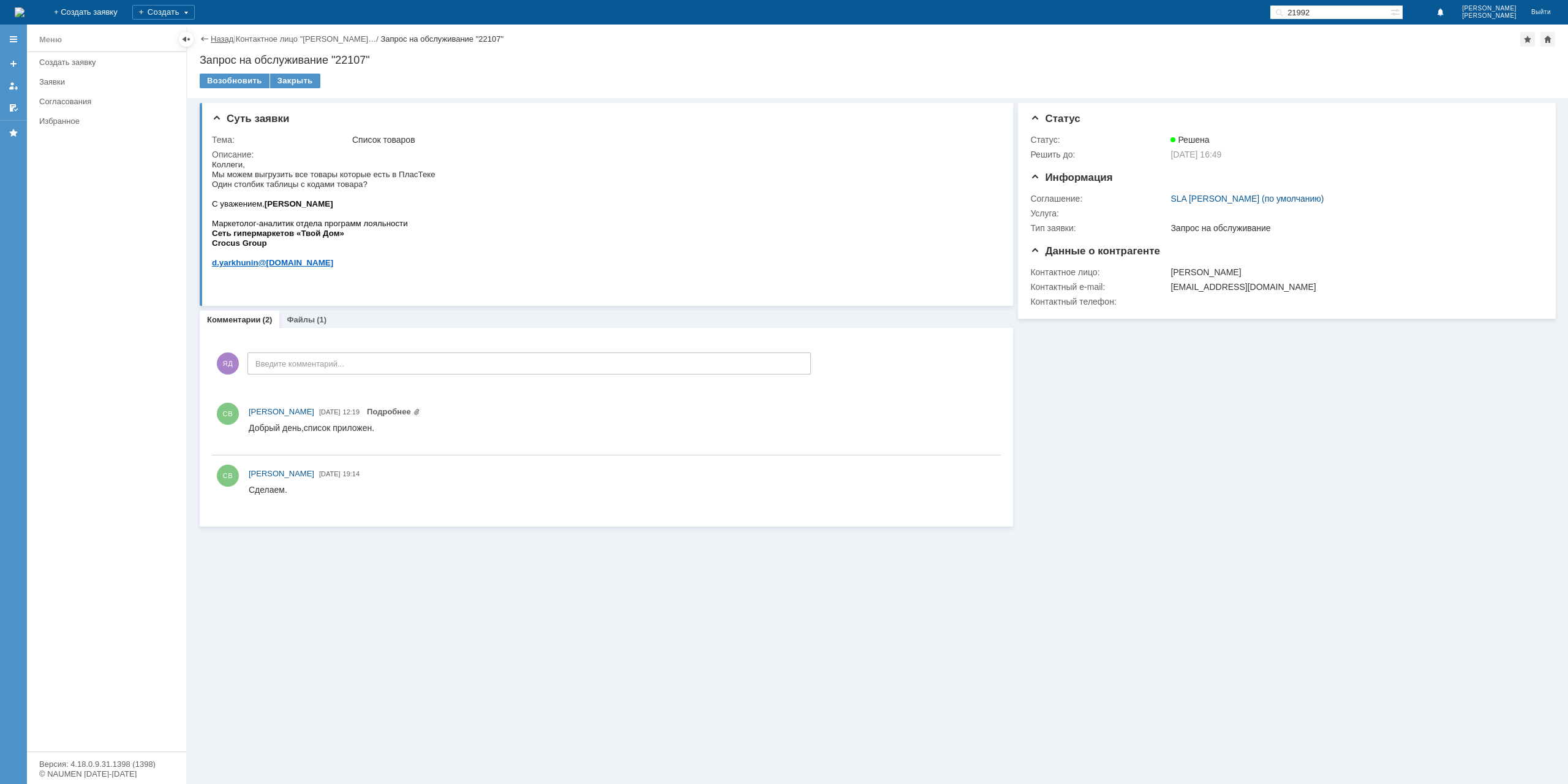
click at [223, 38] on link "Назад" at bounding box center [222, 39] width 23 height 9
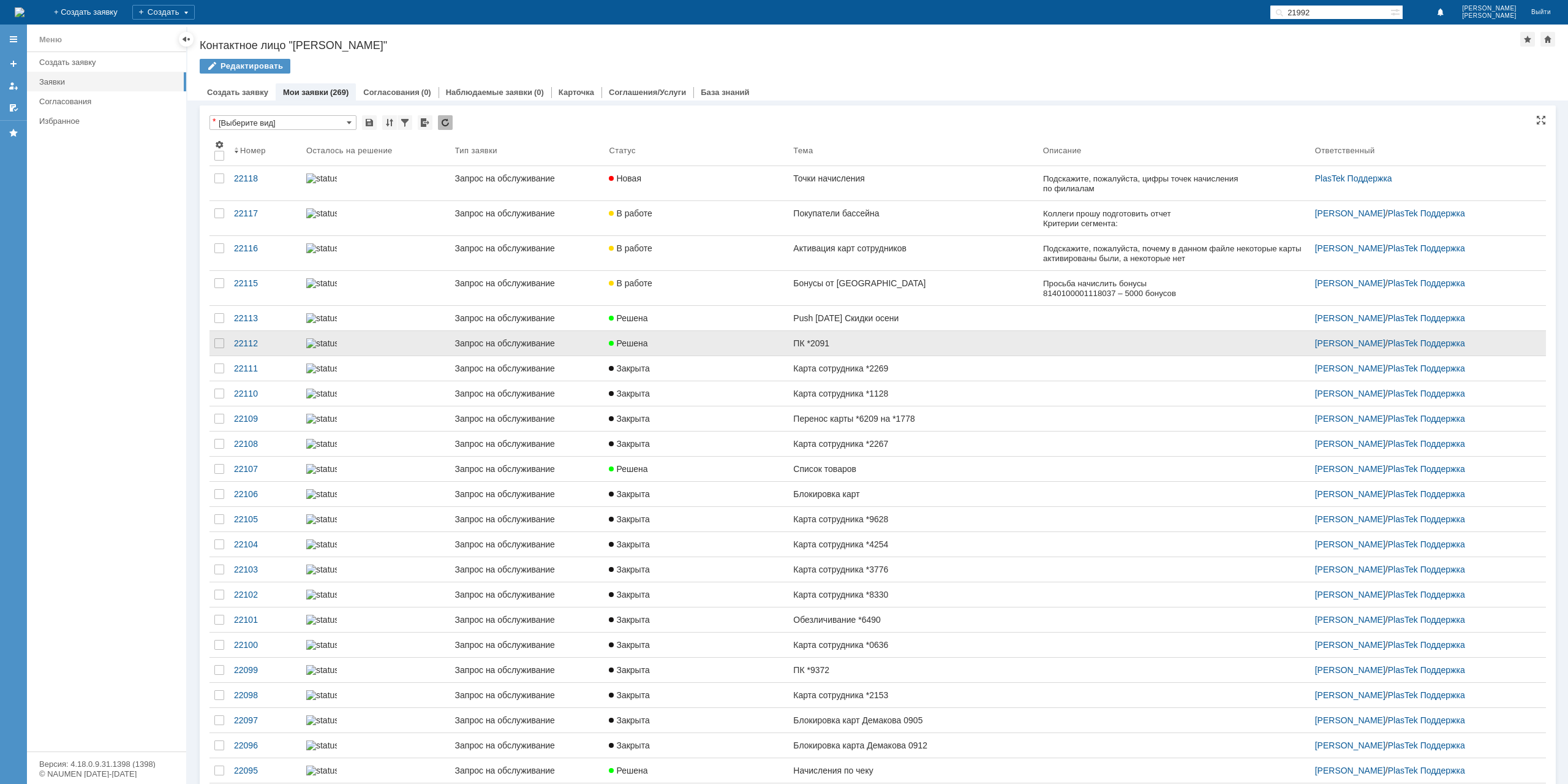
click at [884, 336] on link "ПК *2091" at bounding box center [913, 343] width 250 height 24
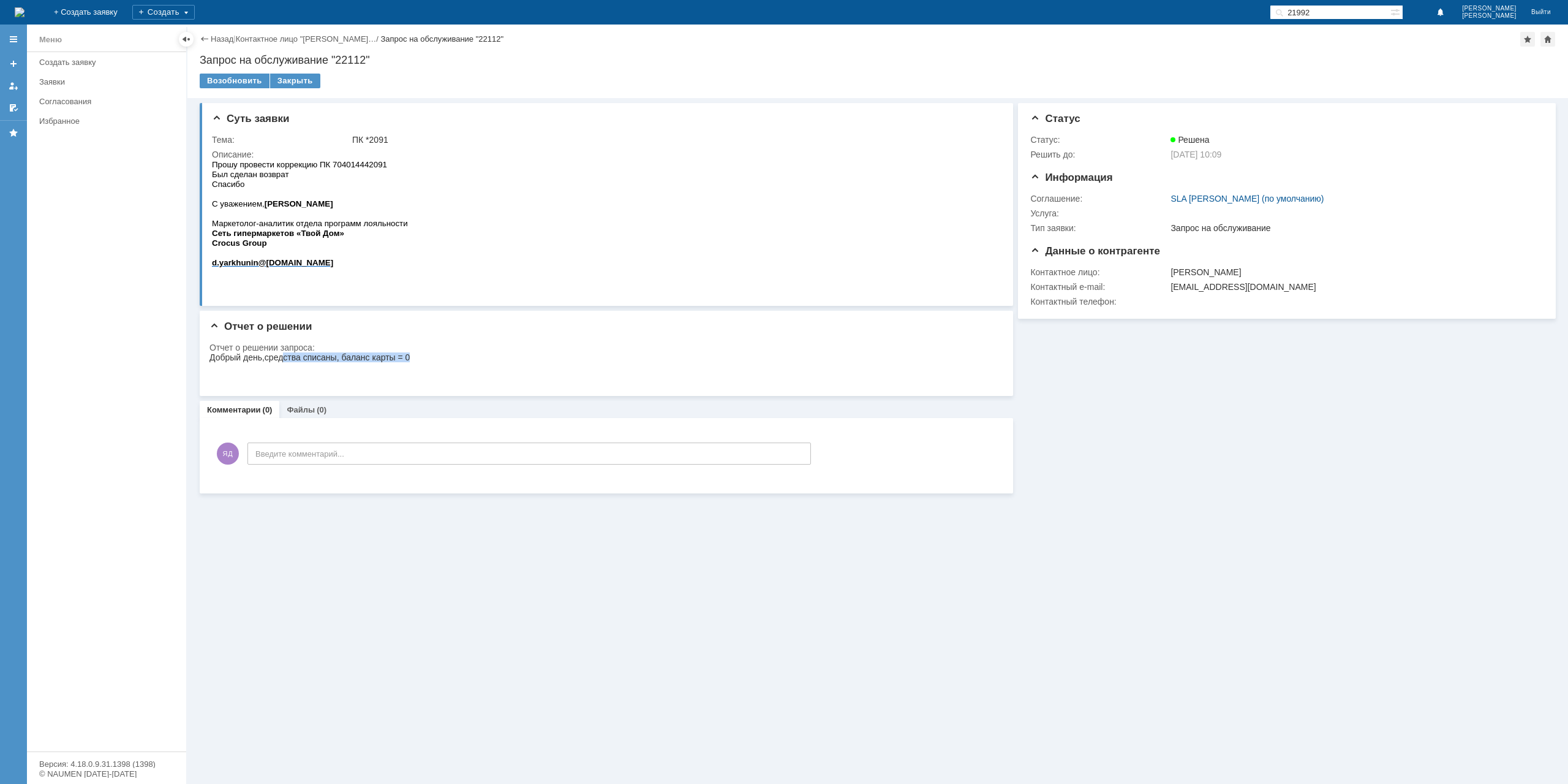
drag, startPoint x: 285, startPoint y: 355, endPoint x: 414, endPoint y: 354, distance: 129.0
click at [414, 354] on html "Добрый день,средства списаны, баланс карты = 0" at bounding box center [602, 367] width 786 height 29
click at [299, 81] on div "Закрыть" at bounding box center [295, 81] width 50 height 15
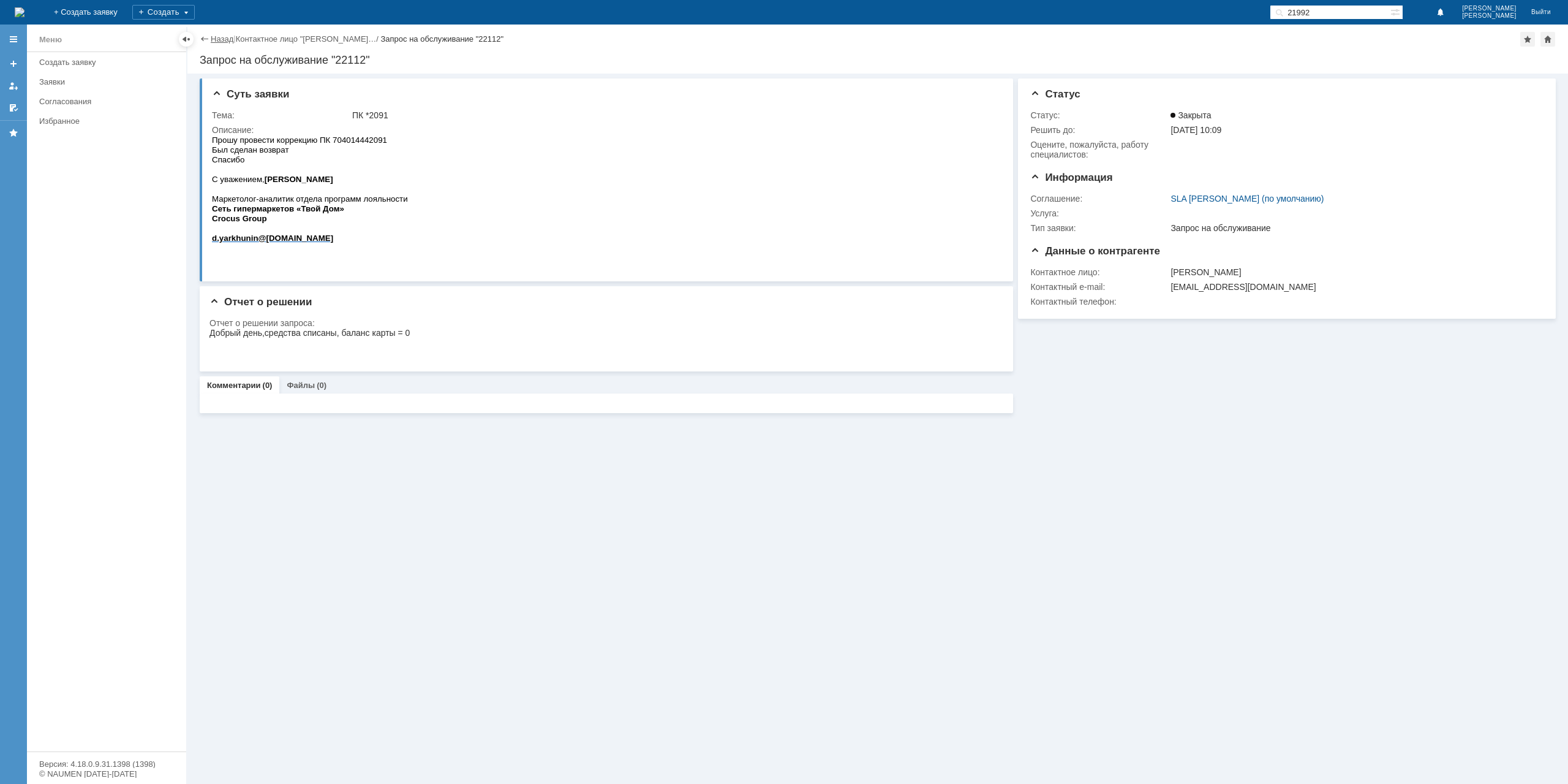
click at [213, 35] on link "Назад" at bounding box center [222, 39] width 23 height 9
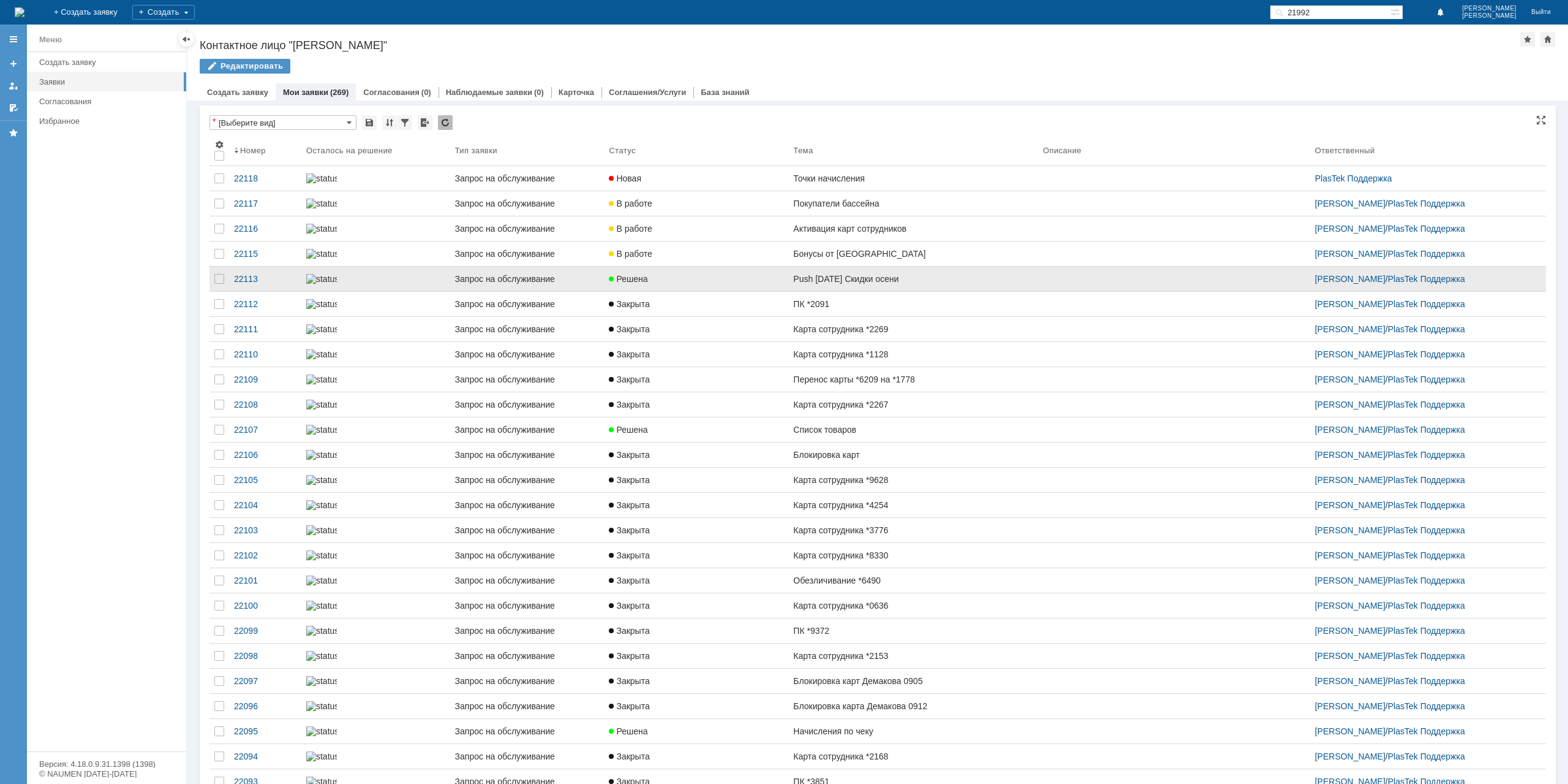
click at [903, 291] on link "Push [DATE] Скидки осени" at bounding box center [913, 278] width 250 height 24
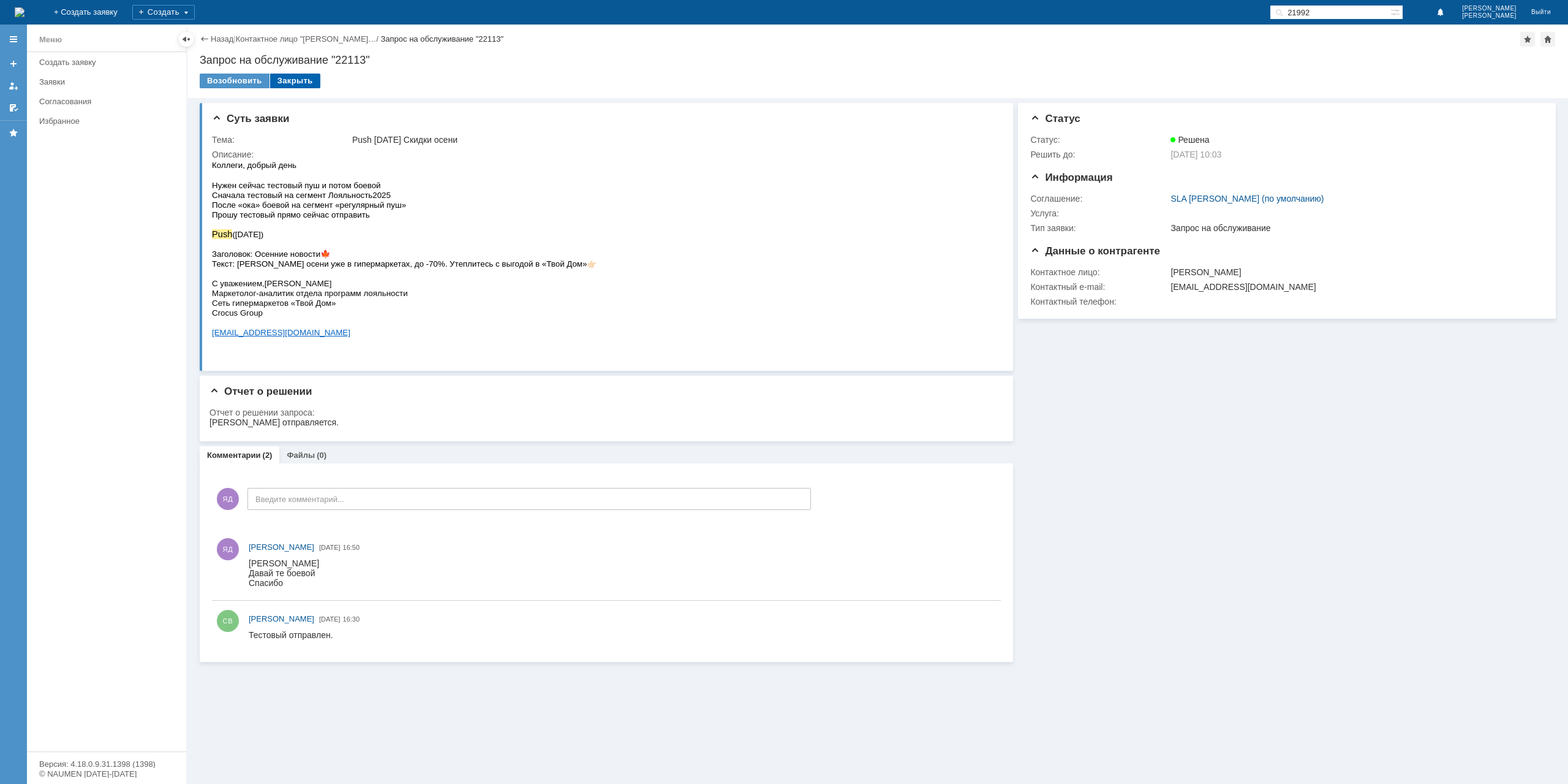
click at [289, 83] on div "Закрыть" at bounding box center [295, 81] width 50 height 15
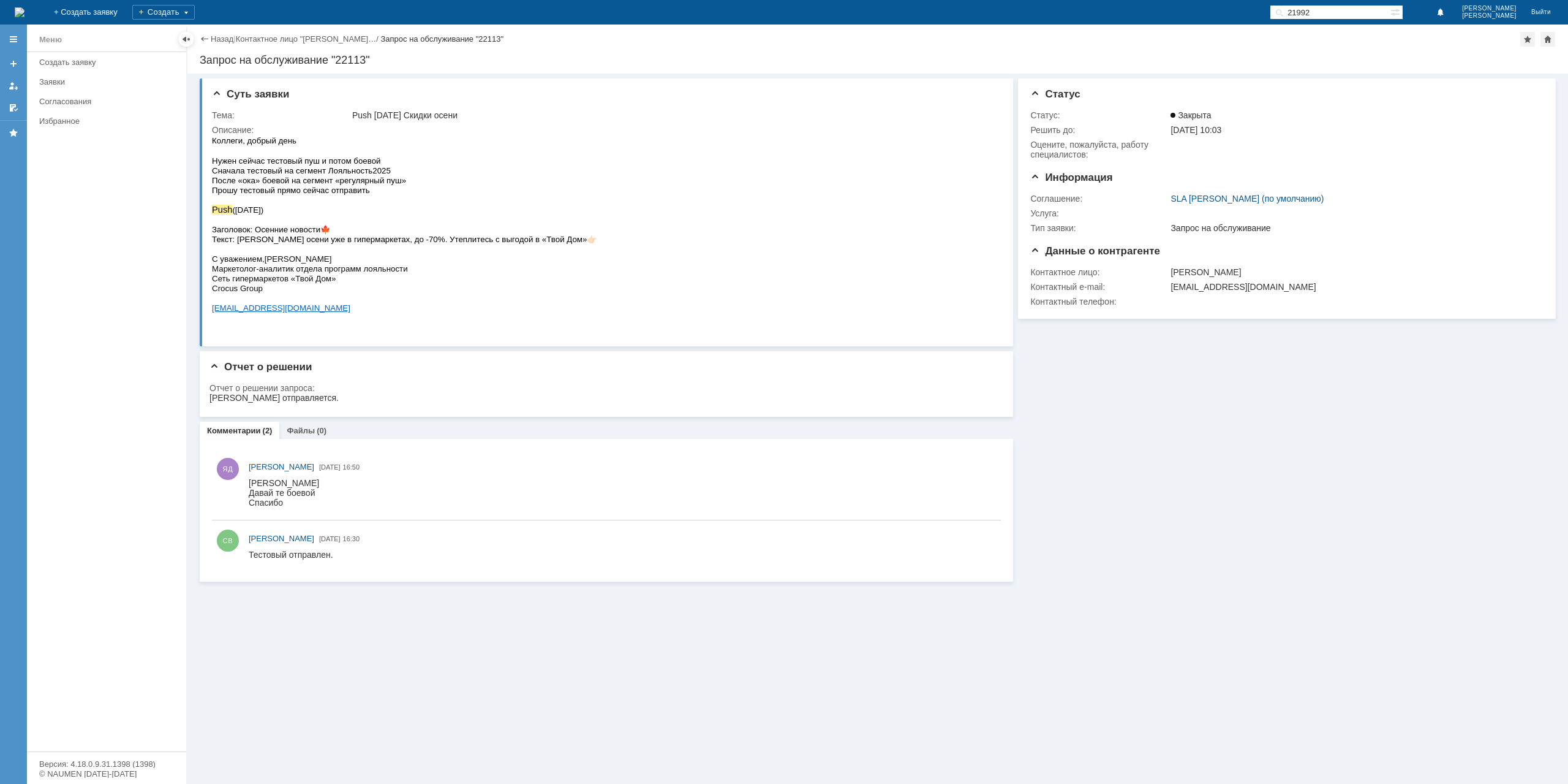
drag, startPoint x: 229, startPoint y: 38, endPoint x: 230, endPoint y: 59, distance: 21.0
click at [228, 38] on link "Назад" at bounding box center [222, 39] width 23 height 9
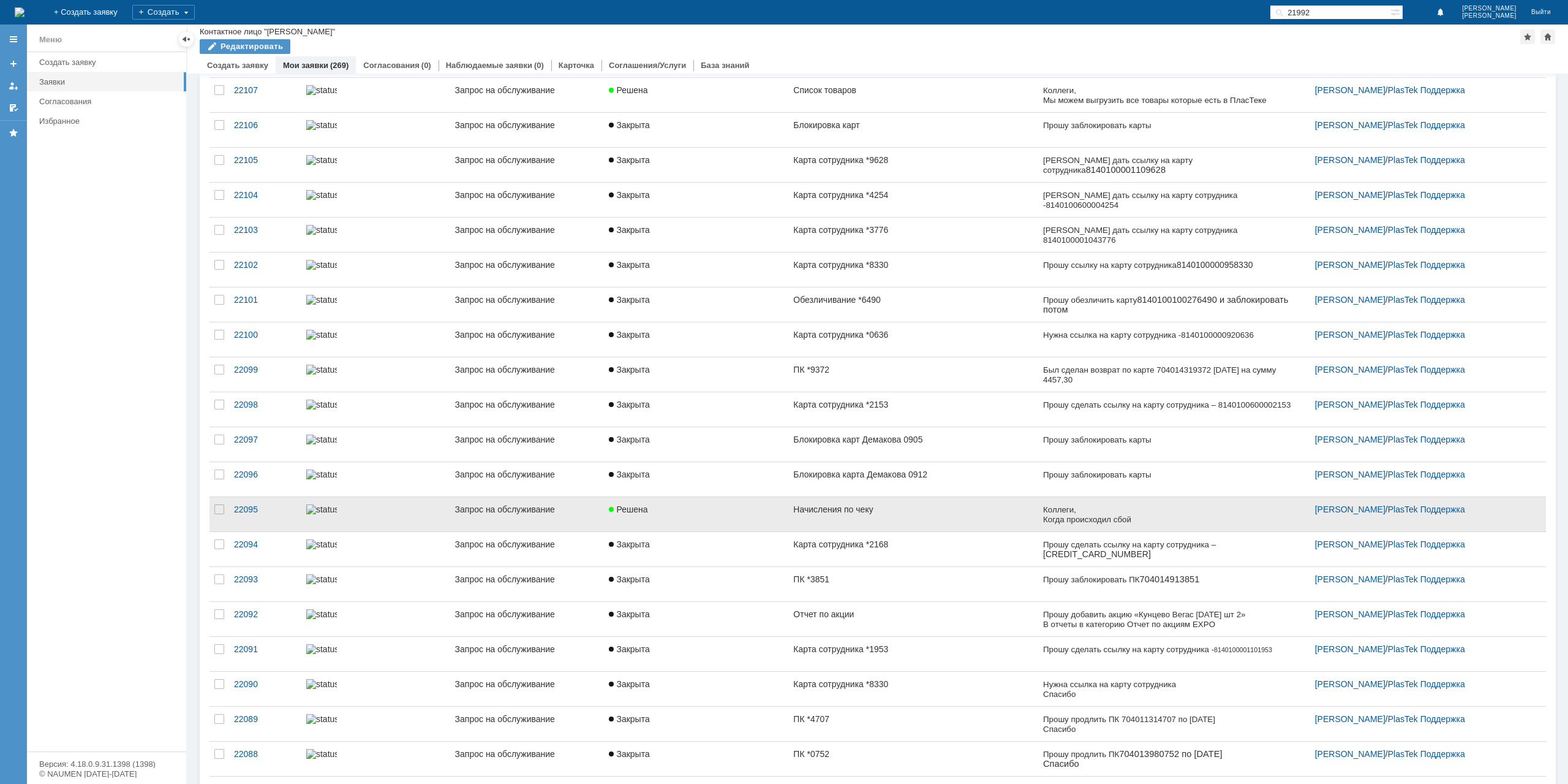
click at [823, 508] on div "Начисления по чеку" at bounding box center [913, 509] width 240 height 10
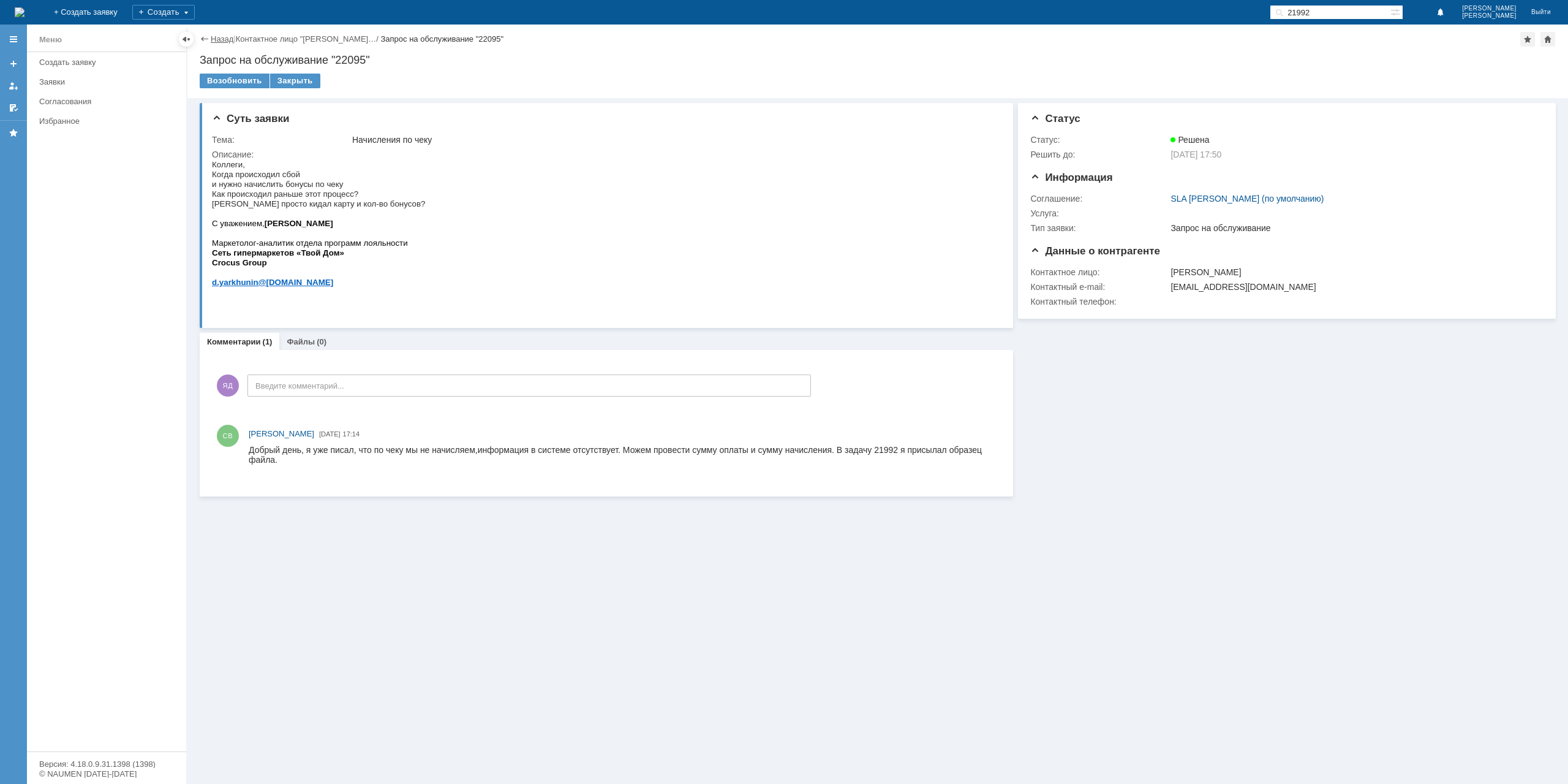
click at [217, 36] on link "Назад" at bounding box center [222, 39] width 23 height 9
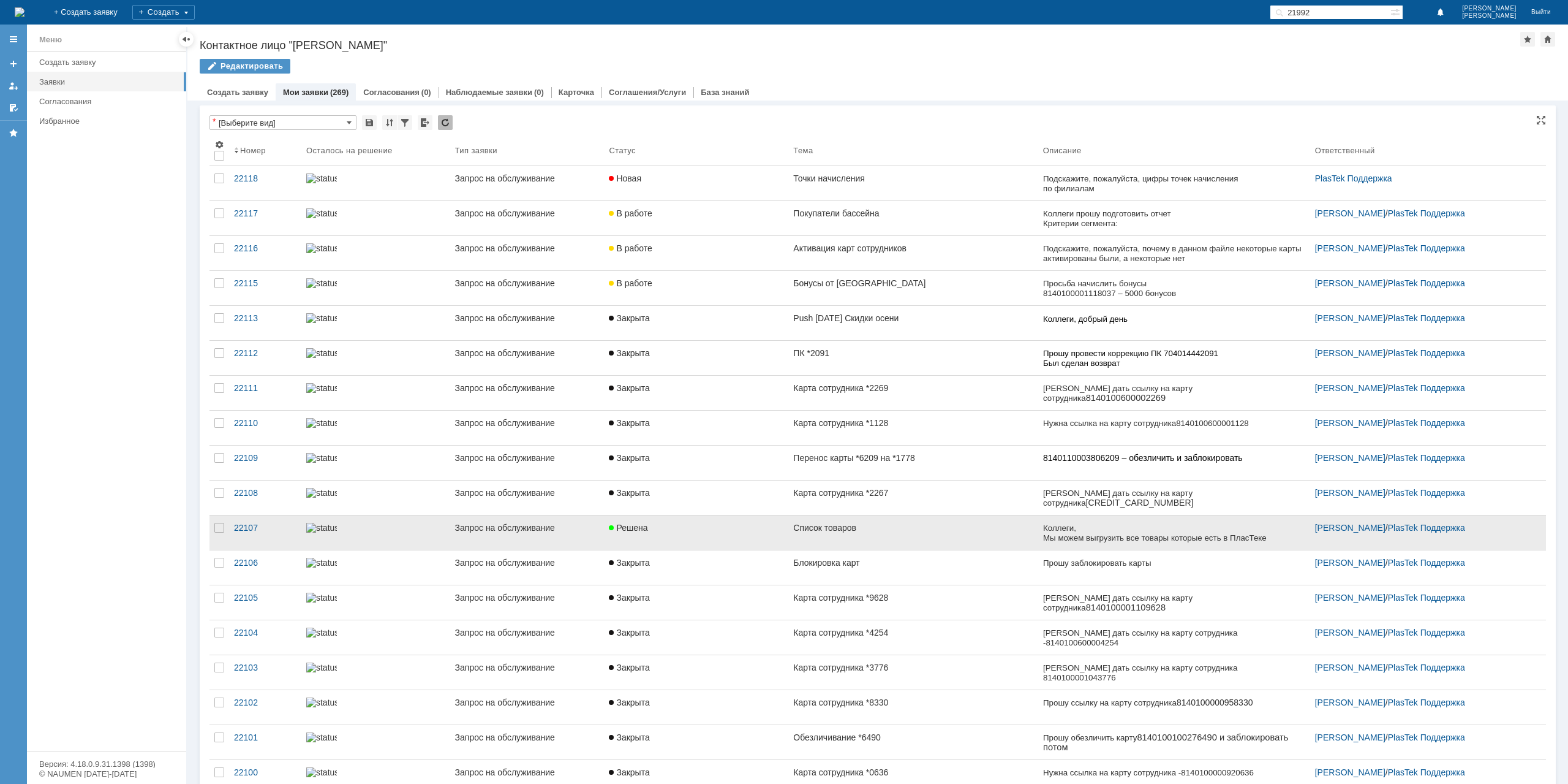
click at [884, 522] on div "Список товаров" at bounding box center [913, 527] width 240 height 10
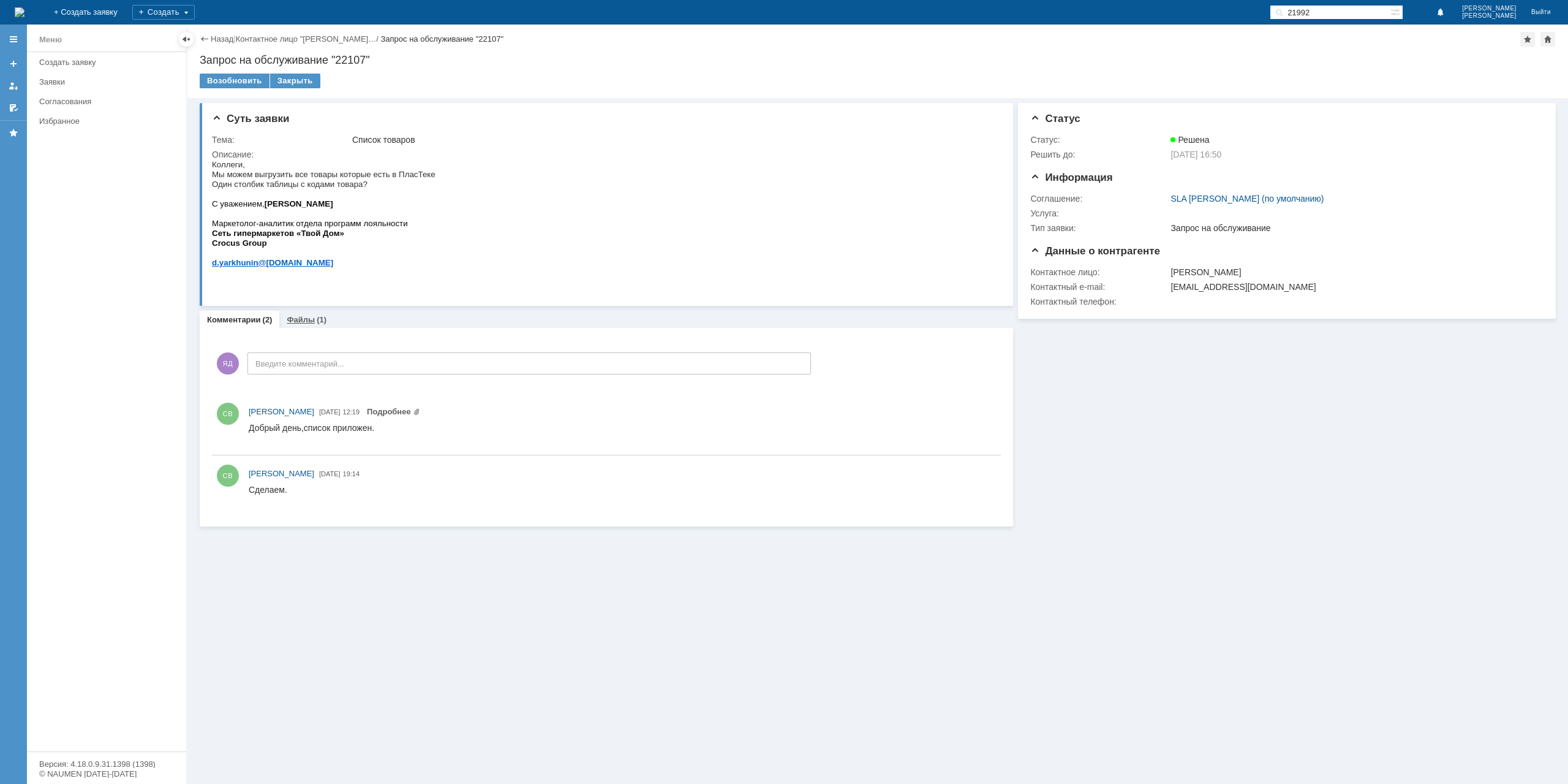
click at [316, 322] on div "(1)" at bounding box center [321, 319] width 10 height 9
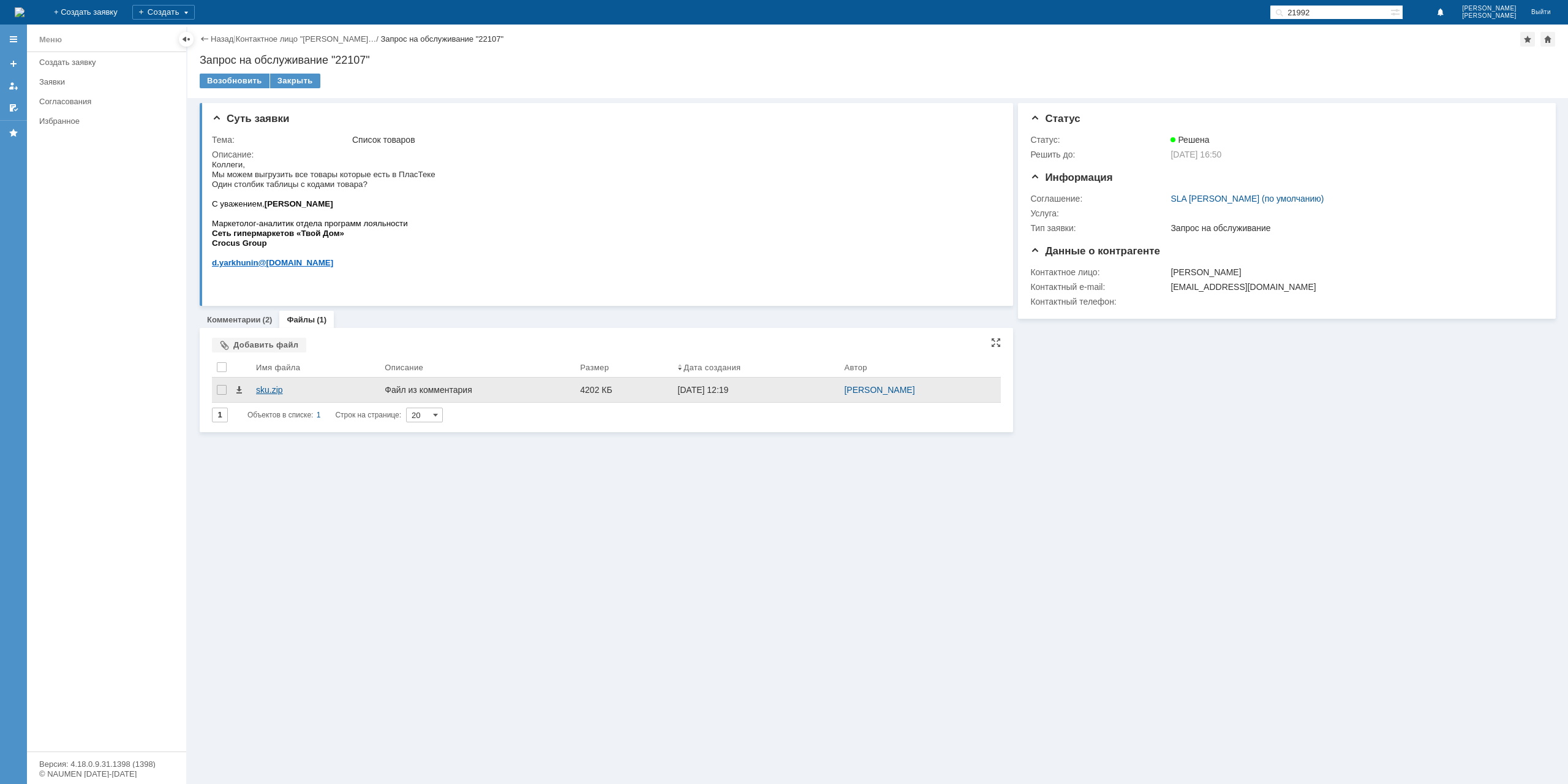
click at [271, 392] on div "sku.zip" at bounding box center [315, 390] width 119 height 10
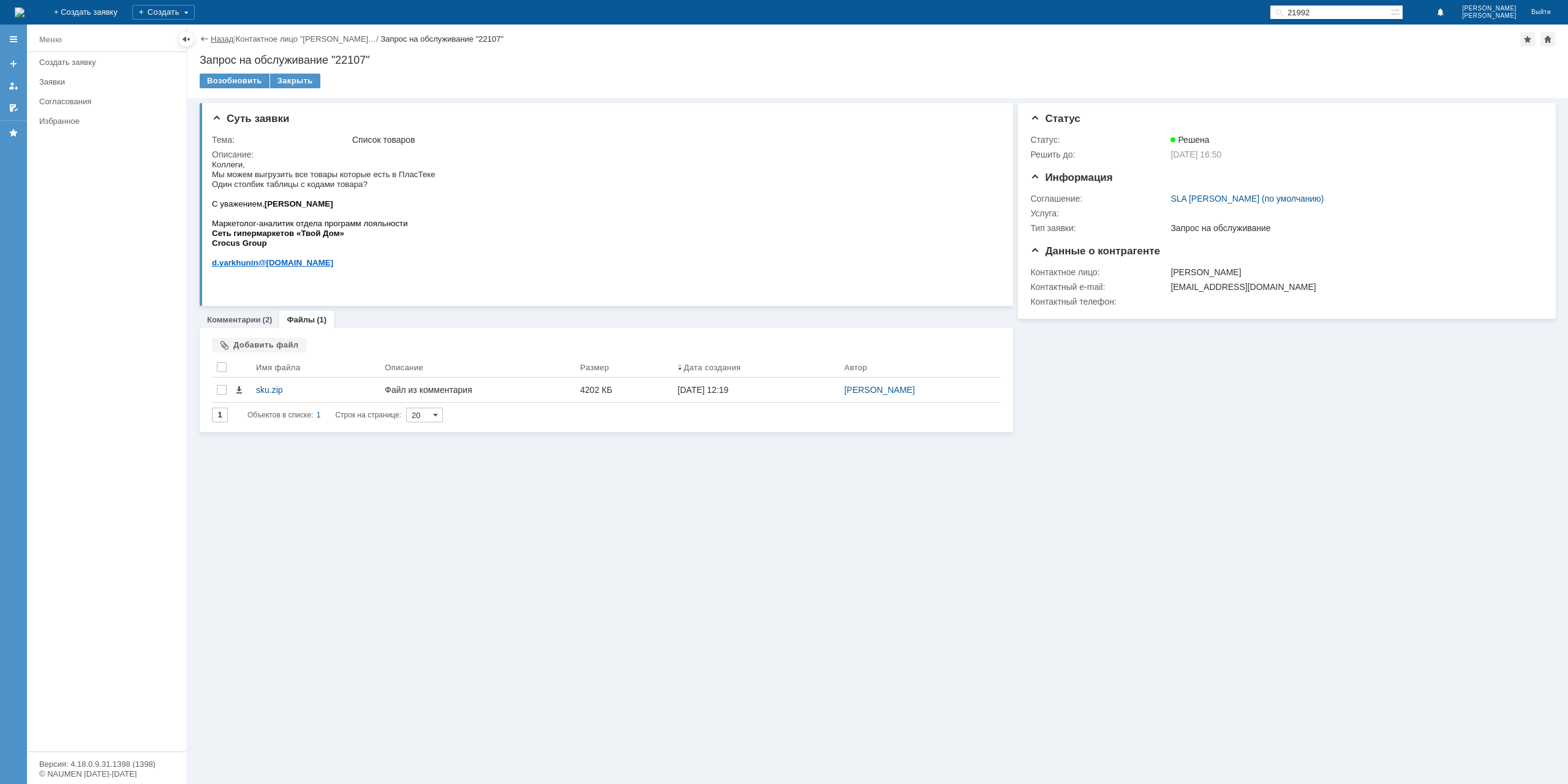
click at [229, 40] on link "Назад" at bounding box center [222, 39] width 23 height 9
